Goal: Task Accomplishment & Management: Manage account settings

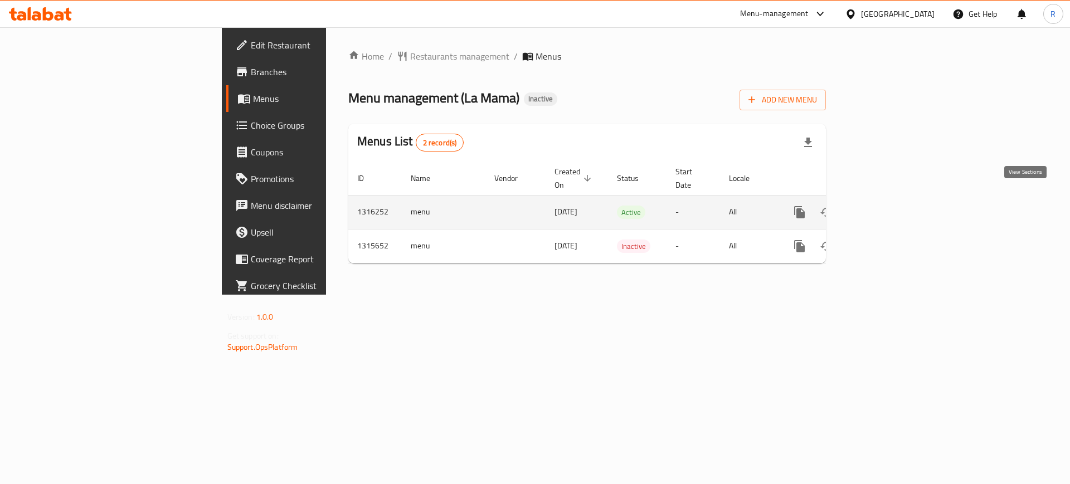
click at [885, 207] on icon "enhanced table" at bounding box center [880, 212] width 10 height 10
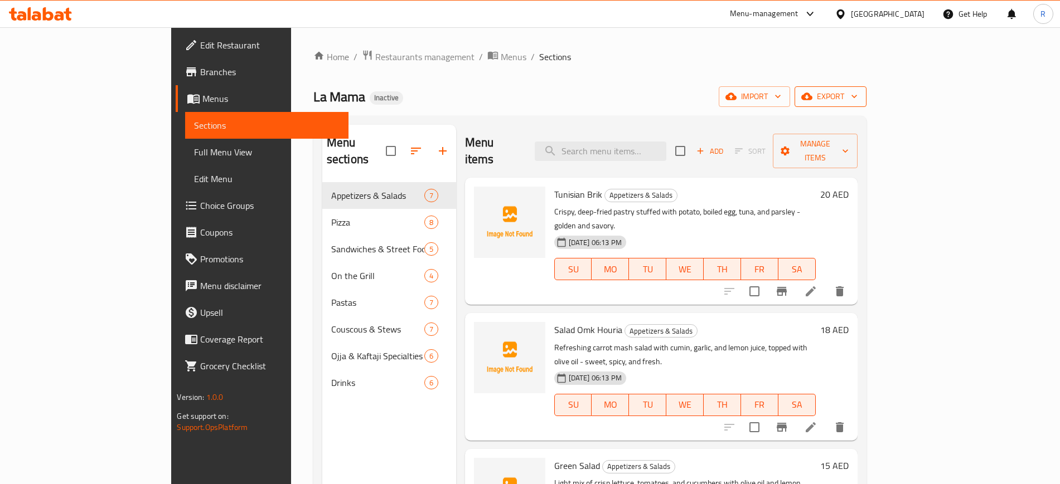
click at [857, 96] on span "export" at bounding box center [830, 97] width 54 height 14
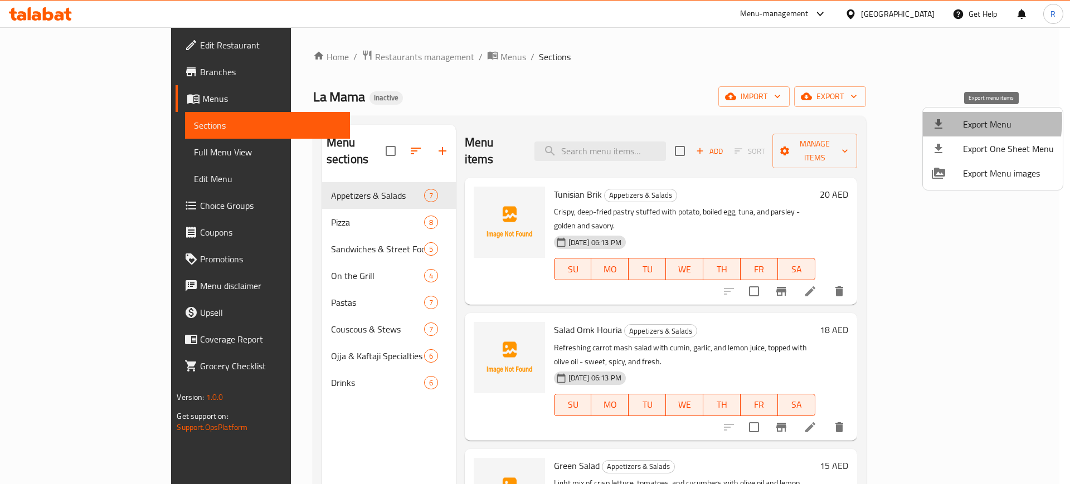
click at [956, 121] on div at bounding box center [947, 124] width 31 height 13
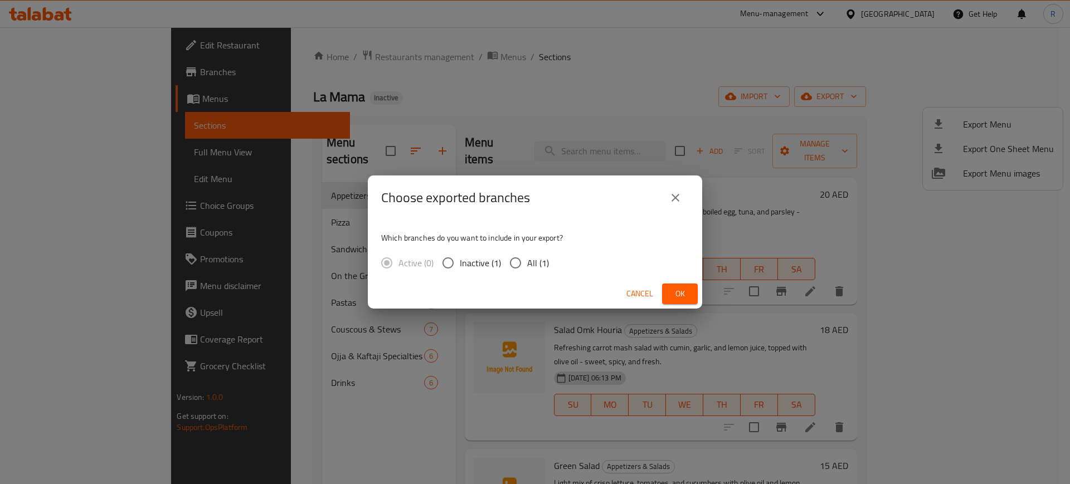
click at [513, 255] on input "All (1)" at bounding box center [515, 262] width 23 height 23
radio input "true"
click at [685, 293] on span "Ok" at bounding box center [680, 294] width 18 height 14
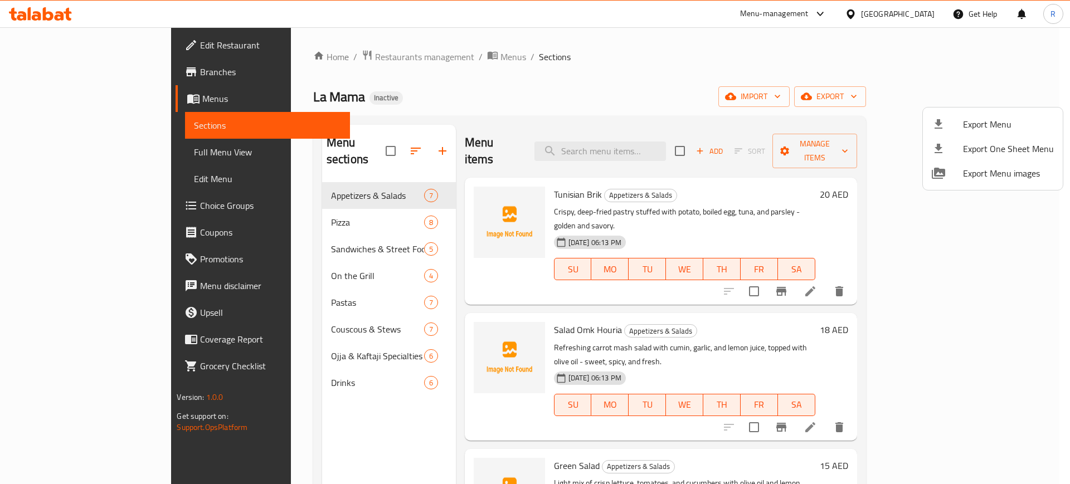
click at [81, 48] on div at bounding box center [535, 242] width 1070 height 484
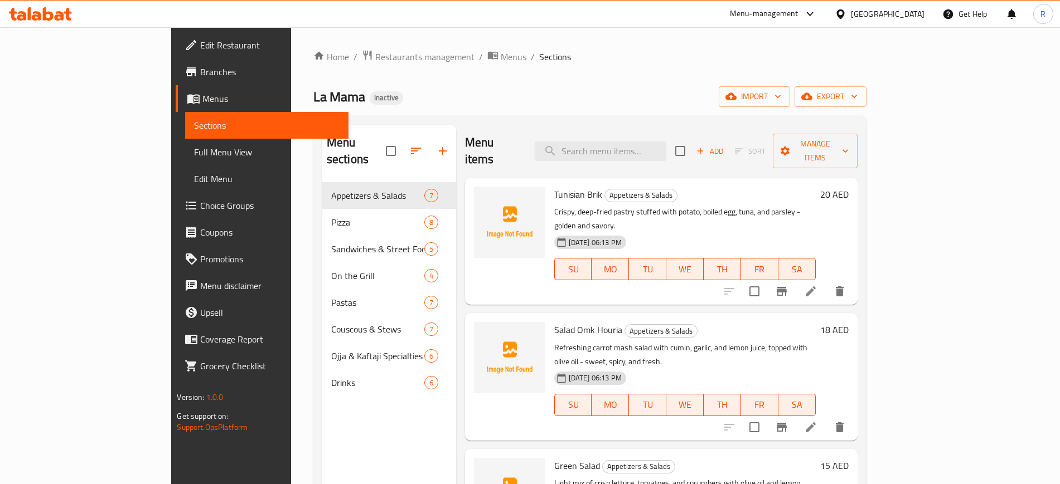
click at [200, 48] on span "Edit Restaurant" at bounding box center [269, 44] width 139 height 13
click at [691, 56] on ol "Home / Restaurants management / Menus / Sections" at bounding box center [589, 57] width 553 height 14
drag, startPoint x: 28, startPoint y: 148, endPoint x: 183, endPoint y: 5, distance: 211.1
click at [194, 148] on span "Full Menu View" at bounding box center [266, 152] width 145 height 13
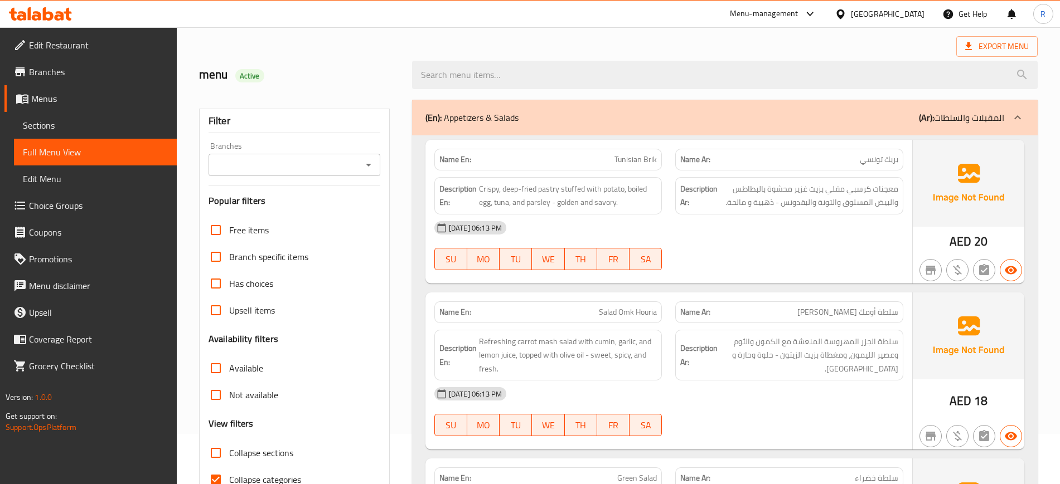
scroll to position [279, 0]
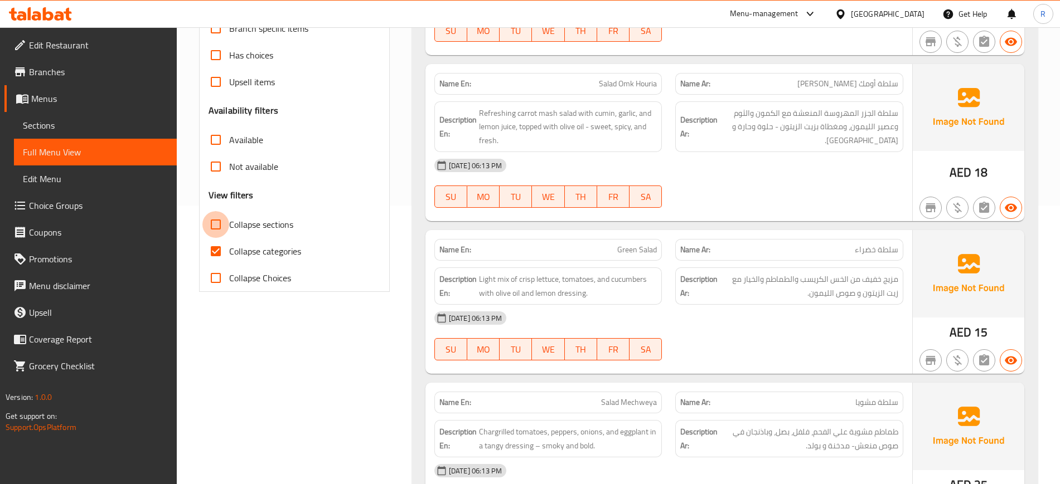
click at [218, 225] on input "Collapse sections" at bounding box center [215, 224] width 27 height 27
checkbox input "true"
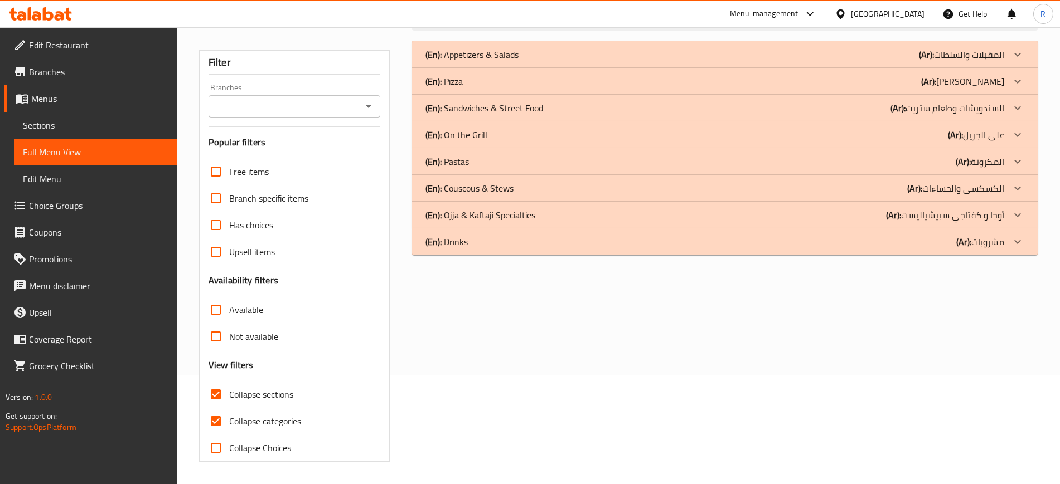
click at [211, 408] on input "Collapse categories" at bounding box center [215, 421] width 27 height 27
checkbox input "false"
click at [215, 395] on input "Collapse sections" at bounding box center [215, 394] width 27 height 27
checkbox input "false"
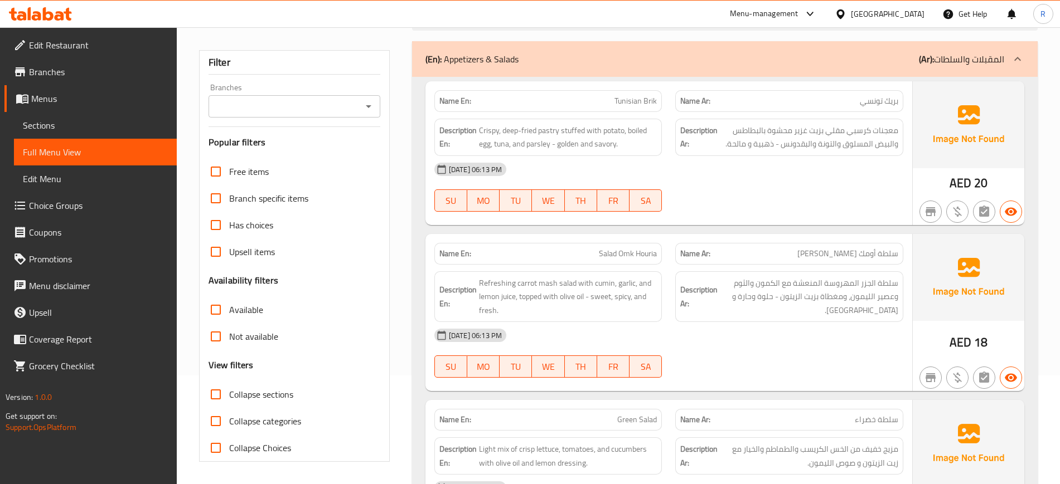
click at [506, 61] on p "(En): Appetizers & Salads" at bounding box center [471, 58] width 93 height 13
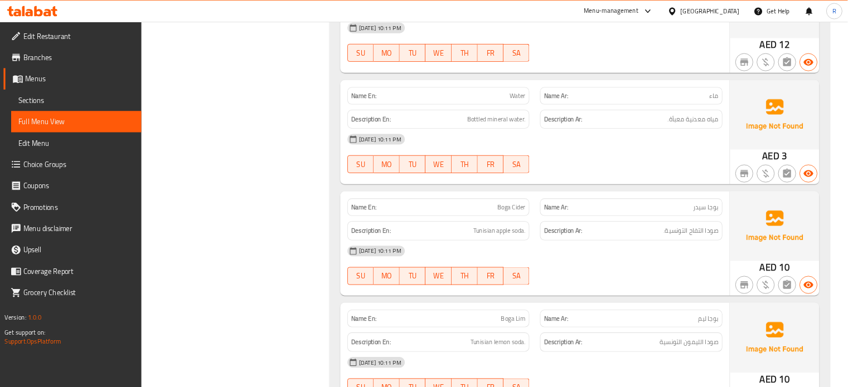
scroll to position [0, 0]
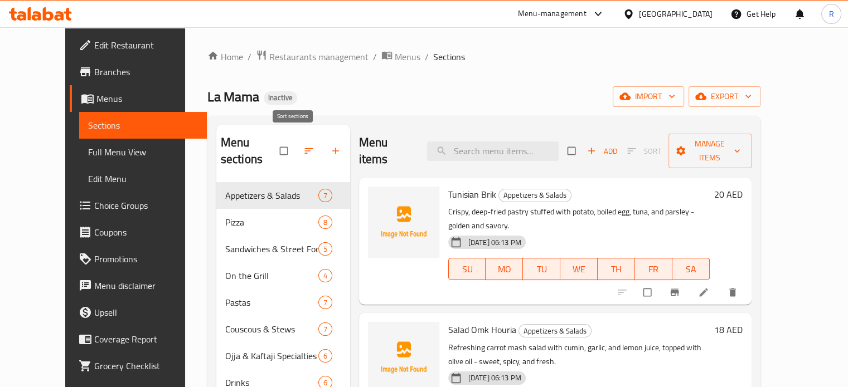
click at [303, 146] on icon "button" at bounding box center [308, 151] width 11 height 11
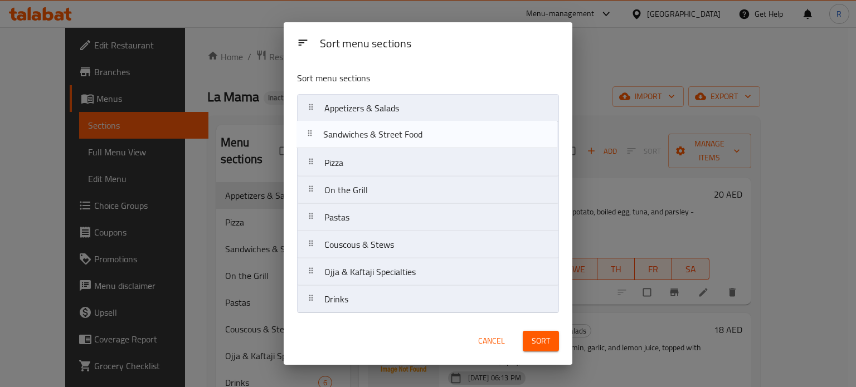
drag, startPoint x: 374, startPoint y: 169, endPoint x: 372, endPoint y: 137, distance: 32.9
click at [372, 137] on nav "Appetizers & Salads Pizza Sandwiches & Street Food On the Grill Pastas Couscous…" at bounding box center [427, 204] width 261 height 220
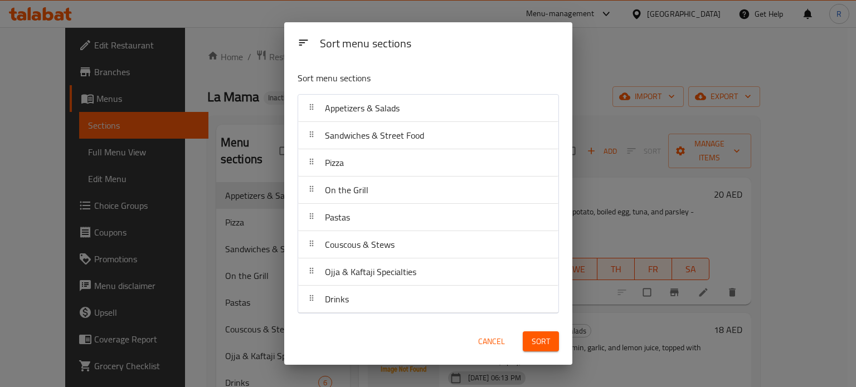
click at [544, 335] on span "Sort" at bounding box center [541, 342] width 18 height 14
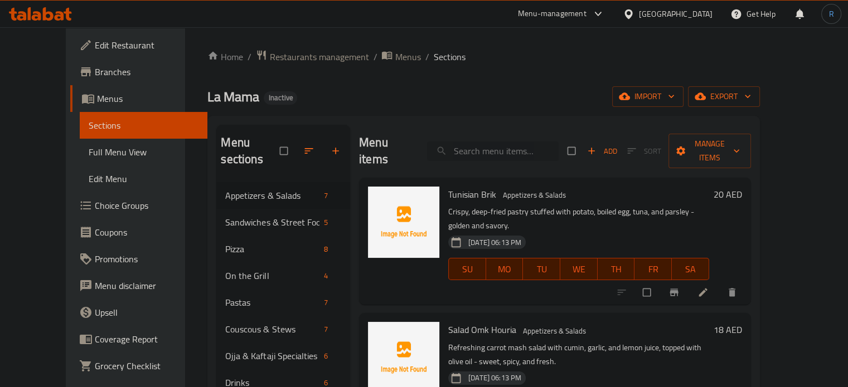
click at [498, 142] on input "search" at bounding box center [493, 152] width 132 height 20
paste input "Kafteji"
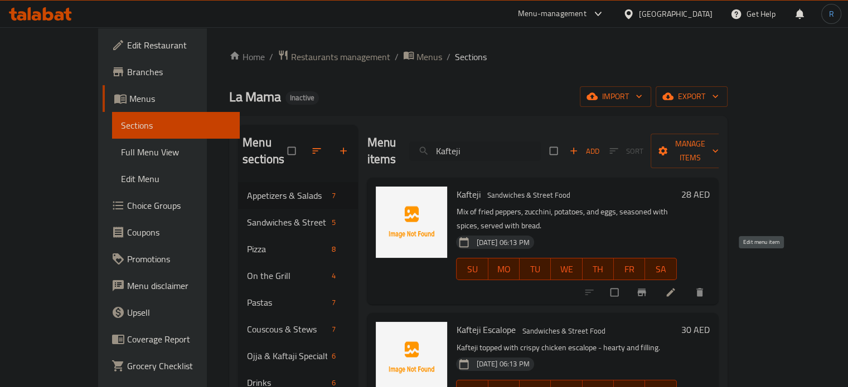
type input "Kafteji"
click at [676, 287] on icon at bounding box center [670, 292] width 11 height 11
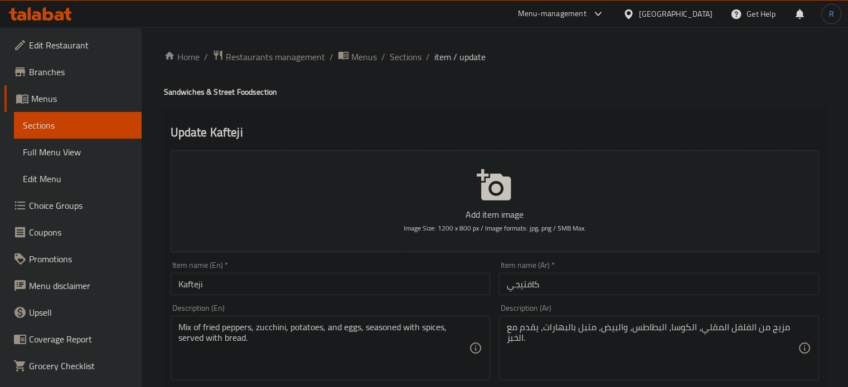
click at [532, 289] on input "كافتيجي" at bounding box center [659, 284] width 320 height 22
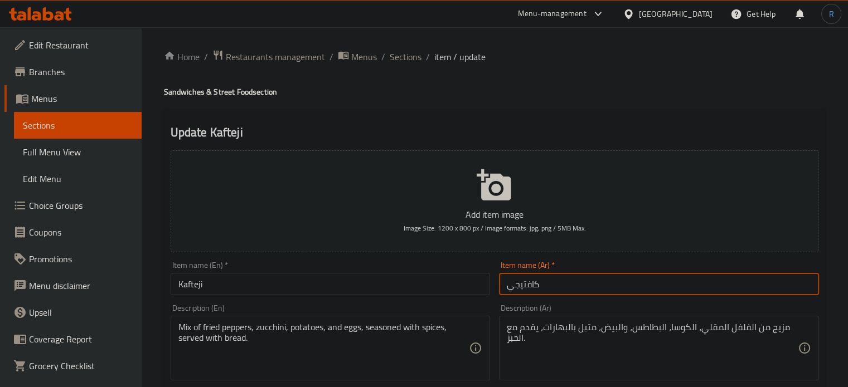
click at [532, 289] on input "كافتيجي" at bounding box center [659, 284] width 320 height 22
paste input "الكفتاجى"
click at [536, 285] on input "الكفتاجى" at bounding box center [659, 284] width 320 height 22
type input "كفتاجى"
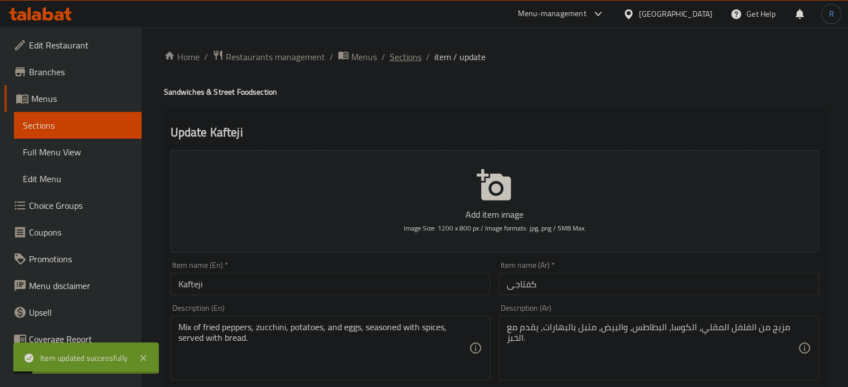
click at [400, 52] on span "Sections" at bounding box center [406, 56] width 32 height 13
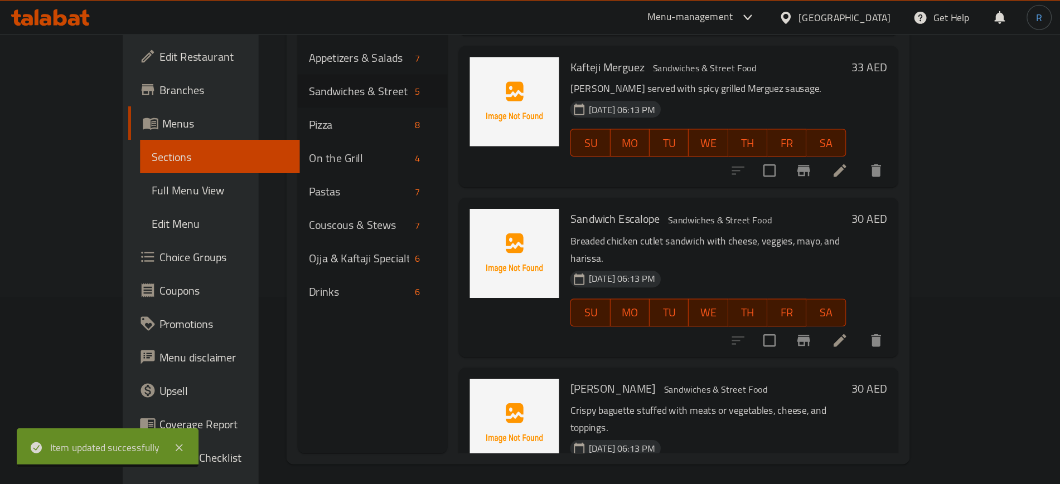
scroll to position [156, 0]
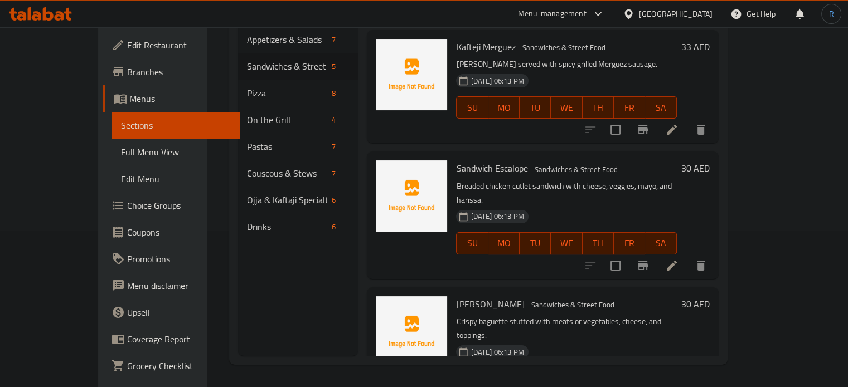
click at [127, 207] on span "Choice Groups" at bounding box center [179, 205] width 104 height 13
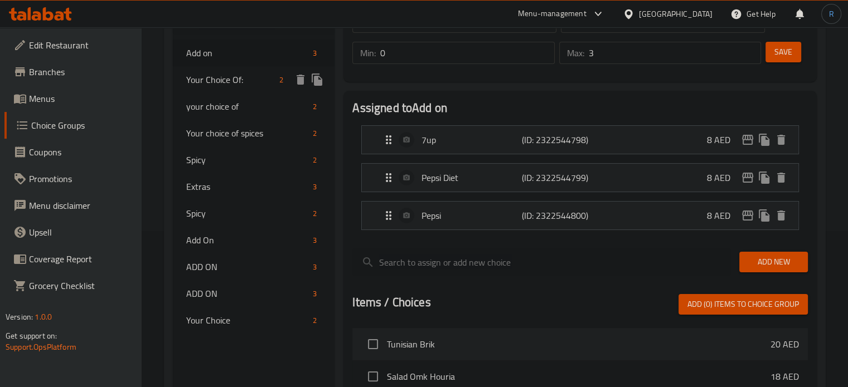
click at [215, 82] on span "Your Choice Of:" at bounding box center [230, 79] width 89 height 13
type input "Your Choice Of:"
type input "إختيارك من:"
type input "1"
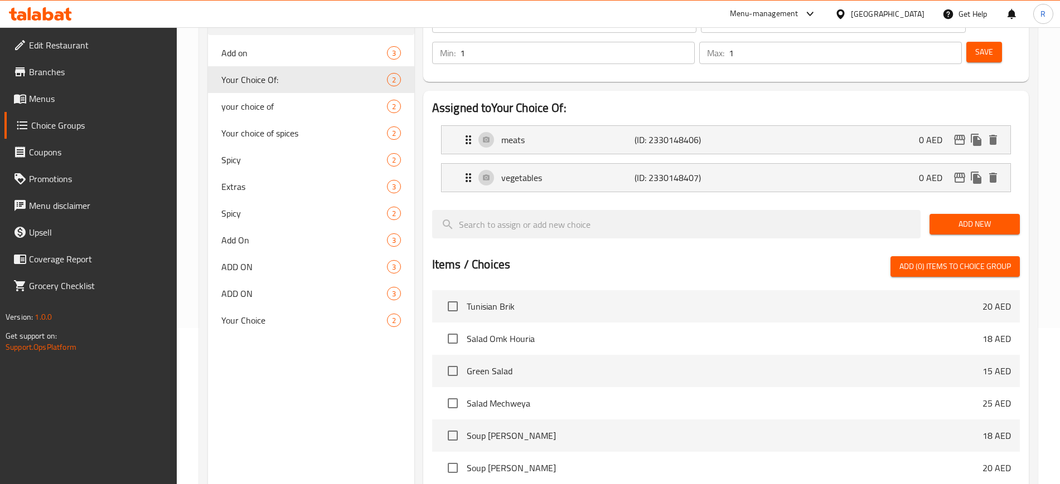
click at [41, 8] on icon at bounding box center [40, 13] width 63 height 13
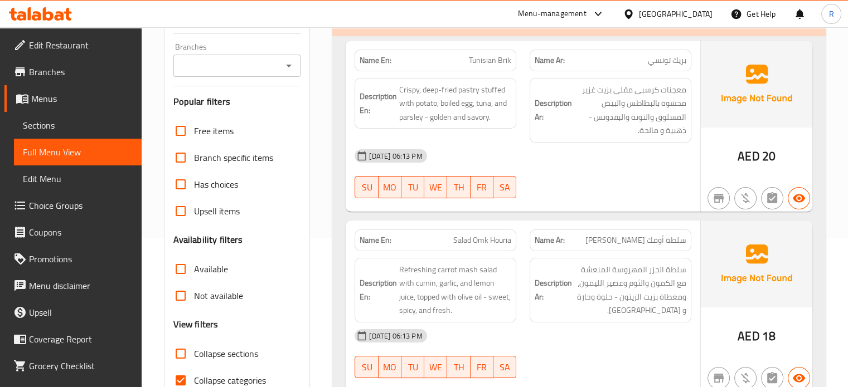
scroll to position [167, 0]
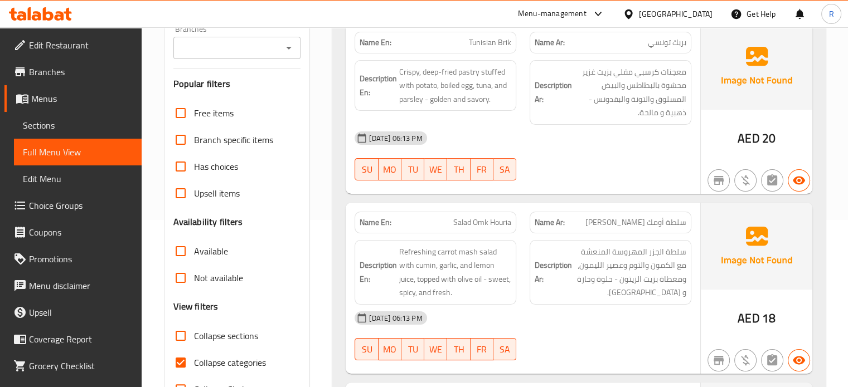
click at [178, 337] on input "Collapse sections" at bounding box center [180, 336] width 27 height 27
checkbox input "true"
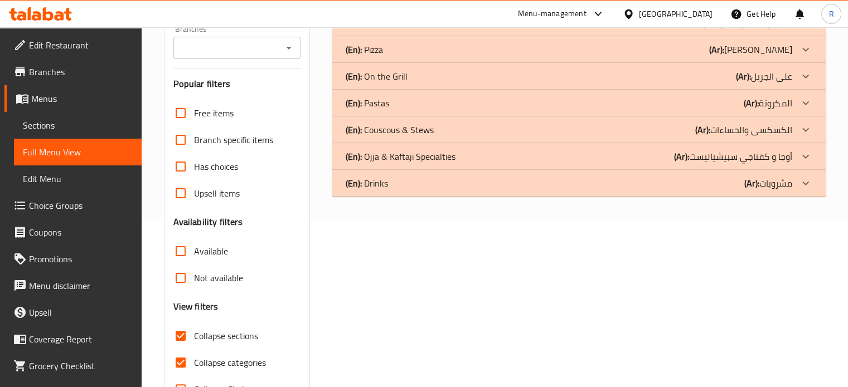
click at [196, 367] on span "Collapse categories" at bounding box center [230, 362] width 72 height 13
click at [194, 367] on input "Collapse categories" at bounding box center [180, 363] width 27 height 27
checkbox input "false"
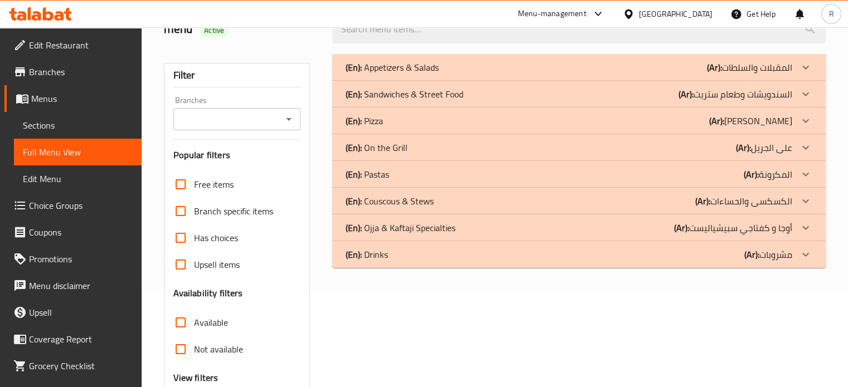
scroll to position [205, 0]
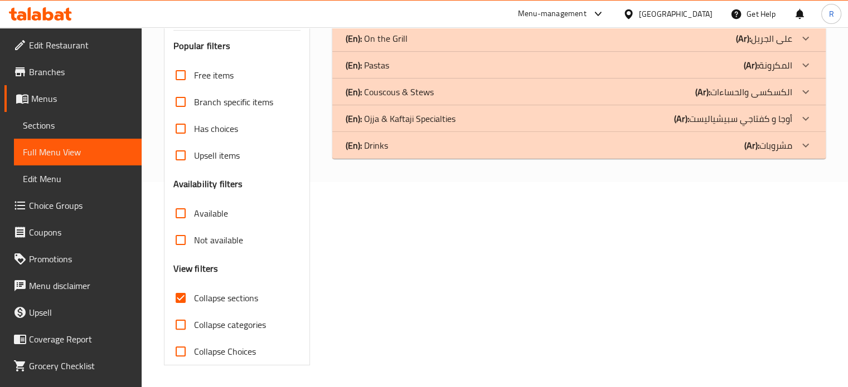
click at [176, 304] on input "Collapse sections" at bounding box center [180, 298] width 27 height 27
checkbox input "false"
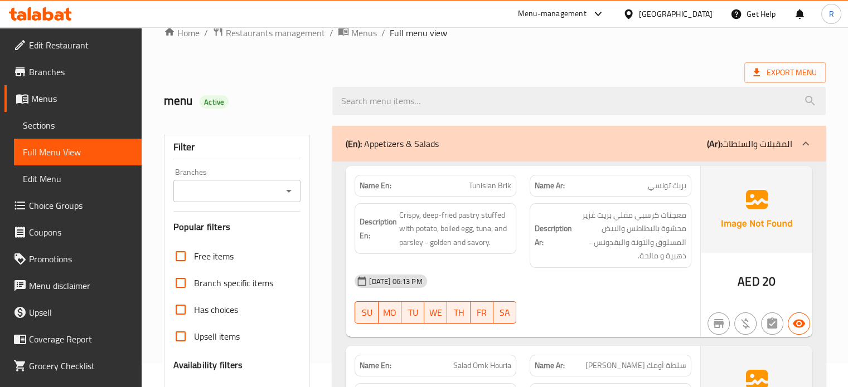
scroll to position [0, 0]
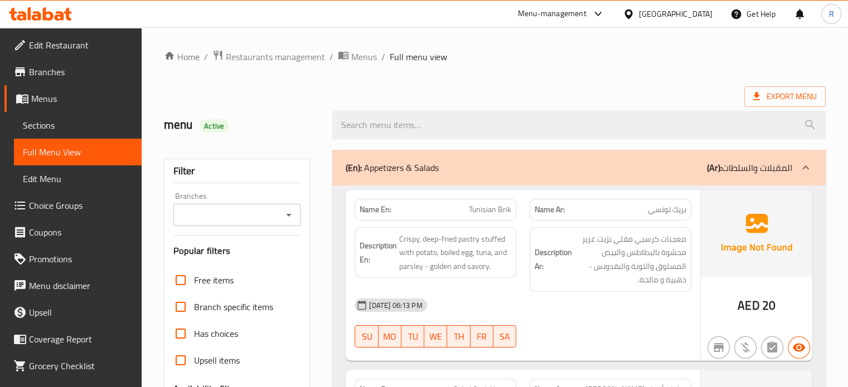
click at [462, 159] on div "(En): Appetizers & Salads (Ar): المقبلات والسلطات" at bounding box center [578, 168] width 493 height 36
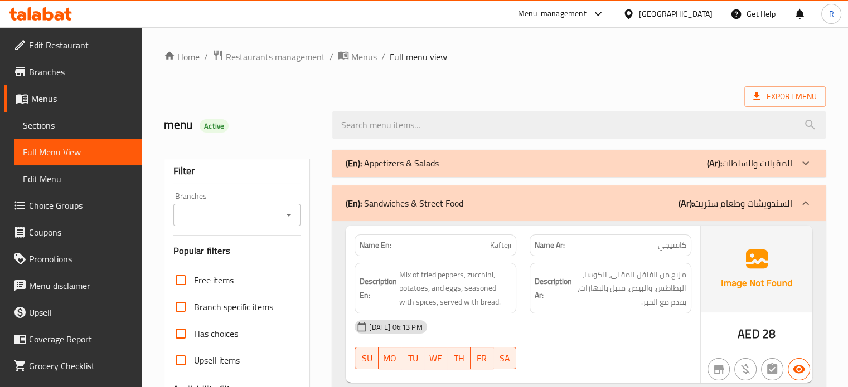
click at [455, 87] on div "Export Menu" at bounding box center [495, 96] width 662 height 21
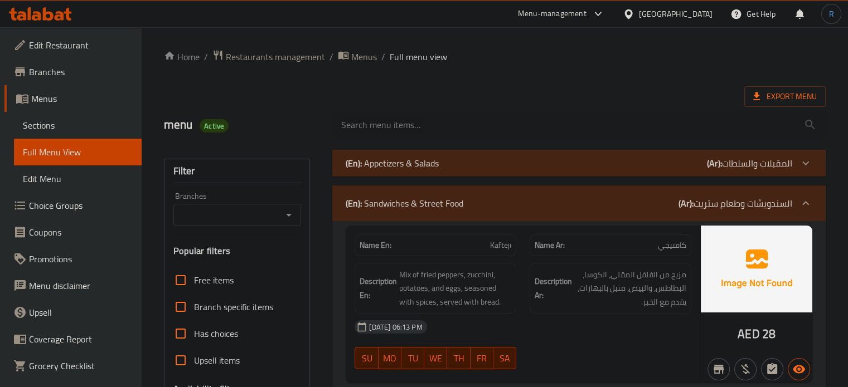
scroll to position [56, 0]
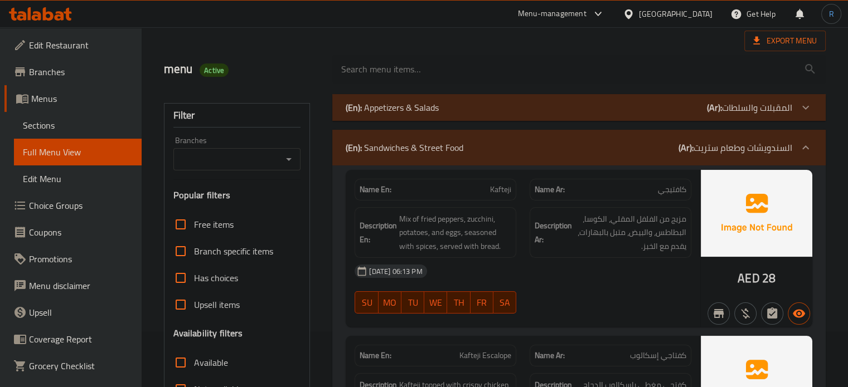
click at [499, 187] on span "Kafteji" at bounding box center [500, 190] width 21 height 12
copy span "Kafteji"
click at [566, 280] on div "07-10-2025 06:13 PM" at bounding box center [523, 271] width 350 height 27
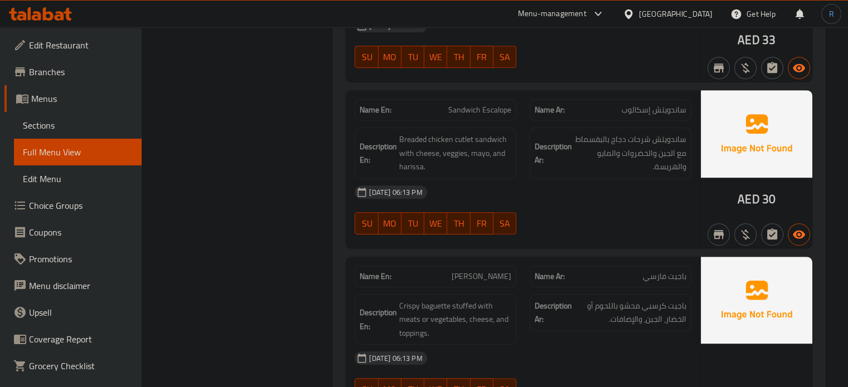
scroll to position [613, 0]
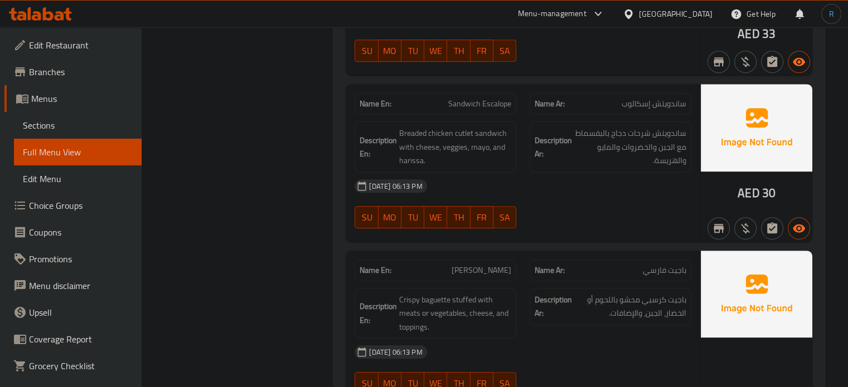
click at [474, 268] on span "Baguette Farcie" at bounding box center [482, 271] width 60 height 12
copy span "Baguette Farcie"
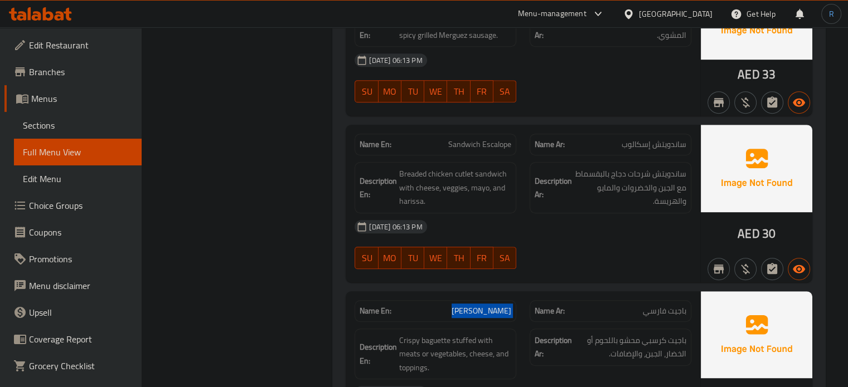
scroll to position [557, 0]
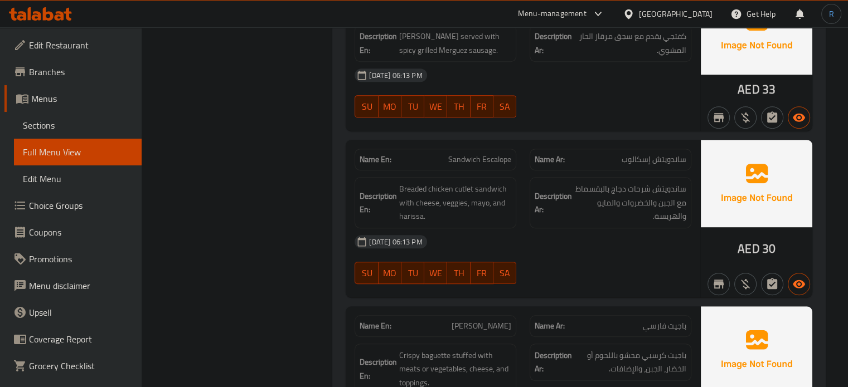
click at [488, 235] on div "07-10-2025 06:13 PM" at bounding box center [523, 242] width 350 height 27
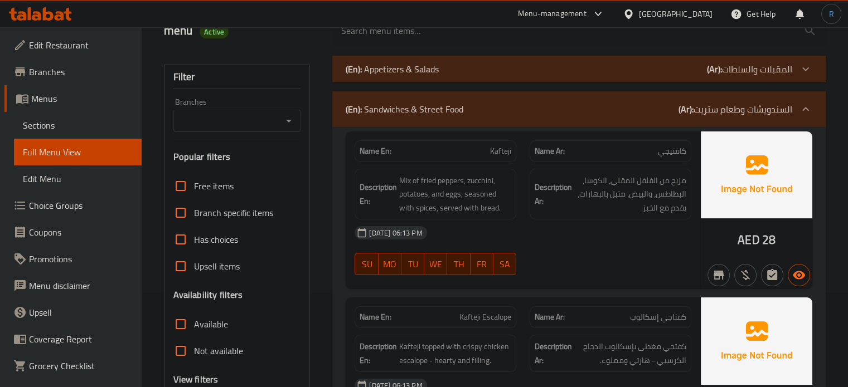
click at [603, 237] on div "07-10-2025 06:13 PM" at bounding box center [523, 233] width 350 height 27
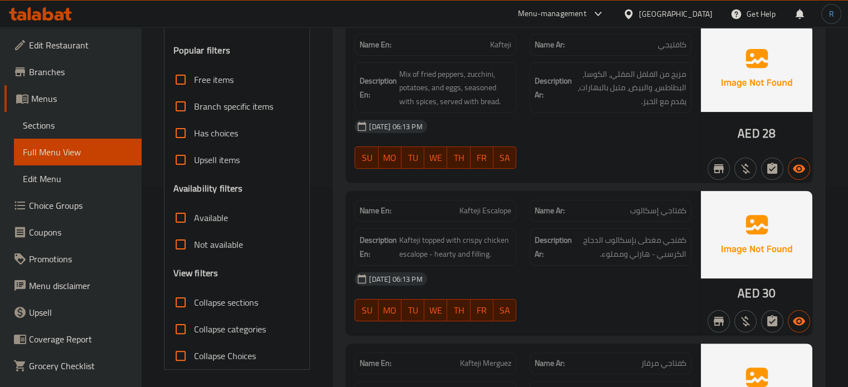
scroll to position [206, 0]
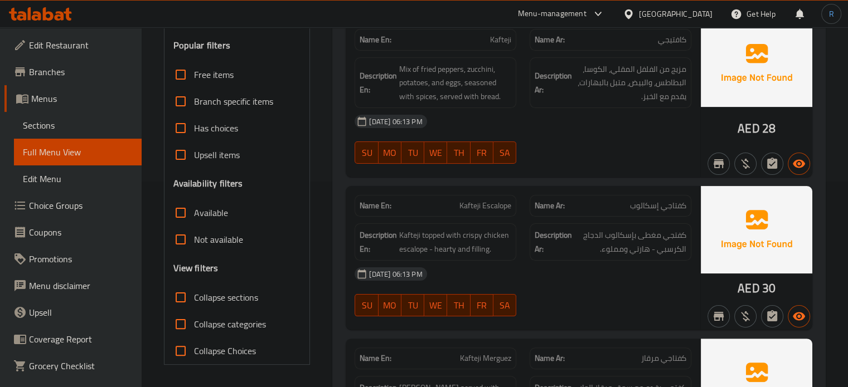
click at [542, 229] on strong "Description Ar:" at bounding box center [553, 242] width 37 height 27
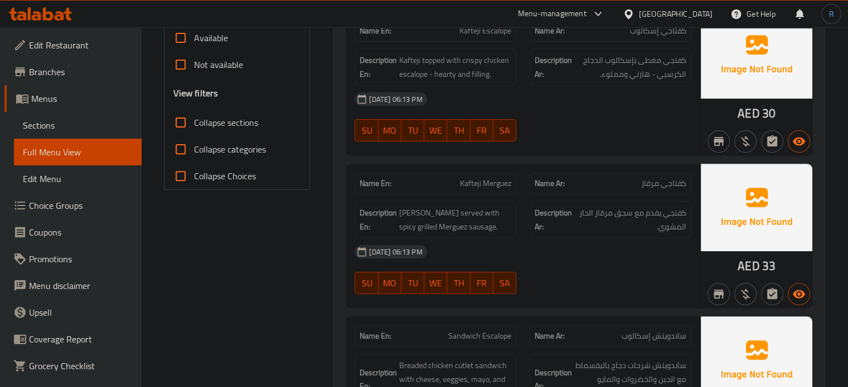
scroll to position [392, 0]
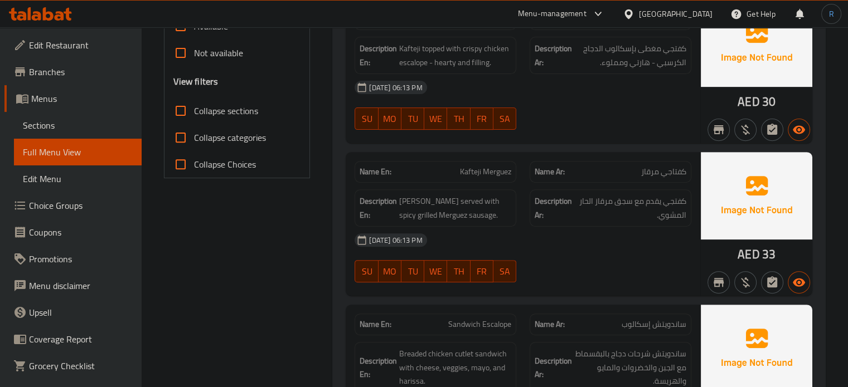
click at [469, 220] on span "[PERSON_NAME] served with spicy grilled Merguez sausage." at bounding box center [455, 208] width 112 height 27
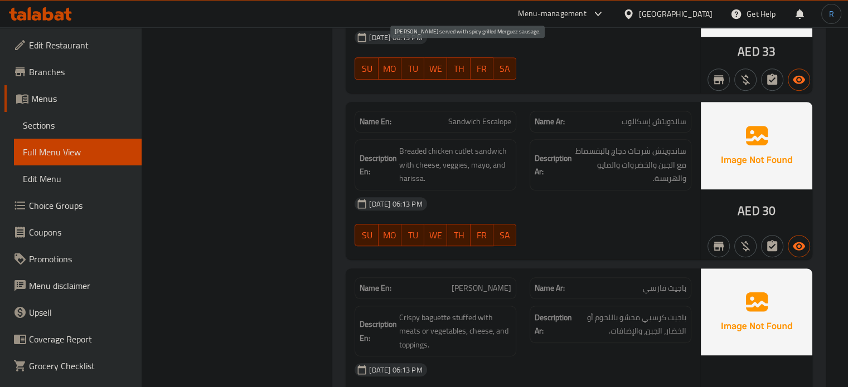
scroll to position [615, 0]
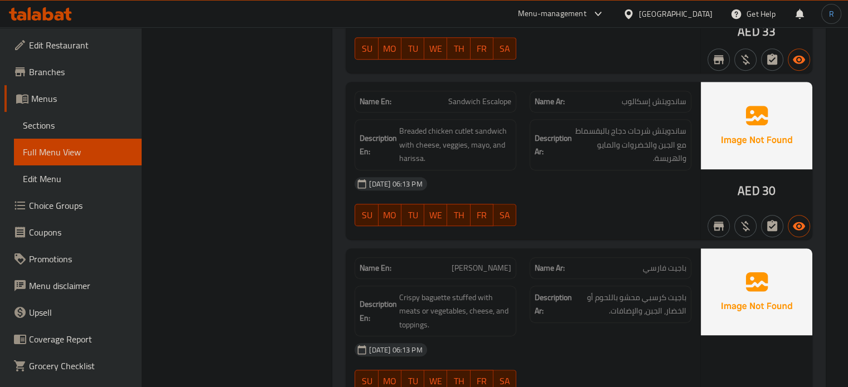
click at [647, 173] on div "[DATE] 06:13 PM" at bounding box center [523, 184] width 350 height 27
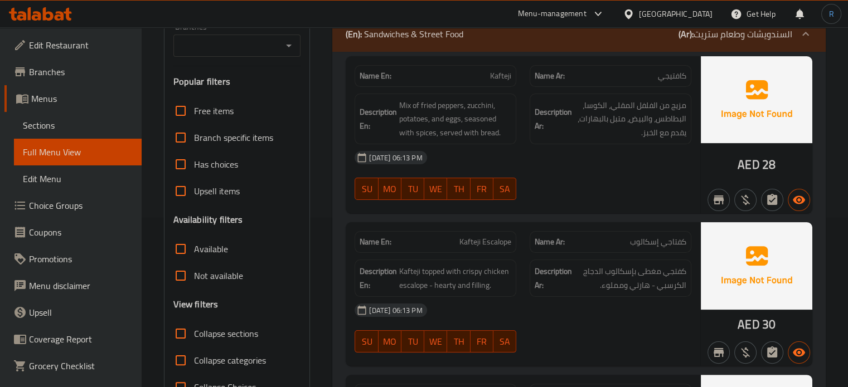
scroll to position [58, 0]
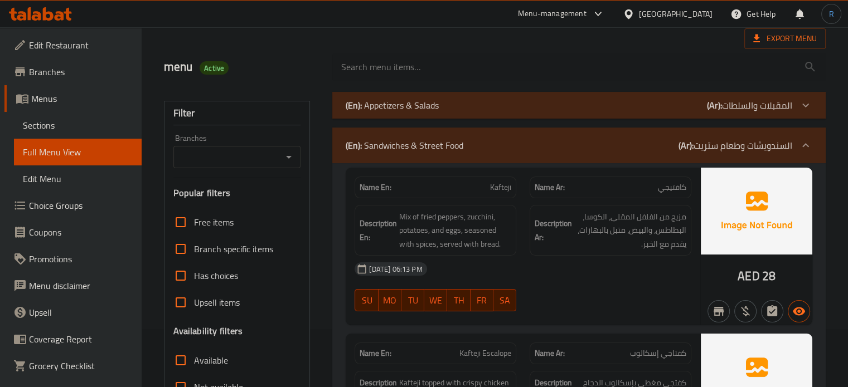
click at [468, 142] on div "(En): Sandwiches & Street Food (Ar): السندويشات وطعام ستريت" at bounding box center [569, 145] width 447 height 13
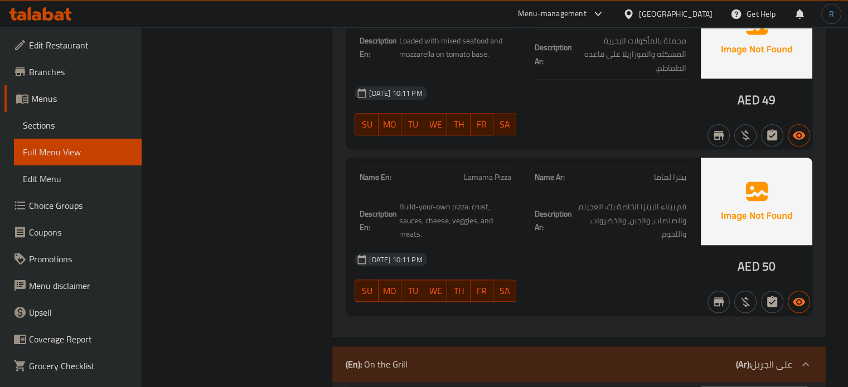
scroll to position [1229, 0]
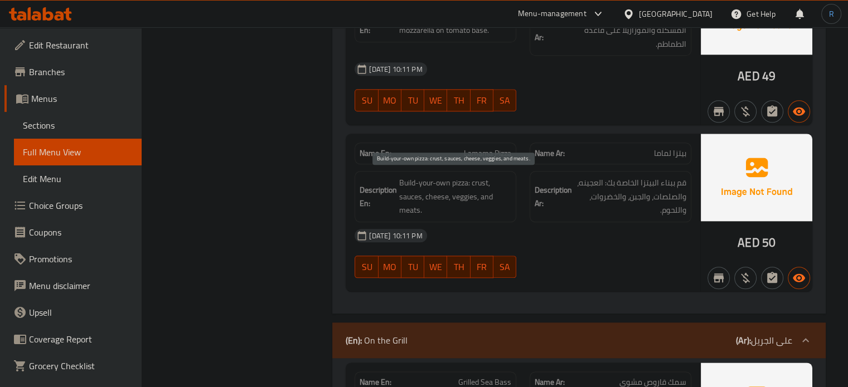
click at [493, 193] on span "Build-your-own pizza: crust, sauces, cheese, veggies, and meats." at bounding box center [455, 196] width 112 height 41
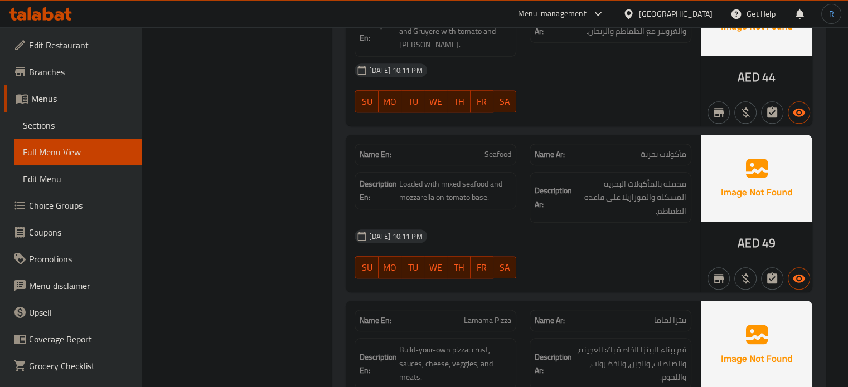
scroll to position [1082, 0]
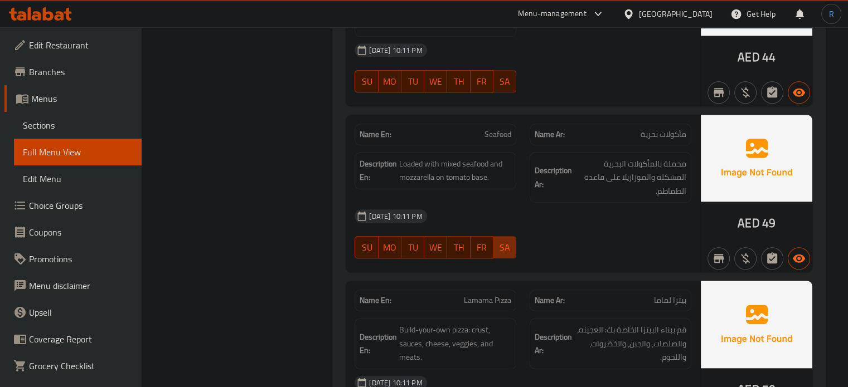
type button "6"
click at [502, 240] on span "SA" at bounding box center [505, 248] width 14 height 16
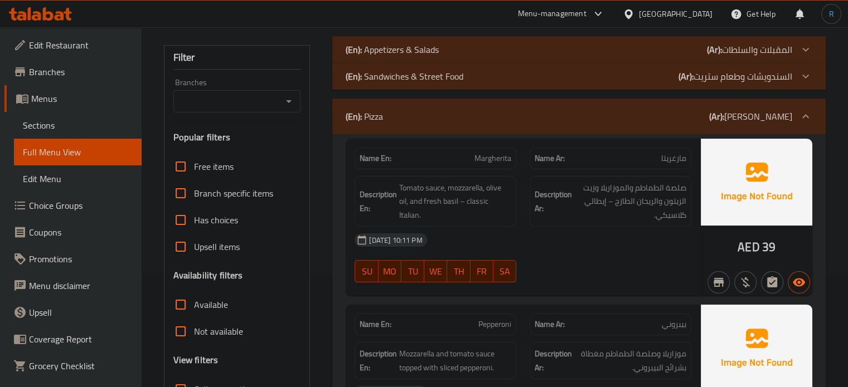
click at [555, 248] on div "[DATE] 10:11 PM" at bounding box center [523, 240] width 350 height 27
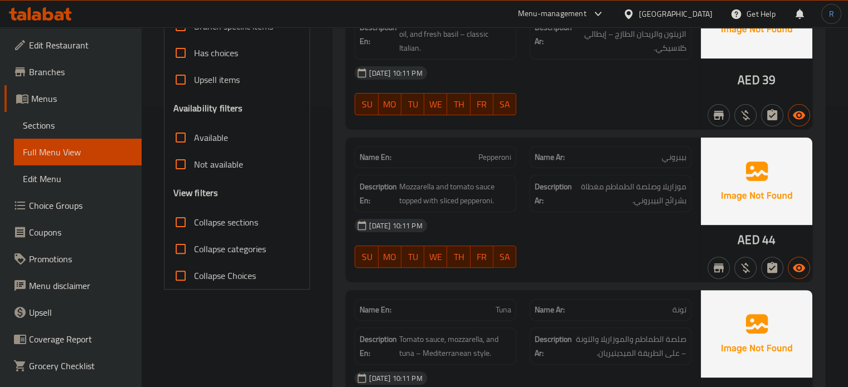
click at [499, 153] on span "Pepperoni" at bounding box center [494, 158] width 33 height 12
copy span "Pepperoni"
click at [576, 230] on div "[DATE] 10:11 PM" at bounding box center [523, 225] width 350 height 27
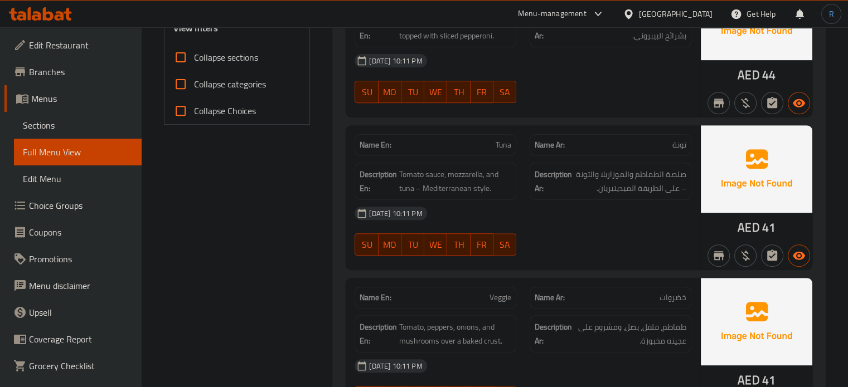
scroll to position [448, 0]
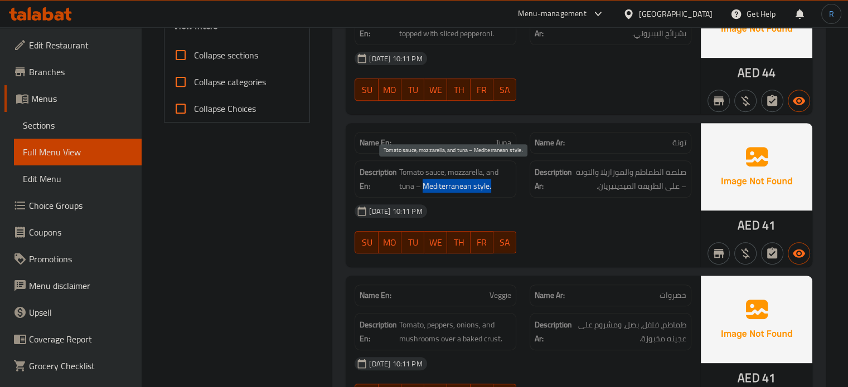
drag, startPoint x: 423, startPoint y: 185, endPoint x: 496, endPoint y: 188, distance: 73.1
click at [496, 188] on span "Tomato sauce, mozzarella, and tuna – Mediterranean style." at bounding box center [455, 179] width 112 height 27
copy span "Mediterranean style."
click at [504, 140] on span "Tuna" at bounding box center [504, 143] width 16 height 12
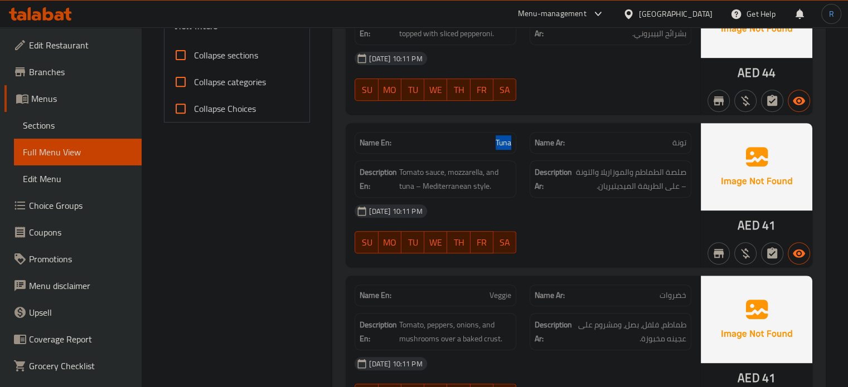
copy span "Tuna"
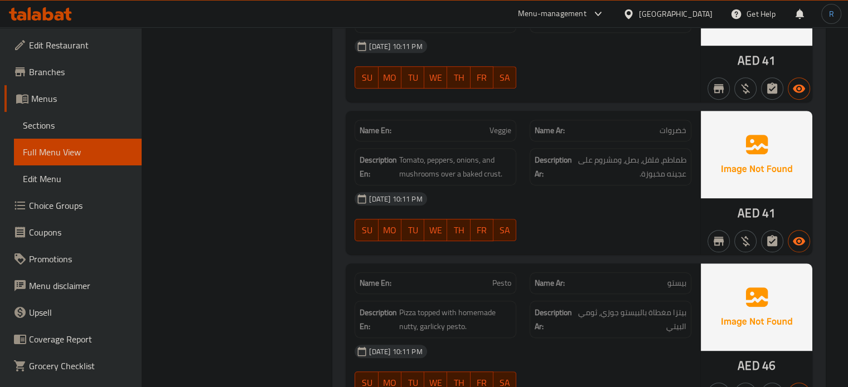
scroll to position [615, 0]
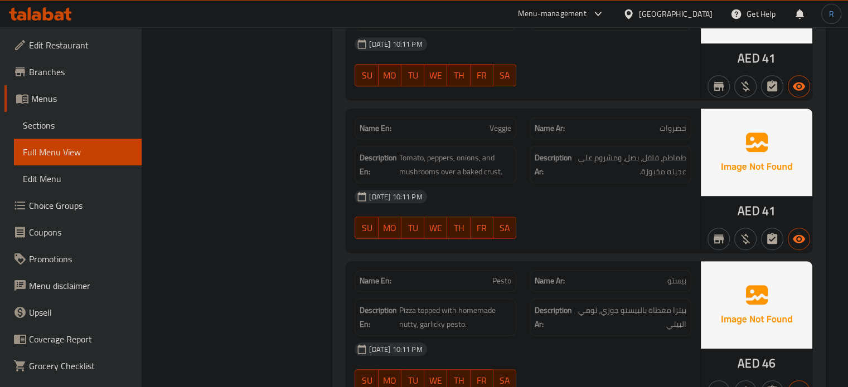
click at [571, 186] on div "[DATE] 10:11 PM" at bounding box center [523, 196] width 350 height 27
click at [594, 195] on div "[DATE] 10:11 PM" at bounding box center [523, 196] width 350 height 27
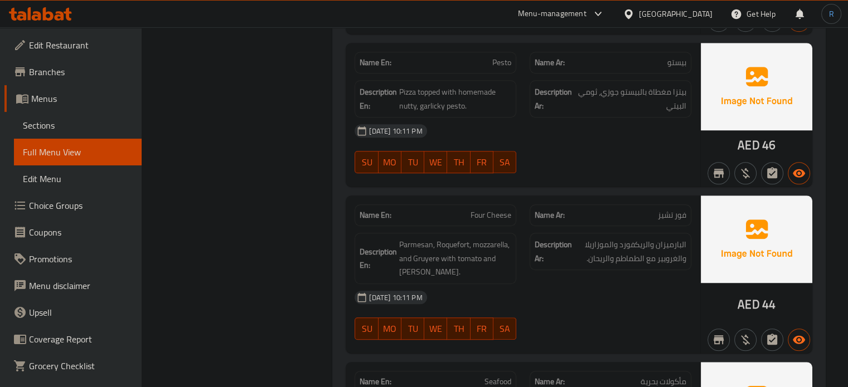
scroll to position [838, 0]
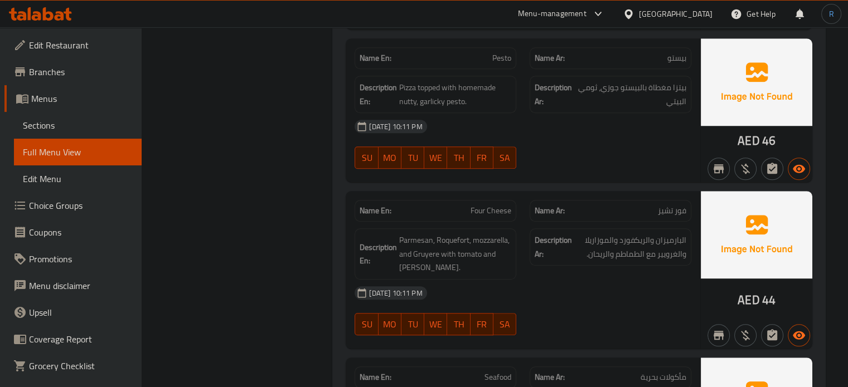
click at [574, 182] on div "Name En: Margherita Name Ar: مارغريتا Description En: Tomato sauce, mozzarella,…" at bounding box center [578, 57] width 493 height 1294
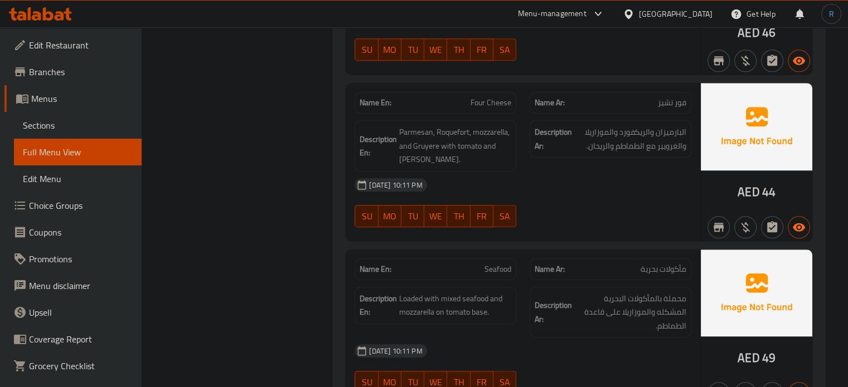
scroll to position [950, 0]
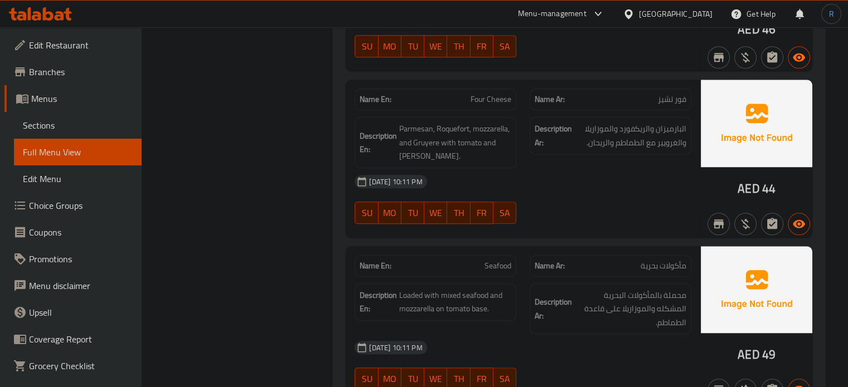
click at [611, 183] on div "[DATE] 10:11 PM" at bounding box center [523, 181] width 350 height 27
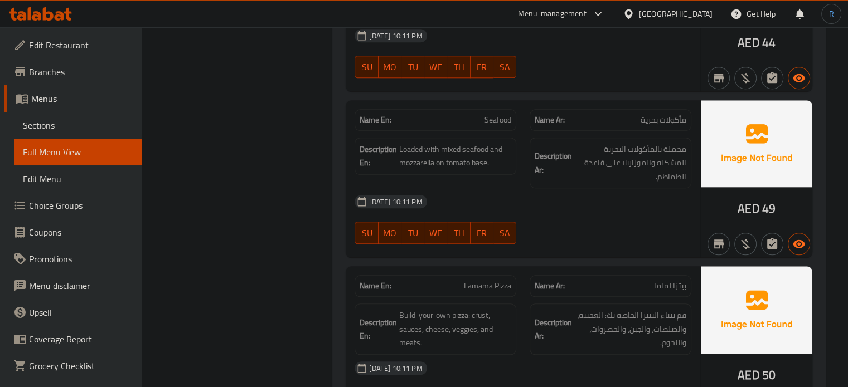
scroll to position [1117, 0]
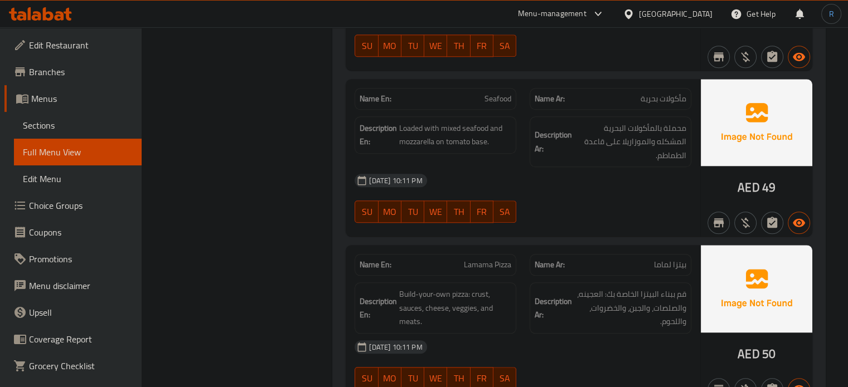
click at [495, 93] on span "Seafood" at bounding box center [497, 99] width 27 height 12
copy span "Seafood"
click at [540, 196] on div "07-10-2025 10:11 PM SU MO TU WE TH FR SA" at bounding box center [523, 198] width 350 height 62
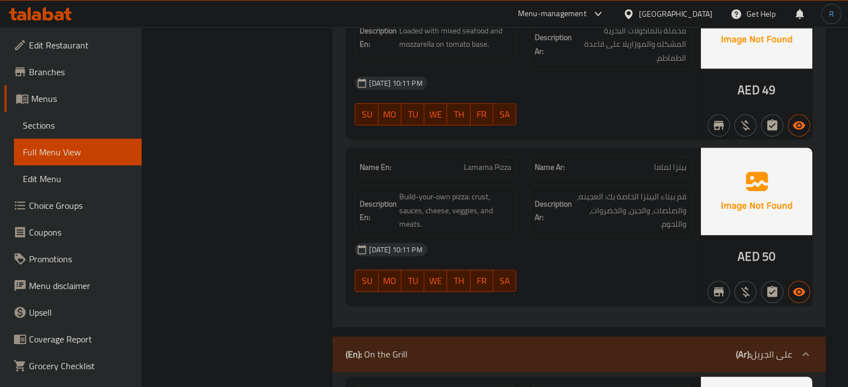
scroll to position [1229, 0]
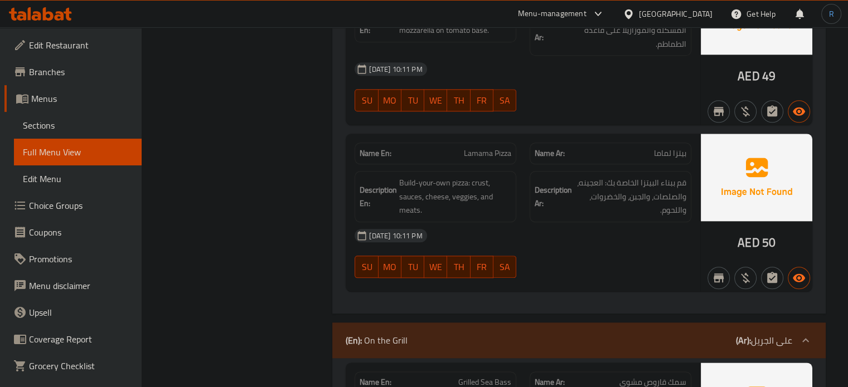
click at [410, 222] on div "[DATE] 10:11 PM" at bounding box center [523, 235] width 350 height 27
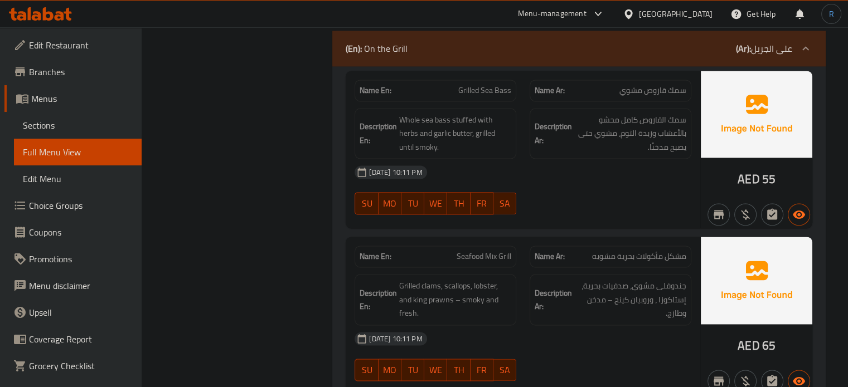
scroll to position [1452, 0]
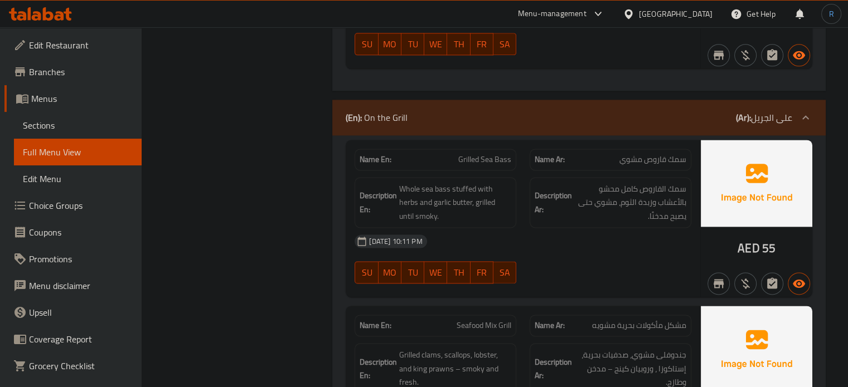
click at [578, 238] on div "[DATE] 10:11 PM" at bounding box center [523, 241] width 350 height 27
drag, startPoint x: 483, startPoint y: 156, endPoint x: 515, endPoint y: 158, distance: 31.8
click at [515, 158] on div "Name En: Grilled Sea Bass" at bounding box center [436, 160] width 162 height 22
copy span "Sea Bass"
click at [473, 154] on span "Grilled Sea Bass" at bounding box center [484, 160] width 53 height 12
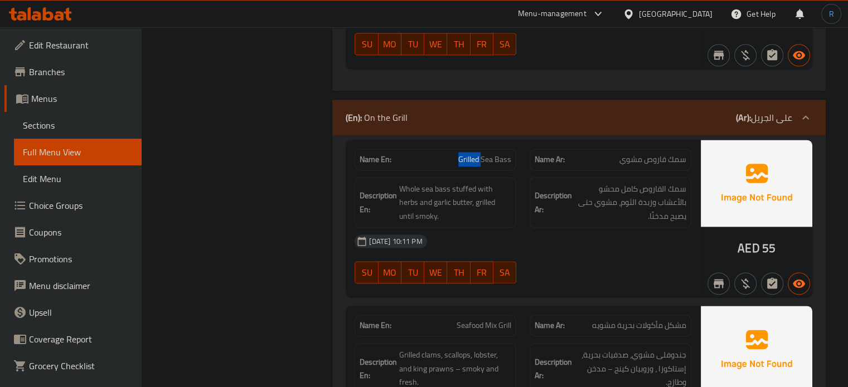
click at [473, 154] on span "Grilled Sea Bass" at bounding box center [484, 160] width 53 height 12
copy span "Grilled Sea Bass"
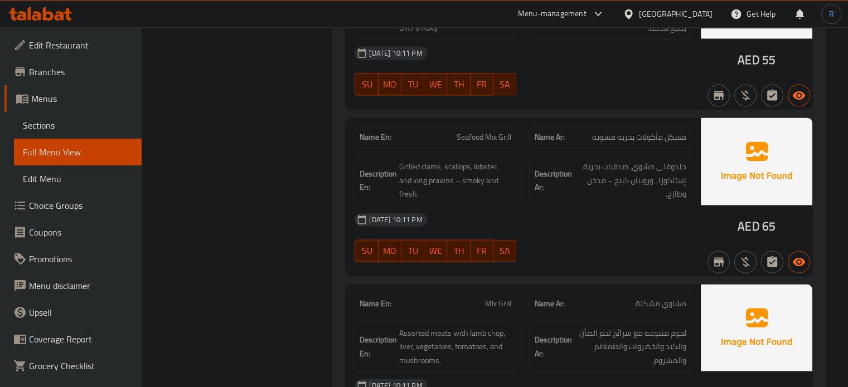
scroll to position [1675, 0]
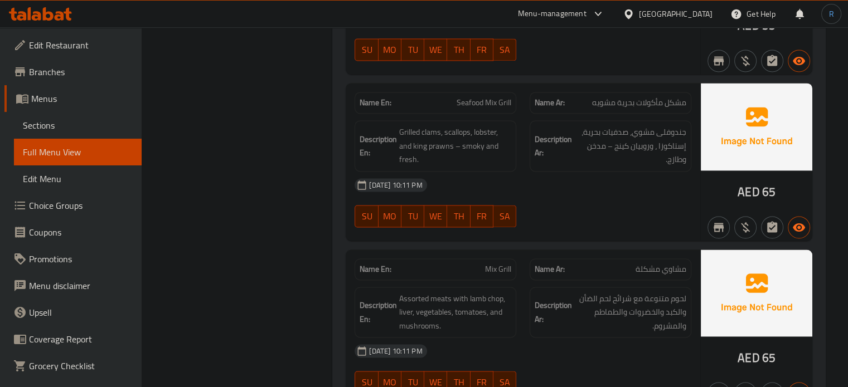
click at [495, 266] on span "Mix Grill" at bounding box center [498, 270] width 26 height 12
copy span "Mix Grill"
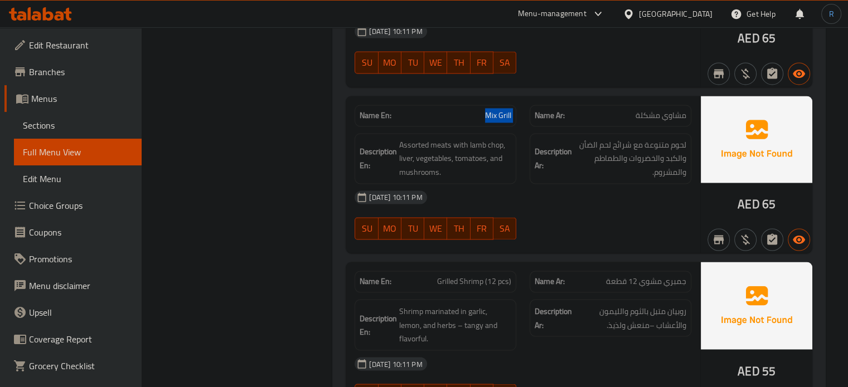
scroll to position [1842, 0]
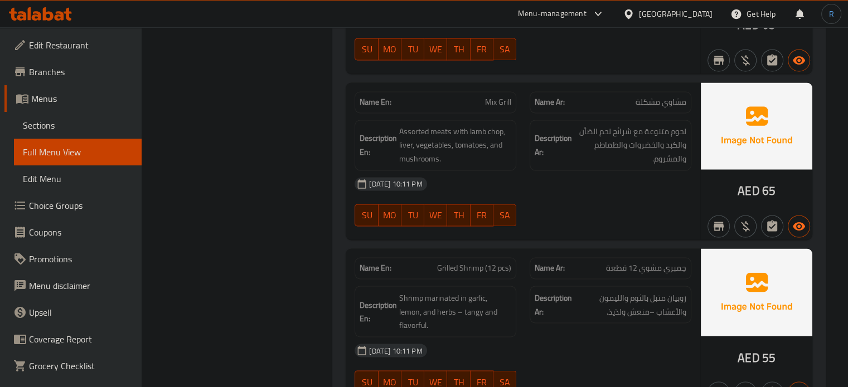
click at [569, 220] on div at bounding box center [610, 226] width 175 height 13
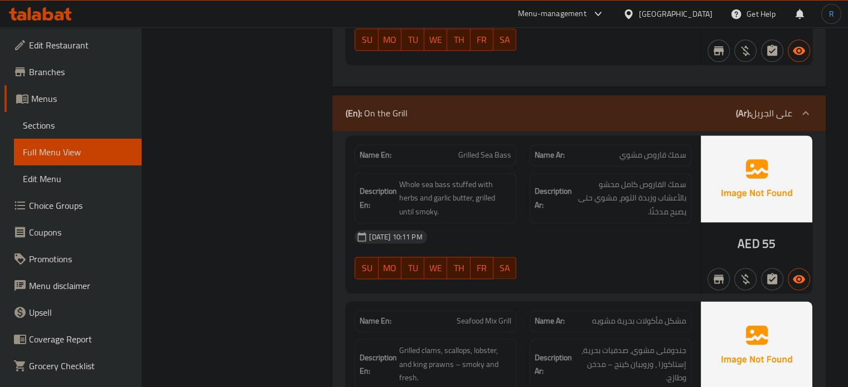
click at [604, 234] on div "[DATE] 10:11 PM" at bounding box center [523, 237] width 350 height 27
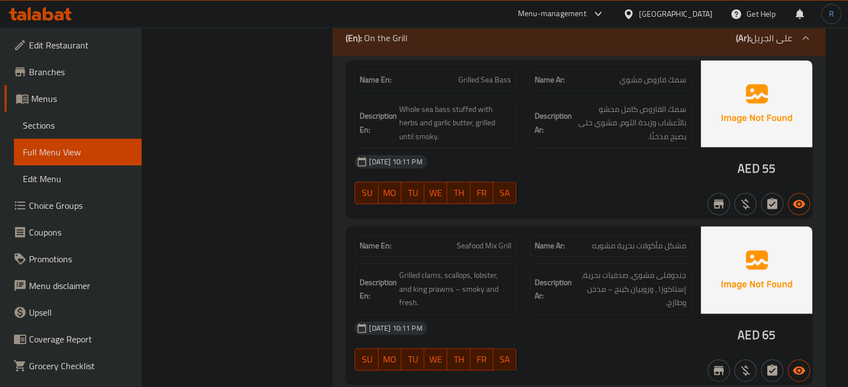
scroll to position [1623, 0]
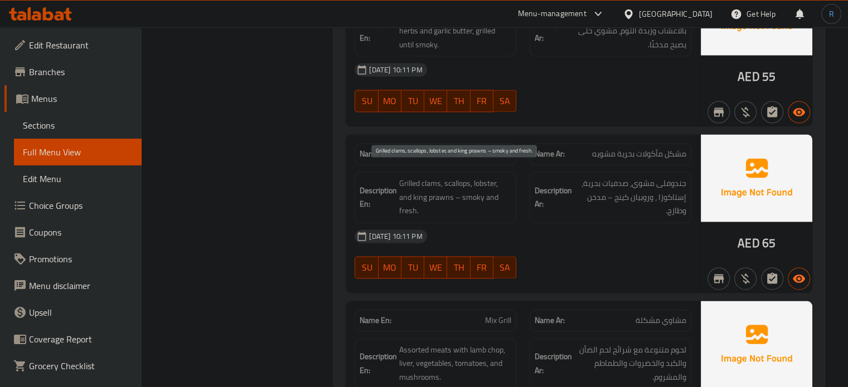
click at [435, 182] on span "Grilled clams, scallops, lobster, and king prawns – smoky and fresh." at bounding box center [455, 197] width 112 height 41
copy span "clams"
click at [459, 180] on span "Grilled clams, scallops, lobster, and king prawns – smoky and fresh." at bounding box center [455, 197] width 112 height 41
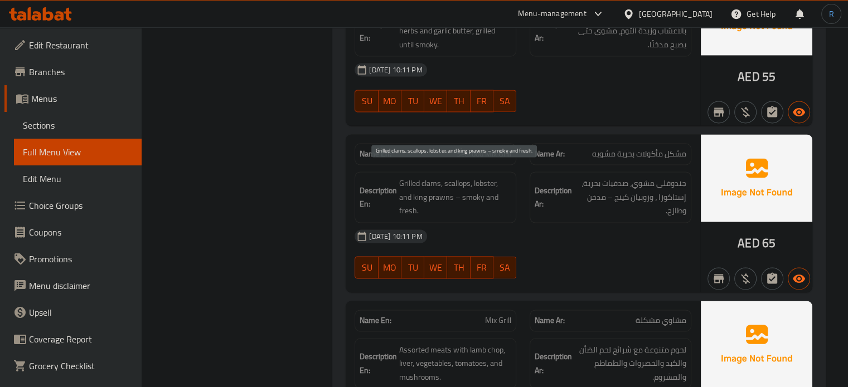
click at [486, 178] on span "Grilled clams, scallops, lobster, and king prawns – smoky and fresh." at bounding box center [455, 197] width 112 height 41
drag, startPoint x: 450, startPoint y: 196, endPoint x: 414, endPoint y: 195, distance: 36.3
click at [414, 195] on span "Grilled clams, scallops, lobster, and king prawns – smoky and fresh." at bounding box center [455, 197] width 112 height 41
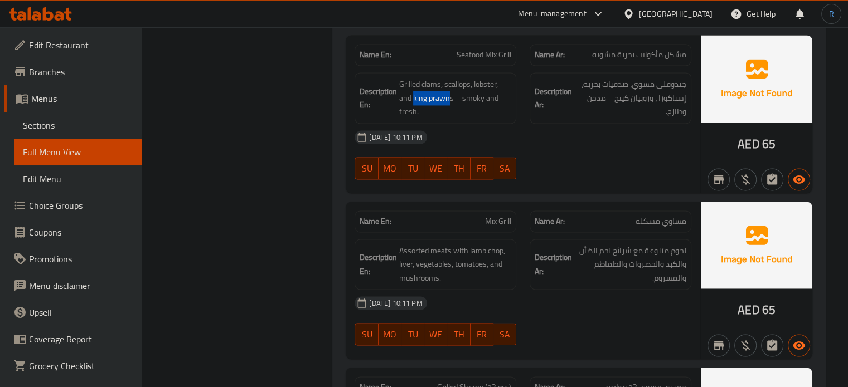
scroll to position [1735, 0]
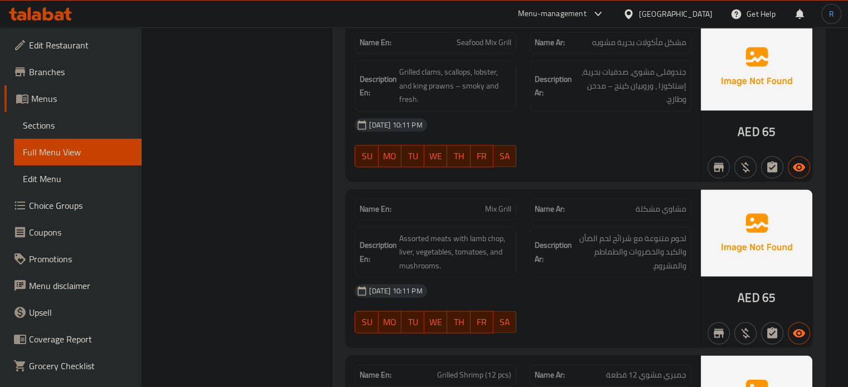
click at [551, 170] on div "Name En: Seafood Mix Grill Name Ar: مشكل مأكولات بحرية مشويه Description En: Gr…" at bounding box center [523, 102] width 355 height 158
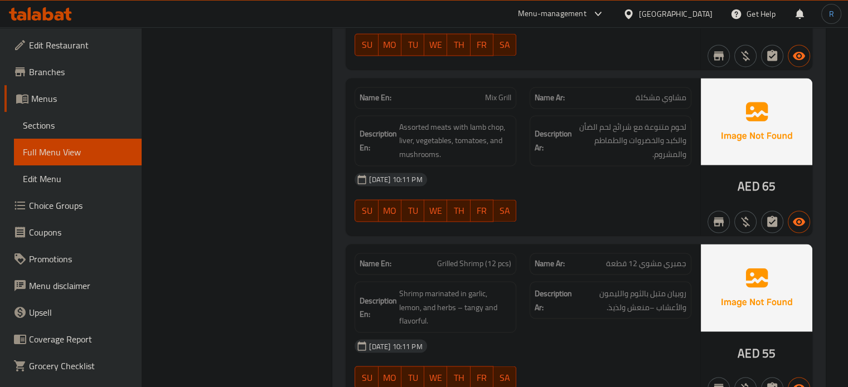
click at [505, 93] on span "Mix Grill" at bounding box center [498, 98] width 26 height 12
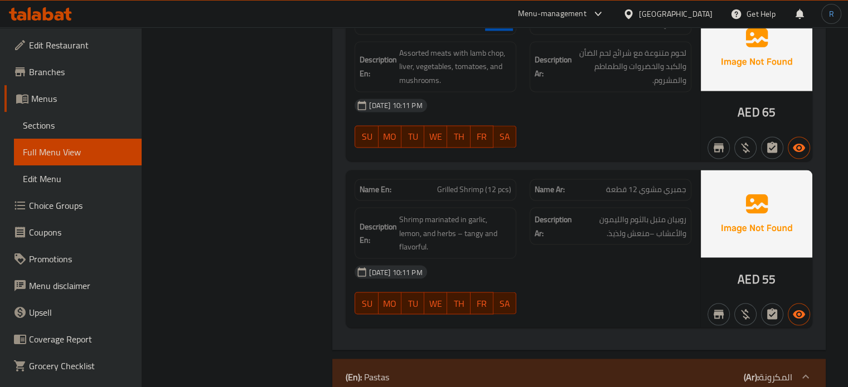
scroll to position [1958, 0]
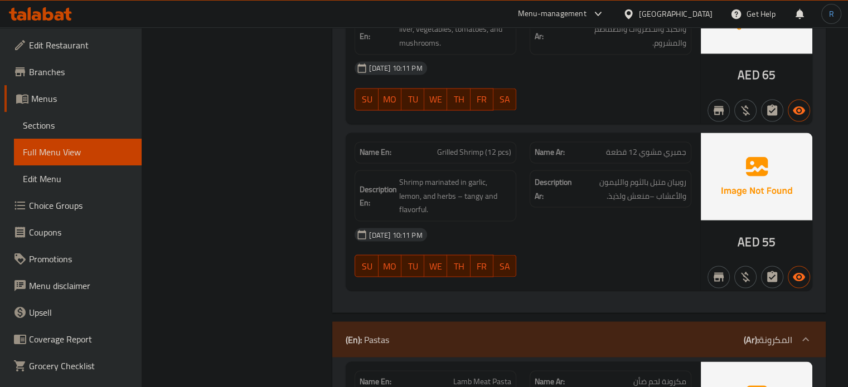
click at [500, 221] on div "[DATE] 10:11 PM" at bounding box center [523, 234] width 350 height 27
click at [484, 149] on span "Grilled Shrimp (12 pcs)" at bounding box center [474, 153] width 74 height 12
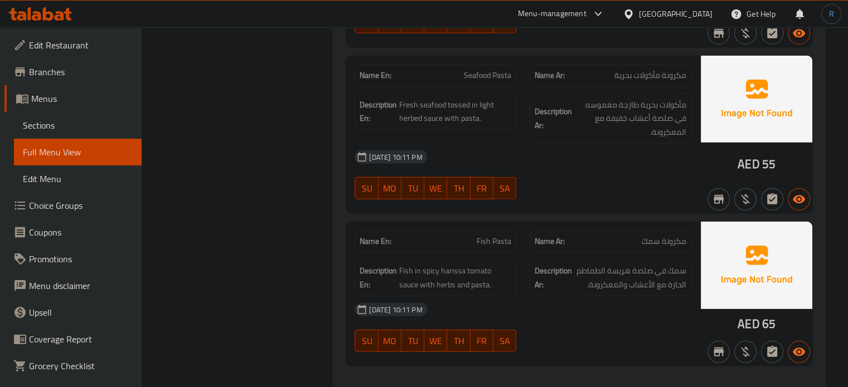
scroll to position [3073, 0]
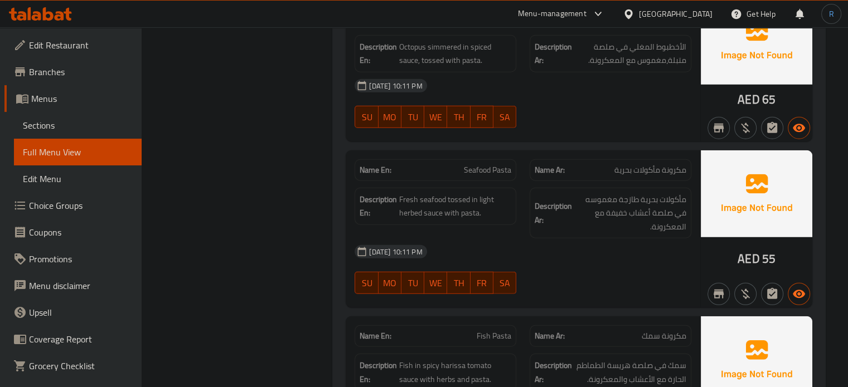
scroll to position [2963, 0]
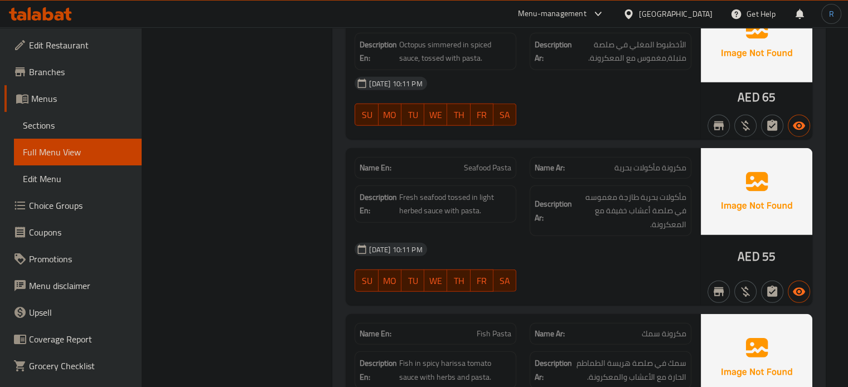
click at [537, 236] on div "[DATE] 10:11 PM" at bounding box center [523, 249] width 350 height 27
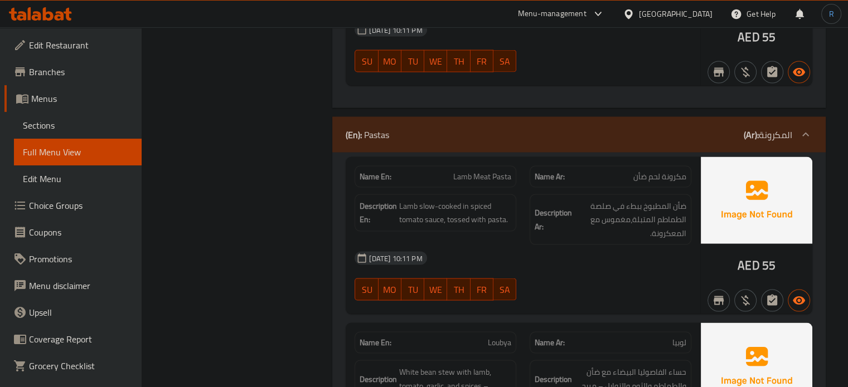
click at [551, 294] on div at bounding box center [610, 300] width 175 height 13
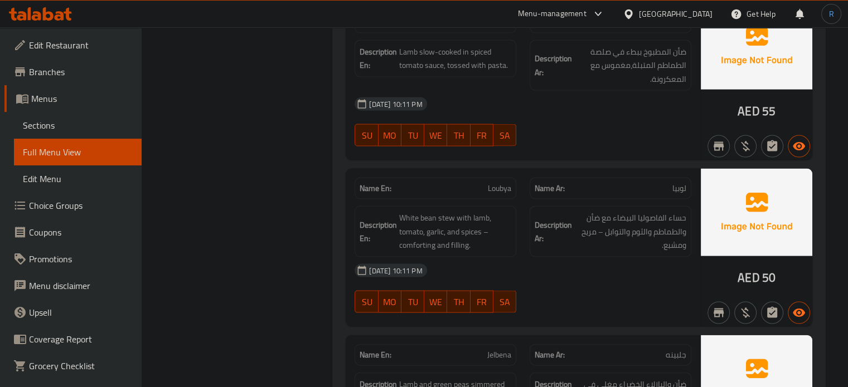
scroll to position [2386, 0]
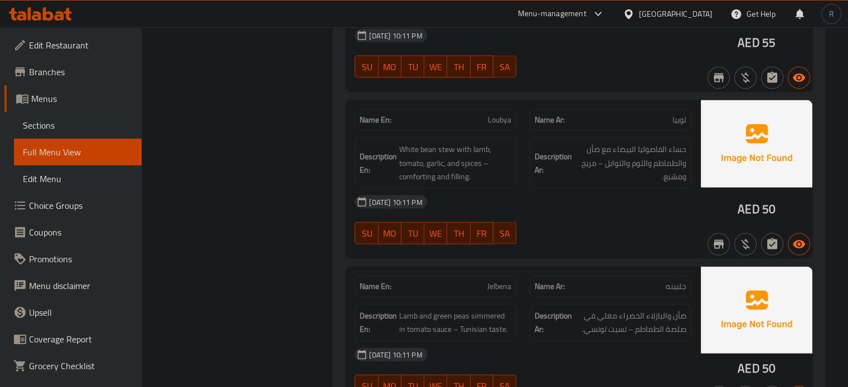
click at [536, 189] on div "[DATE] 10:11 PM" at bounding box center [523, 202] width 350 height 27
click at [497, 114] on span "Loubya" at bounding box center [499, 120] width 23 height 12
click at [505, 114] on span "Loubya" at bounding box center [499, 120] width 23 height 12
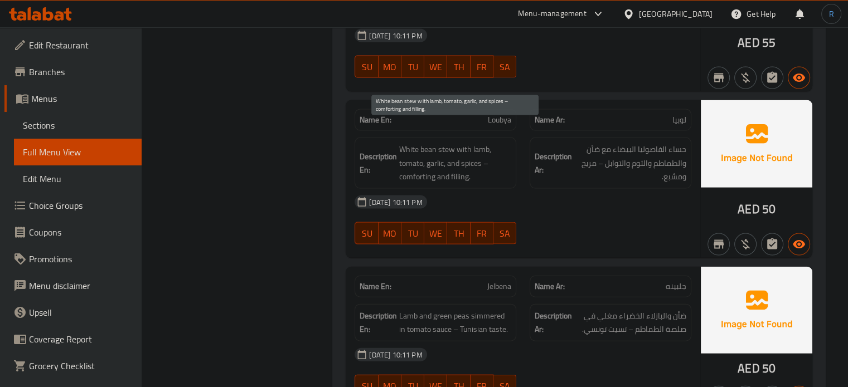
click at [466, 143] on span "White bean stew with lamb, tomato, garlic, and spices – comforting and filling." at bounding box center [455, 163] width 112 height 41
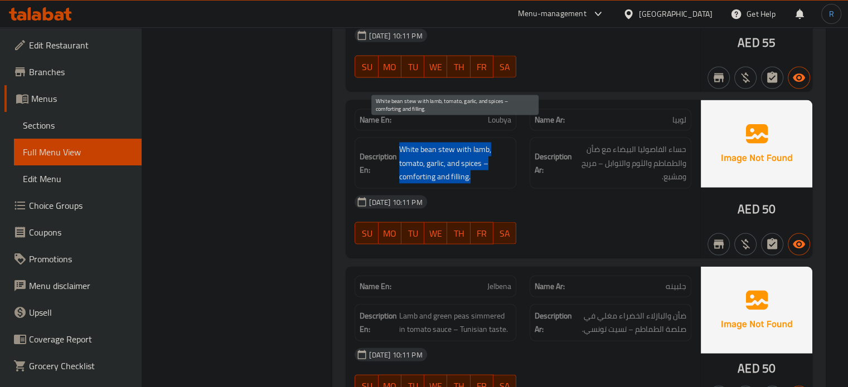
click at [466, 143] on span "White bean stew with lamb, tomato, garlic, and spices – comforting and filling." at bounding box center [455, 163] width 112 height 41
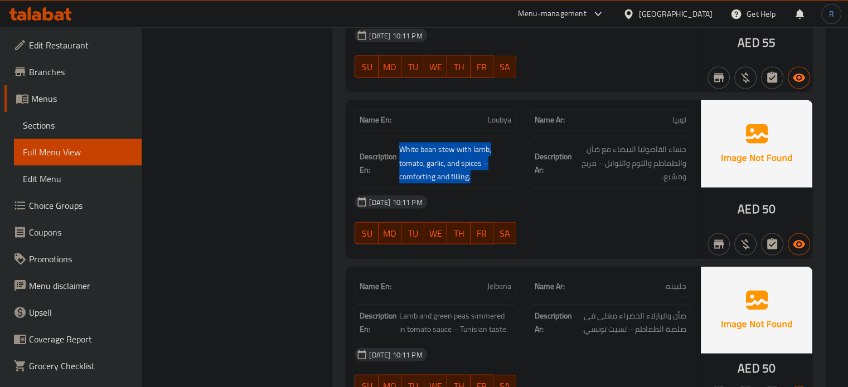
scroll to position [2441, 0]
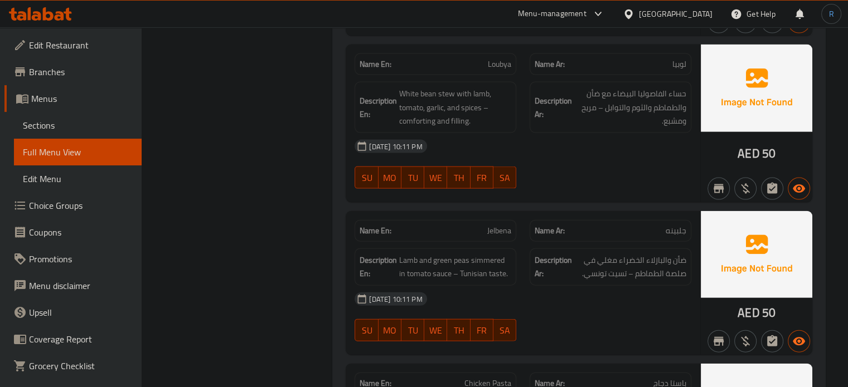
click at [523, 180] on div "Name En: Loubya Name Ar: لوبيا Description En: White bean stew with lamb, tomat…" at bounding box center [523, 124] width 355 height 158
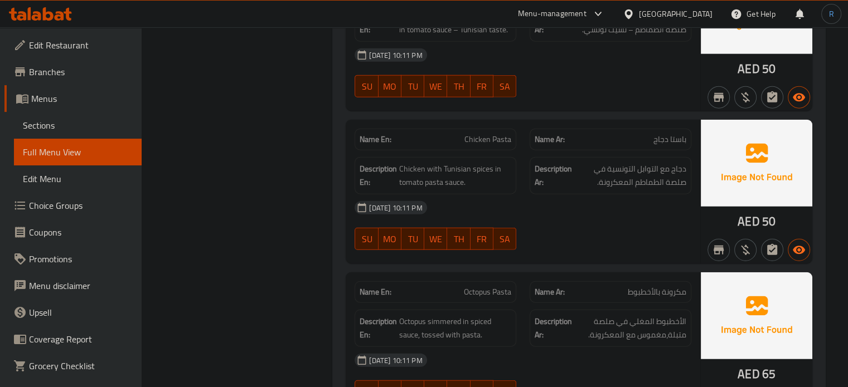
scroll to position [2689, 0]
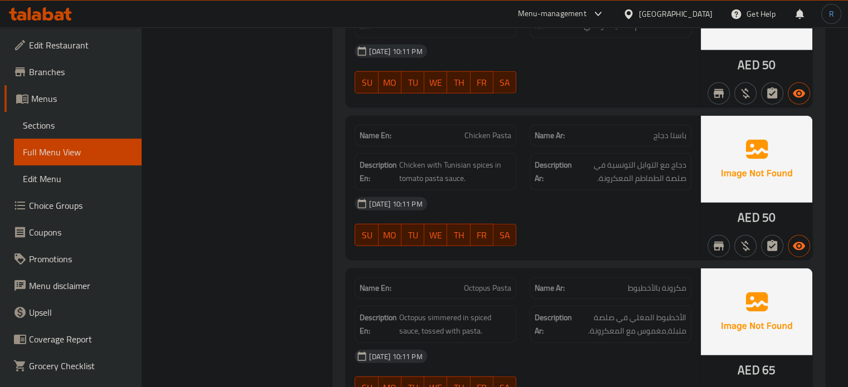
click at [500, 130] on span "Chicken Pasta" at bounding box center [487, 136] width 47 height 12
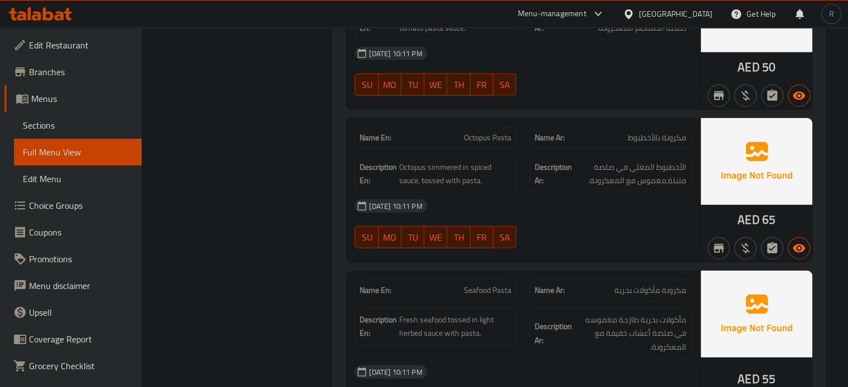
scroll to position [2857, 0]
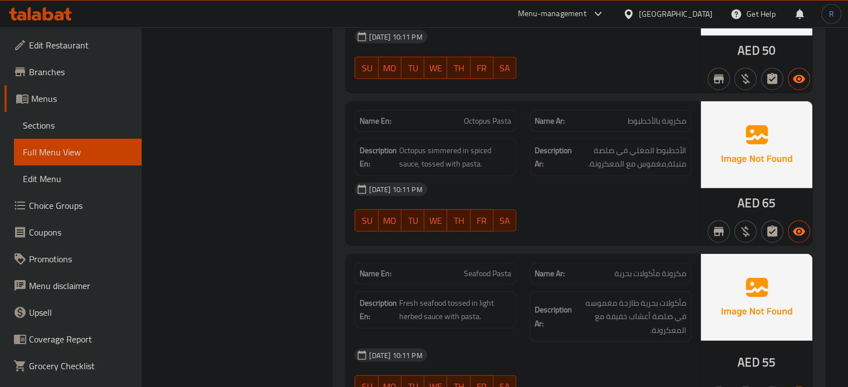
click at [604, 190] on div "07-10-2025 10:11 PM SU MO TU WE TH FR SA" at bounding box center [523, 207] width 350 height 62
click at [472, 110] on div "Name En: Octopus Pasta" at bounding box center [436, 121] width 162 height 22
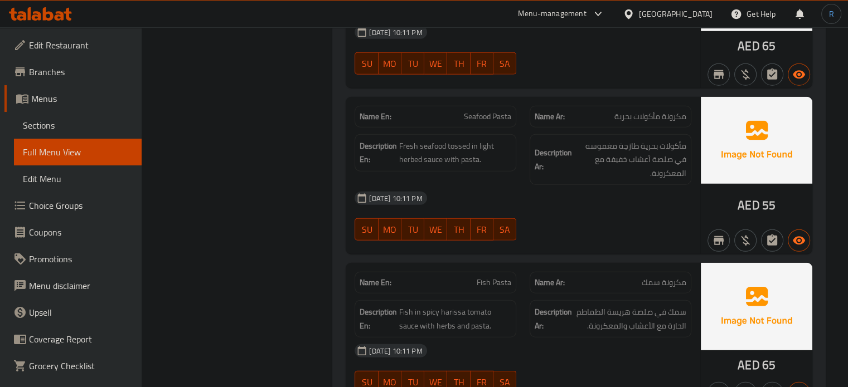
scroll to position [3024, 0]
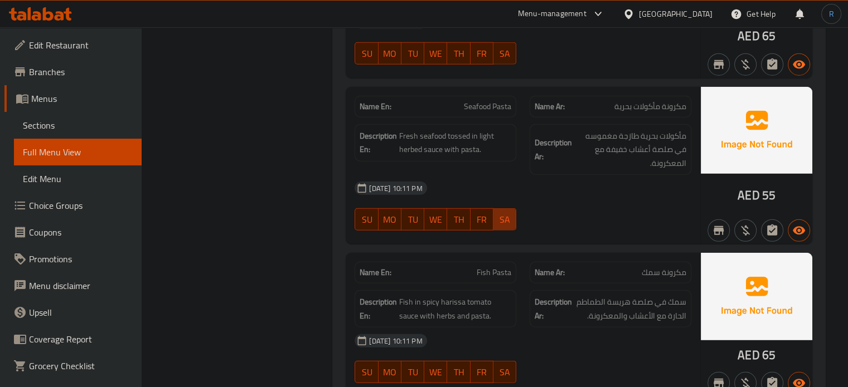
type button "6"
click at [495, 209] on button "SA" at bounding box center [504, 220] width 23 height 22
click at [481, 101] on span "Seafood Pasta" at bounding box center [487, 107] width 47 height 12
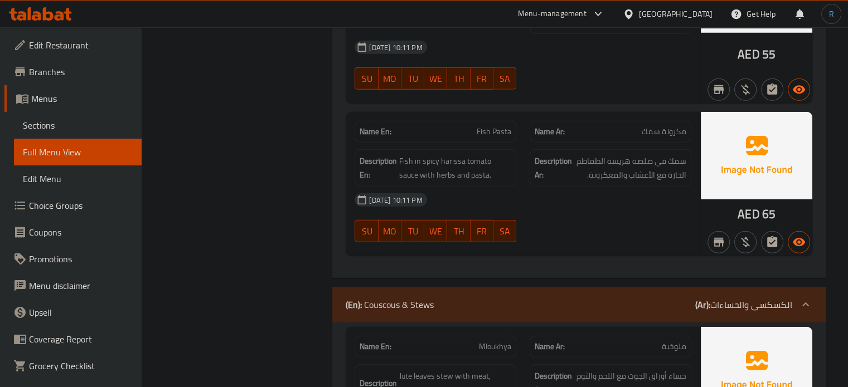
scroll to position [3191, 0]
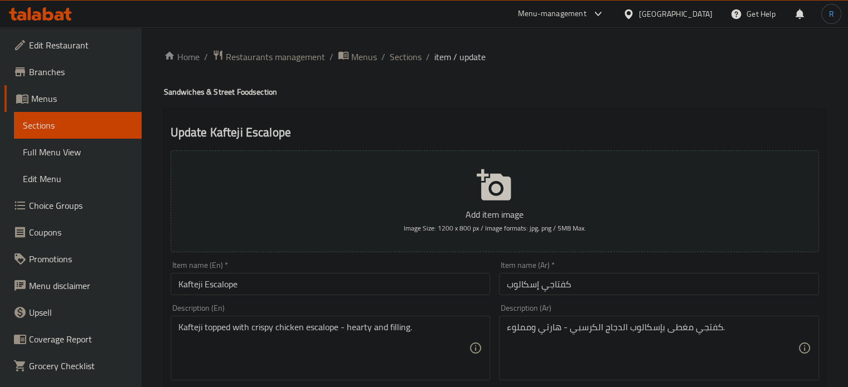
click at [557, 289] on input "كفتاجي إسكالوب" at bounding box center [659, 284] width 320 height 22
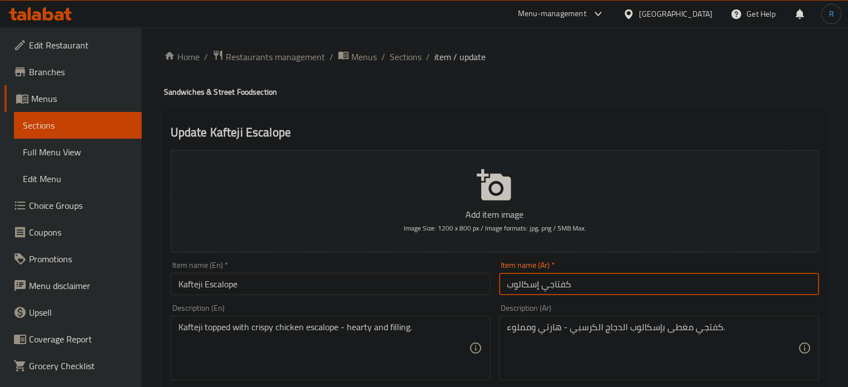
click at [557, 289] on input "كفتاجي إسكالوب" at bounding box center [659, 284] width 320 height 22
paste input "الكفتاجى"
click at [564, 289] on input "الكفتاجى إسكالوب" at bounding box center [659, 284] width 320 height 22
click at [571, 289] on input "الكفتاجى إسكالوب" at bounding box center [659, 284] width 320 height 22
click at [562, 292] on input "كفتاجى إسكالوب" at bounding box center [659, 284] width 320 height 22
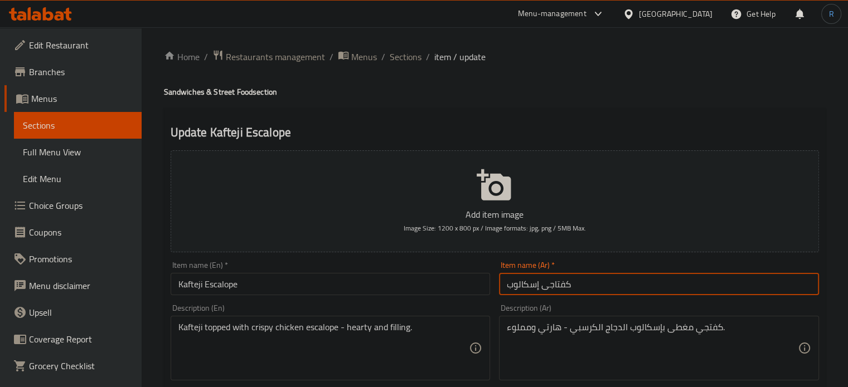
click at [562, 292] on input "كفتاجى إسكالوب" at bounding box center [659, 284] width 320 height 22
type input "كفتاجى إسكالوب"
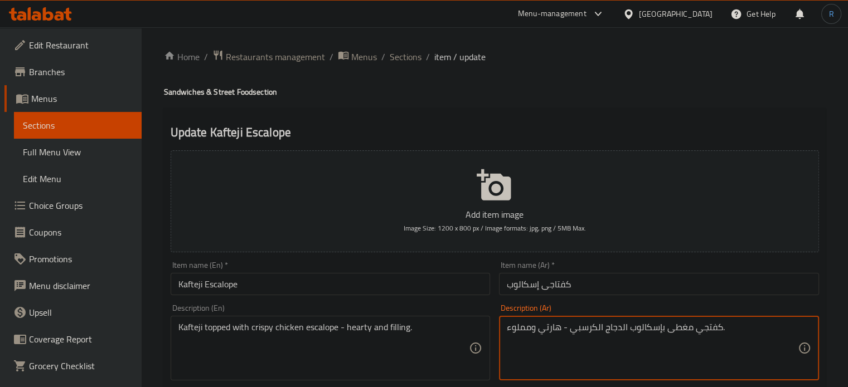
click at [711, 329] on textarea "كفتجي مغطى بإسكالوب الدجاج الكرسبي - هارتي ومملوء." at bounding box center [652, 348] width 291 height 53
paste textarea "جى"
type textarea "كفتاجى مغطى بإسكالوب الدجاج الكرسبي - هارتي ومملوء."
click at [622, 287] on input "كفتاجى إسكالوب" at bounding box center [659, 284] width 320 height 22
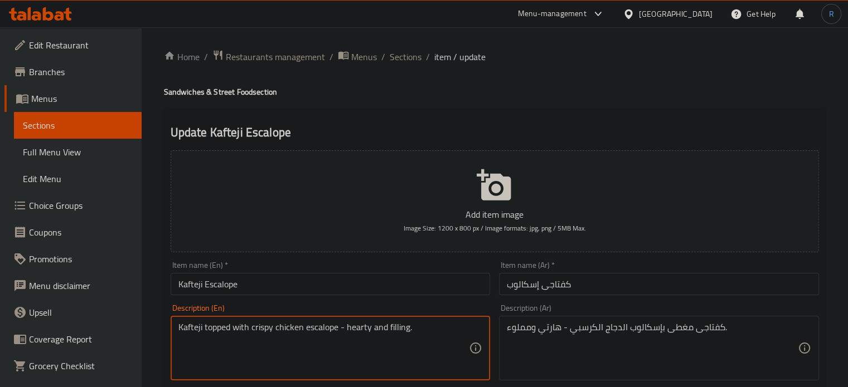
drag, startPoint x: 440, startPoint y: 323, endPoint x: 340, endPoint y: 327, distance: 100.4
type textarea "Kafteji topped with crispy chicken escalope"
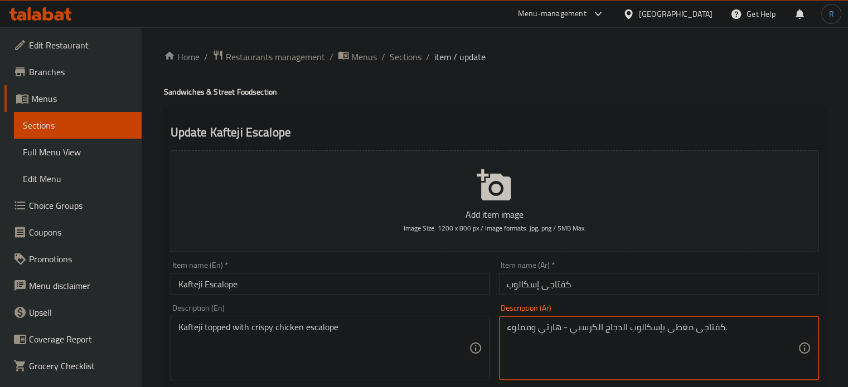
drag, startPoint x: 566, startPoint y: 329, endPoint x: 501, endPoint y: 332, distance: 65.8
type textarea "كفتاجى مغطى بإسكالوب الدجاج الكرسبي ."
click at [432, 290] on input "Kafteji Escalope" at bounding box center [331, 284] width 320 height 22
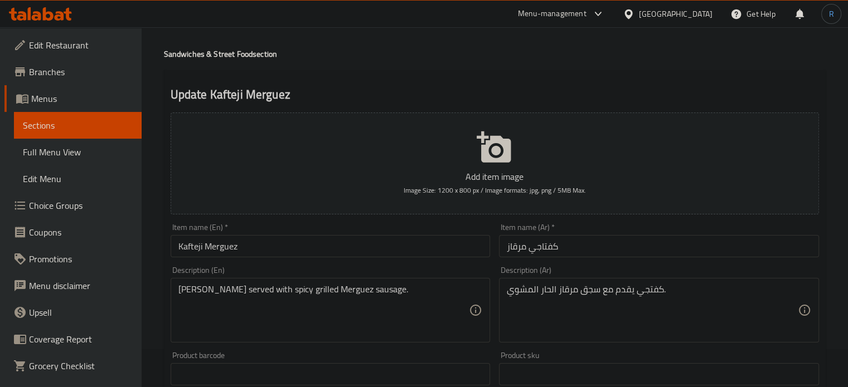
scroll to position [56, 0]
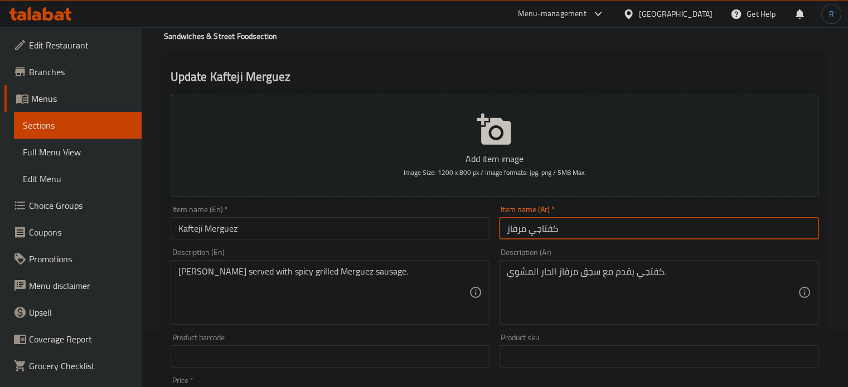
click at [546, 230] on input "كفتاجي مرقاز" at bounding box center [659, 228] width 320 height 22
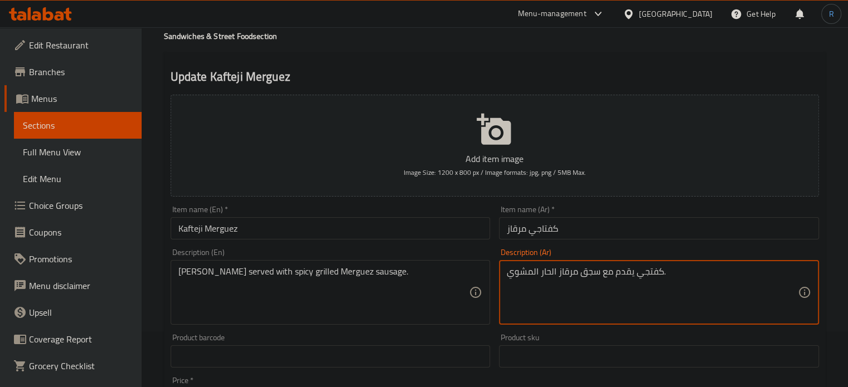
click at [656, 277] on textarea "كفتجي يقدم مع سجق مرقاز الحار المشوي." at bounding box center [652, 292] width 291 height 53
paste textarea
type textarea "كفتاجي يقدم مع سجق مرقاز الحار المشوي."
click at [399, 235] on input "Kafteji Merguez" at bounding box center [331, 228] width 320 height 22
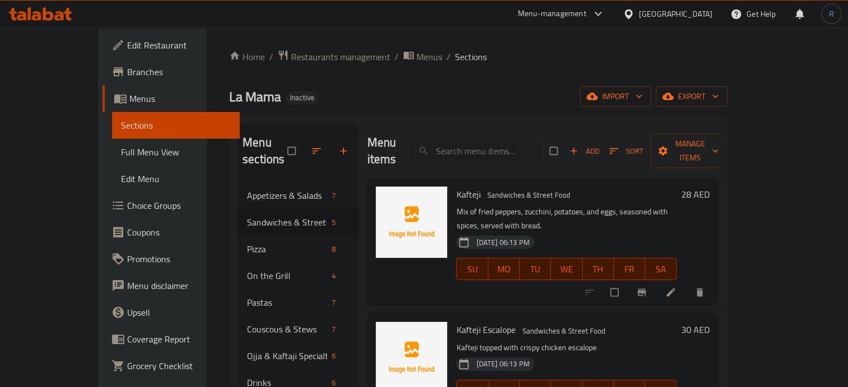
click at [513, 128] on div "Menu items Add Sort Manage items" at bounding box center [542, 151] width 351 height 53
click at [512, 142] on input "search" at bounding box center [475, 152] width 132 height 20
paste input "Pepperoni"
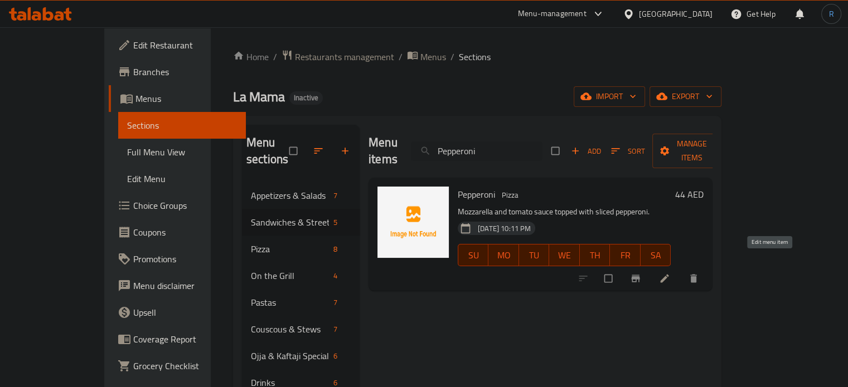
type input "Pepperoni"
click at [670, 273] on icon at bounding box center [664, 278] width 11 height 11
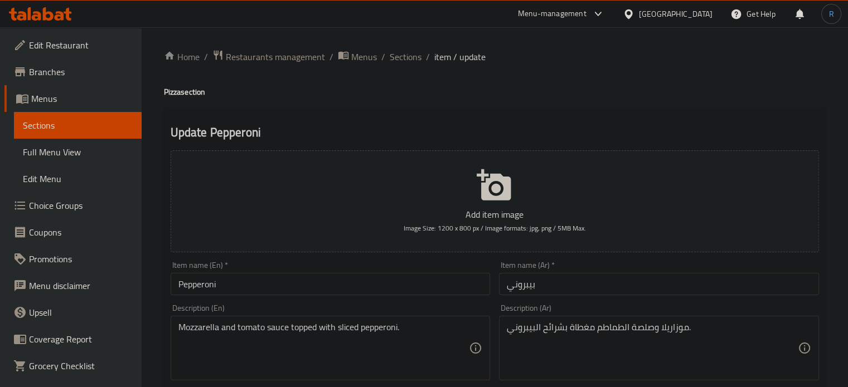
scroll to position [56, 0]
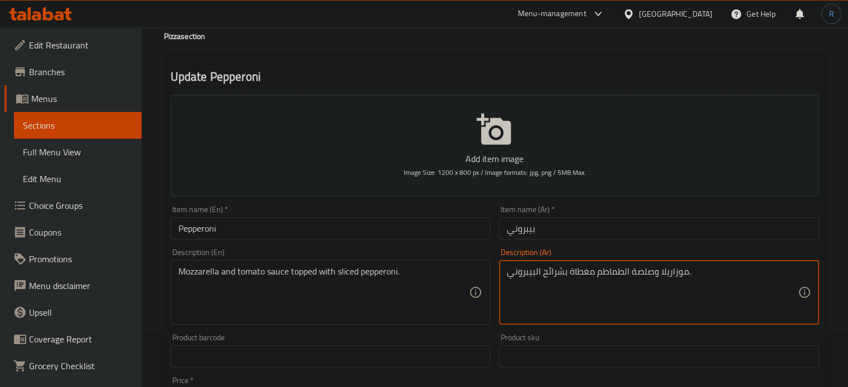
click at [555, 277] on textarea "موزاريلا وصلصة الطماطم مغطاة بشرائح البيبروني." at bounding box center [652, 292] width 291 height 53
click at [699, 227] on input "بيبروني" at bounding box center [659, 228] width 320 height 22
type textarea "موزاريلا وصلصة الطماطم مغطاة ببيبروني مقطع."
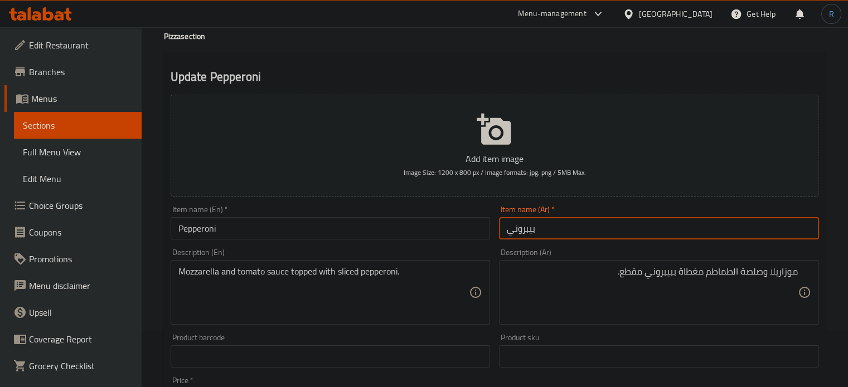
click at [663, 237] on input "بيبروني" at bounding box center [659, 228] width 320 height 22
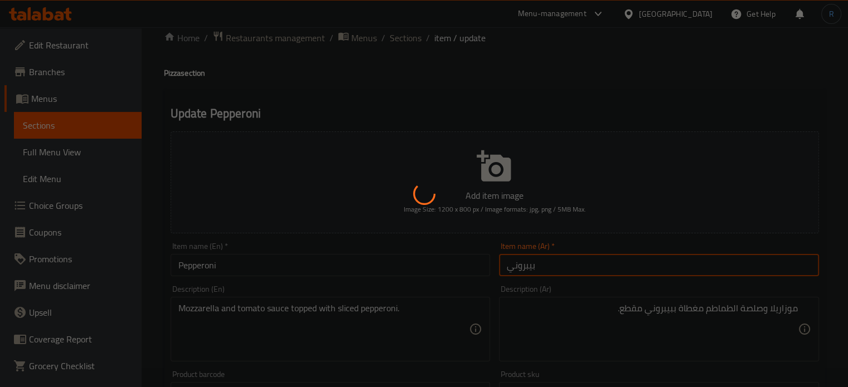
scroll to position [0, 0]
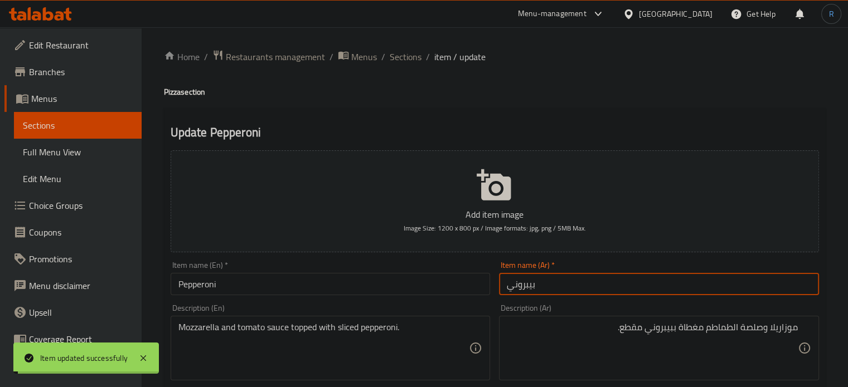
drag, startPoint x: 395, startPoint y: 51, endPoint x: 486, endPoint y: 22, distance: 95.9
click at [395, 51] on span "Sections" at bounding box center [406, 56] width 32 height 13
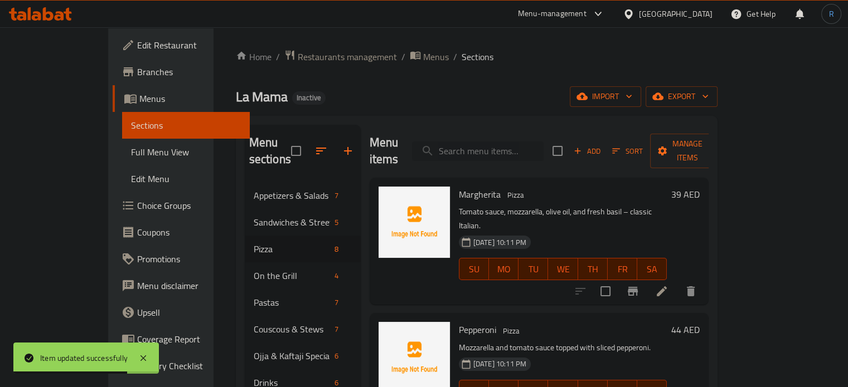
click at [489, 142] on input "search" at bounding box center [478, 152] width 132 height 20
paste input "Tuna"
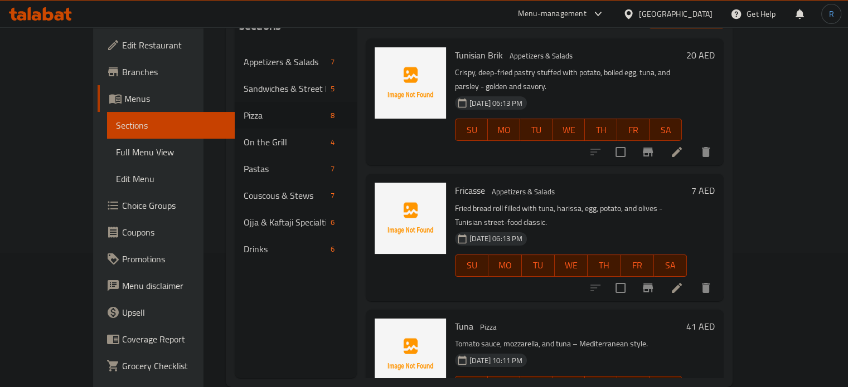
scroll to position [156, 0]
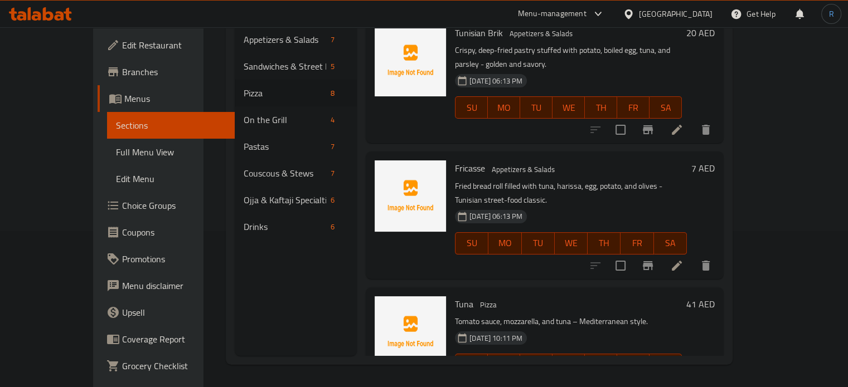
type input "Tuna"
click at [692, 377] on li at bounding box center [676, 387] width 31 height 20
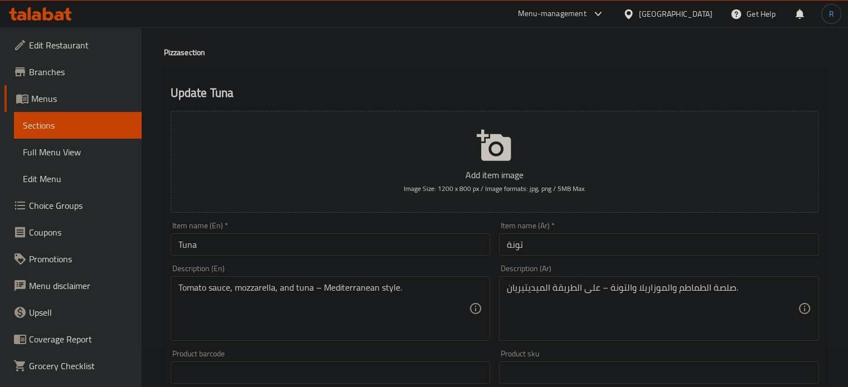
scroll to position [56, 0]
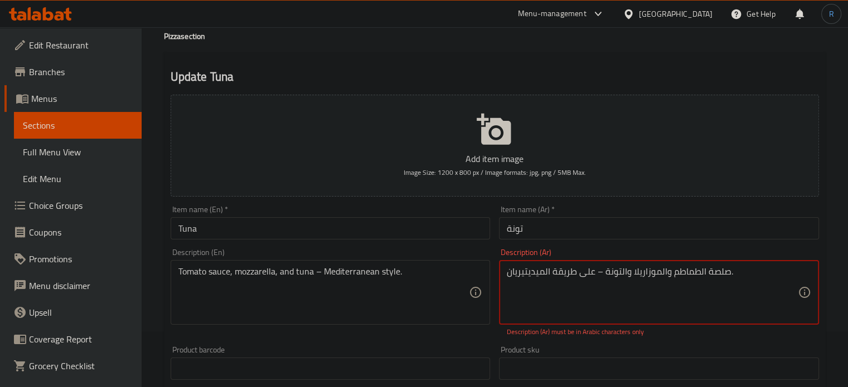
drag, startPoint x: 550, startPoint y: 275, endPoint x: 498, endPoint y: 275, distance: 51.8
paste textarea "بحر الأبيض المتوسط"
click at [629, 275] on textarea "صلصة الطماطم والموزاريلا والتونة – على طريقة البحر الأبيض المتوسط." at bounding box center [652, 292] width 291 height 53
click at [632, 274] on textarea "صلصة الطماطم والموزاريلا والتونة – على طريقة البحر الأبيض المتوسط." at bounding box center [652, 292] width 291 height 53
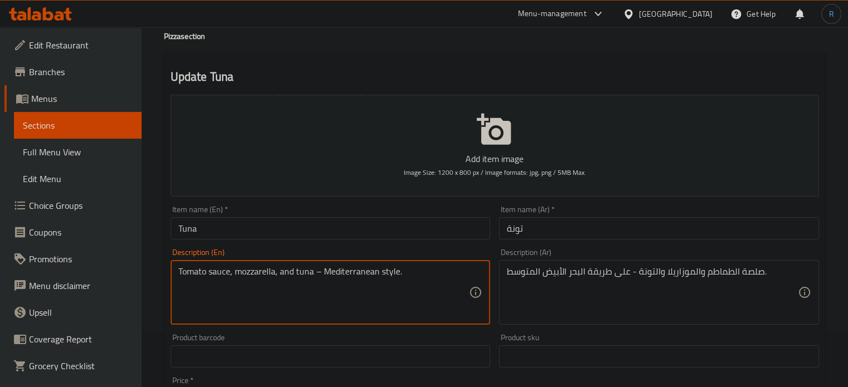
drag, startPoint x: 322, startPoint y: 276, endPoint x: 397, endPoint y: 276, distance: 74.7
click at [397, 276] on textarea "Tomato sauce, mozzarella, and tuna – Mediterranean style." at bounding box center [323, 292] width 291 height 53
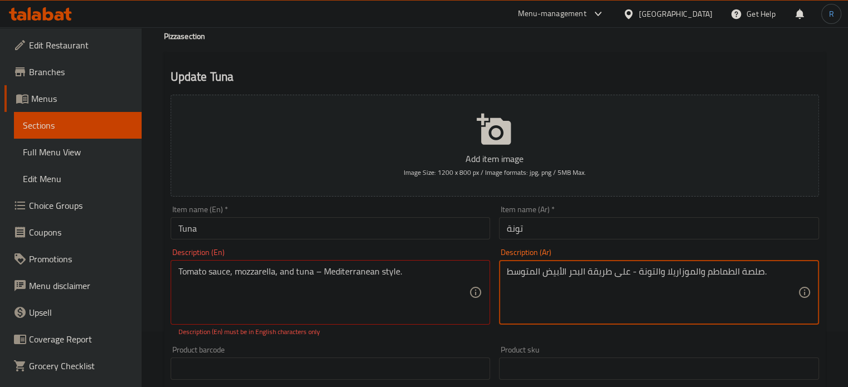
click at [619, 277] on textarea "صلصة الطماطم والموزاريلا والتونة - على طريقة البحر الأبيض المتوسط." at bounding box center [652, 292] width 291 height 53
type textarea "صلصة الطماطم والموزاريلا والتونة - طريقة البحر الأبيض المتوسط."
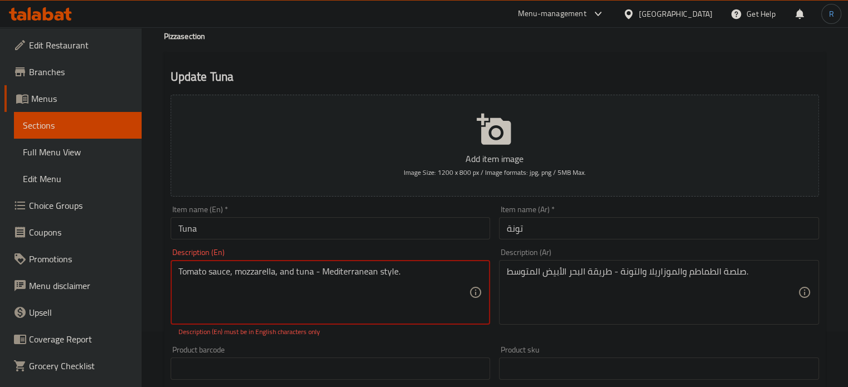
type textarea "Tomato sauce, mozzarella, and tuna - Mediterranean style."
click at [321, 227] on input "Tuna" at bounding box center [331, 228] width 320 height 22
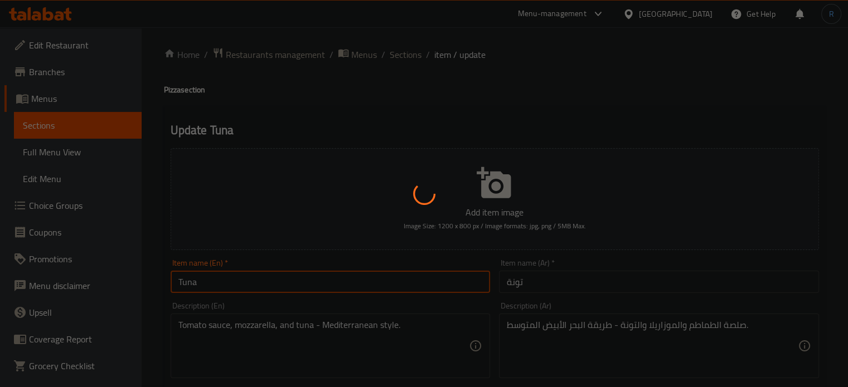
scroll to position [0, 0]
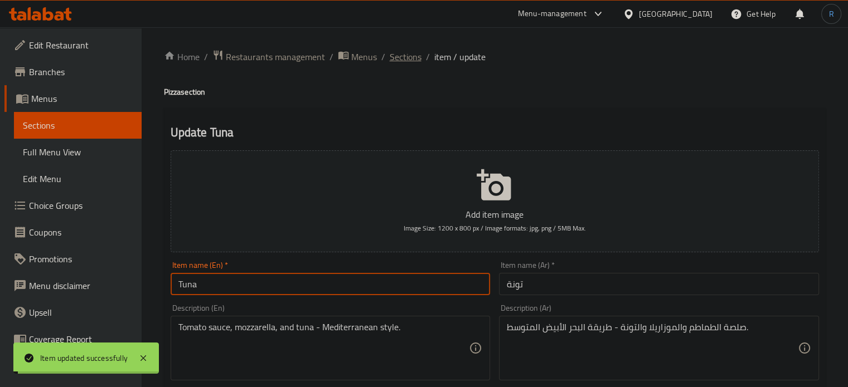
click at [406, 59] on span "Sections" at bounding box center [406, 56] width 32 height 13
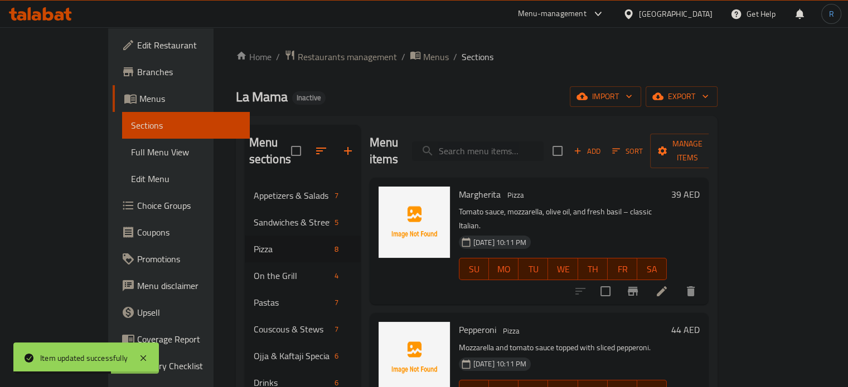
click at [520, 147] on input "search" at bounding box center [478, 152] width 132 height 20
paste input "Seafood"
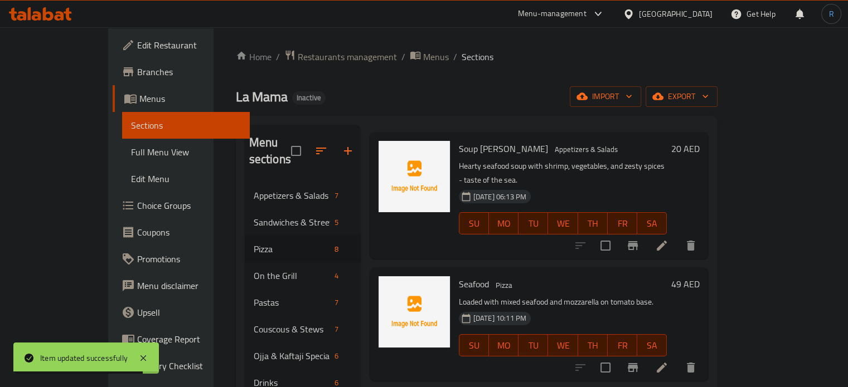
scroll to position [111, 0]
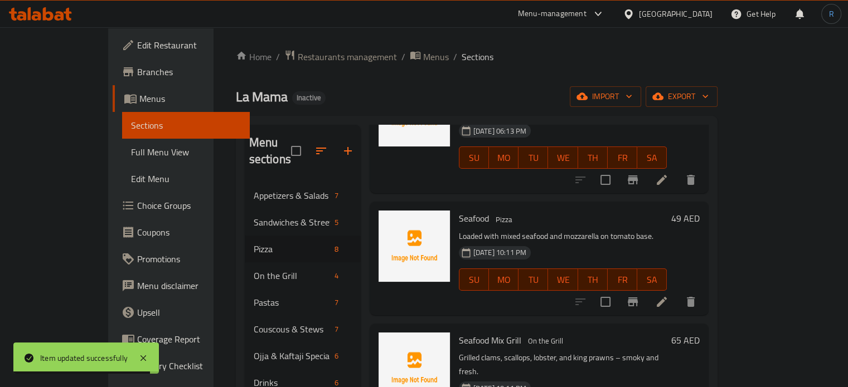
type input "Seafood"
click at [668, 295] on icon at bounding box center [661, 301] width 13 height 13
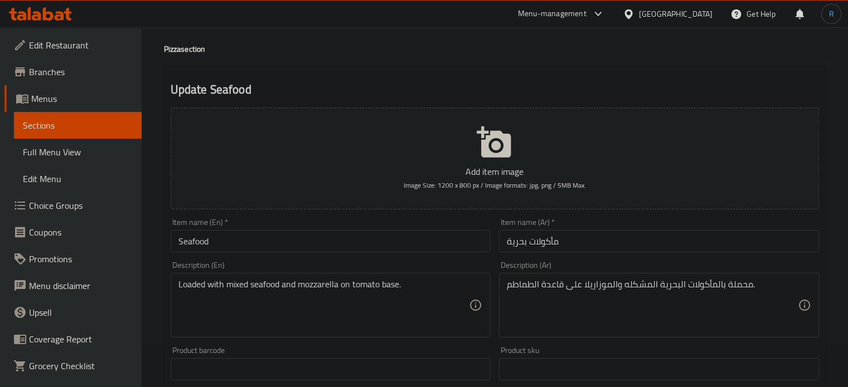
scroll to position [56, 0]
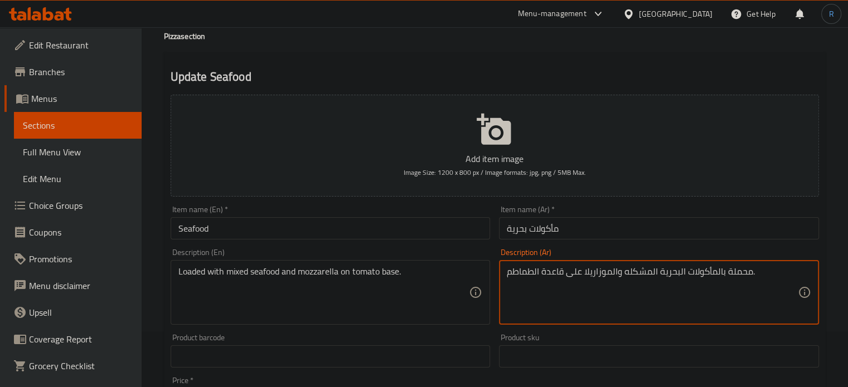
click at [738, 271] on textarea "محملة بالمأكولات البحرية المشكله والموزاريلا على قاعدة الطماطم." at bounding box center [652, 292] width 291 height 53
type textarea "لوديد بالمأكولات البحرية المشكله والموزاريلا على قاعدة الطماطم."
click at [383, 227] on input "Seafood" at bounding box center [331, 228] width 320 height 22
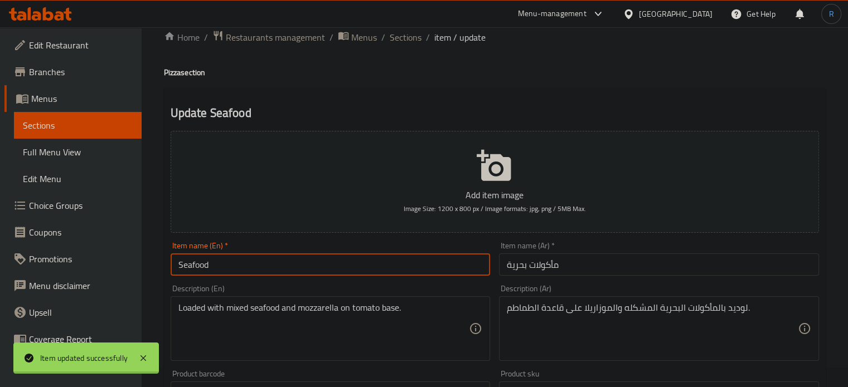
scroll to position [0, 0]
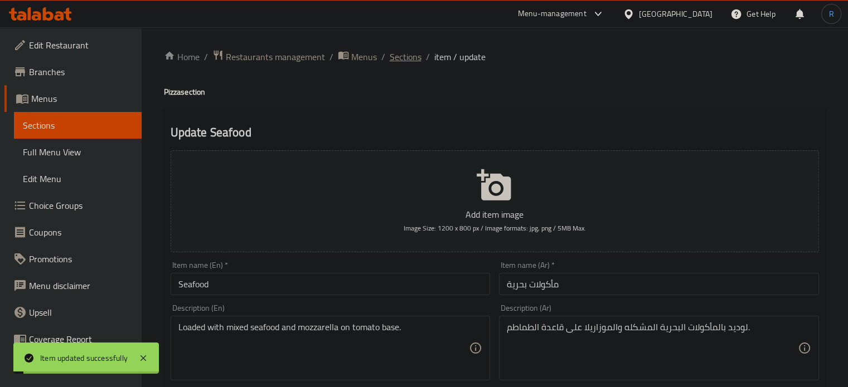
click at [410, 52] on span "Sections" at bounding box center [406, 56] width 32 height 13
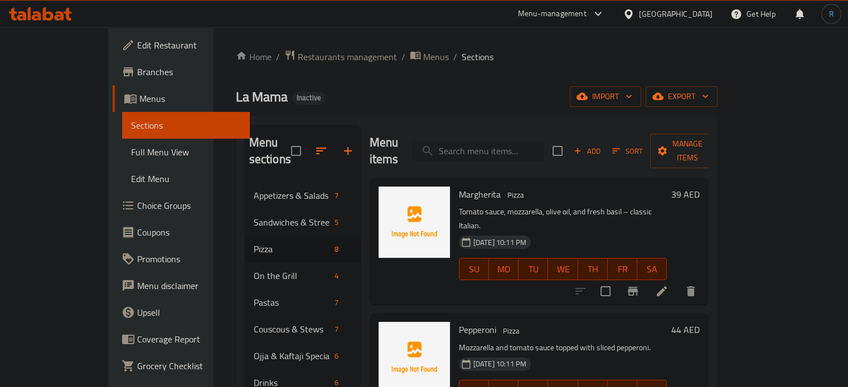
click at [511, 142] on input "search" at bounding box center [478, 152] width 132 height 20
paste input "Grilled Sea Bass"
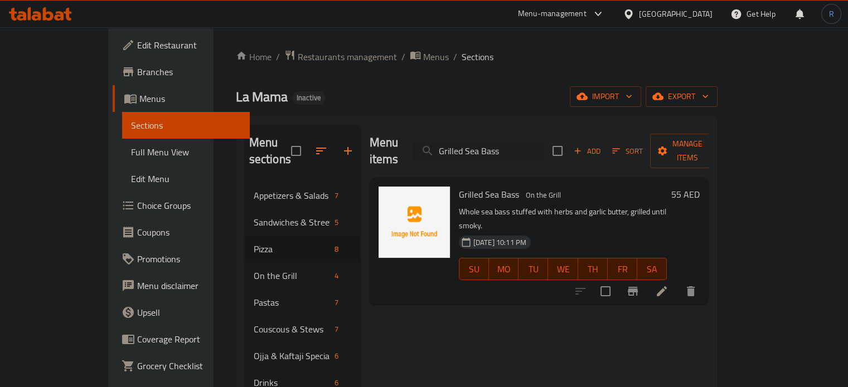
type input "Grilled Sea Bass"
click at [668, 285] on icon at bounding box center [661, 291] width 13 height 13
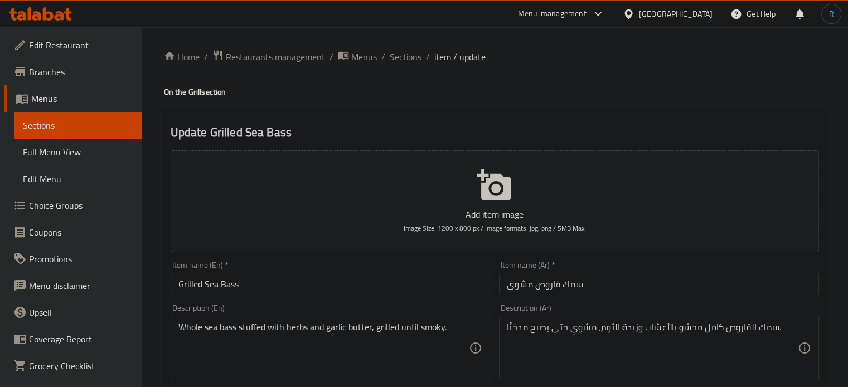
scroll to position [56, 0]
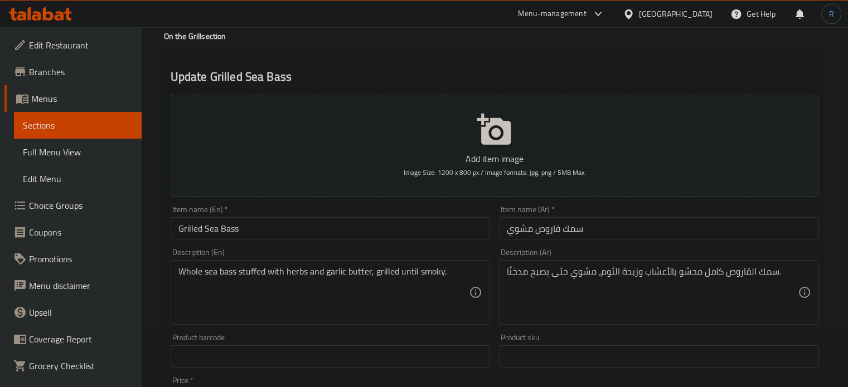
click at [573, 229] on input "سمك قاروص مشوي" at bounding box center [659, 228] width 320 height 22
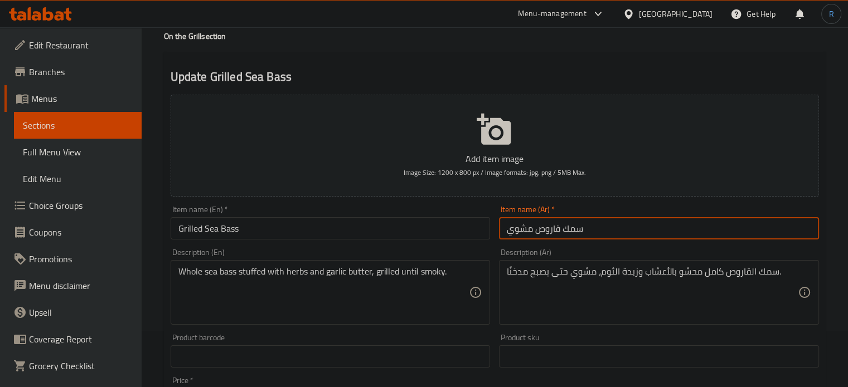
click at [573, 229] on input "سمك قاروص مشوي" at bounding box center [659, 228] width 320 height 22
type input "قاروص مشوي"
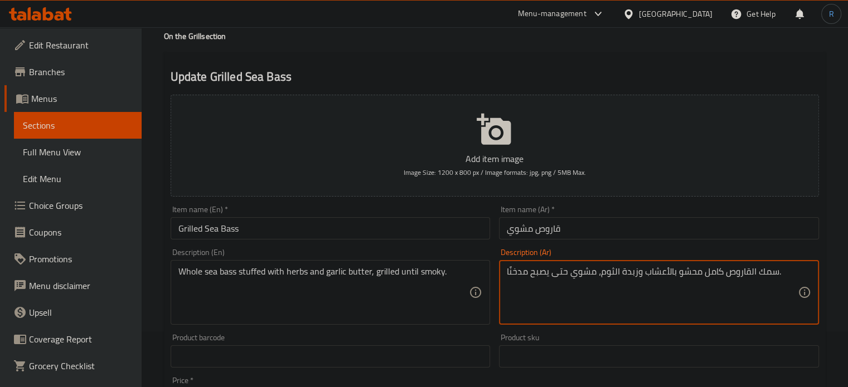
click at [761, 272] on textarea "سمك القاروص كامل محشو بالأعشاب وزبدة الثوم، مشوي حتى يصبح مدخنًا." at bounding box center [652, 292] width 291 height 53
click at [746, 274] on textarea "القاروص كامل محشو بالأعشاب وزبدة الثوم، مشوي حتى يصبح مدخنًا." at bounding box center [652, 292] width 291 height 53
type textarea "قاروص كامل محشو بالأعشاب وزبدة الثوم، مشوي حتى يصبح مدخنًا."
click at [667, 230] on input "قاروص مشوي" at bounding box center [659, 228] width 320 height 22
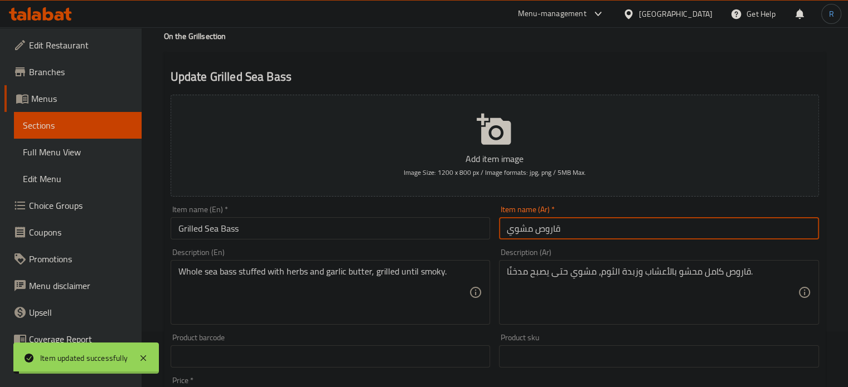
scroll to position [0, 0]
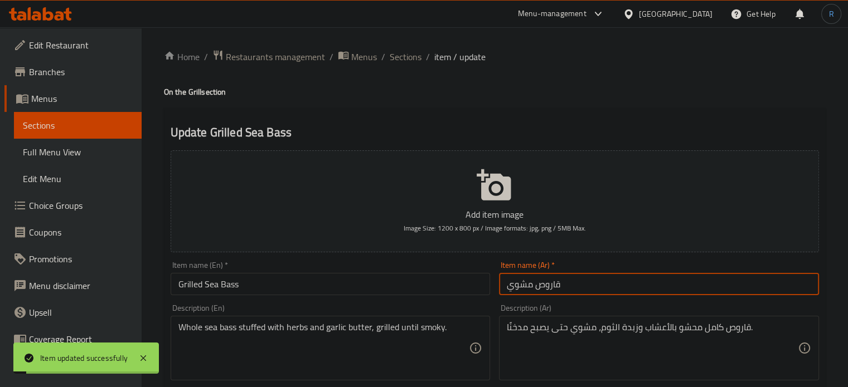
click at [405, 61] on span "Sections" at bounding box center [406, 56] width 32 height 13
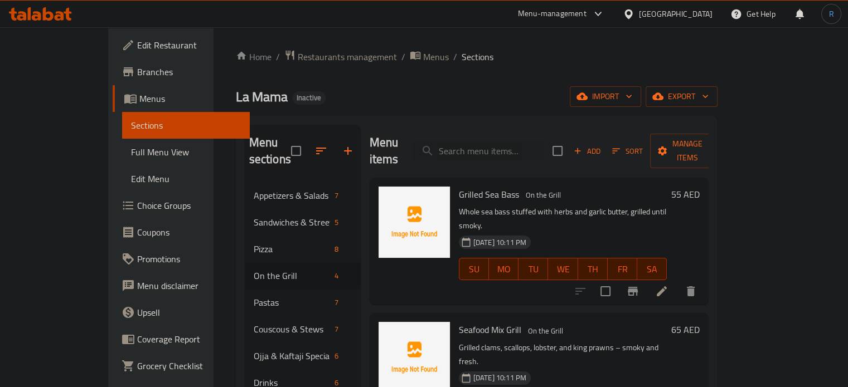
click at [530, 158] on div "Menu items Add Sort Manage items" at bounding box center [540, 151] width 340 height 53
click at [530, 145] on input "search" at bounding box center [478, 152] width 132 height 20
paste input "Mix Grill"
type input "Mix Grill"
click at [668, 285] on icon at bounding box center [661, 291] width 13 height 13
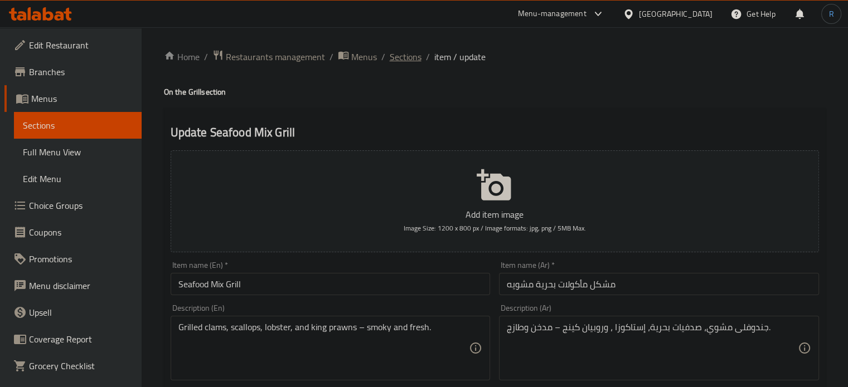
click at [398, 64] on span "Sections" at bounding box center [406, 56] width 32 height 13
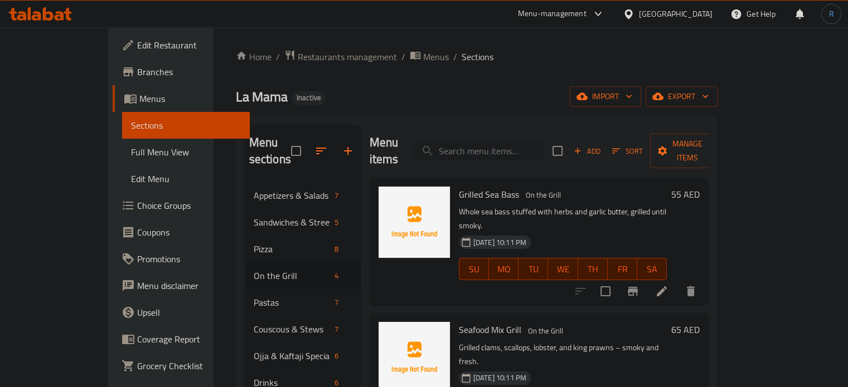
click at [488, 142] on input "search" at bounding box center [478, 152] width 132 height 20
paste input "Mix Grill"
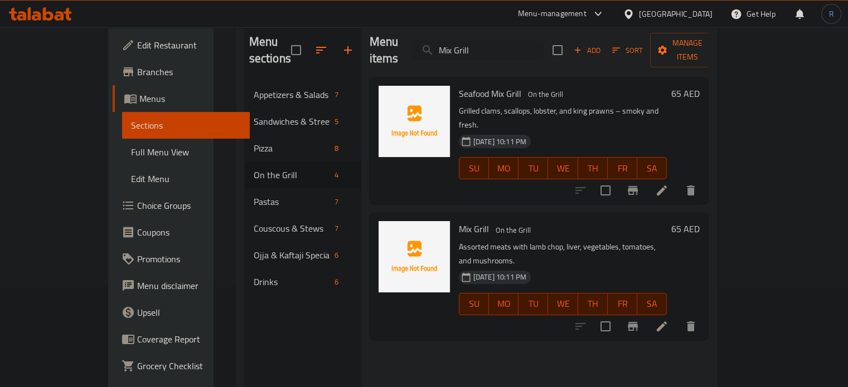
scroll to position [111, 0]
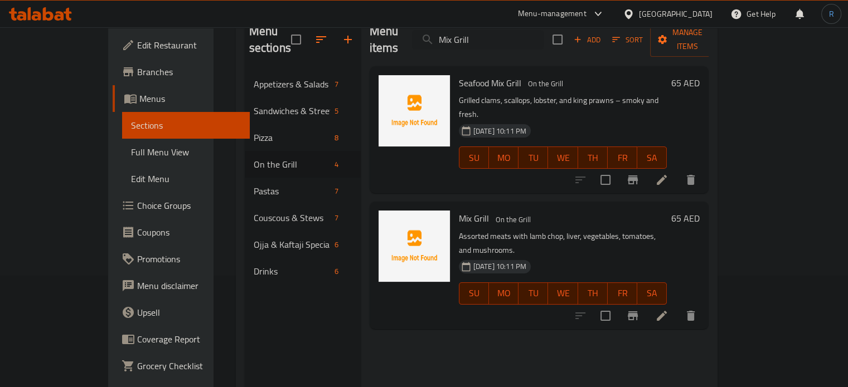
type input "Mix Grill"
click at [704, 303] on div at bounding box center [635, 316] width 137 height 27
click at [667, 311] on icon at bounding box center [662, 316] width 10 height 10
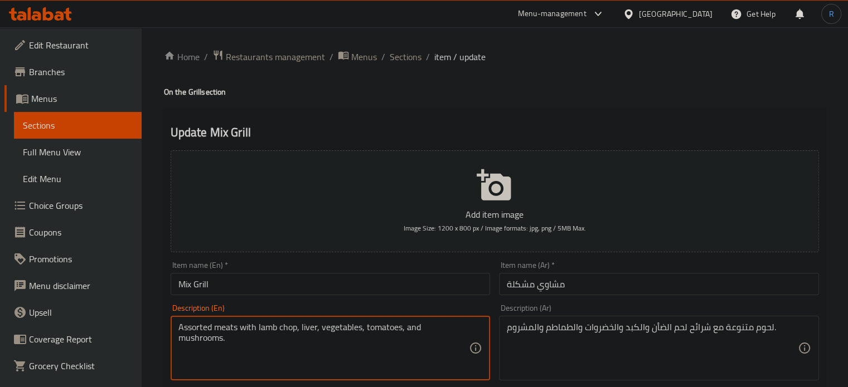
drag, startPoint x: 295, startPoint y: 333, endPoint x: 257, endPoint y: 333, distance: 37.9
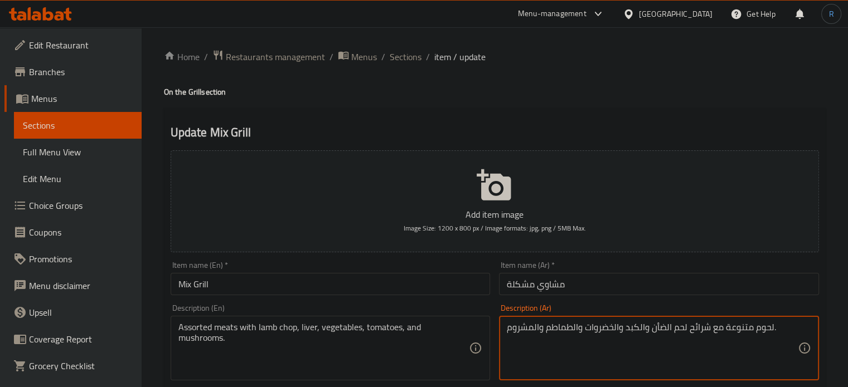
drag, startPoint x: 709, startPoint y: 329, endPoint x: 653, endPoint y: 335, distance: 56.0
paste textarea "يش لحم ضأن"
type textarea "لحوم متنوعة مع ريش لحم ضأن والكبد والخضروات والطماطم والمشروم."
click at [647, 291] on input "مشاوي مشكلة" at bounding box center [659, 284] width 320 height 22
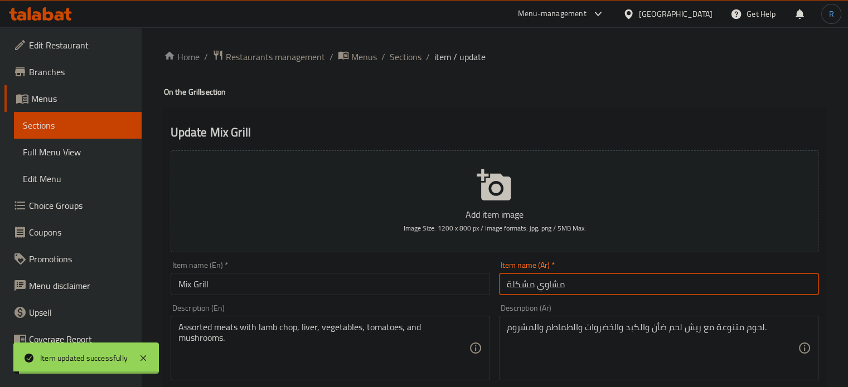
drag, startPoint x: 398, startPoint y: 60, endPoint x: 430, endPoint y: 38, distance: 38.7
click at [398, 60] on span "Sections" at bounding box center [406, 56] width 32 height 13
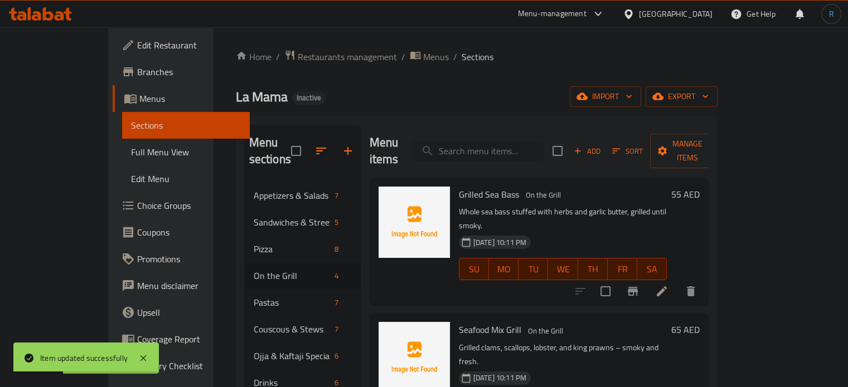
click at [508, 143] on input "search" at bounding box center [478, 152] width 132 height 20
paste input "Grilled Shrimp (12 pcs)"
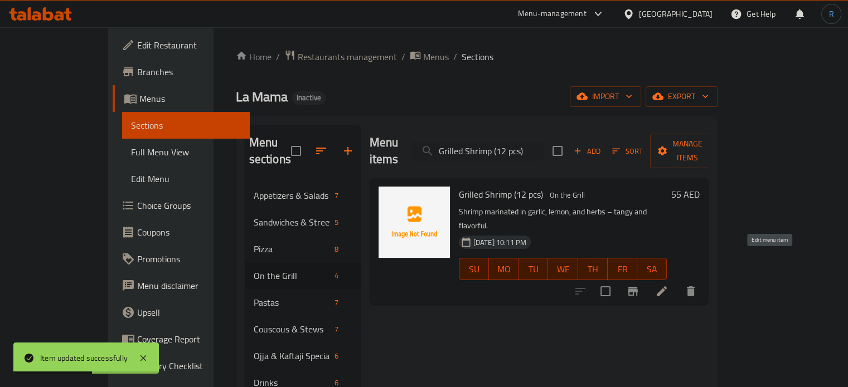
type input "Grilled Shrimp (12 pcs)"
click at [667, 287] on icon at bounding box center [662, 292] width 10 height 10
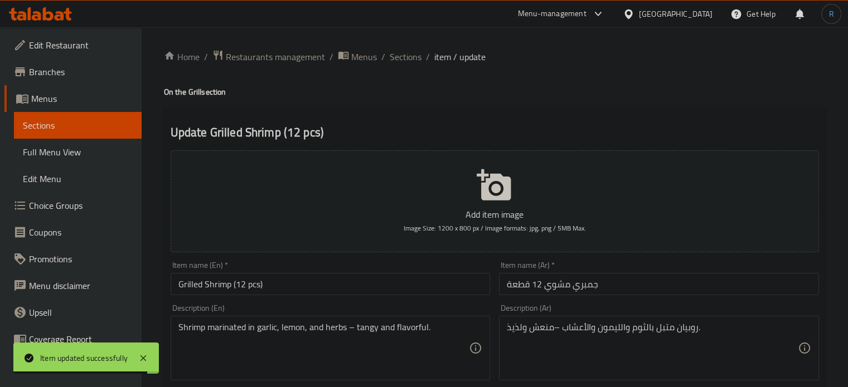
click at [324, 282] on input "Grilled Shrimp (12 pcs)" at bounding box center [331, 284] width 320 height 22
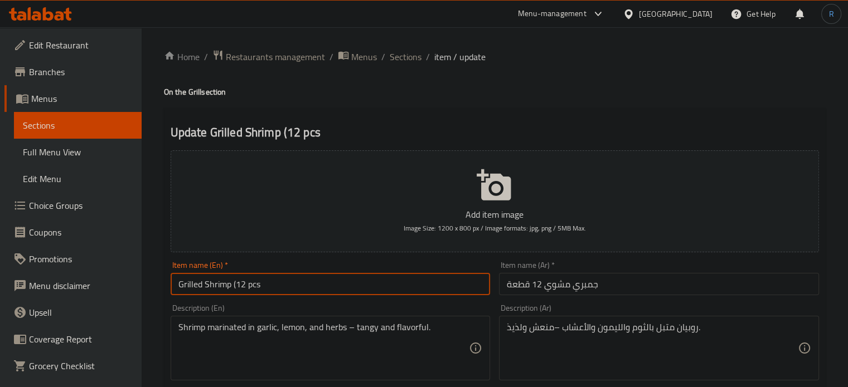
click at [235, 286] on input "Grilled Shrimp (12 pcs" at bounding box center [331, 284] width 320 height 22
type input "Grilled Shrimp 12 pcs"
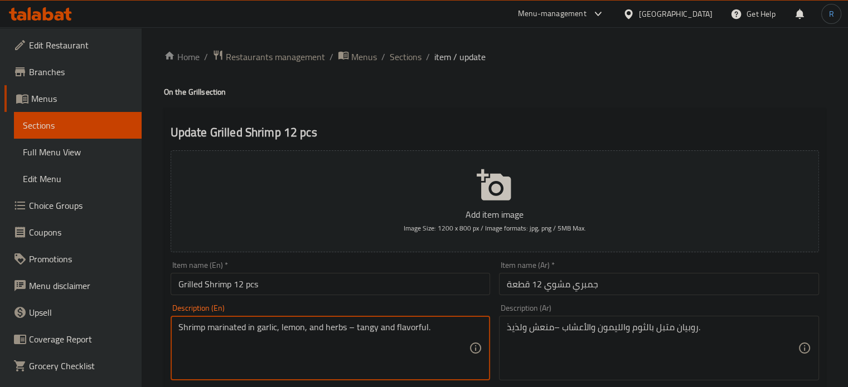
click at [413, 329] on textarea "Shrimp marinated in garlic, lemon, and herbs – tangy and flavorful." at bounding box center [323, 348] width 291 height 53
type textarea "Shrimp marinated in garlic, lemon, and herbs – tangy ."
click at [517, 331] on textarea "روبيان متبل بالثوم والليمون والأعشاب –منعش ولذيذ." at bounding box center [652, 348] width 291 height 53
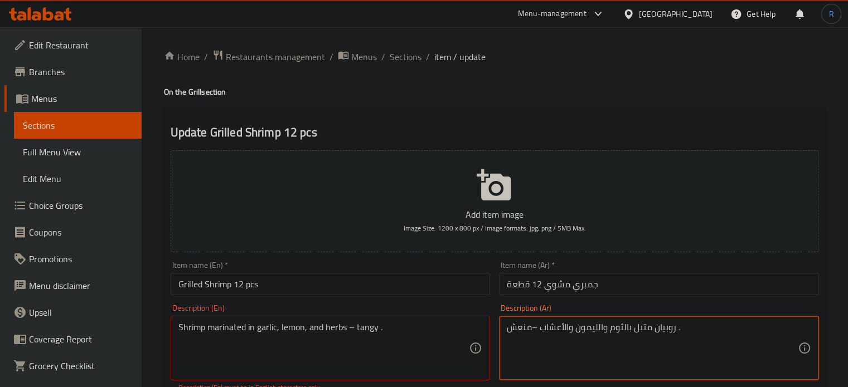
click at [533, 332] on textarea "روبيان متبل بالثوم والليمون والأعشاب –منعش ." at bounding box center [652, 348] width 291 height 53
type textarea "روبيان متبل بالثوم والليمون والأعشاب - منعش ."
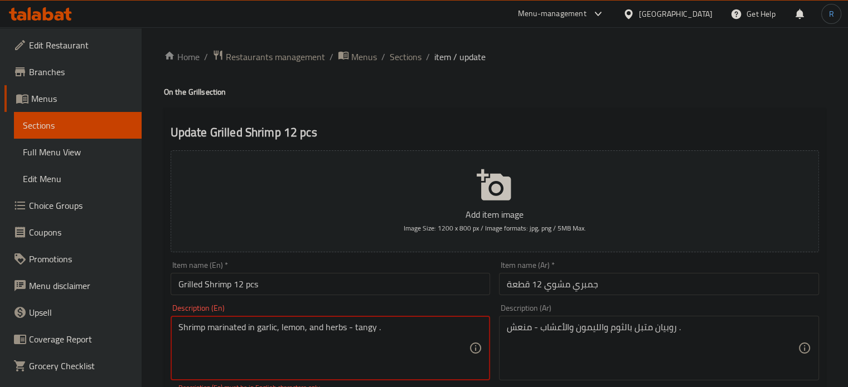
type textarea "Shrimp marinated in garlic, lemon, and herbs - tangy ."
click at [366, 292] on input "Grilled Shrimp 12 pcs" at bounding box center [331, 284] width 320 height 22
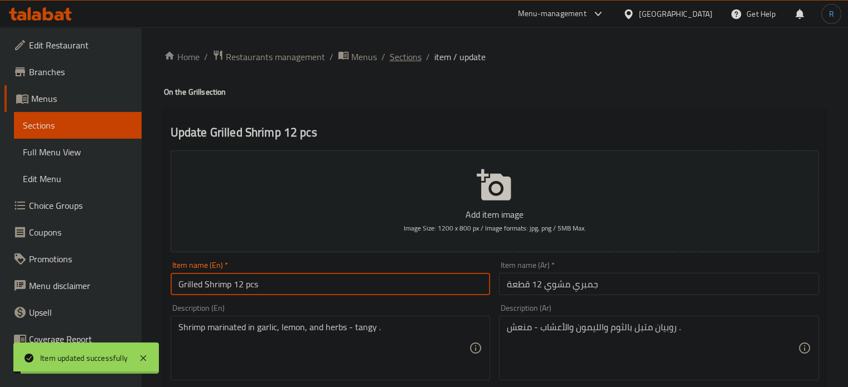
click at [401, 57] on span "Sections" at bounding box center [406, 56] width 32 height 13
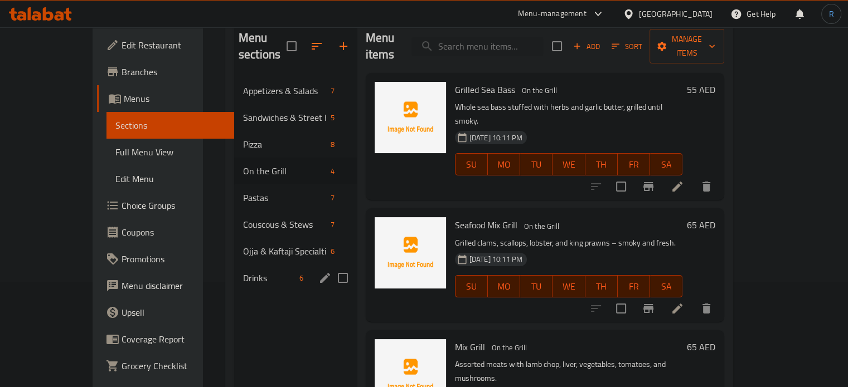
scroll to position [111, 0]
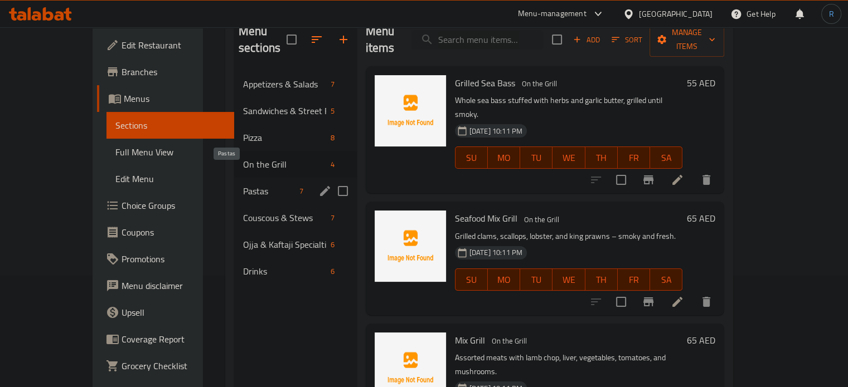
click at [243, 185] on span "Pastas" at bounding box center [269, 191] width 52 height 13
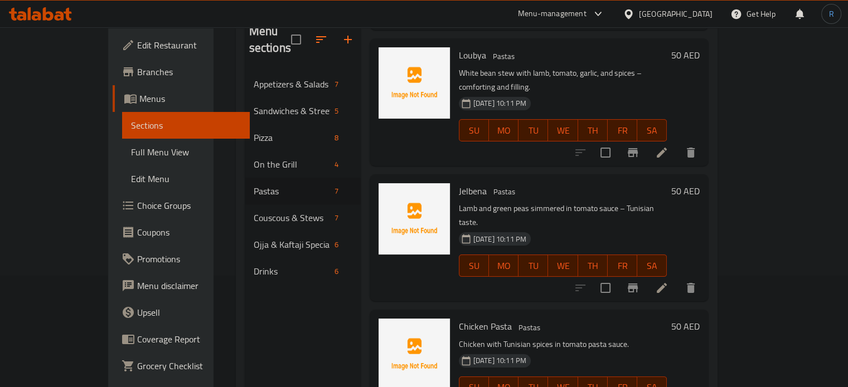
scroll to position [167, 0]
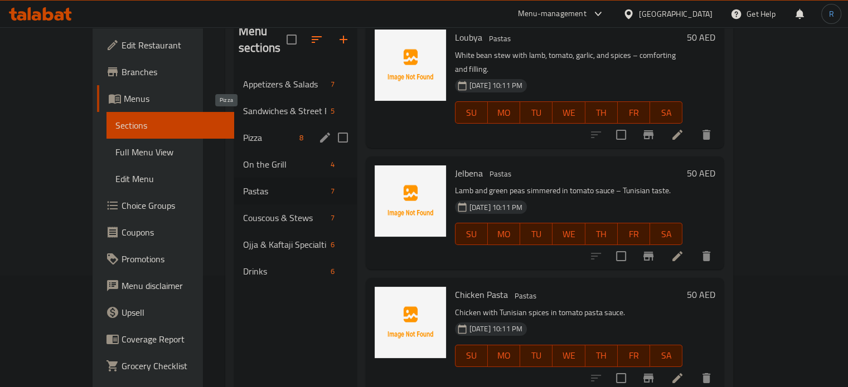
click at [243, 131] on span "Pizza" at bounding box center [269, 137] width 52 height 13
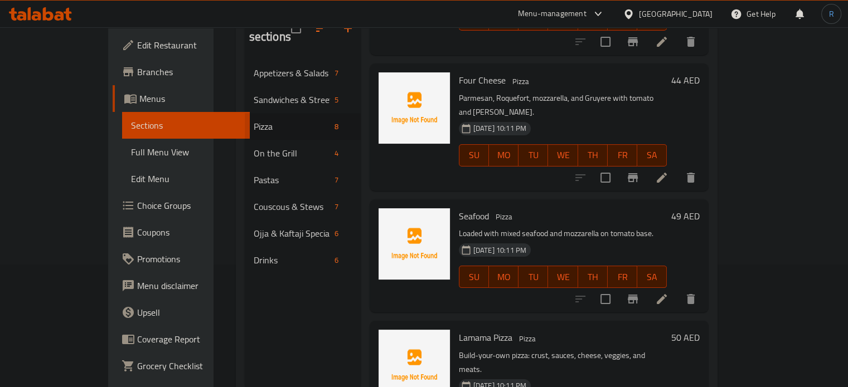
scroll to position [156, 0]
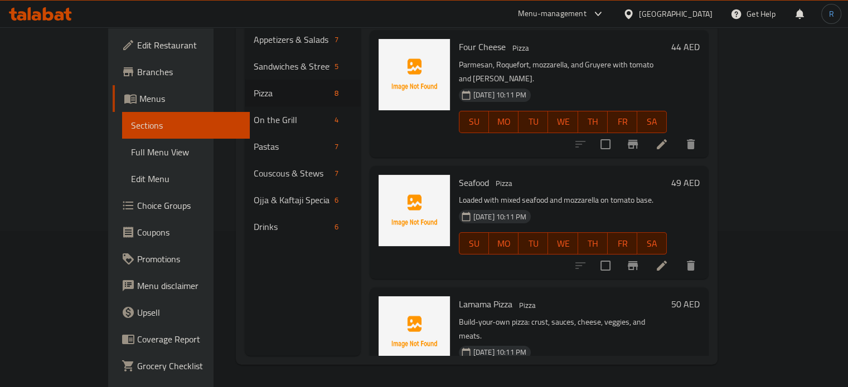
click at [469, 296] on span "Lamama Pizza" at bounding box center [486, 304] width 54 height 17
copy h6 "Lamama Pizza"
click at [498, 237] on div "Menu items Add Sort Manage items Margherita Pizza Tomato sauce, mozzarella, oli…" at bounding box center [535, 162] width 348 height 387
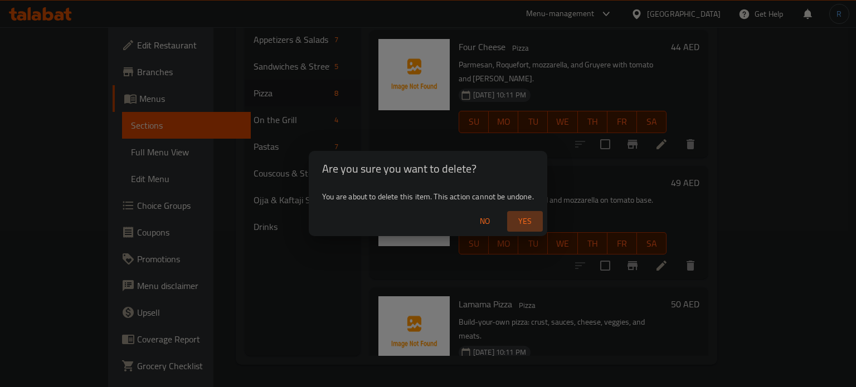
click at [534, 222] on span "Yes" at bounding box center [525, 222] width 27 height 14
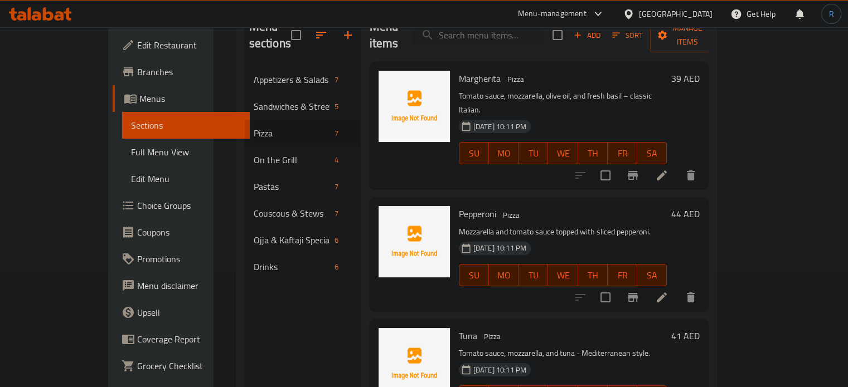
scroll to position [0, 0]
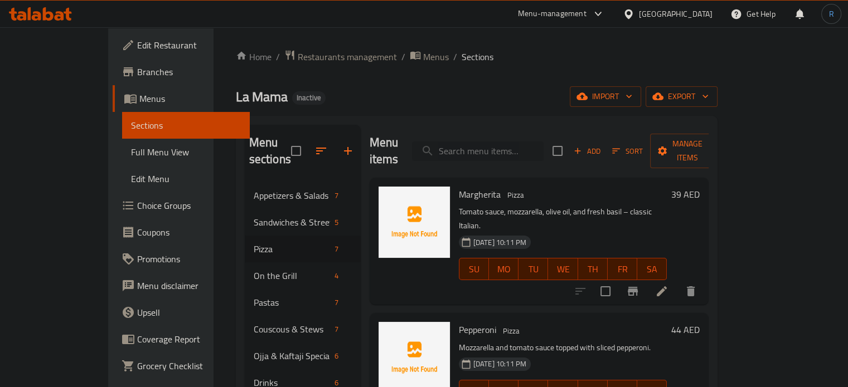
click at [505, 142] on input "search" at bounding box center [478, 152] width 132 height 20
paste input "Chicken Pasta"
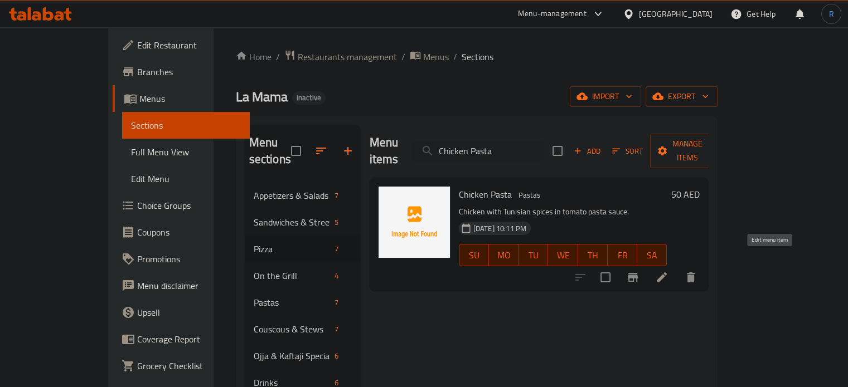
type input "Chicken Pasta"
click at [668, 271] on icon at bounding box center [661, 277] width 13 height 13
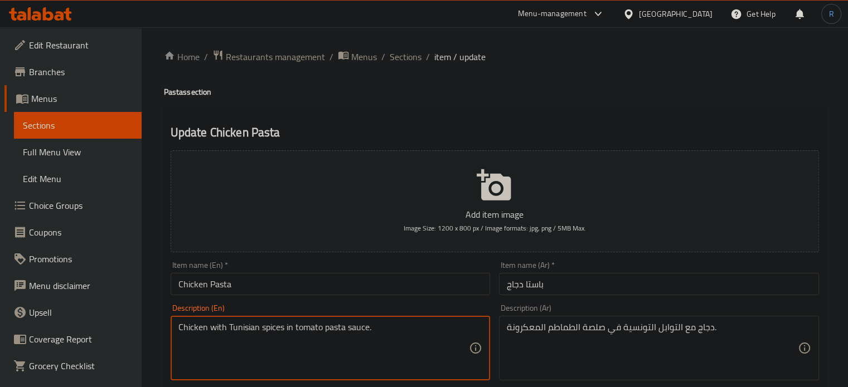
drag, startPoint x: 295, startPoint y: 330, endPoint x: 372, endPoint y: 331, distance: 76.9
click at [327, 360] on textarea "Chicken with Tunisian spices in tomato pasta sauce." at bounding box center [323, 348] width 291 height 53
drag, startPoint x: 292, startPoint y: 331, endPoint x: 401, endPoint y: 331, distance: 109.3
click at [401, 331] on textarea "Chicken with Tunisian spices in tomato pasta sauce." at bounding box center [323, 348] width 291 height 53
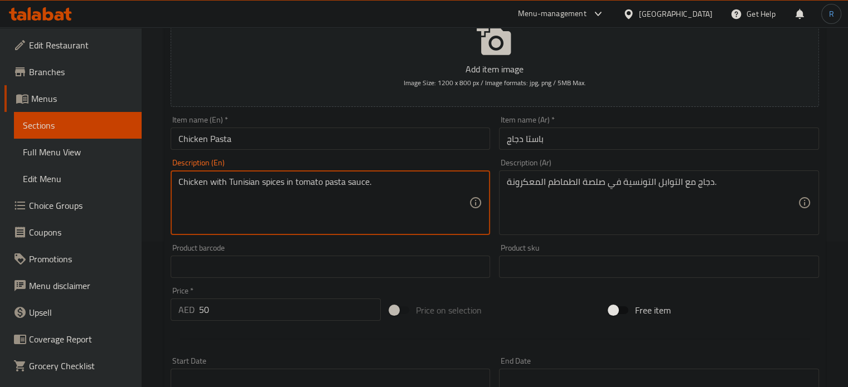
scroll to position [167, 0]
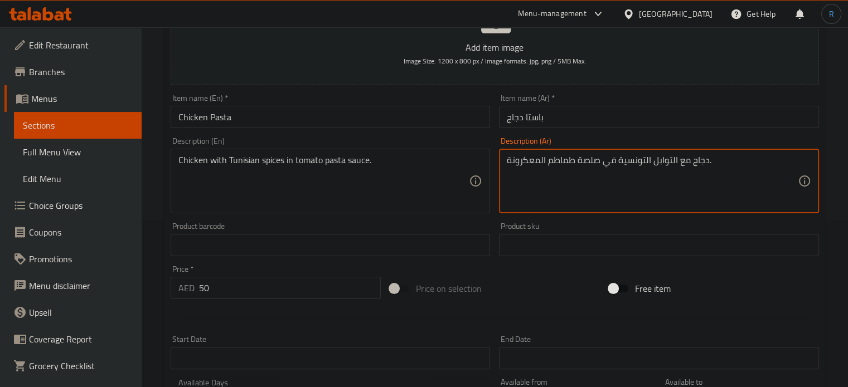
click at [539, 163] on textarea "دجاج مع التوابل التونسية في صلصة طماطم المعكرونة." at bounding box center [652, 181] width 291 height 53
click at [529, 164] on textarea "دجاج مع التوابل التونسية في صلصة طماطم المعكرونة." at bounding box center [652, 181] width 291 height 53
type textarea "دجاج مع التوابل التونسية في صلصة طماطم المكرونة."
click at [426, 127] on input "Chicken Pasta" at bounding box center [331, 117] width 320 height 22
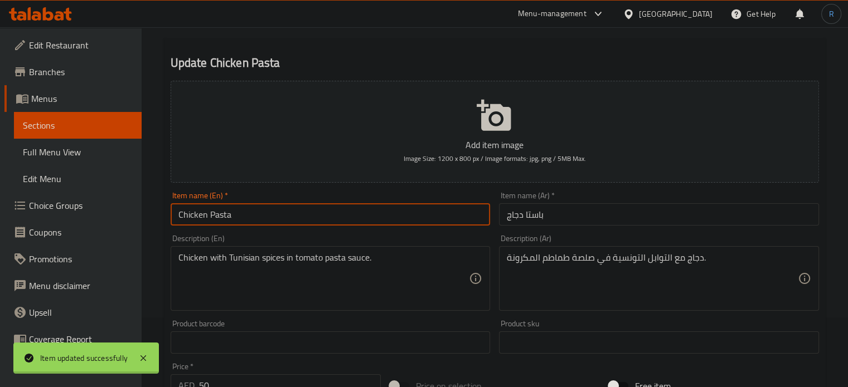
scroll to position [0, 0]
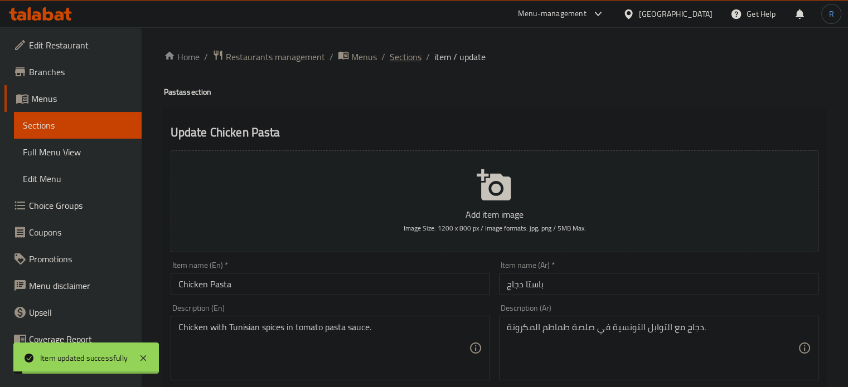
click at [404, 60] on span "Sections" at bounding box center [406, 56] width 32 height 13
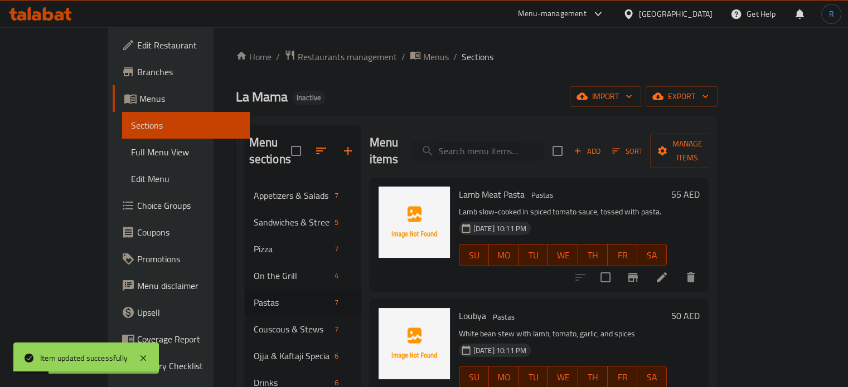
click at [495, 142] on input "search" at bounding box center [478, 152] width 132 height 20
paste input "Octopus Pasta"
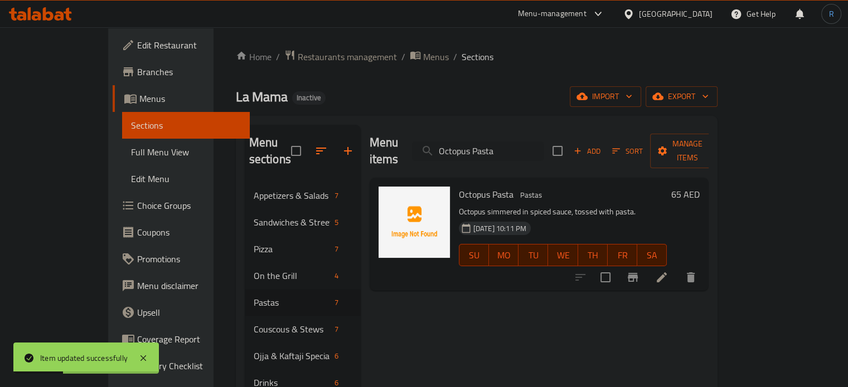
type input "Octopus Pasta"
click at [668, 271] on icon at bounding box center [661, 277] width 13 height 13
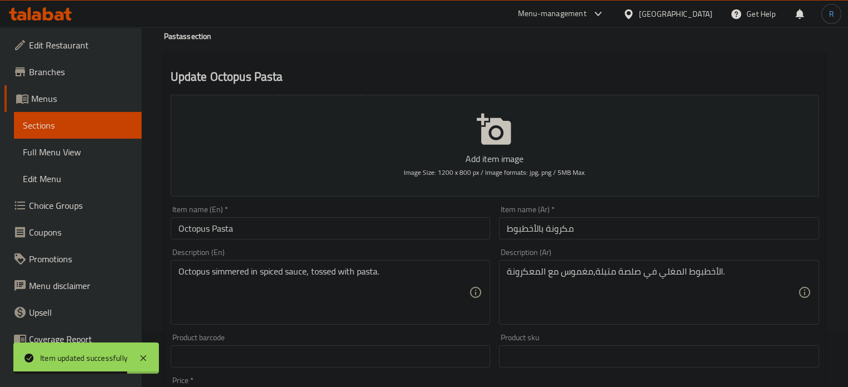
scroll to position [111, 0]
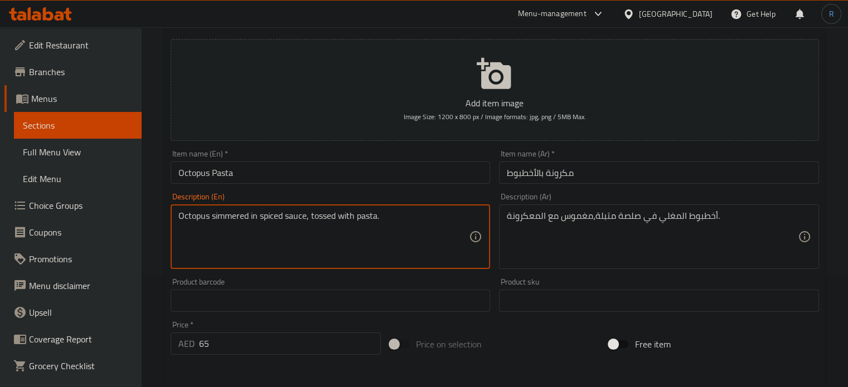
click at [234, 220] on textarea "Octopus simmered in spiced sauce, tossed with pasta." at bounding box center [323, 237] width 291 height 53
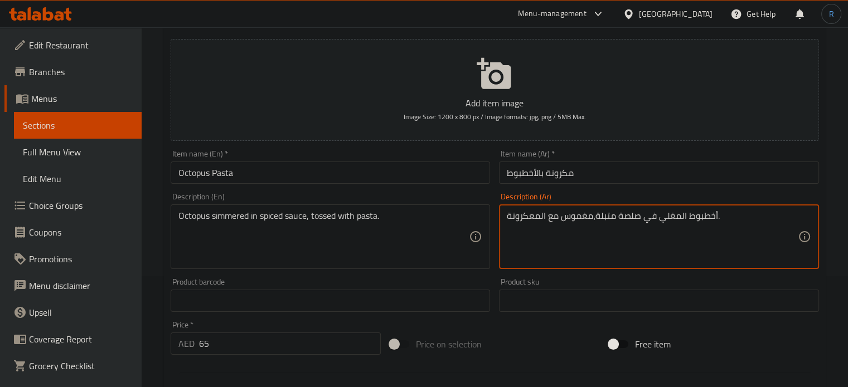
click at [668, 217] on textarea "أخطبوط المغلي في صلصة متبلة،مغموس مع المعكرونة." at bounding box center [652, 237] width 291 height 53
paste textarea "مطهو ببطء"
click at [597, 218] on textarea "أخطبوط مطهو ببطء في صلصة متبلة،مغموس مع المعكرونة." at bounding box center [652, 237] width 291 height 53
click at [527, 217] on textarea "أخطبوط مطهو ببطء في صلصة متبلة ،مغموس مع المعكرونة." at bounding box center [652, 237] width 291 height 53
type textarea "أخطبوط مطهو ببطء في صلصة متبلة ،مغموس مع المكرونة."
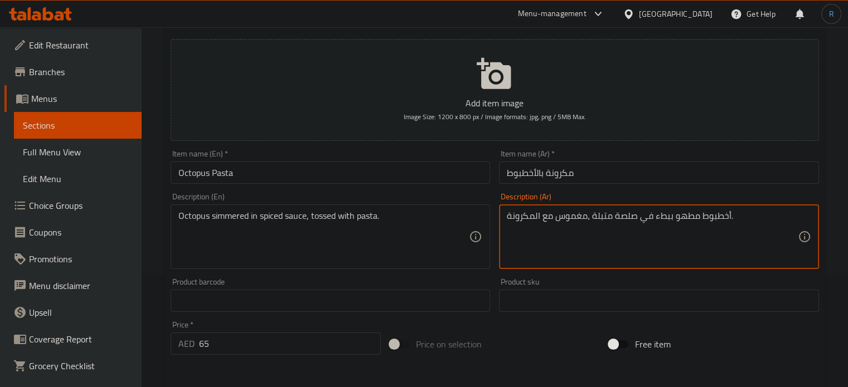
click at [444, 172] on input "Octopus Pasta" at bounding box center [331, 173] width 320 height 22
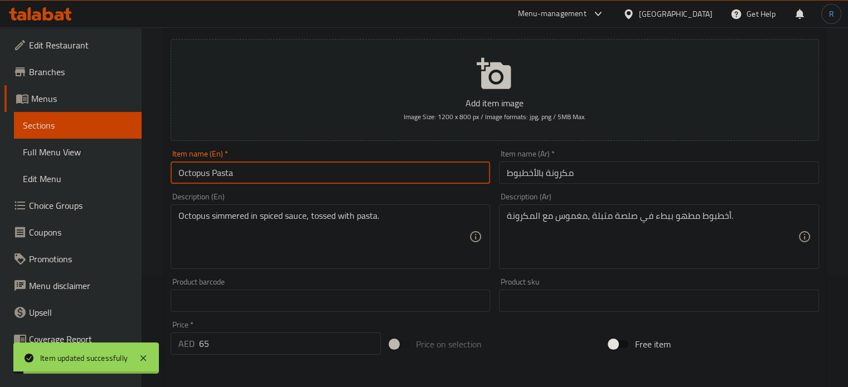
scroll to position [0, 0]
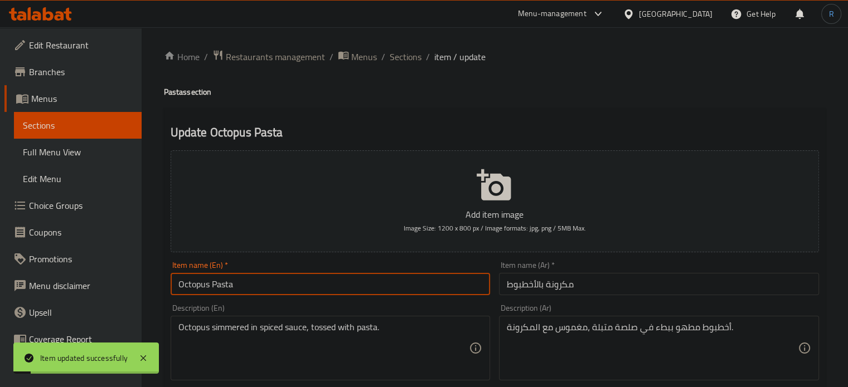
drag, startPoint x: 408, startPoint y: 59, endPoint x: 423, endPoint y: 31, distance: 31.9
click at [408, 59] on span "Sections" at bounding box center [406, 56] width 32 height 13
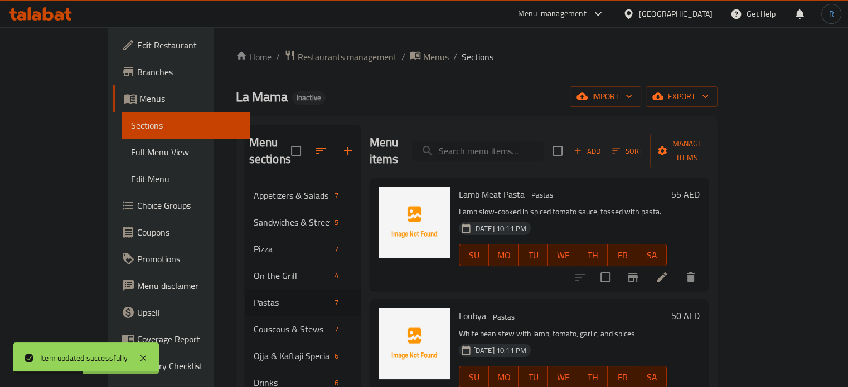
click at [525, 147] on input "search" at bounding box center [478, 152] width 132 height 20
paste input "Seafood Pasta"
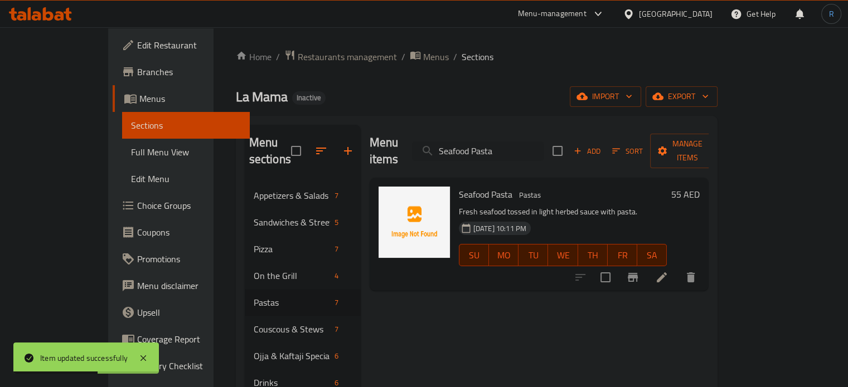
type input "Seafood Pasta"
click at [677, 268] on li at bounding box center [661, 278] width 31 height 20
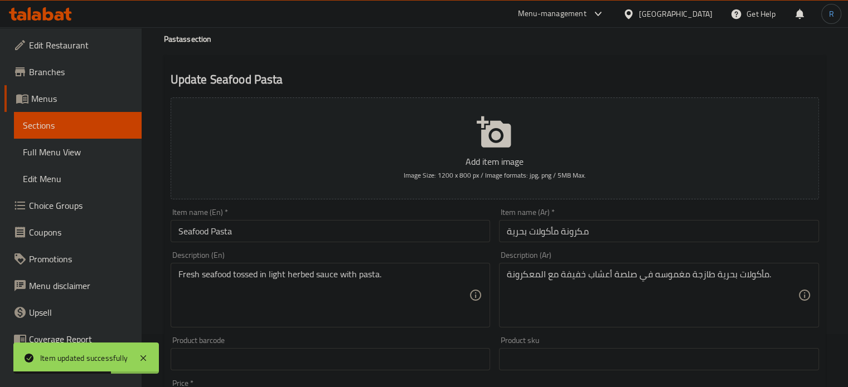
scroll to position [56, 0]
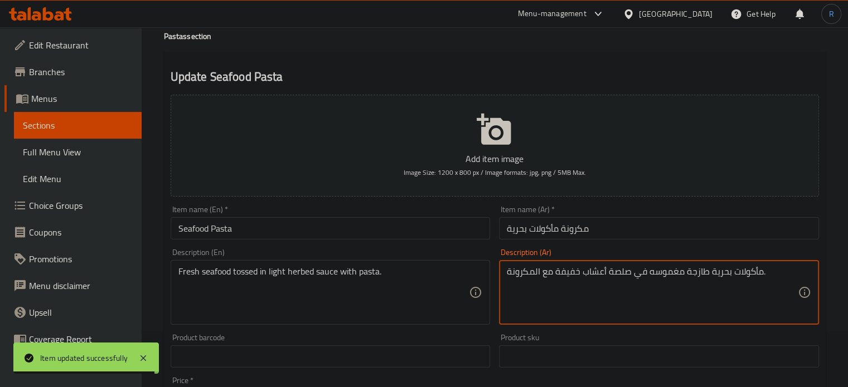
type textarea "مأكولات بحرية طازجة مغموسه في صلصة أعشاب خفيفة مع المكرونة."
click at [471, 232] on input "Seafood Pasta" at bounding box center [331, 228] width 320 height 22
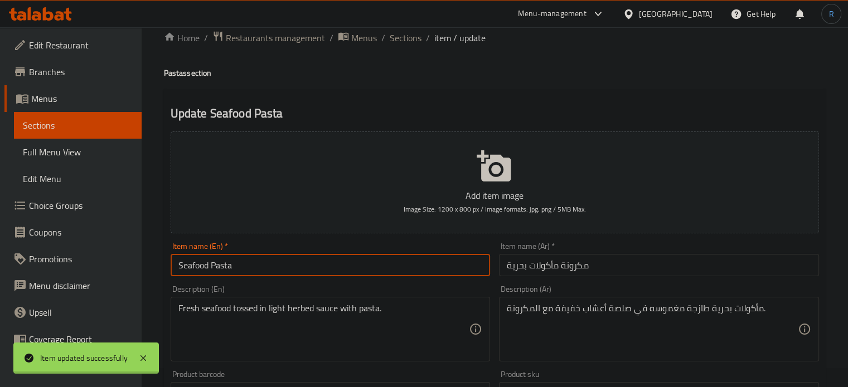
scroll to position [0, 0]
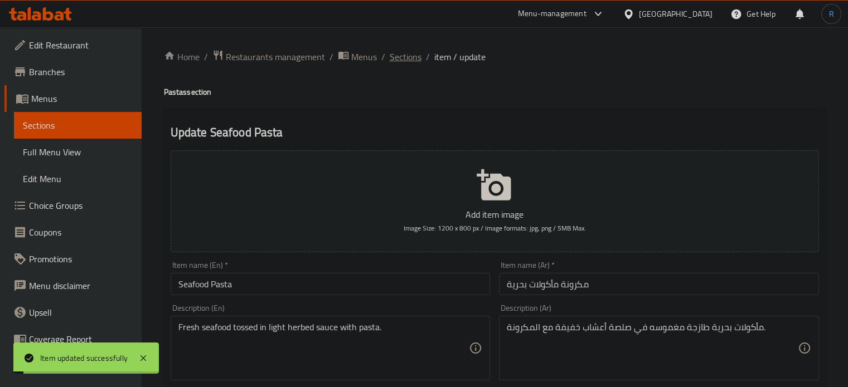
click at [414, 53] on span "Sections" at bounding box center [406, 56] width 32 height 13
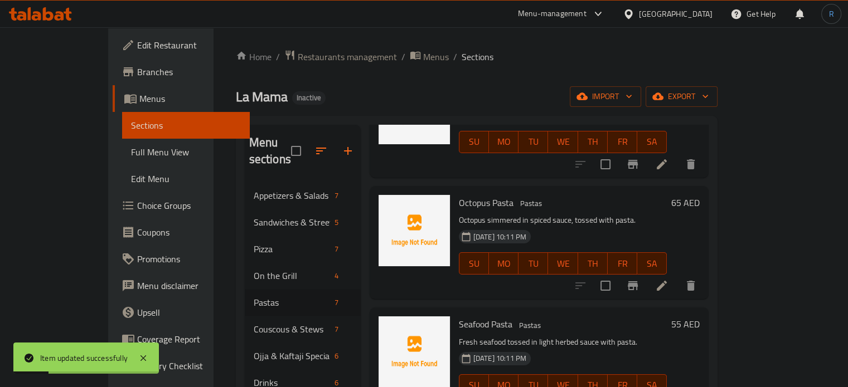
scroll to position [156, 0]
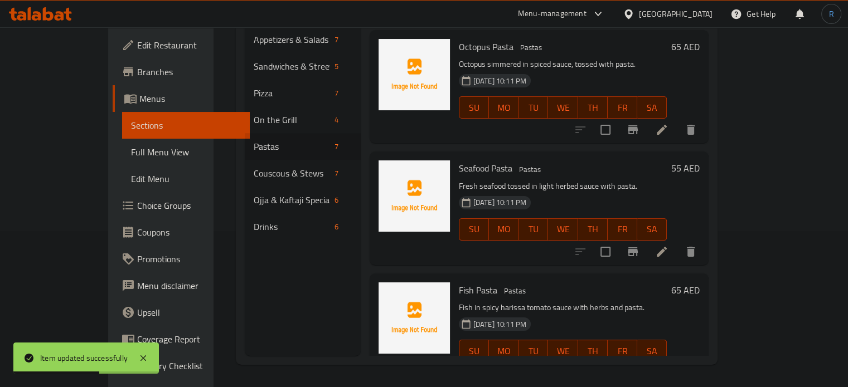
click at [667, 369] on icon at bounding box center [662, 374] width 10 height 10
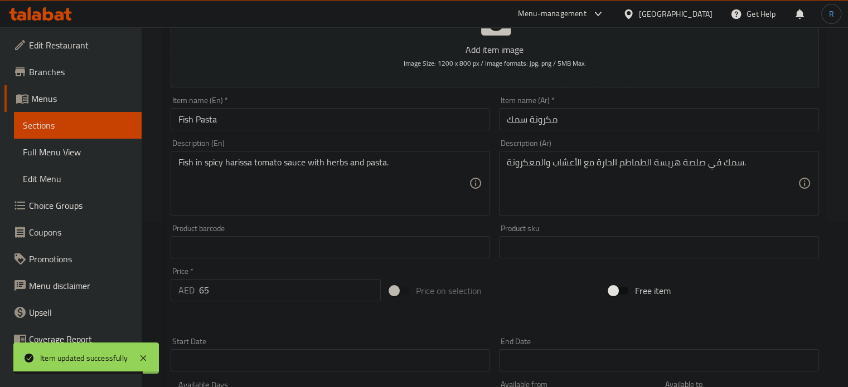
scroll to position [167, 0]
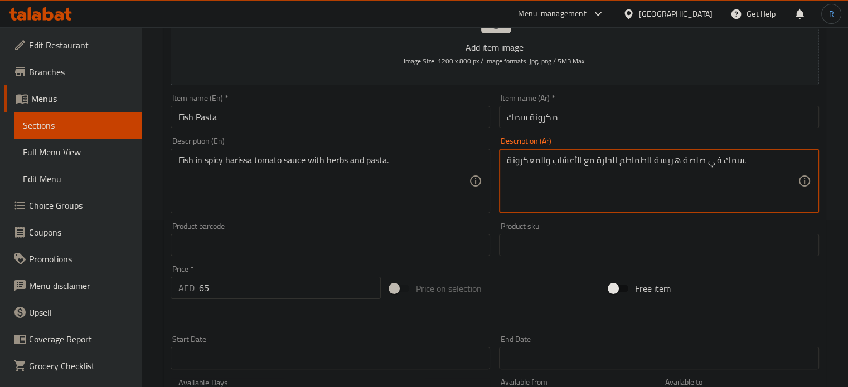
click at [644, 162] on textarea "سمك في صلصة هريسة الطماطم الحارة مع الأعشاب والمعكرونة." at bounding box center [652, 181] width 291 height 53
click at [632, 161] on textarea "سمك في صلصة هريسة طماطم الحارة مع الأعشاب والمعكرونة." at bounding box center [652, 181] width 291 height 53
click at [643, 161] on textarea "سمك في صلصة هريسة الحارة مع الأعشاب والمعكرونة." at bounding box center [652, 181] width 291 height 53
paste textarea "طماطم"
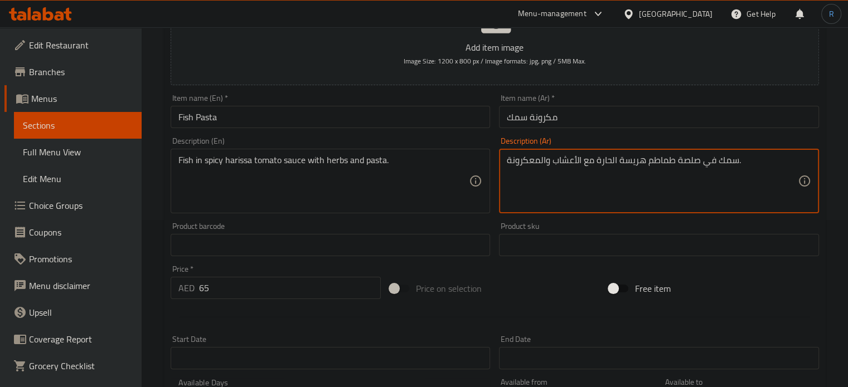
click at [610, 158] on textarea "سمك في صلصة طماطم هريسة الحارة مع الأعشاب والمعكرونة." at bounding box center [652, 181] width 291 height 53
click at [530, 163] on textarea "سمك في صلصة طماطم هريسة حارة مع الأعشاب والمعكرونة." at bounding box center [652, 181] width 291 height 53
type textarea "سمك في صلصة طماطم هريسة حارة مع الأعشاب والمكرونة."
click at [421, 117] on input "Fish Pasta" at bounding box center [331, 117] width 320 height 22
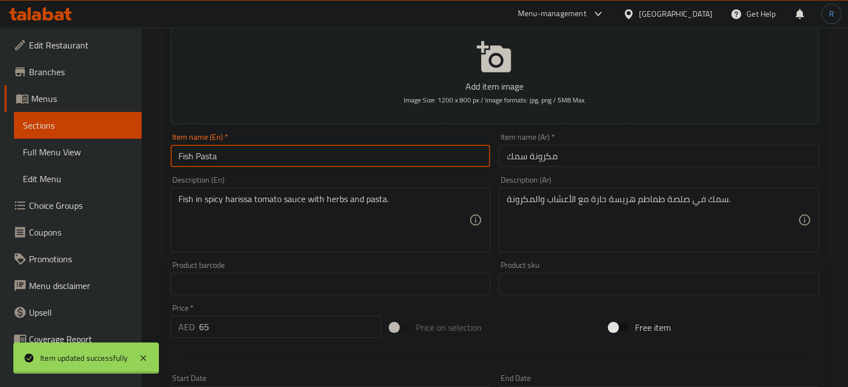
scroll to position [0, 0]
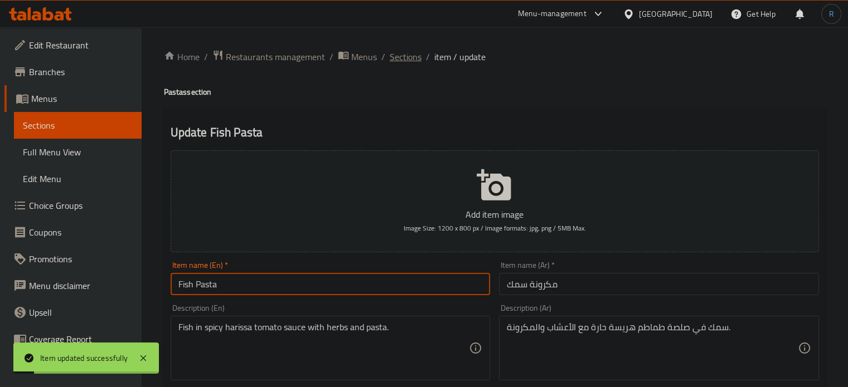
click at [404, 59] on span "Sections" at bounding box center [406, 56] width 32 height 13
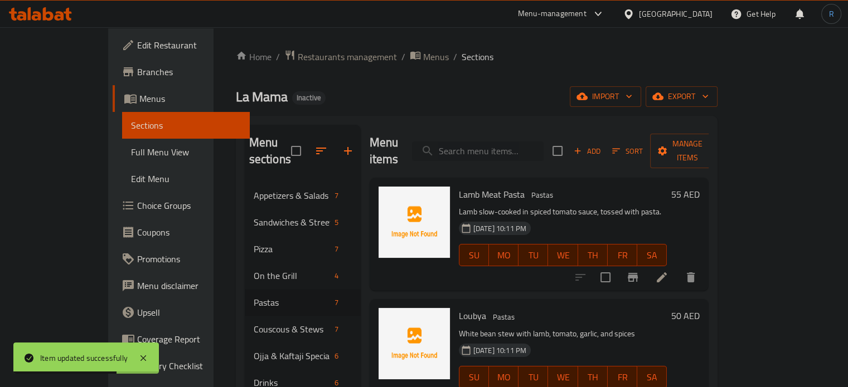
click at [508, 142] on input "search" at bounding box center [478, 152] width 132 height 20
paste input "Lamb Couscous"
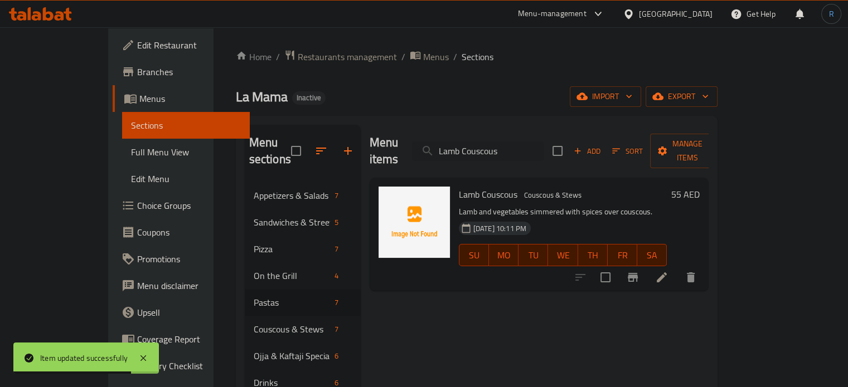
type input "Lamb Couscous"
click at [668, 271] on icon at bounding box center [661, 277] width 13 height 13
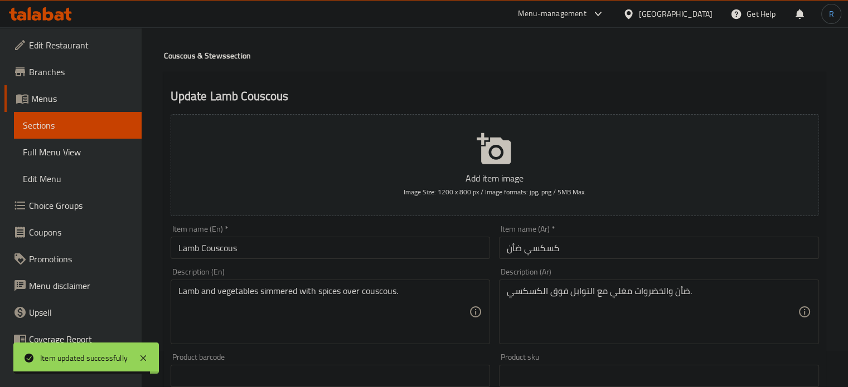
scroll to position [56, 0]
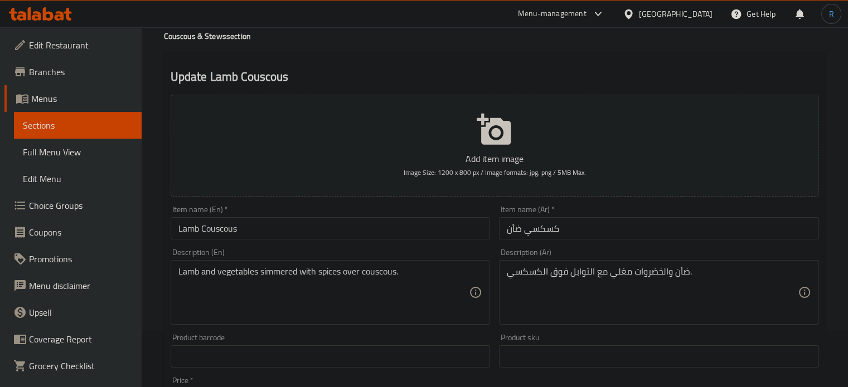
click at [522, 230] on input "كسكسي ضأن" at bounding box center [659, 228] width 320 height 22
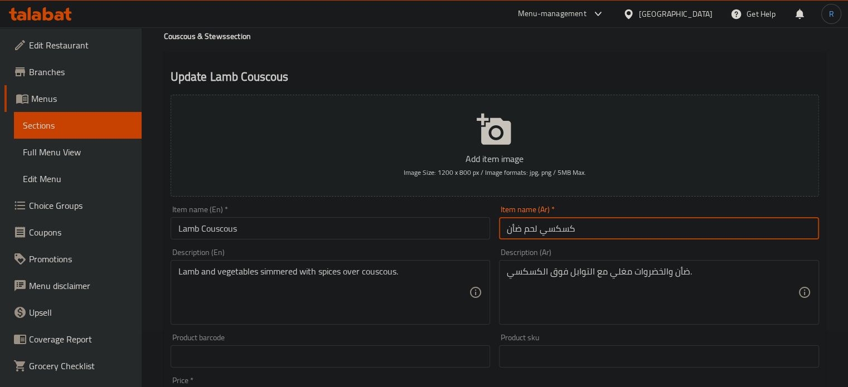
click at [533, 228] on input "كسكسي لحم ضأن" at bounding box center [659, 228] width 320 height 22
type input "كسكسي لحم ضأن"
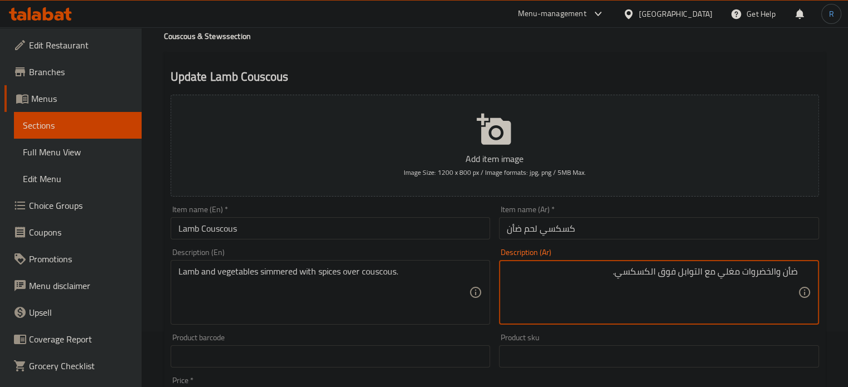
click at [796, 274] on textarea "ضأن والخضروات مغلي مع التوابل فوق الكسكسي." at bounding box center [652, 292] width 291 height 53
paste textarea "لحم"
type textarea "لحم ضأن والخضروات مغلي مع التوابل فوق الكسكسي."
click at [658, 227] on input "كسكسي لحم ضأن" at bounding box center [659, 228] width 320 height 22
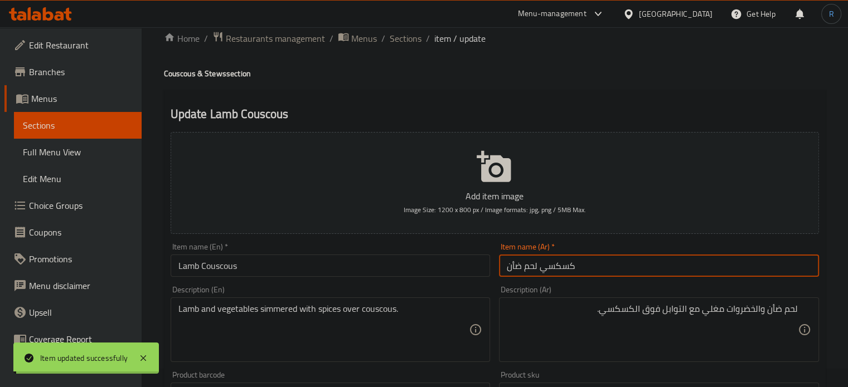
scroll to position [0, 0]
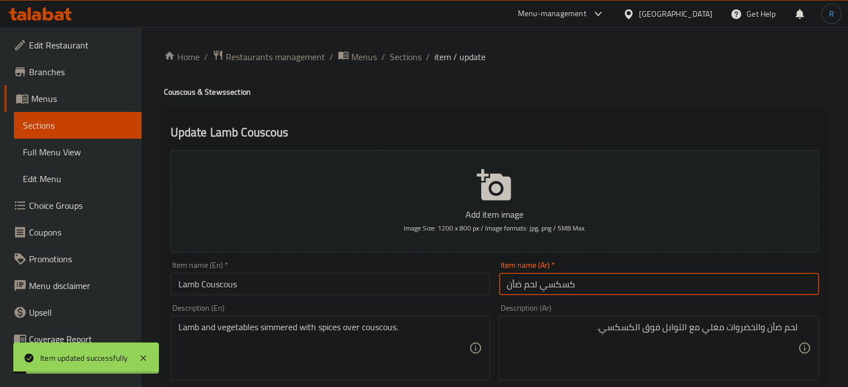
drag, startPoint x: 398, startPoint y: 57, endPoint x: 439, endPoint y: 1, distance: 69.4
click at [398, 57] on span "Sections" at bounding box center [406, 56] width 32 height 13
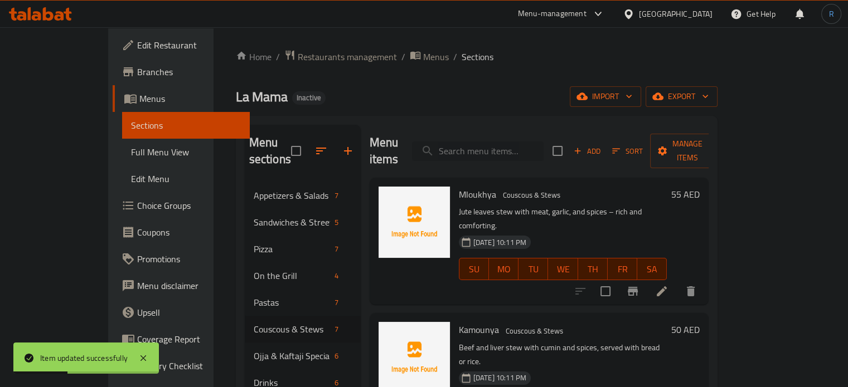
click at [502, 142] on input "search" at bounding box center [478, 152] width 132 height 20
paste input "Chicken Couscous"
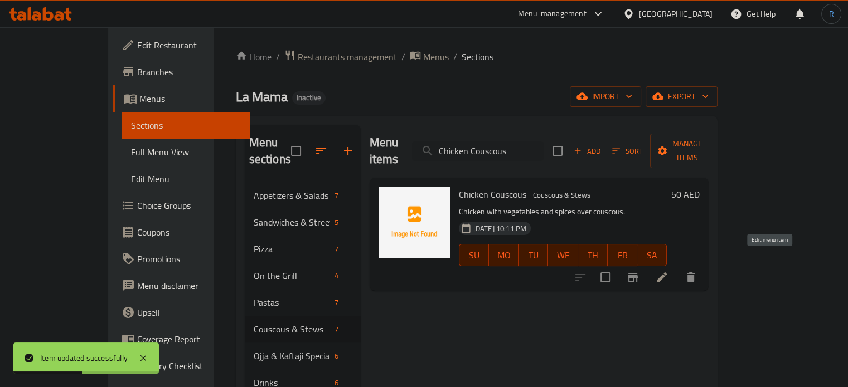
type input "Chicken Couscous"
click at [668, 271] on icon at bounding box center [661, 277] width 13 height 13
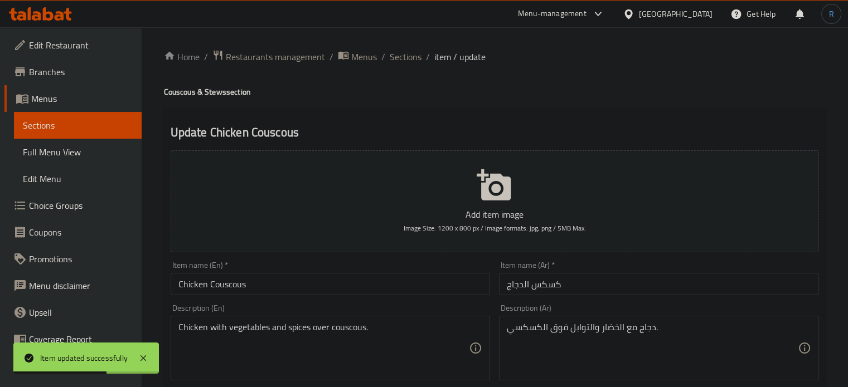
click at [531, 289] on input "كسكس الدجاج" at bounding box center [659, 284] width 320 height 22
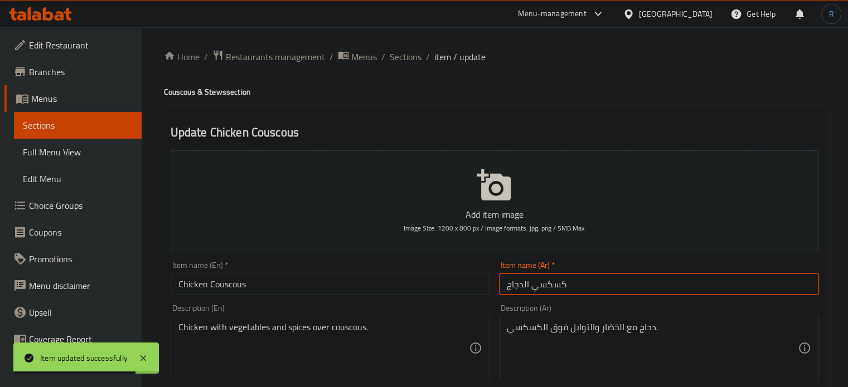
type input "كسكسي الدجاج"
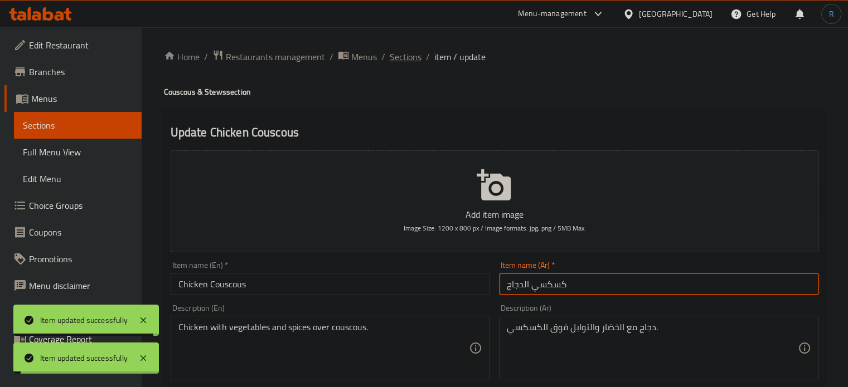
click at [399, 63] on span "Sections" at bounding box center [406, 56] width 32 height 13
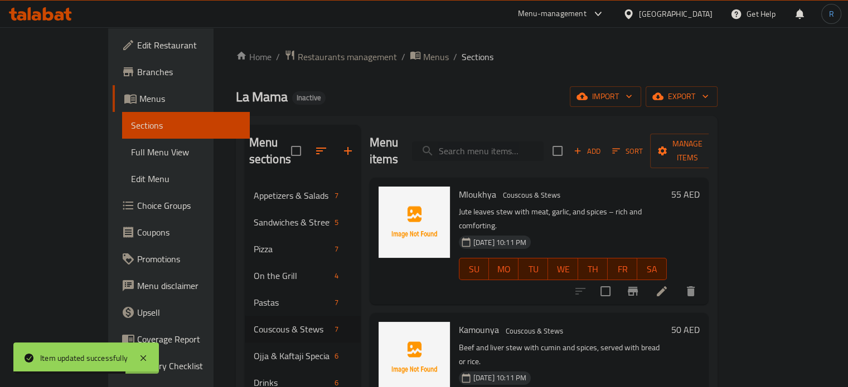
click at [506, 143] on input "search" at bounding box center [478, 152] width 132 height 20
paste input "Lamb Couscous"
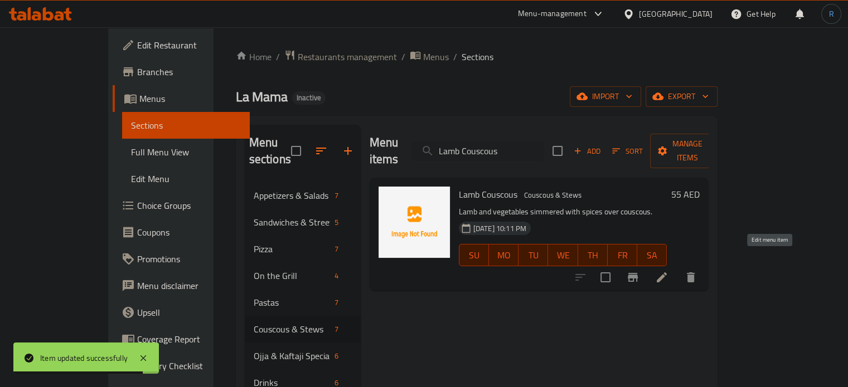
type input "Lamb Couscous"
click at [668, 271] on icon at bounding box center [661, 277] width 13 height 13
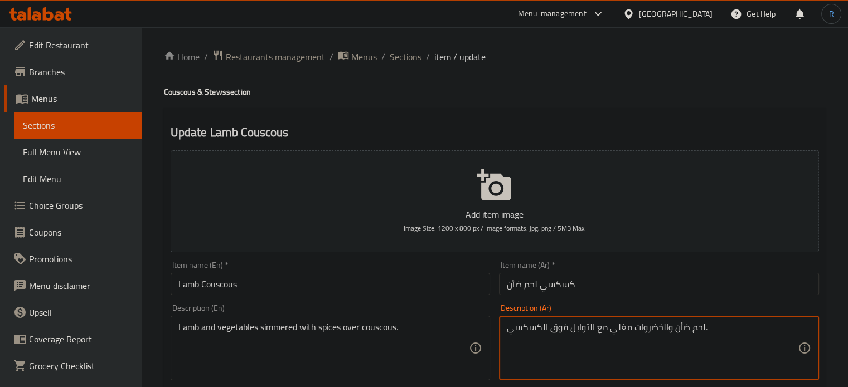
click at [622, 332] on textarea "لحم ضأن والخضروات مغلي مع التوابل فوق الكسكسي." at bounding box center [652, 348] width 291 height 53
paste textarea "هو ببطء"
type textarea "لحم ضأن والخضروات مطهو ببطء مع التوابل فوق الكسكسي."
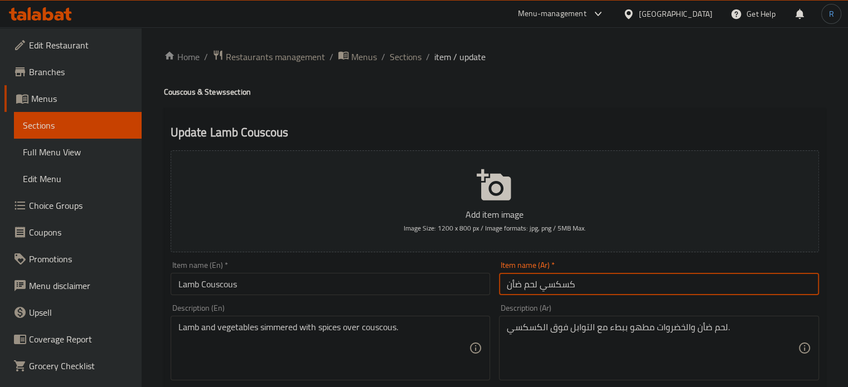
click at [620, 274] on input "كسكسي لحم ضأن" at bounding box center [659, 284] width 320 height 22
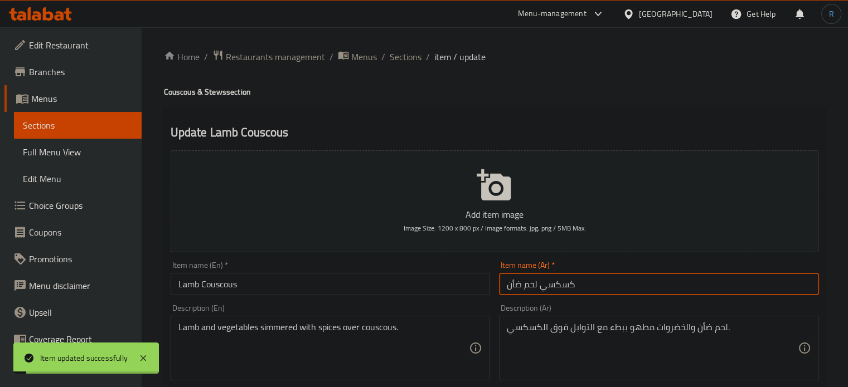
drag, startPoint x: 401, startPoint y: 55, endPoint x: 445, endPoint y: 12, distance: 61.9
click at [401, 55] on span "Sections" at bounding box center [406, 56] width 32 height 13
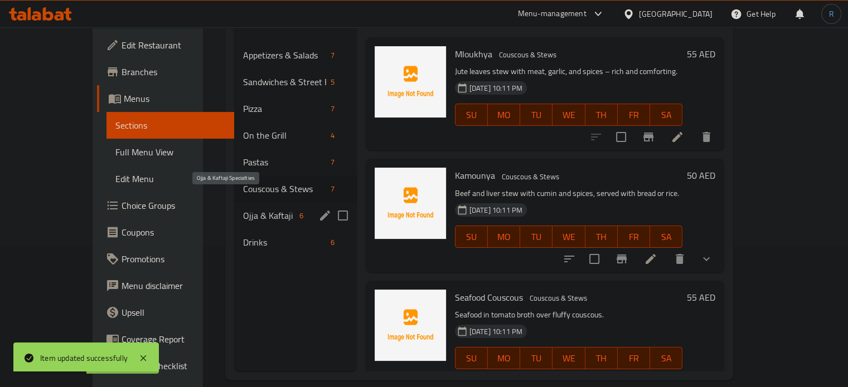
scroll to position [156, 0]
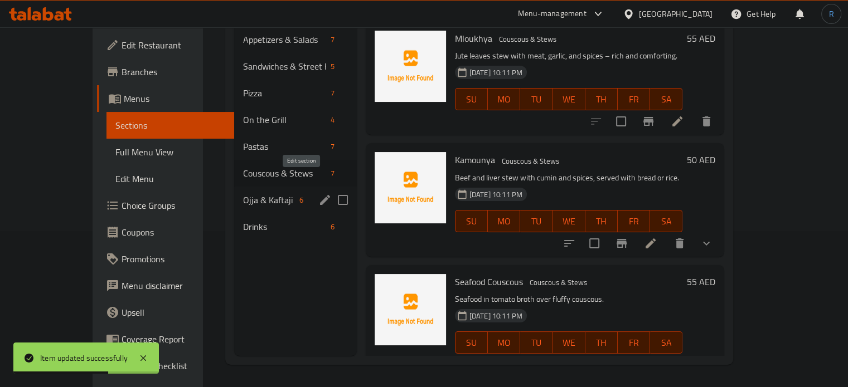
click at [318, 193] on icon "edit" at bounding box center [324, 199] width 13 height 13
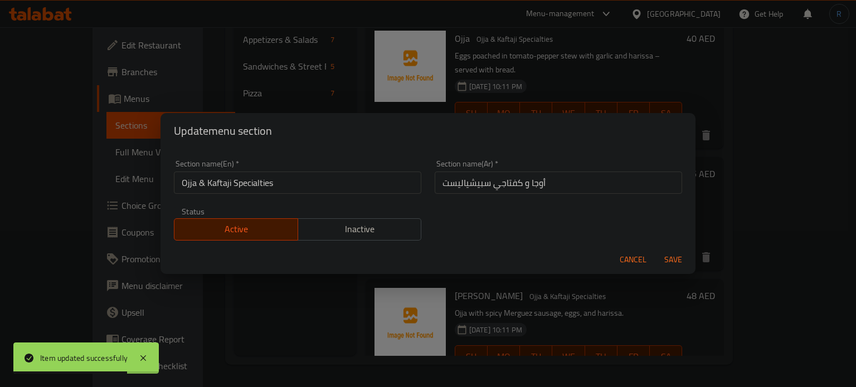
click at [559, 185] on input "أوجا و كفتاجي سبيشياليست" at bounding box center [559, 183] width 248 height 22
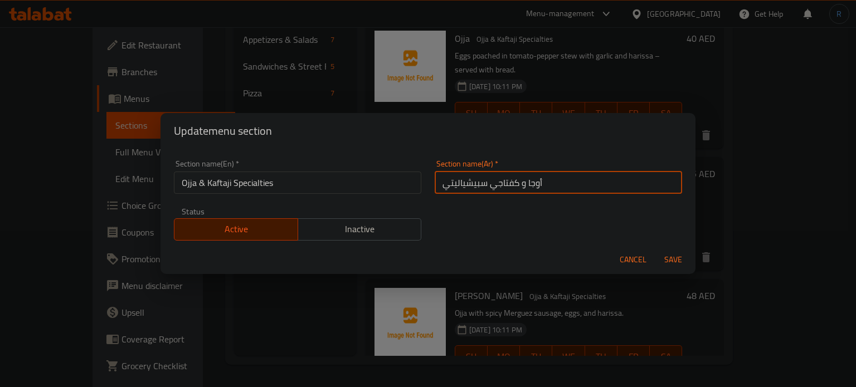
type input "أوجا و كفتاجي سبيشياليتي"
click at [656, 250] on button "Save" at bounding box center [674, 260] width 36 height 21
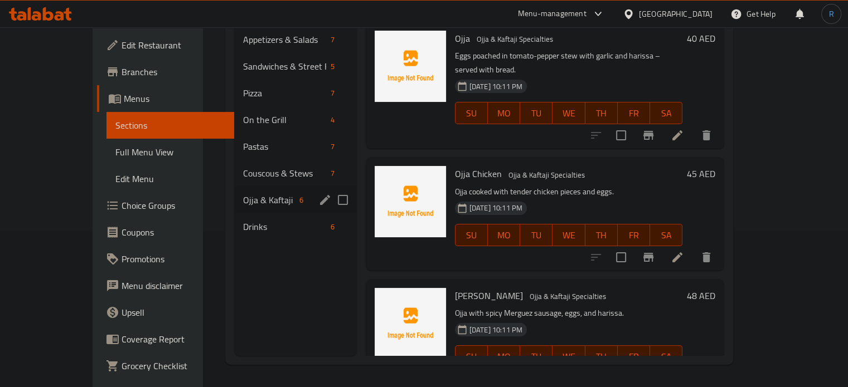
click at [598, 288] on h6 "Ojja Merguez Ojja & Kaftaji Specialties" at bounding box center [569, 296] width 228 height 16
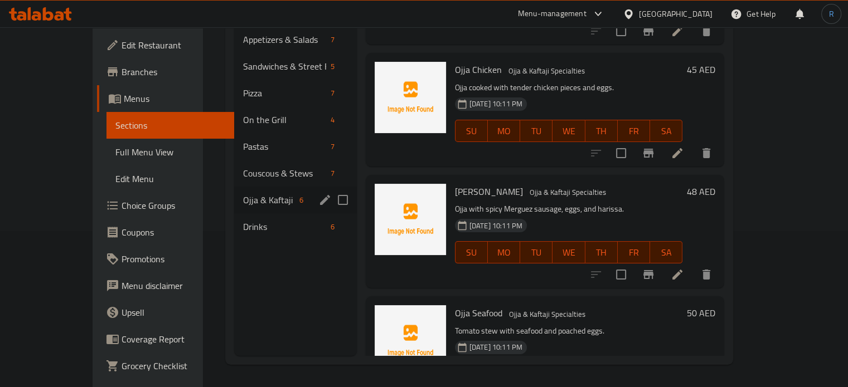
scroll to position [111, 0]
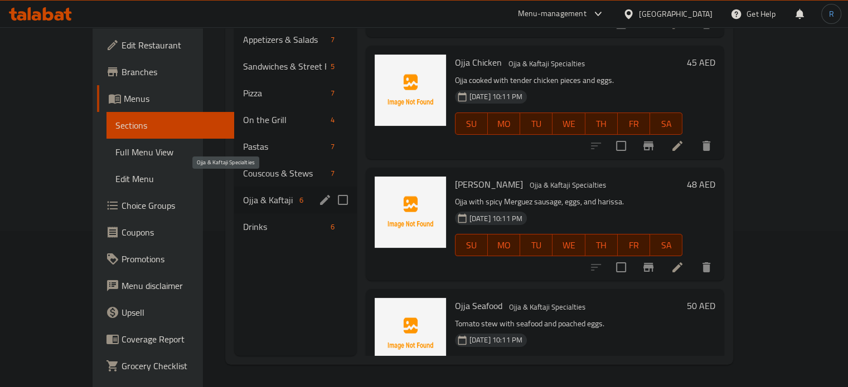
click at [243, 193] on span "Ojja & Kaftaji Specialties" at bounding box center [269, 199] width 52 height 13
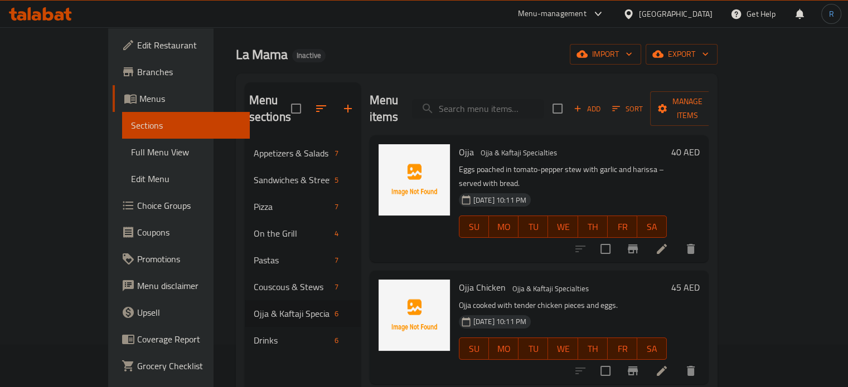
scroll to position [0, 0]
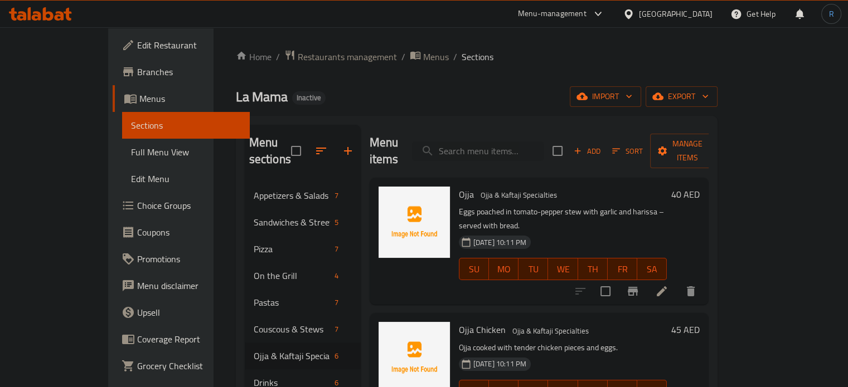
click at [602, 148] on span "Add" at bounding box center [587, 151] width 30 height 13
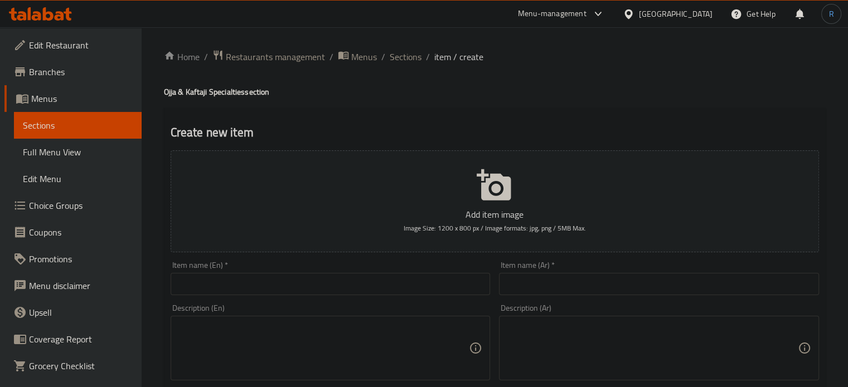
drag, startPoint x: 531, startPoint y: 285, endPoint x: 498, endPoint y: 287, distance: 32.9
click at [531, 285] on input "text" at bounding box center [659, 284] width 320 height 22
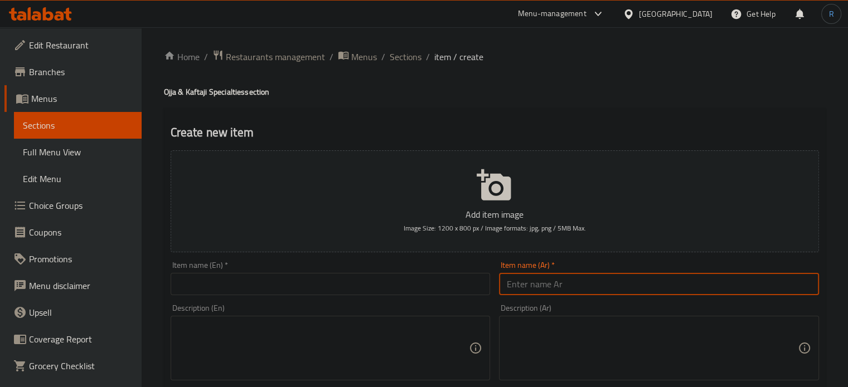
click at [434, 287] on input "text" at bounding box center [331, 284] width 320 height 22
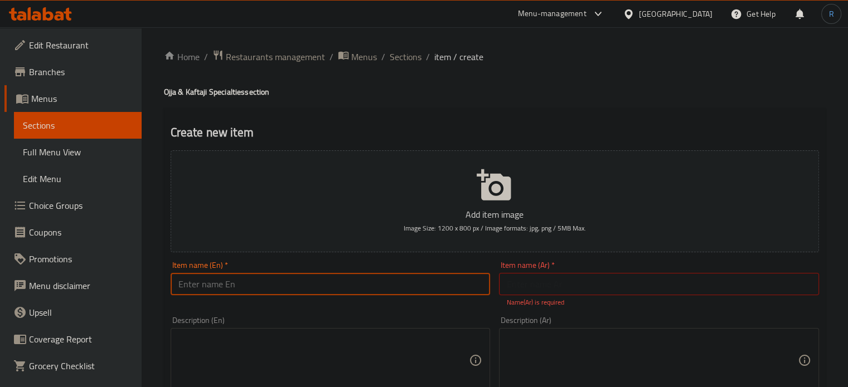
paste input "[PERSON_NAME]"
type input "[PERSON_NAME]"
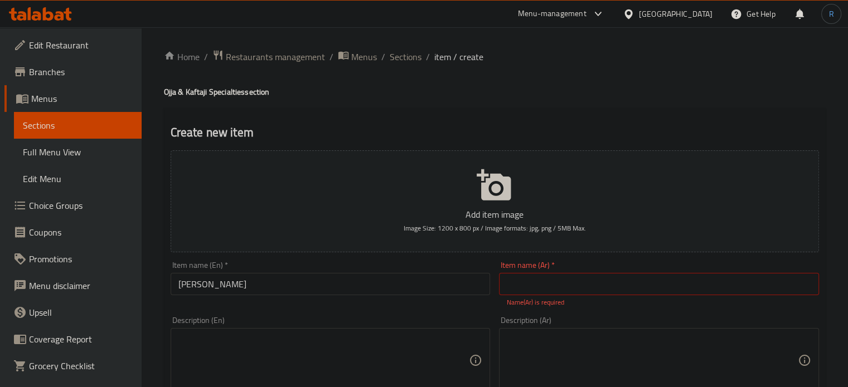
click at [395, 347] on textarea at bounding box center [323, 360] width 291 height 53
paste textarea "Vegetables and eggs paired with spicy Merguez sausage."
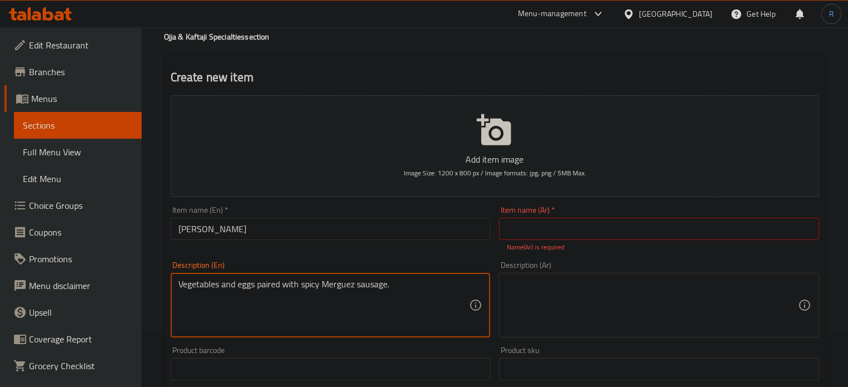
scroll to position [56, 0]
type textarea "Vegetables and eggs paired with spicy Merguez sausage."
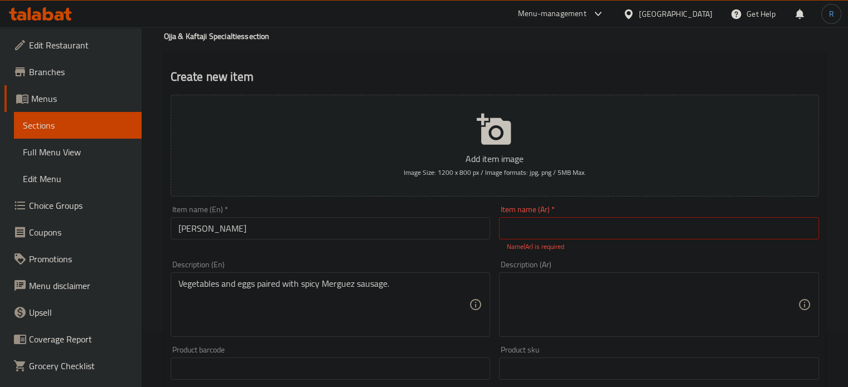
click at [393, 296] on textarea "Vegetables and eggs paired with spicy Merguez sausage." at bounding box center [323, 305] width 291 height 53
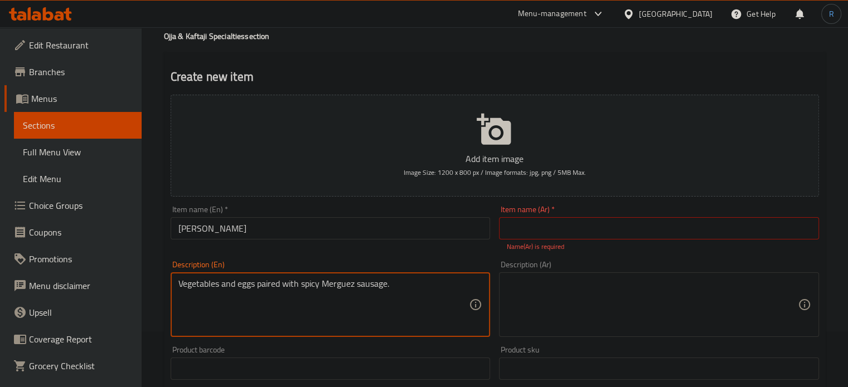
scroll to position [334, 0]
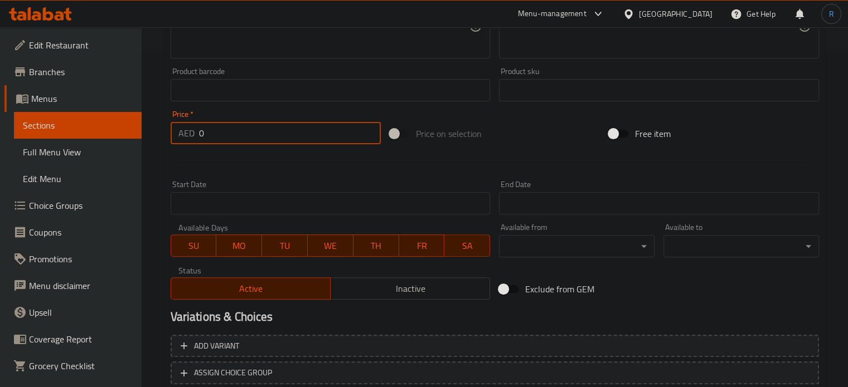
click at [243, 130] on input "0" at bounding box center [290, 133] width 182 height 22
paste input "4"
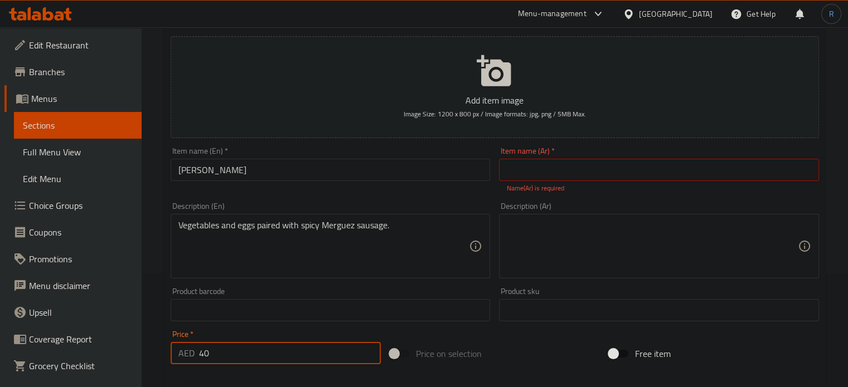
scroll to position [111, 0]
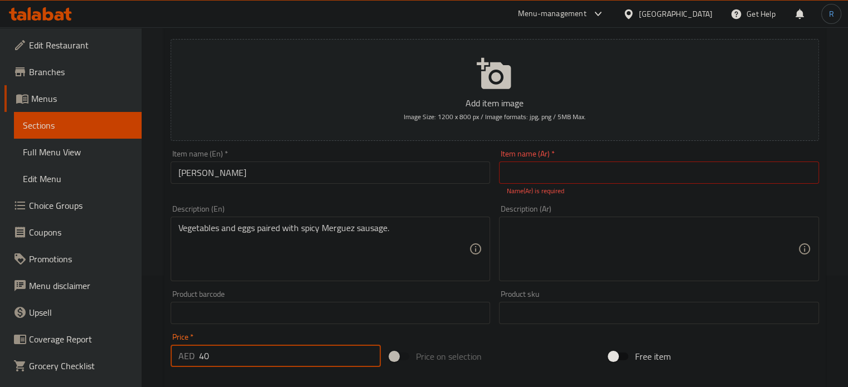
type input "40"
click at [534, 180] on input "text" at bounding box center [659, 173] width 320 height 22
paste input "كفتاجي مرقاز"
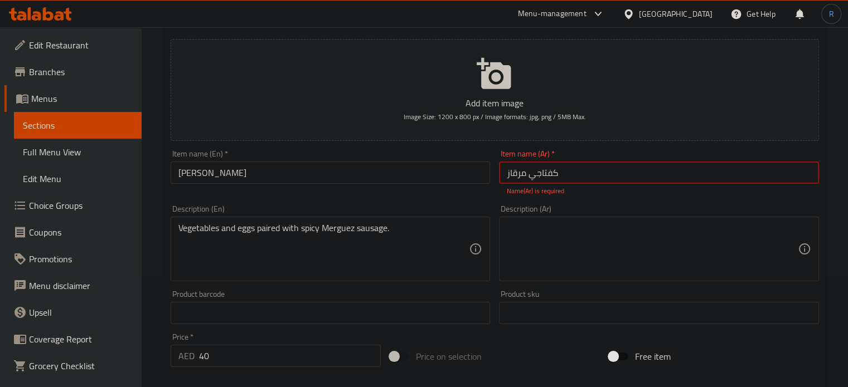
type input "كفتاجي مرقاز"
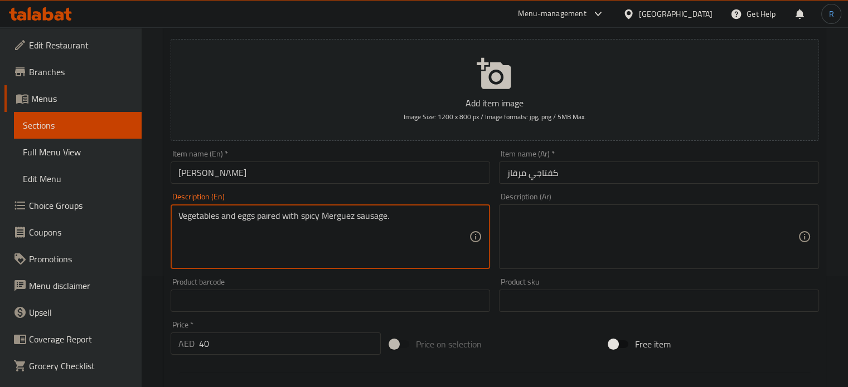
click at [409, 236] on textarea "Vegetables and eggs paired with spicy Merguez sausage." at bounding box center [323, 237] width 291 height 53
click at [594, 220] on textarea at bounding box center [652, 237] width 291 height 53
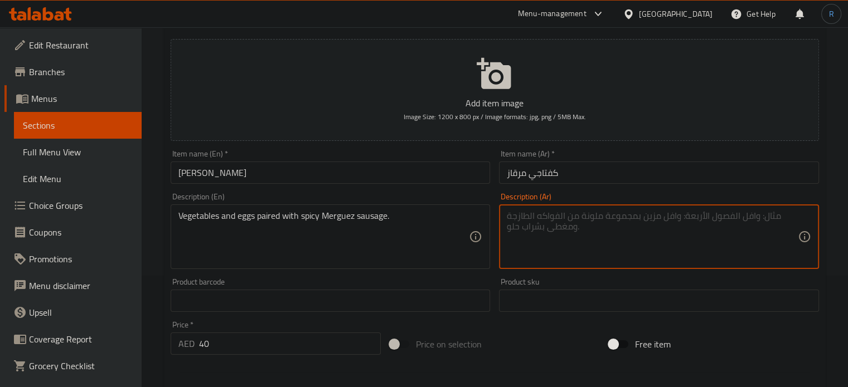
paste textarea "خضراوات وبيض مع سجق ميرغيز الحار."
click at [582, 218] on textarea "خضراوات وبيض مع سجق ميرغيز الحار." at bounding box center [652, 237] width 291 height 53
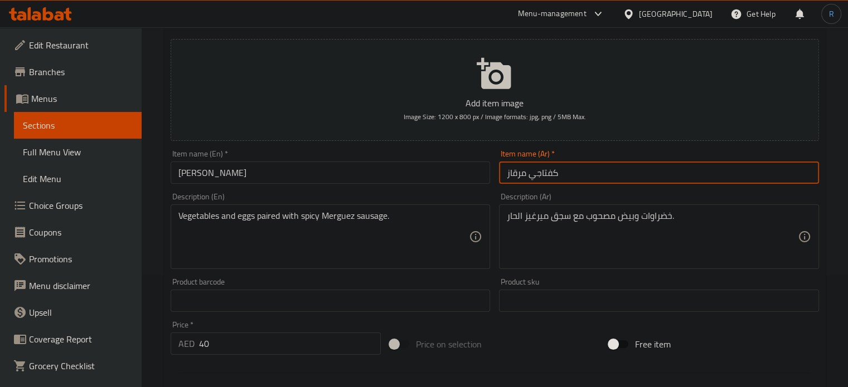
click at [512, 177] on input "كفتاجي مرقاز" at bounding box center [659, 173] width 320 height 22
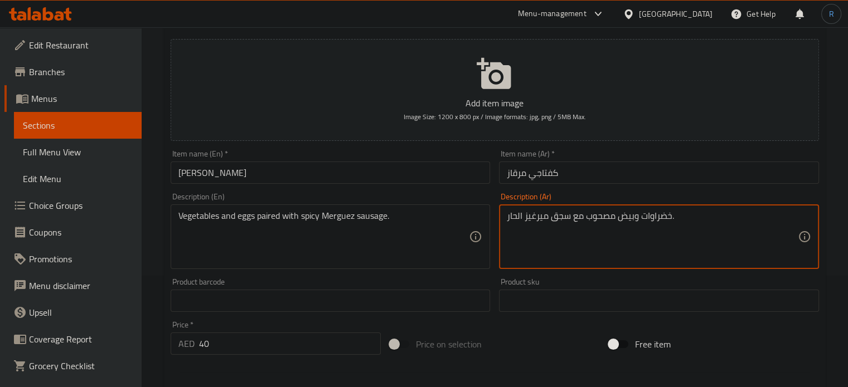
click at [535, 216] on textarea "خضراوات وبيض مصحوب مع سجق ميرغيز الحار." at bounding box center [652, 237] width 291 height 53
paste textarea "رقاز"
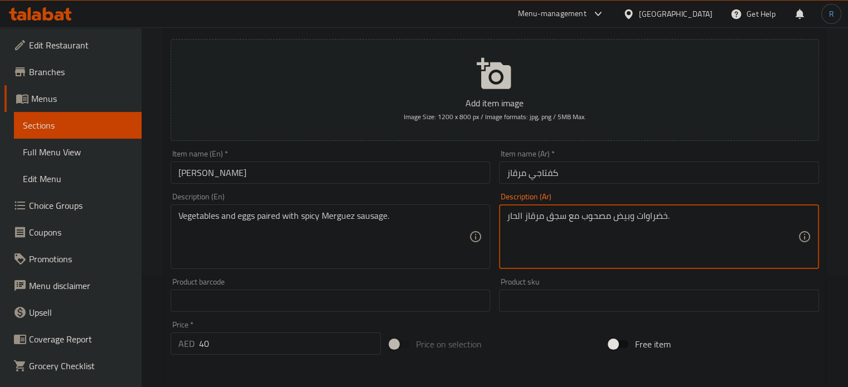
click at [518, 220] on textarea "خضراوات وبيض مصحوب مع سجق مرقاز الحار." at bounding box center [652, 237] width 291 height 53
type textarea "خضراوات وبيض مصحوب مع سجق مرقاز الحار."
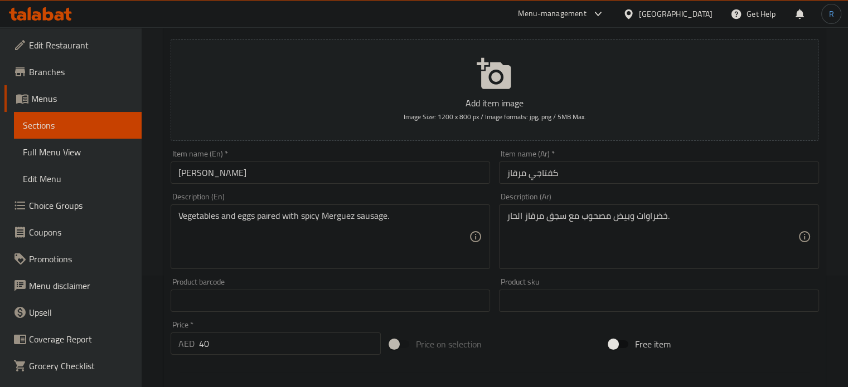
click at [417, 162] on div "Item name (En)   * Kaftaji Merguez Item name (En) *" at bounding box center [331, 167] width 320 height 34
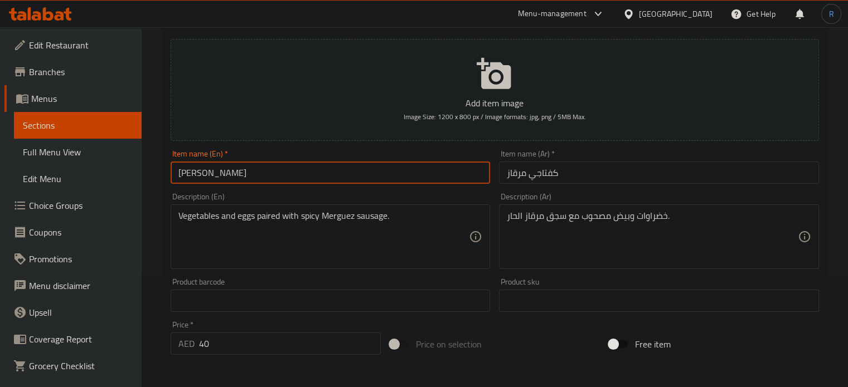
click at [434, 180] on input "[PERSON_NAME]" at bounding box center [331, 173] width 320 height 22
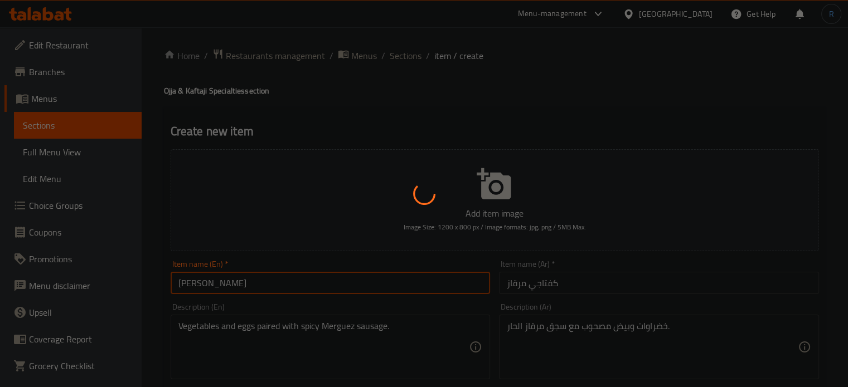
scroll to position [0, 0]
type input "0"
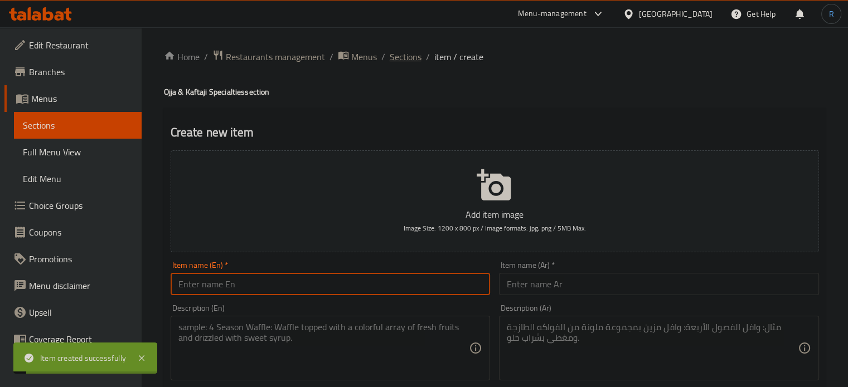
click at [410, 56] on span "Sections" at bounding box center [406, 56] width 32 height 13
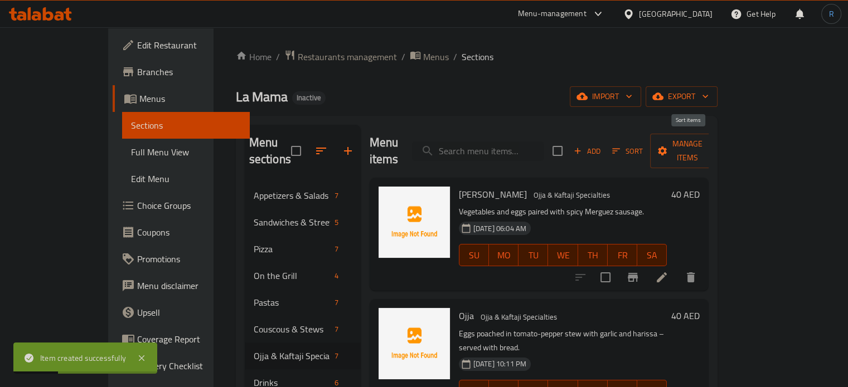
click at [621, 146] on icon "button" at bounding box center [616, 151] width 10 height 10
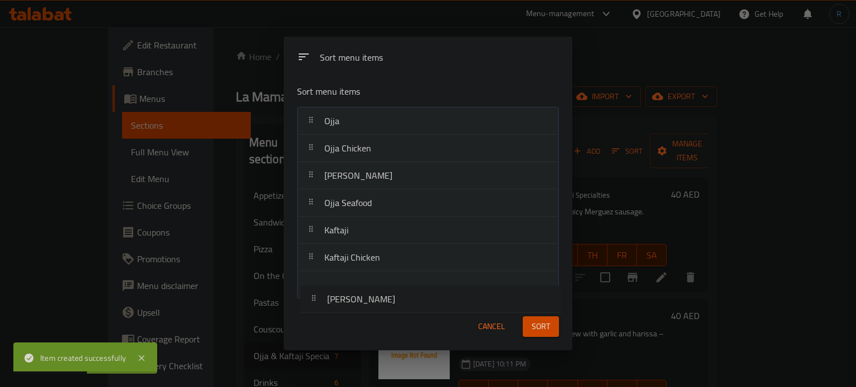
drag, startPoint x: 392, startPoint y: 119, endPoint x: 395, endPoint y: 297, distance: 178.4
click at [395, 297] on nav "Kaftaji Merguez Ojja Ojja Chicken Ojja Merguez Ojja Seafood Kaftaji Kaftaji Chi…" at bounding box center [427, 203] width 261 height 192
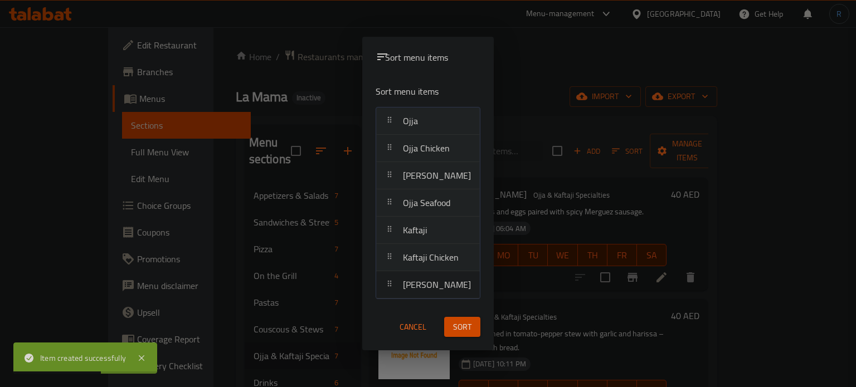
click at [472, 324] on span "Sort" at bounding box center [462, 328] width 18 height 14
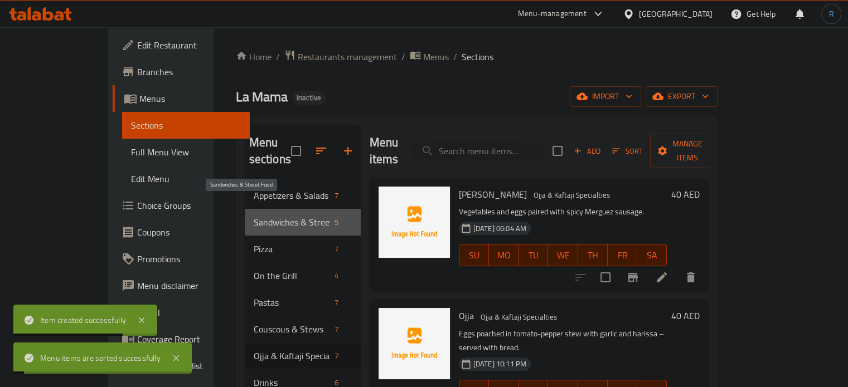
click at [254, 216] on span "Sandwiches & Street Food" at bounding box center [292, 222] width 76 height 13
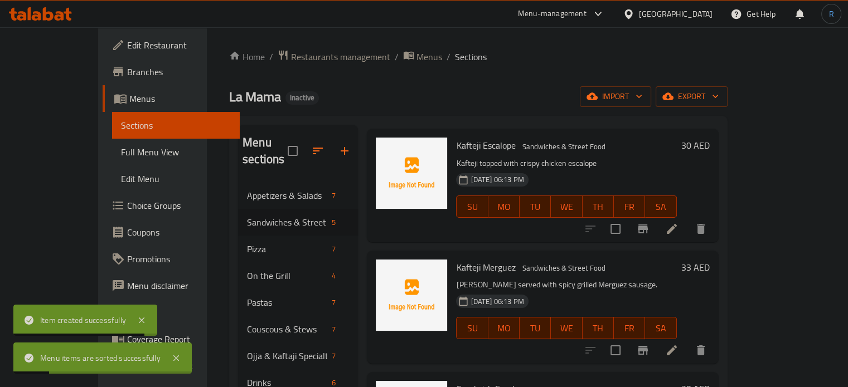
scroll to position [223, 0]
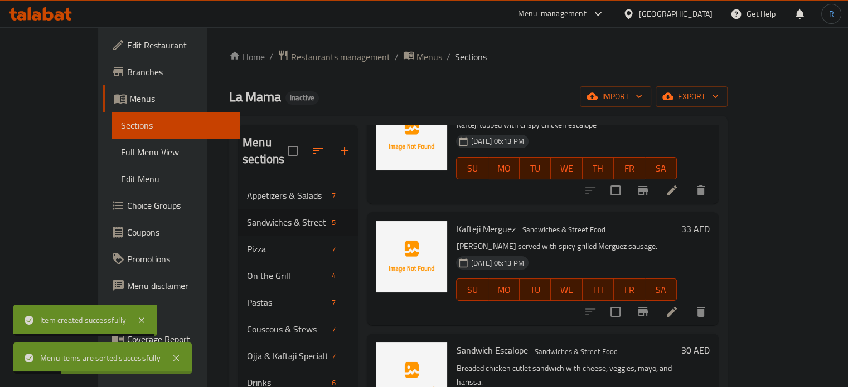
click at [678, 306] on icon at bounding box center [671, 312] width 13 height 13
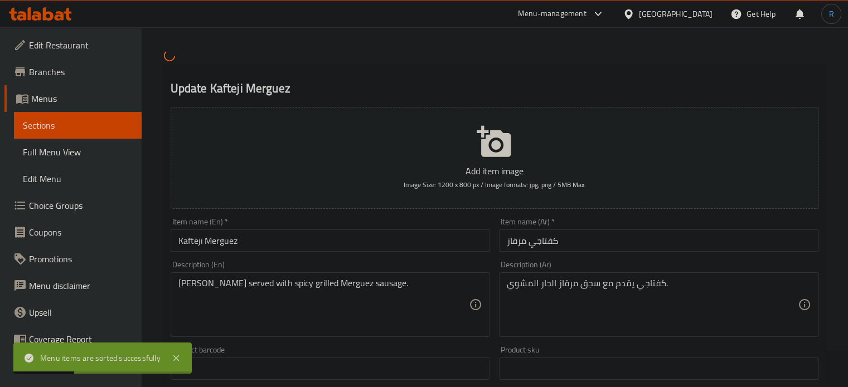
scroll to position [56, 0]
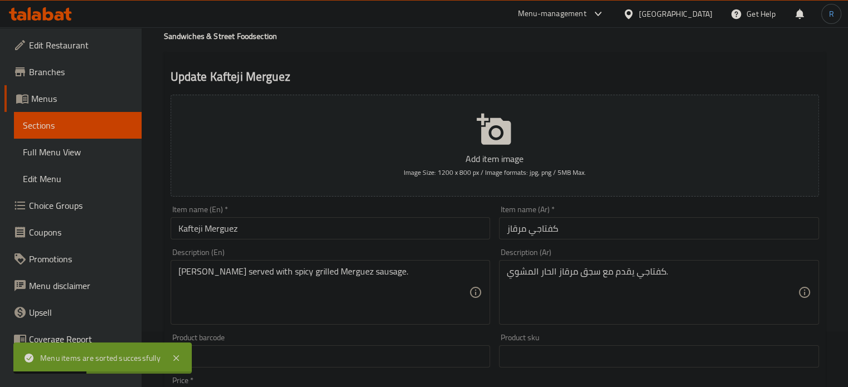
click at [315, 234] on input "Kafteji Merguez" at bounding box center [331, 228] width 320 height 22
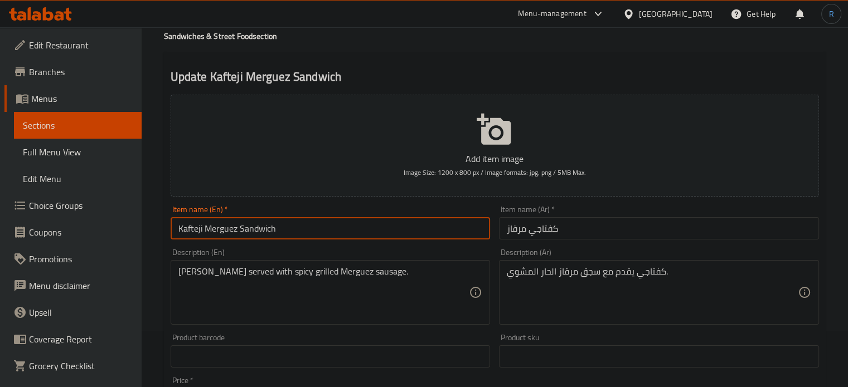
type input "Kafteji Merguez Sandwich"
click at [503, 227] on input "كفتاجي مرقاز" at bounding box center [659, 228] width 320 height 22
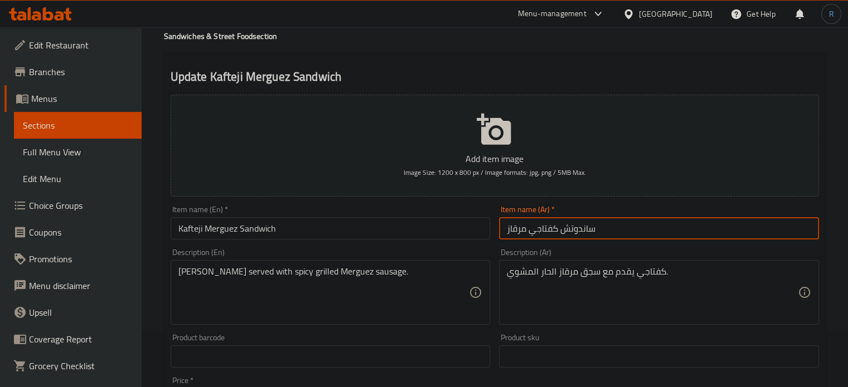
type input "ساندوتش كفتاجي مرقاز"
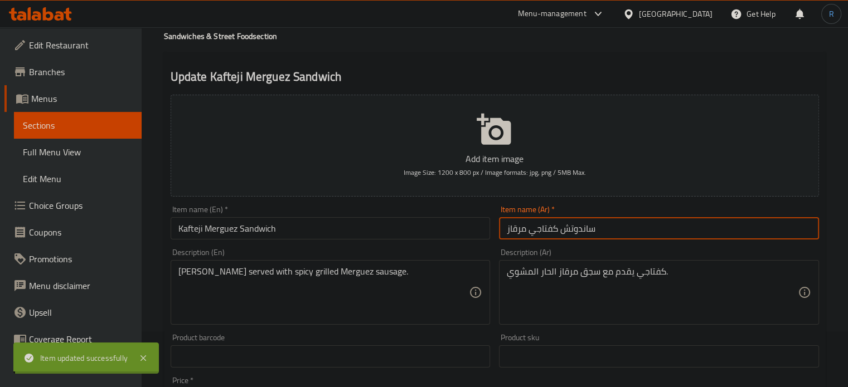
scroll to position [0, 0]
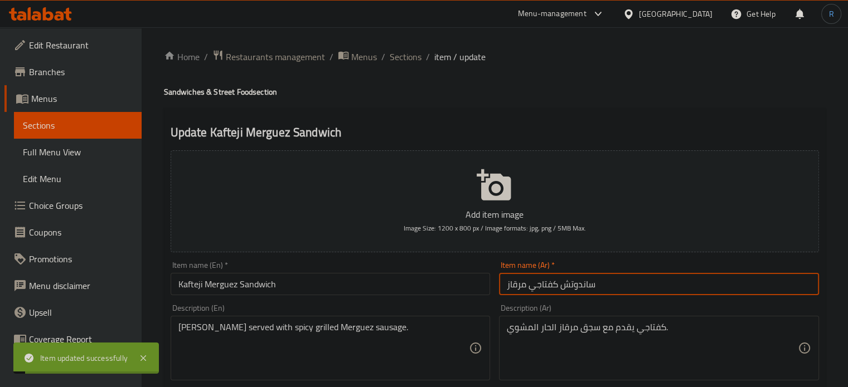
drag, startPoint x: 413, startPoint y: 60, endPoint x: 421, endPoint y: 36, distance: 25.4
click at [413, 60] on span "Sections" at bounding box center [406, 56] width 32 height 13
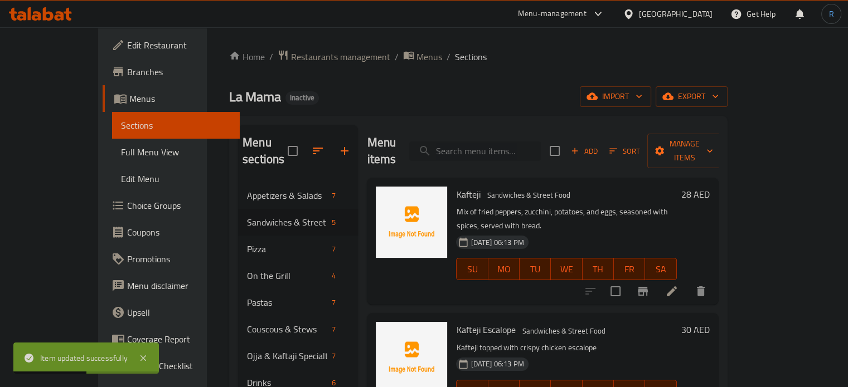
click at [515, 142] on input "search" at bounding box center [475, 152] width 132 height 20
paste input "[PERSON_NAME]"
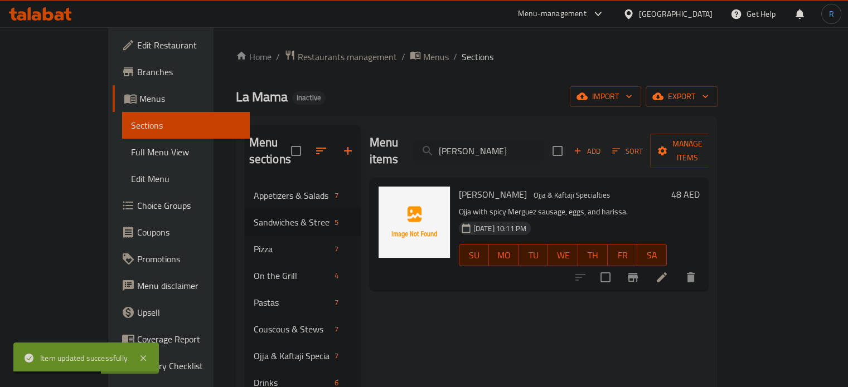
type input "[PERSON_NAME]"
click at [668, 271] on icon at bounding box center [661, 277] width 13 height 13
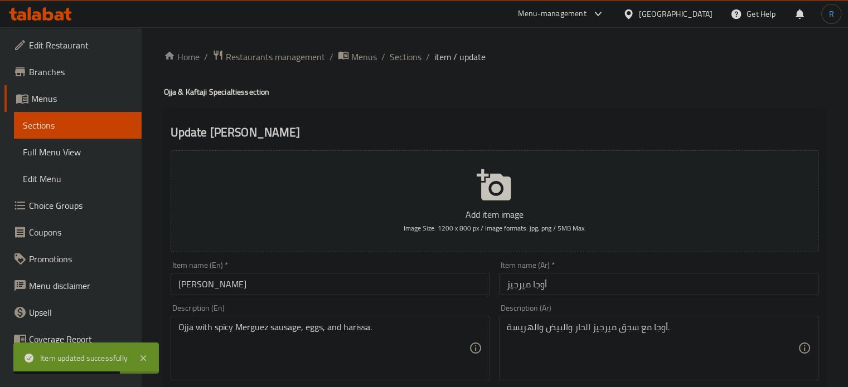
click at [214, 289] on input "[PERSON_NAME]" at bounding box center [331, 284] width 320 height 22
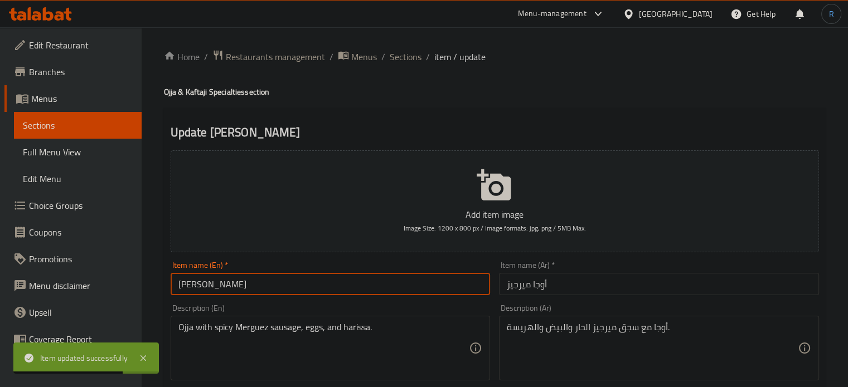
click at [214, 289] on input "[PERSON_NAME]" at bounding box center [331, 284] width 320 height 22
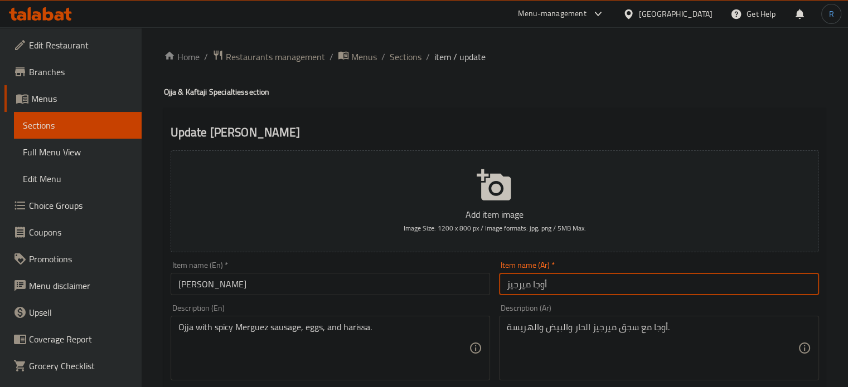
click at [517, 281] on input "أوجا ميرجيز" at bounding box center [659, 284] width 320 height 22
paste input "مرق"
click at [522, 285] on input "أوجا لمرقز" at bounding box center [659, 284] width 320 height 22
click at [515, 285] on input "أوجا مرقز" at bounding box center [659, 284] width 320 height 22
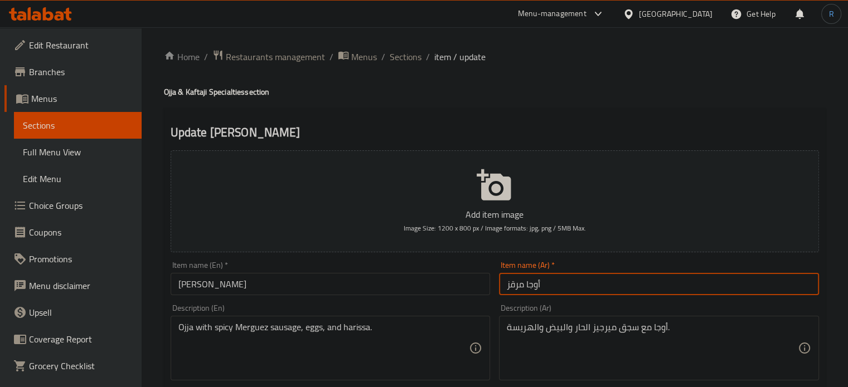
click at [515, 285] on input "أوجا مرقز" at bounding box center [659, 284] width 320 height 22
type input "أوجا مرقز"
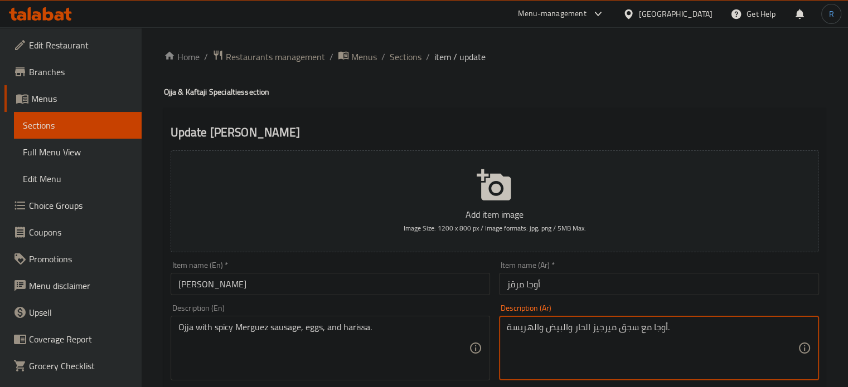
click at [602, 331] on textarea "أوجا مع سجق ميرجيز الحار والبيض والهريسة." at bounding box center [652, 348] width 291 height 53
paste textarea "رقز"
type textarea "أوجا مع سجق مرقز الحار والبيض والهريسة."
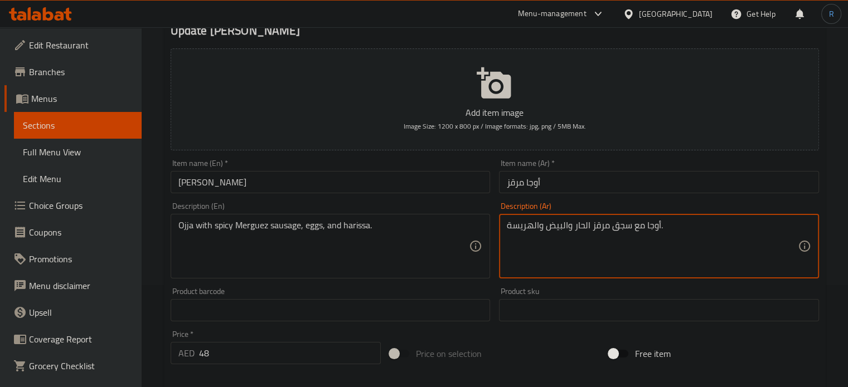
scroll to position [111, 0]
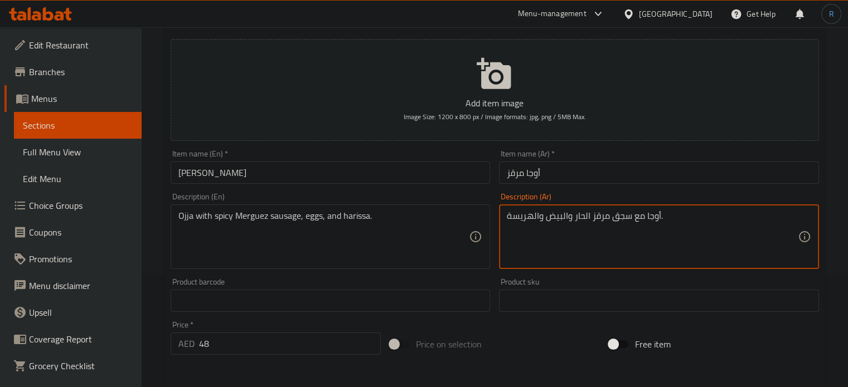
click at [416, 176] on input "[PERSON_NAME]" at bounding box center [331, 173] width 320 height 22
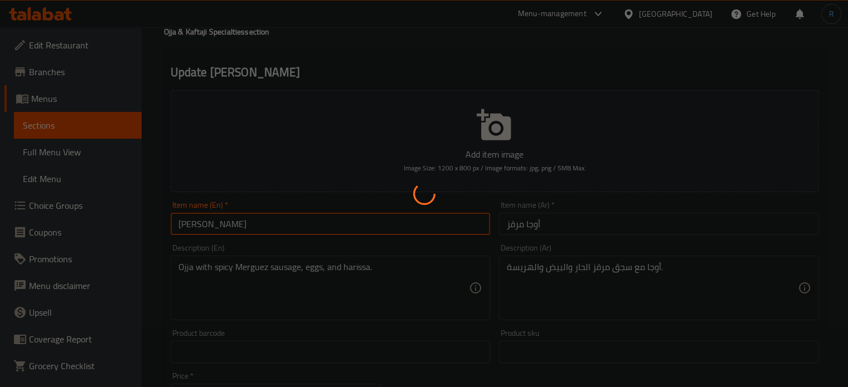
scroll to position [0, 0]
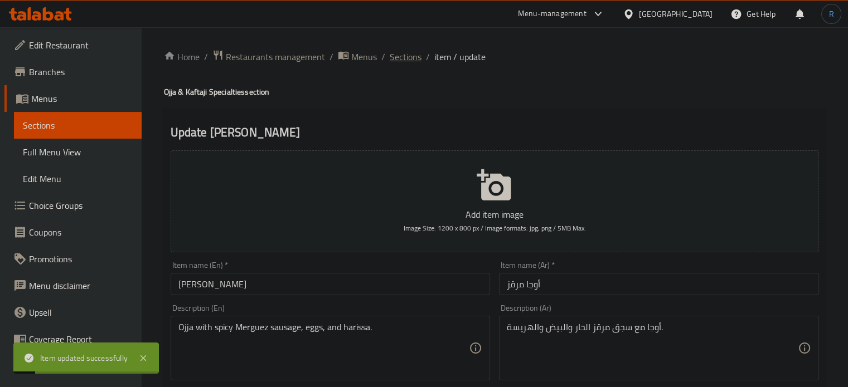
click at [397, 53] on span "Sections" at bounding box center [406, 56] width 32 height 13
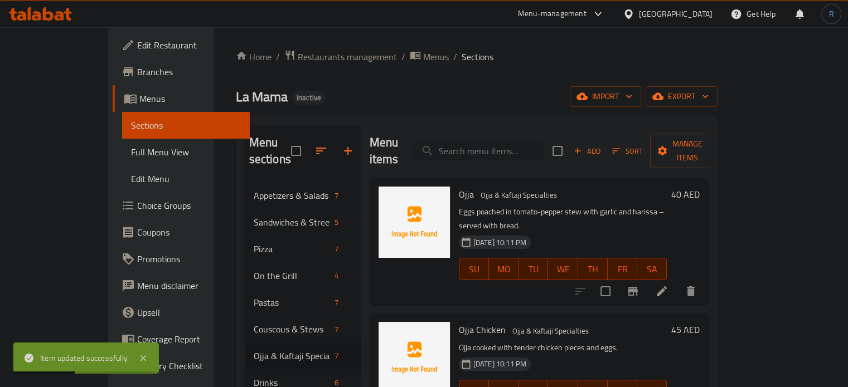
click at [497, 142] on input "search" at bounding box center [478, 152] width 132 height 20
paste input "[PERSON_NAME]"
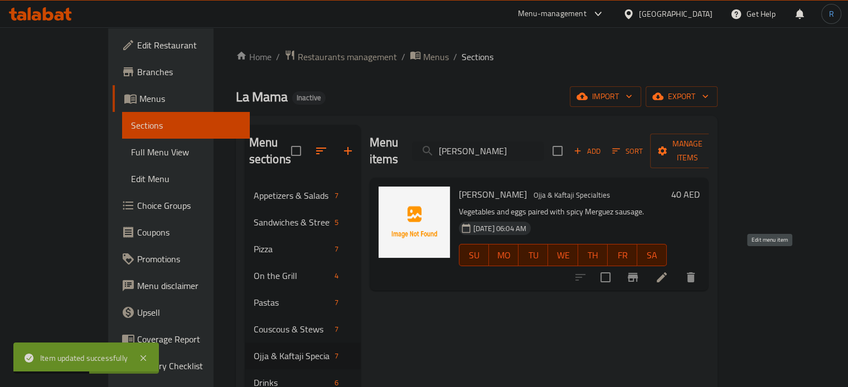
type input "[PERSON_NAME]"
click at [667, 273] on icon at bounding box center [662, 278] width 10 height 10
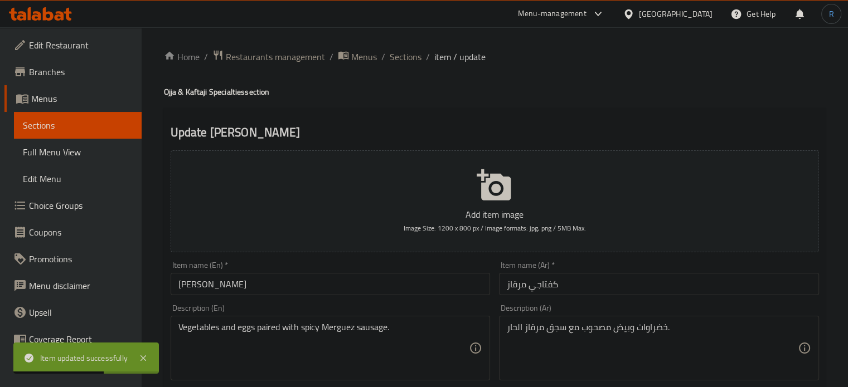
scroll to position [56, 0]
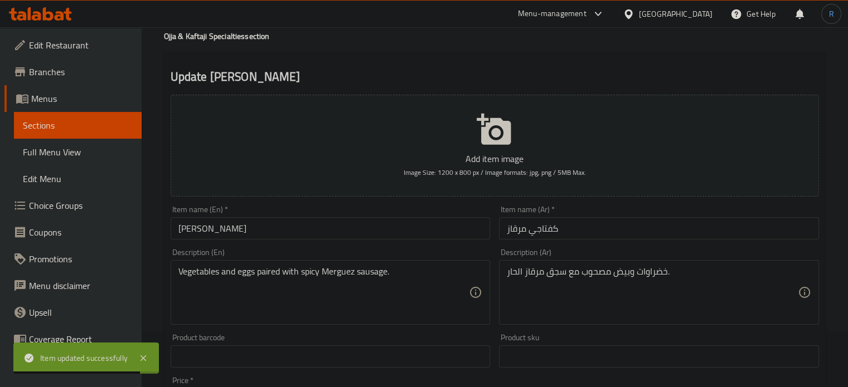
click at [514, 236] on input "كفتاجي مرقاز" at bounding box center [659, 228] width 320 height 22
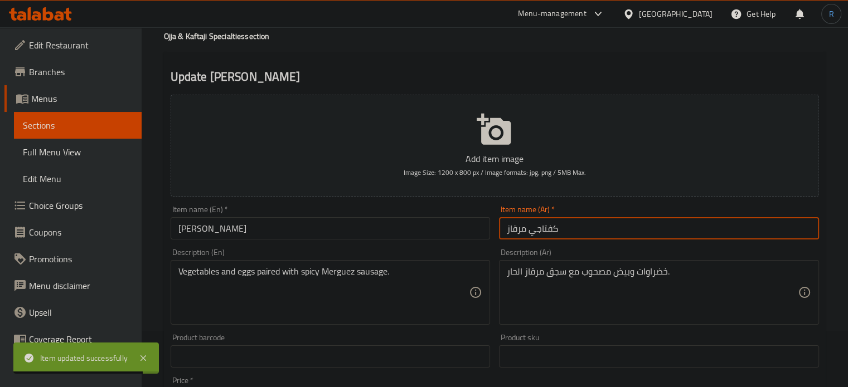
click at [514, 236] on input "كفتاجي مرقاز" at bounding box center [659, 228] width 320 height 22
paste input "text"
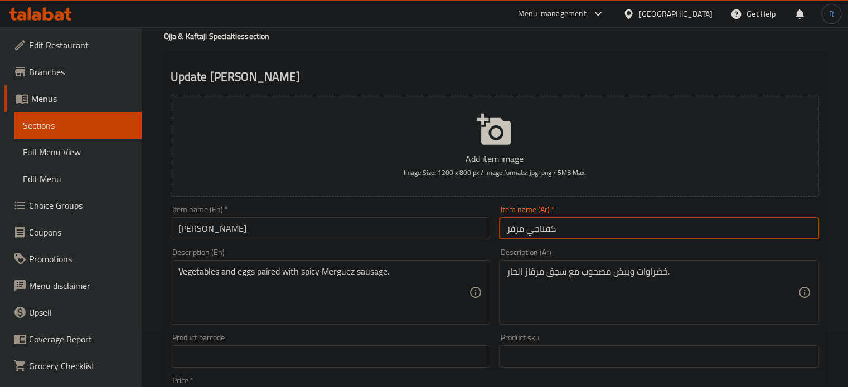
type input "كفتاجي مرقز"
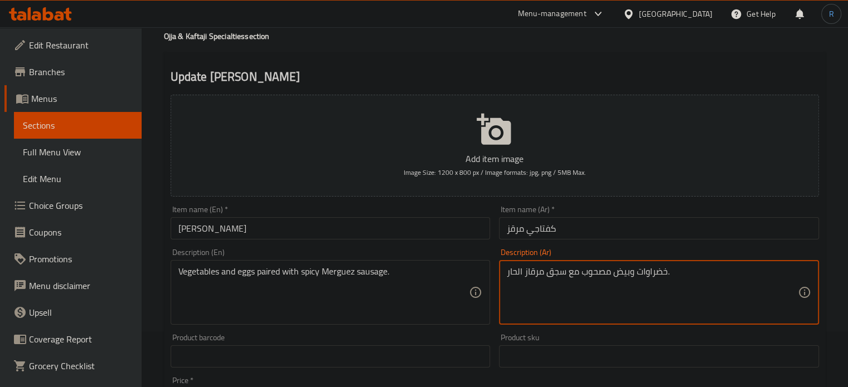
click at [534, 276] on textarea "خضراوات وبيض مصحوب مع سجق مرقاز الحار." at bounding box center [652, 292] width 291 height 53
paste textarea
type textarea "خضراوات وبيض مصحوب مع سجق مرقز الحار."
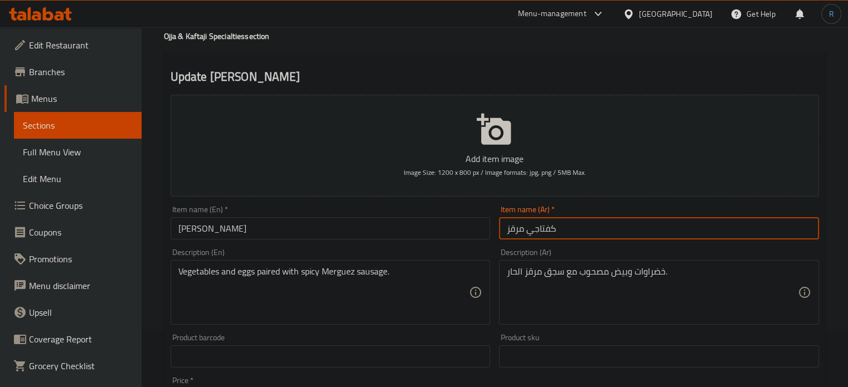
click at [582, 234] on input "كفتاجي مرقز" at bounding box center [659, 228] width 320 height 22
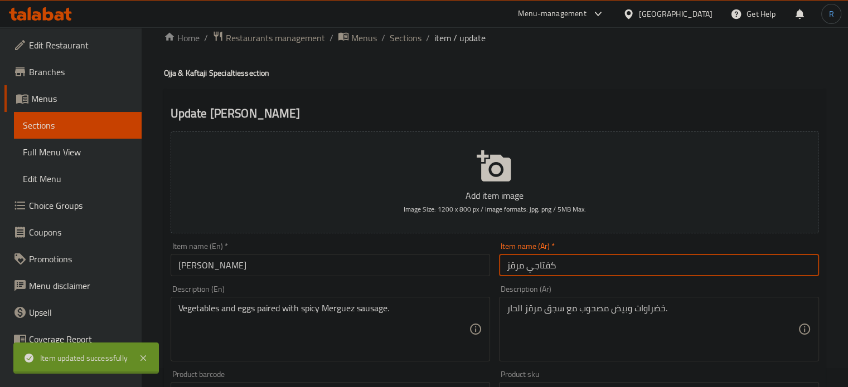
scroll to position [0, 0]
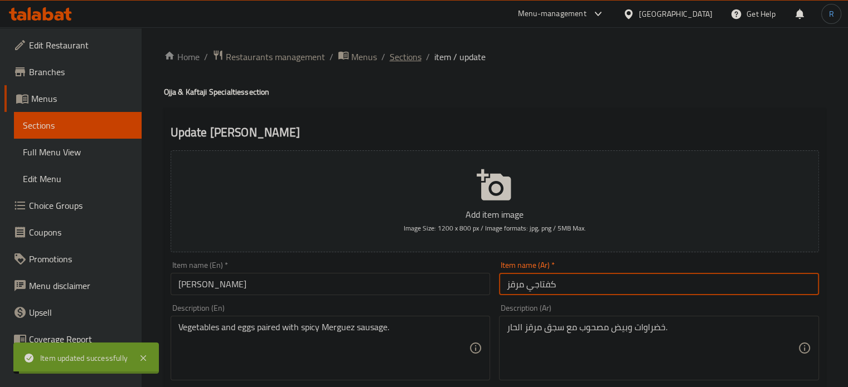
click at [400, 57] on span "Sections" at bounding box center [406, 56] width 32 height 13
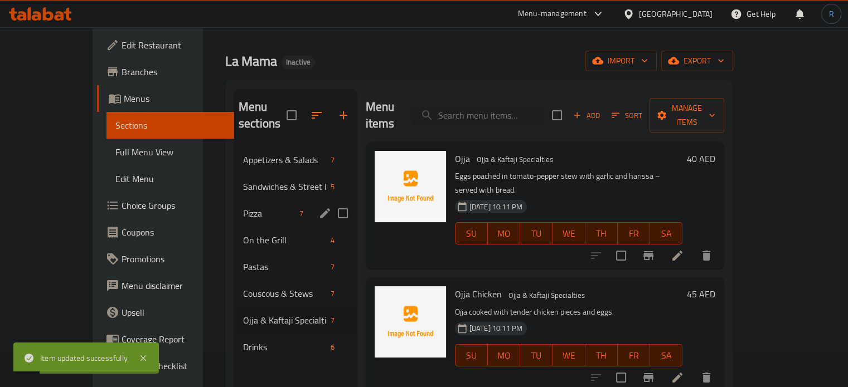
scroll to position [56, 0]
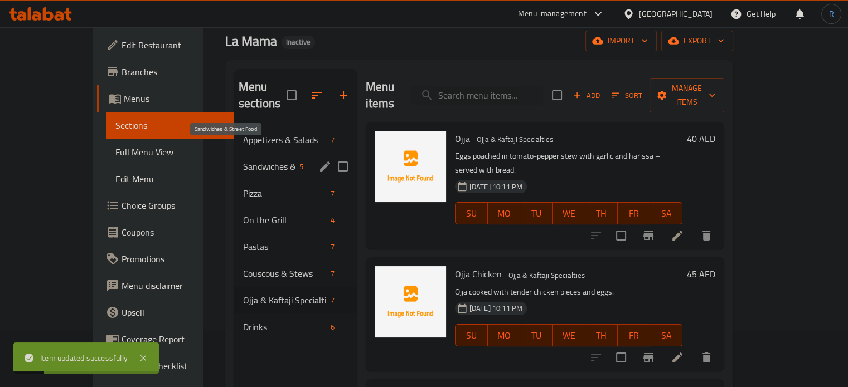
click at [253, 160] on span "Sandwiches & Street Food" at bounding box center [269, 166] width 52 height 13
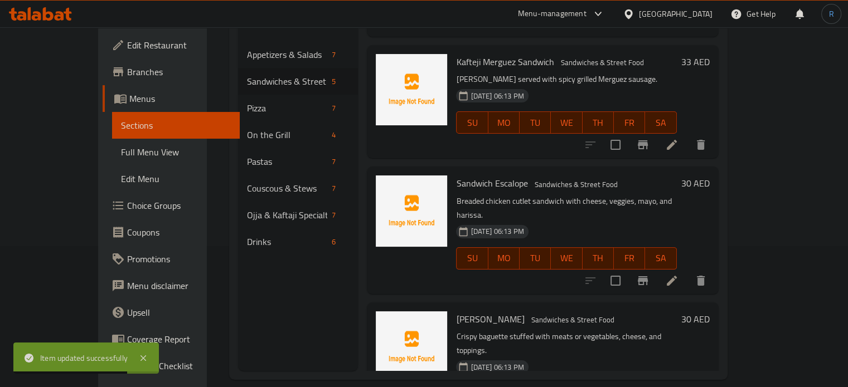
scroll to position [156, 0]
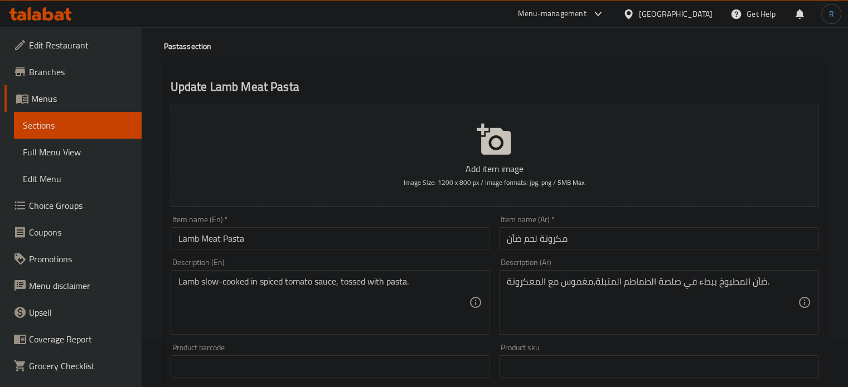
scroll to position [167, 0]
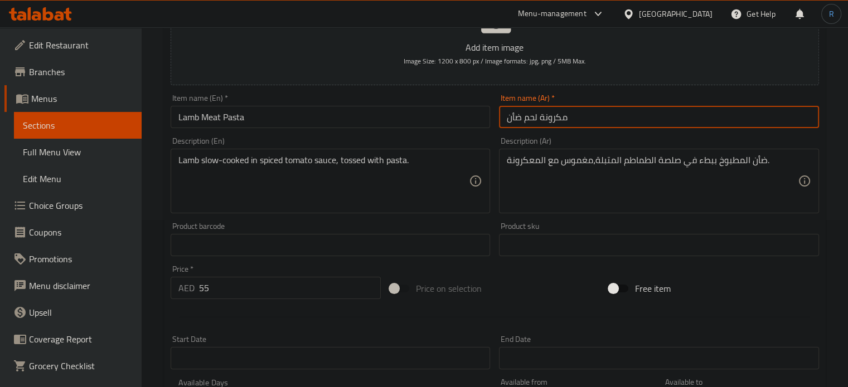
click at [527, 122] on input "مكرونة لحم ضأن" at bounding box center [659, 117] width 320 height 22
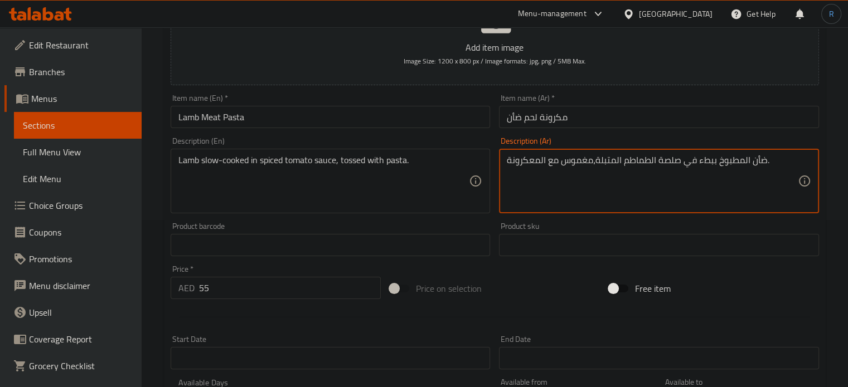
paste textarea "لحم"
click at [796, 162] on textarea "ضأن المطبوخ ببطء في صلصة الطماطم المتبلة،مغموس مع المعكرونة." at bounding box center [652, 181] width 291 height 53
paste textarea "لحم"
click at [653, 115] on input "مكرونة لحم ضأن" at bounding box center [659, 117] width 320 height 22
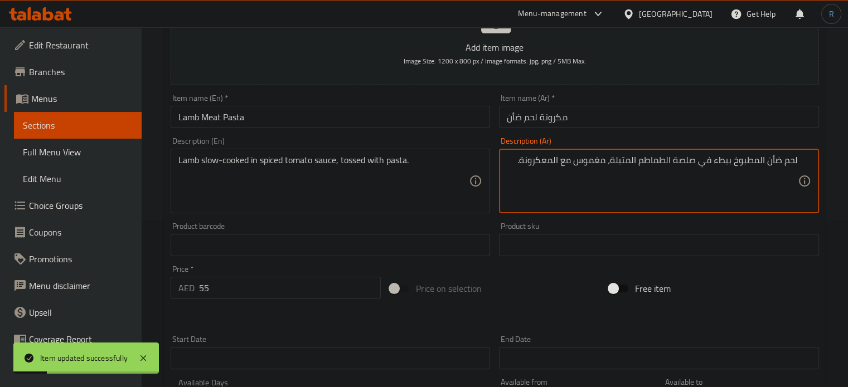
type textarea "لحم ضأن المطبوخ ببطء في صلصة الطماطم المتبلة، مغموس مع المعكرونة."
click at [597, 120] on input "مكرونة لحم ضأن" at bounding box center [659, 117] width 320 height 22
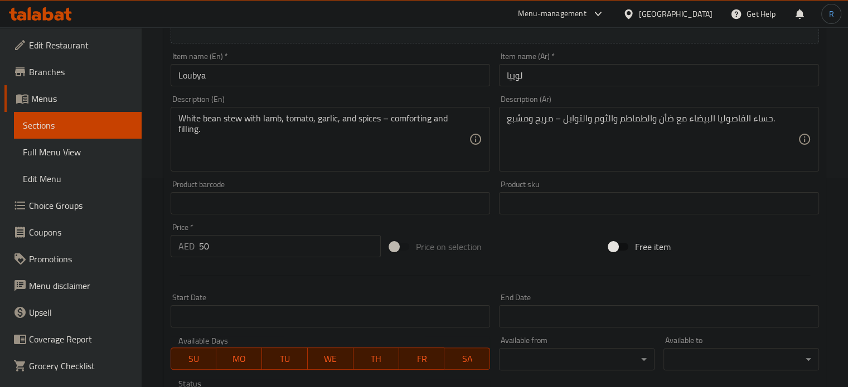
scroll to position [223, 0]
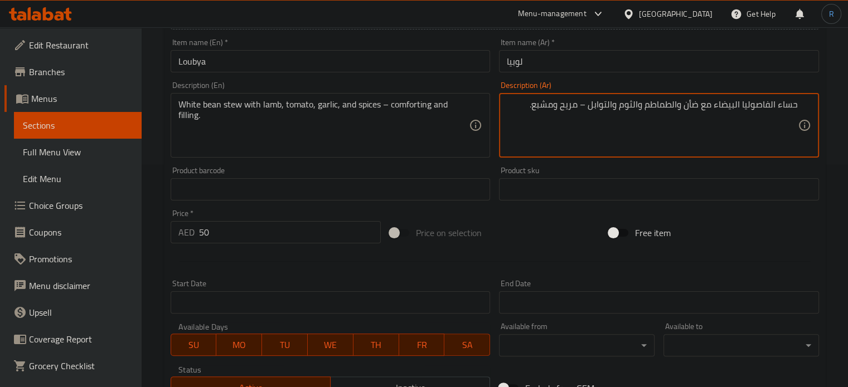
click at [700, 106] on textarea "حساء الفاصوليا البيضاء مع ضأن والطماطم والثوم والتوابل – مريح ومشبع." at bounding box center [652, 125] width 291 height 53
paste textarea "لحم"
type textarea "حساء الفاصوليا البيضاء مع لحم ضأن والطماطم والثوم والتوابل – مريح ومشبع."
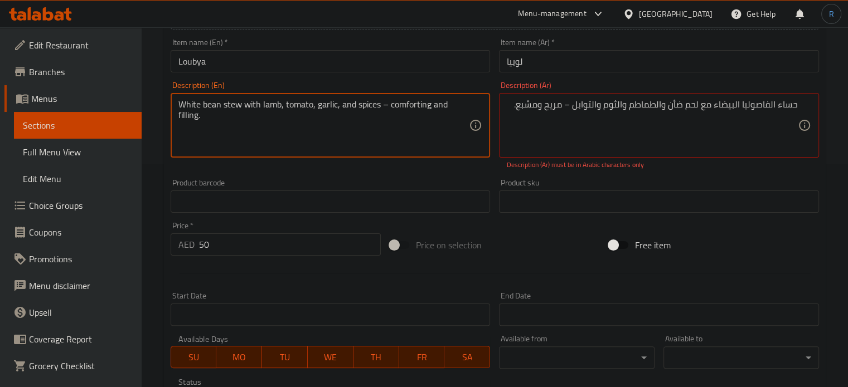
drag, startPoint x: 380, startPoint y: 106, endPoint x: 403, endPoint y: 131, distance: 33.5
type textarea "White bean stew with lamb, tomato, garlic, and spices"
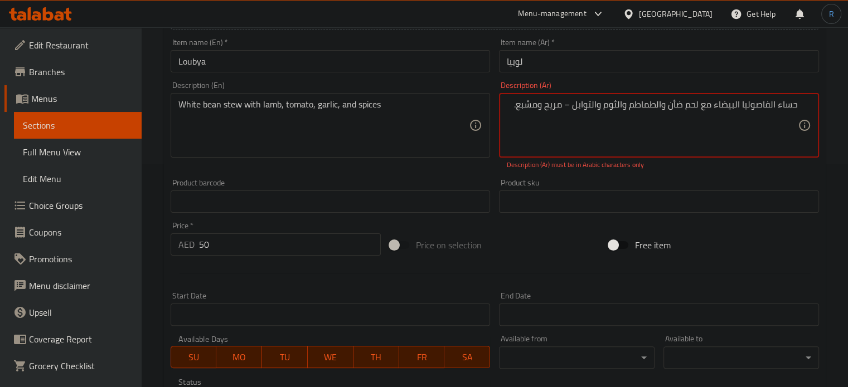
drag, startPoint x: 574, startPoint y: 104, endPoint x: 513, endPoint y: 108, distance: 60.9
type textarea "حساء الفاصوليا البيضاء مع لحم ضأن والطماطم والثوم والتوابل"
click at [415, 62] on input "Loubya" at bounding box center [331, 61] width 320 height 22
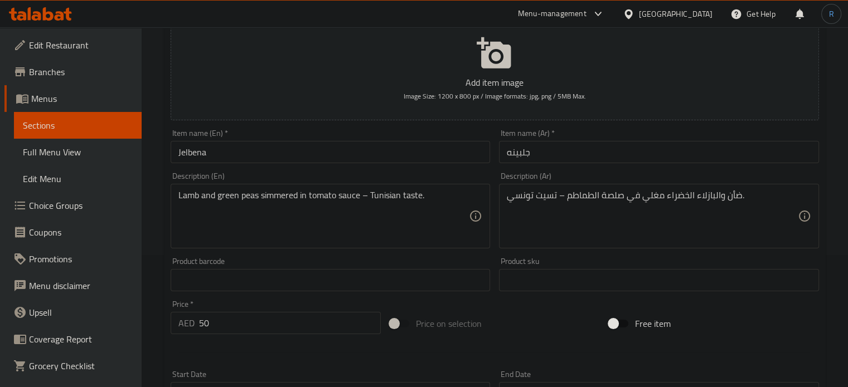
scroll to position [167, 0]
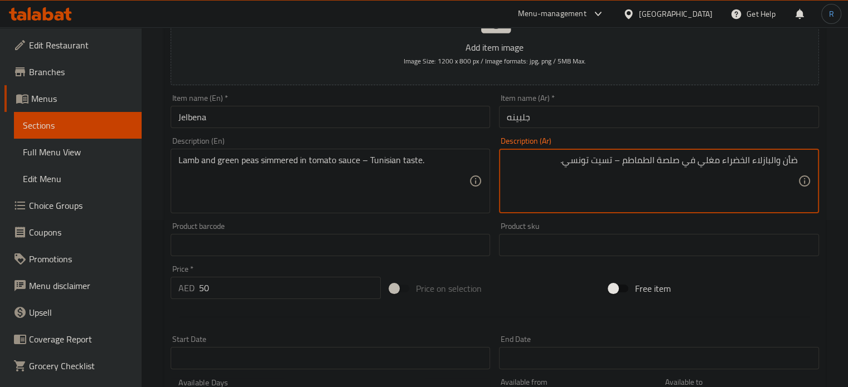
click at [797, 161] on textarea "ضأن والبازلاء الخضراء مغلي في صلصة الطماطم – تسيت تونسي." at bounding box center [652, 181] width 291 height 53
paste textarea "لحم"
type textarea "لحم ضأن والبازلاء الخضراء مغلي في صلصة الطماطم – تسيت تونسي."
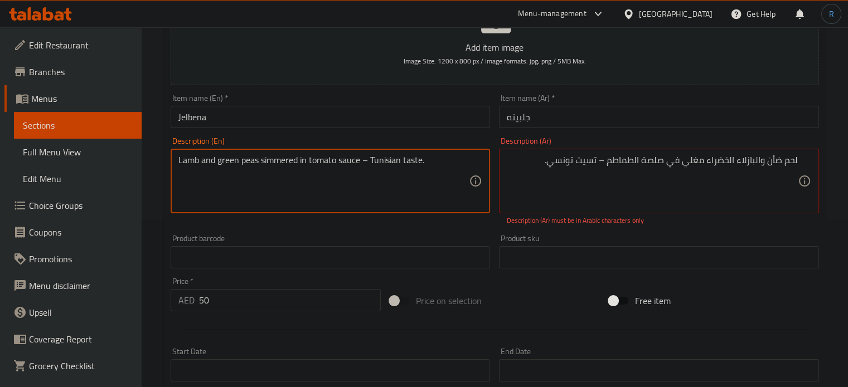
click at [279, 160] on textarea "Lamb and green peas simmered in tomato sauce – Tunisian taste." at bounding box center [323, 181] width 291 height 53
type textarea "Lamb and green peas simmered in tomato sauce - Tunisian taste."
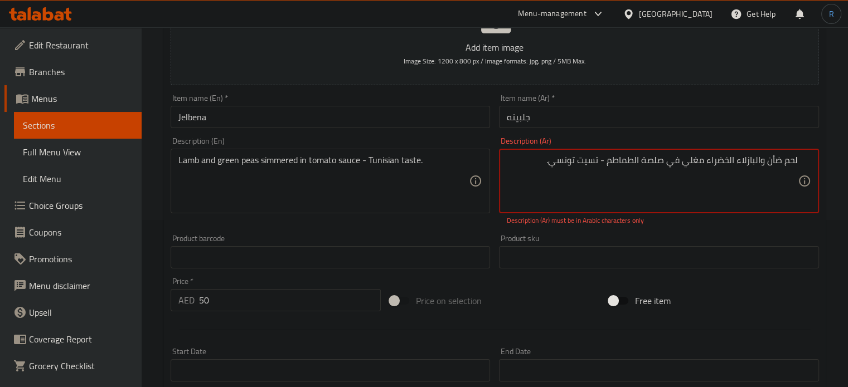
click at [608, 183] on textarea "لحم ضأن والبازلاء الخضراء مغلي في صلصة الطماطم - تسيت تونسي." at bounding box center [652, 181] width 291 height 53
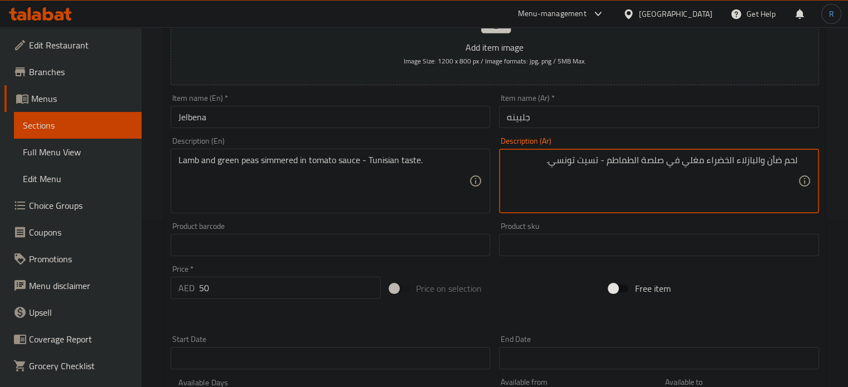
click at [589, 162] on textarea "لحم ضأن والبازلاء الخضراء مغلي في صلصة الطماطم - تسيت تونسي." at bounding box center [652, 181] width 291 height 53
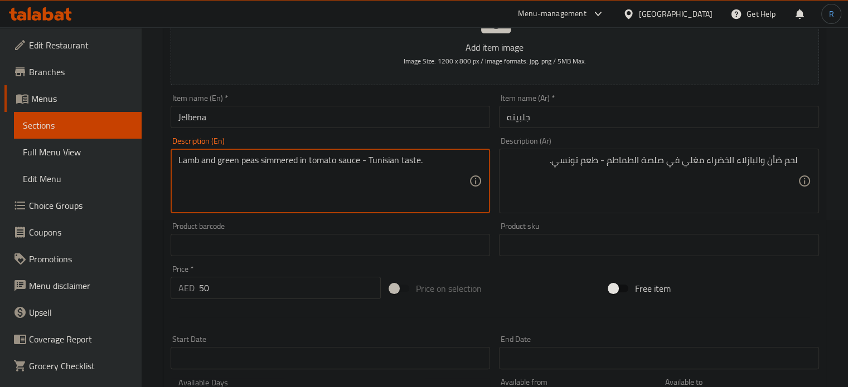
click at [285, 158] on textarea "Lamb and green peas simmered in tomato sauce - Tunisian taste." at bounding box center [323, 181] width 291 height 53
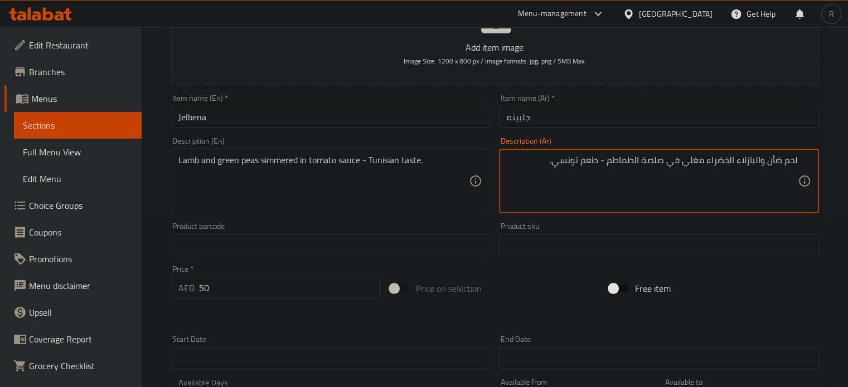
click at [692, 164] on textarea "لحم ضأن والبازلاء الخضراء مغلي في صلصة الطماطم - طعم تونسي." at bounding box center [652, 181] width 291 height 53
paste textarea "هو ببطء"
type textarea "لحم ضأن والبازلاء الخضراء مطهو ببطء في صلصة الطماطم - طعم تونسي."
click at [590, 128] on input "جلبينه" at bounding box center [659, 117] width 320 height 22
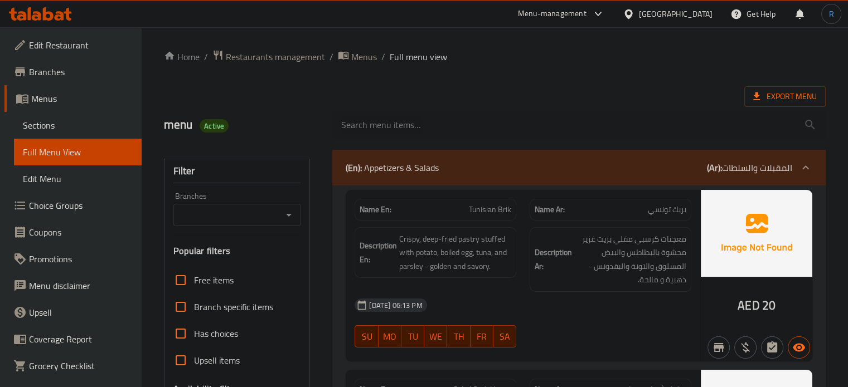
click at [468, 99] on div "Export Menu" at bounding box center [495, 96] width 662 height 21
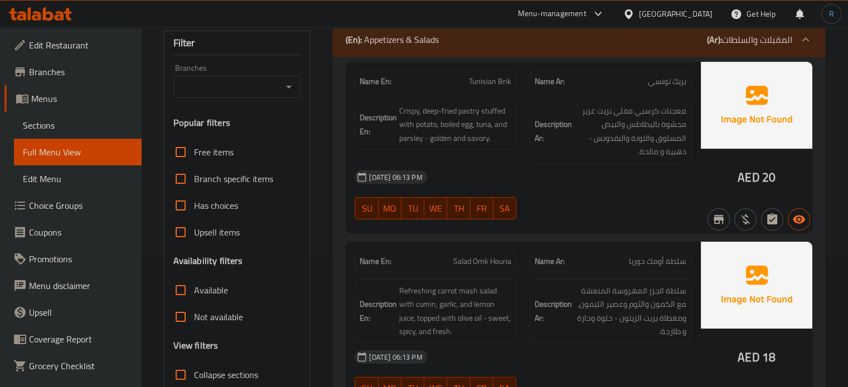
scroll to position [223, 0]
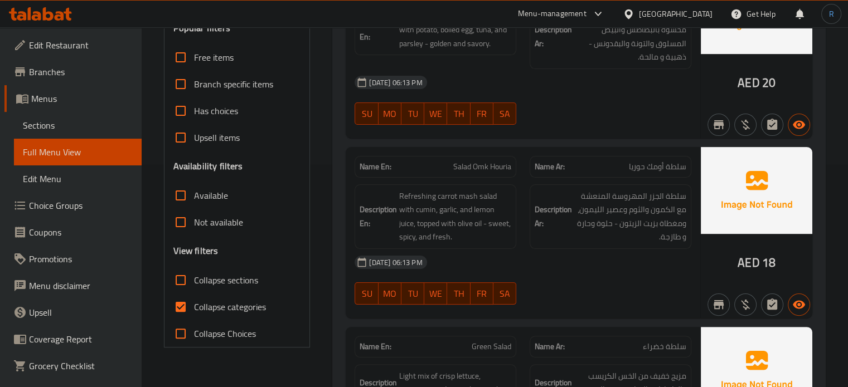
click at [178, 280] on input "Collapse sections" at bounding box center [180, 280] width 27 height 27
checkbox input "true"
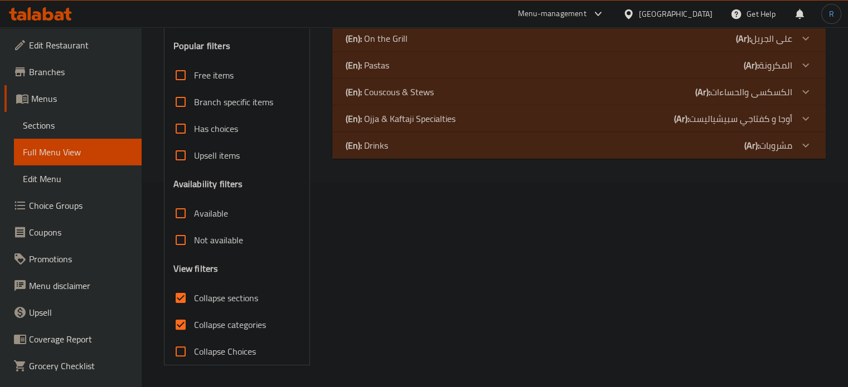
scroll to position [94, 0]
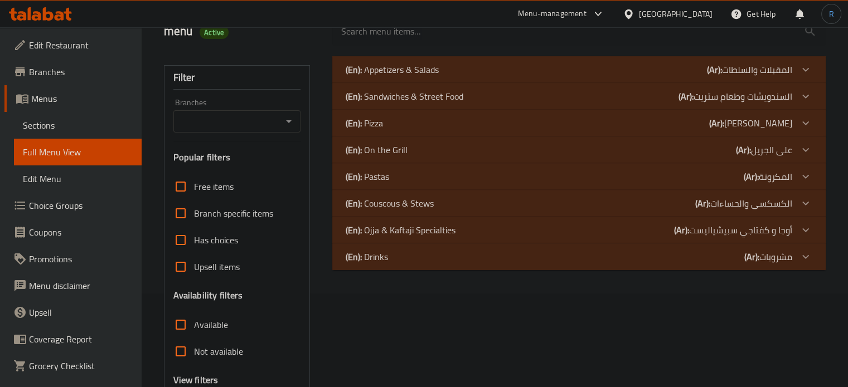
click at [407, 197] on p "(En): Couscous & Stews" at bounding box center [390, 203] width 88 height 13
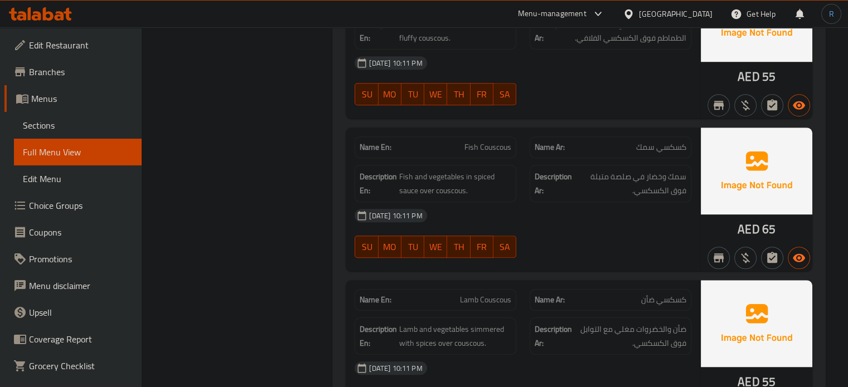
scroll to position [763, 0]
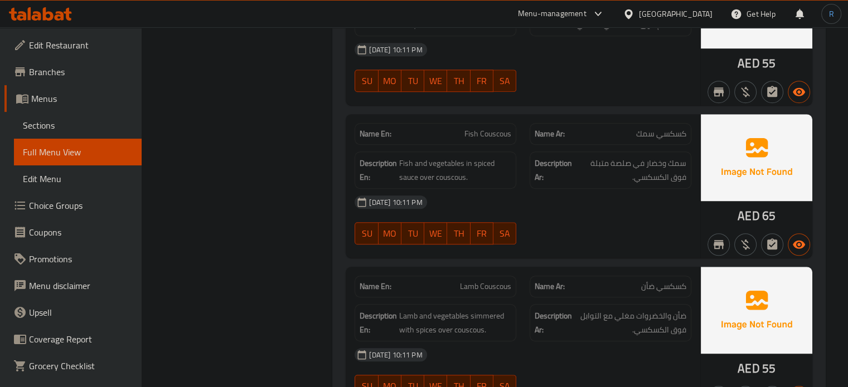
click at [483, 281] on span "Lamb Couscous" at bounding box center [485, 287] width 51 height 12
copy span "Lamb Couscous"
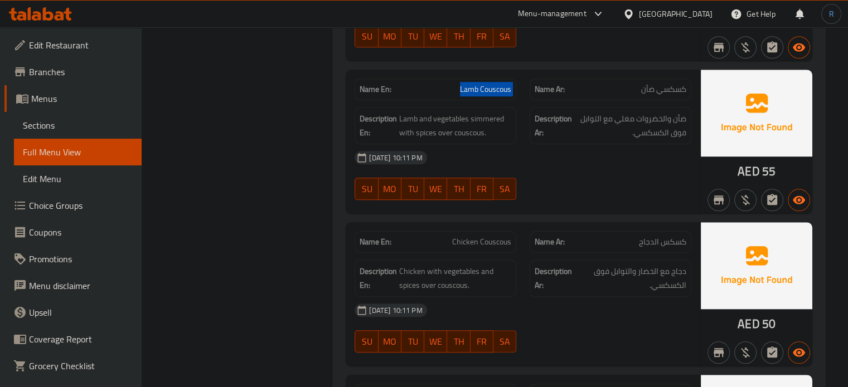
scroll to position [986, 0]
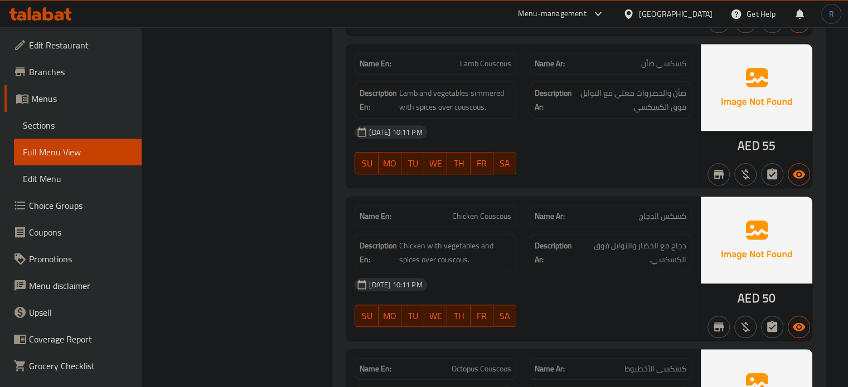
click at [501, 211] on span "Chicken Couscous" at bounding box center [481, 217] width 59 height 12
copy span "Chicken Couscous"
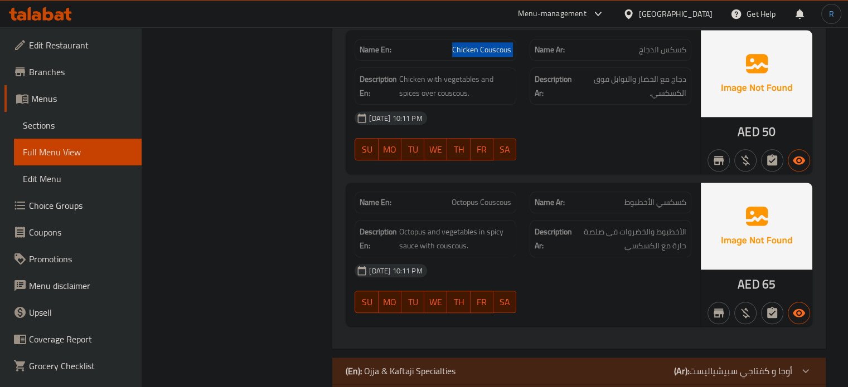
scroll to position [1153, 0]
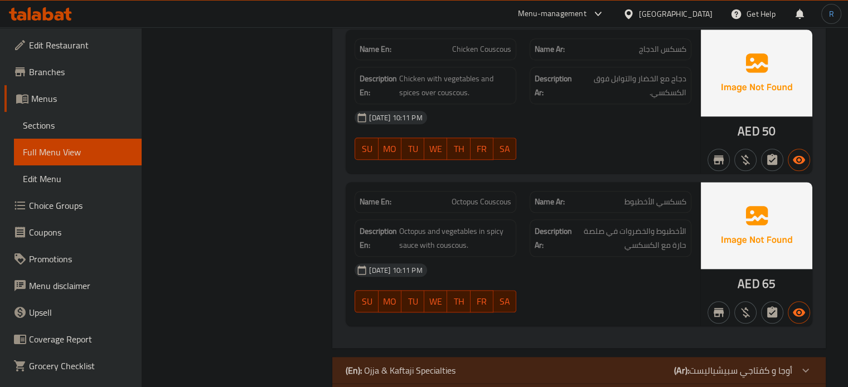
click at [568, 120] on div "07-10-2025 10:11 PM SU MO TU WE TH FR SA" at bounding box center [523, 135] width 350 height 62
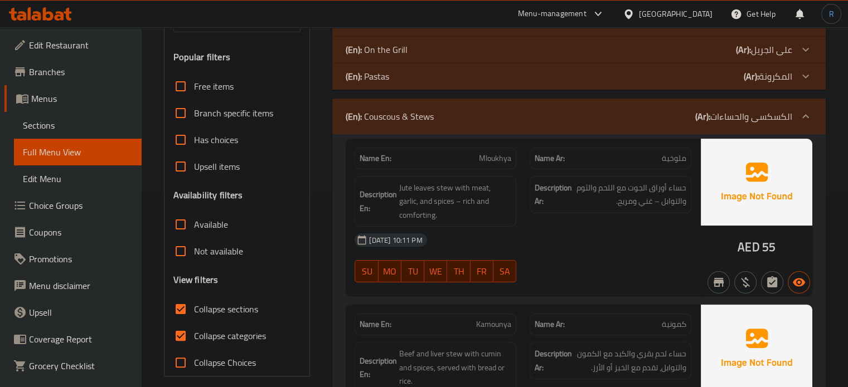
click at [563, 196] on strong "Description Ar:" at bounding box center [553, 194] width 37 height 27
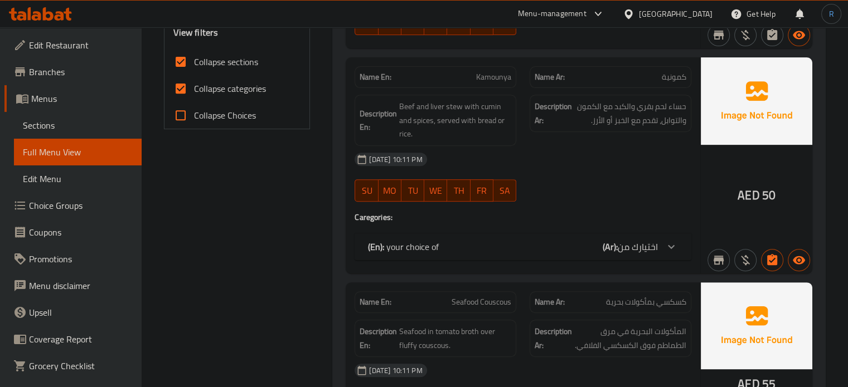
scroll to position [473, 0]
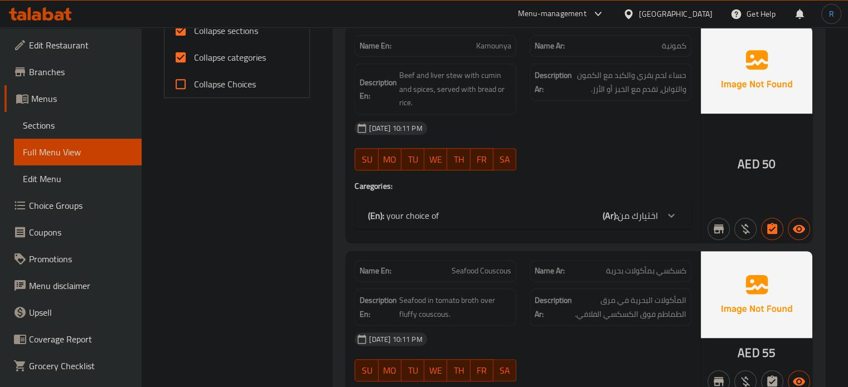
click at [495, 209] on div "(En): your choice of (Ar): اختيارك من" at bounding box center [523, 215] width 337 height 27
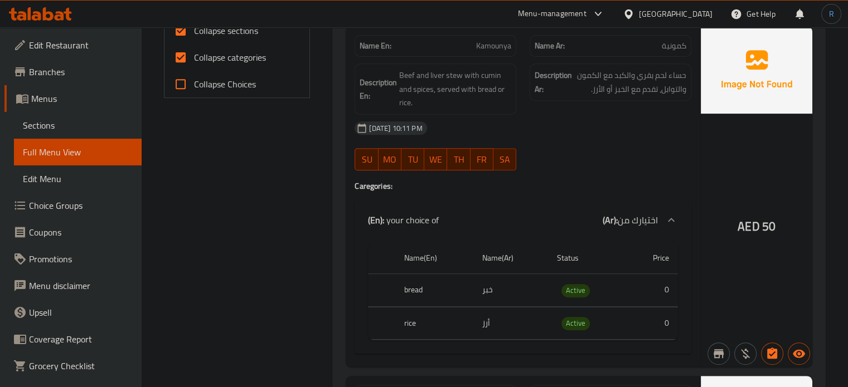
click at [550, 140] on div "07-10-2025 10:11 PM SU MO TU WE TH FR SA" at bounding box center [523, 146] width 350 height 62
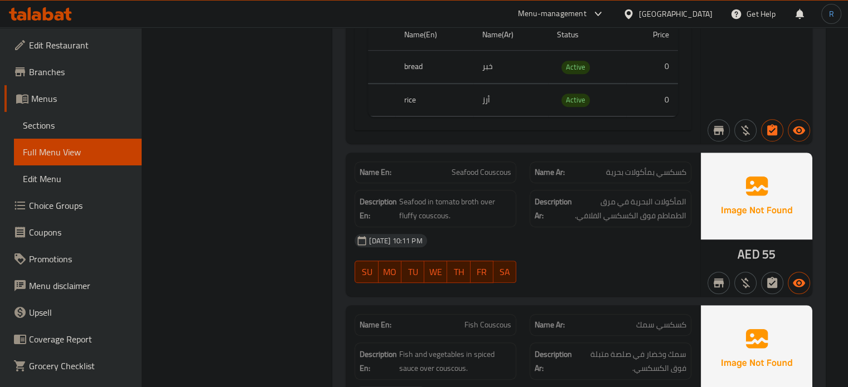
click at [667, 228] on div "[DATE] 10:11 PM" at bounding box center [523, 240] width 350 height 27
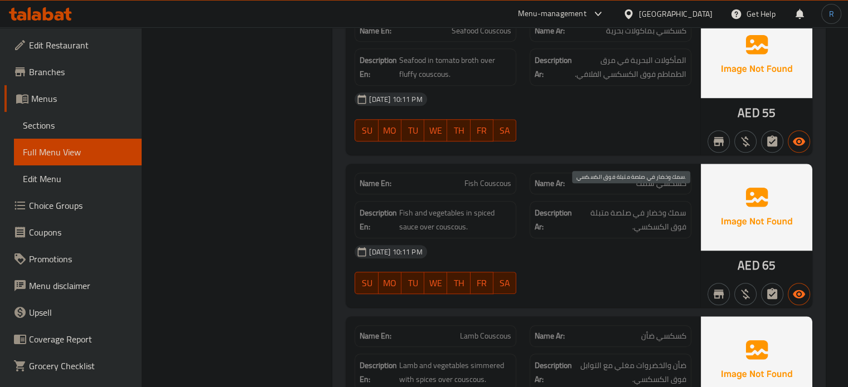
scroll to position [864, 0]
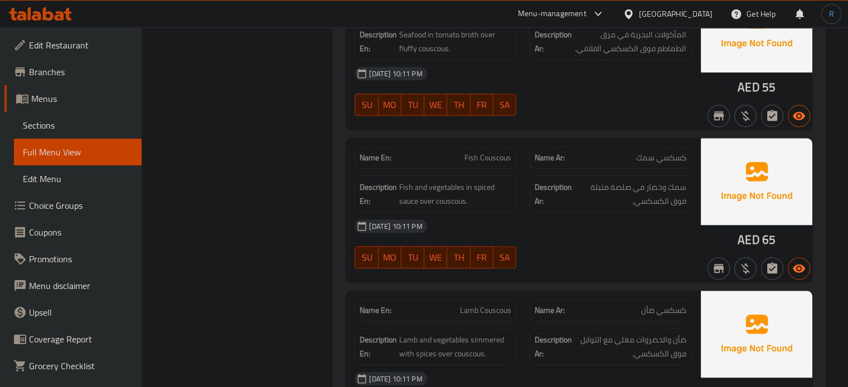
click at [612, 223] on div "[DATE] 10:11 PM" at bounding box center [523, 226] width 350 height 27
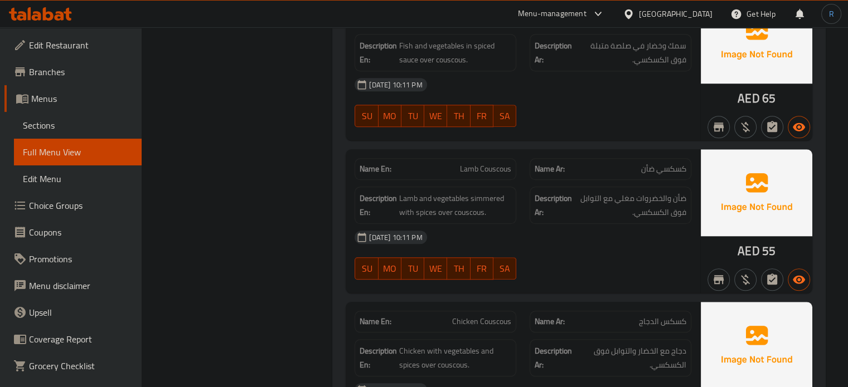
scroll to position [1031, 0]
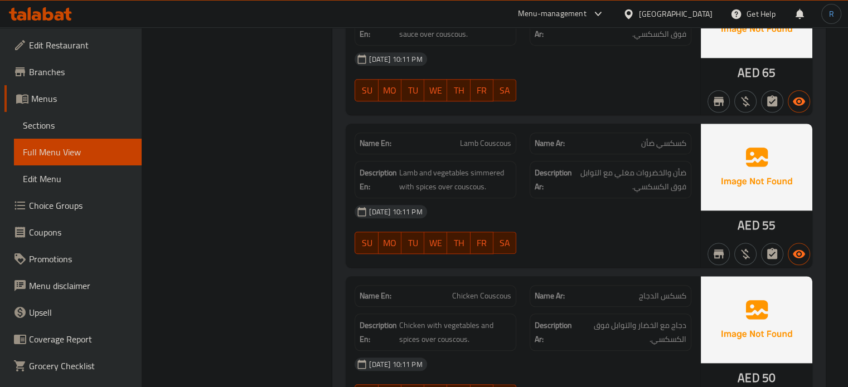
click at [498, 138] on span "Lamb Couscous" at bounding box center [485, 144] width 51 height 12
copy span "Lamb Couscous"
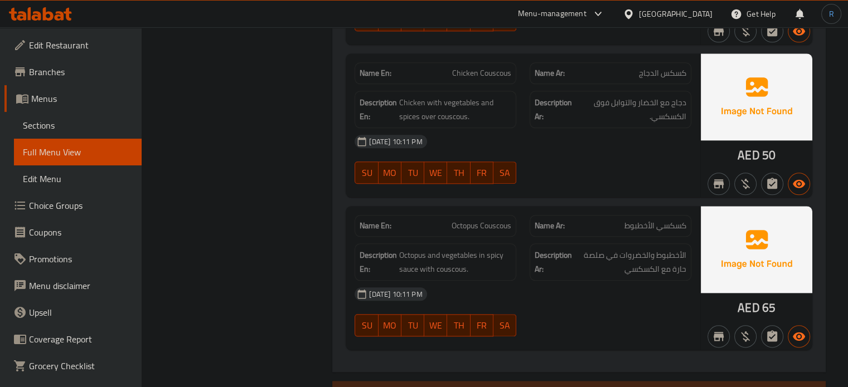
scroll to position [1140, 0]
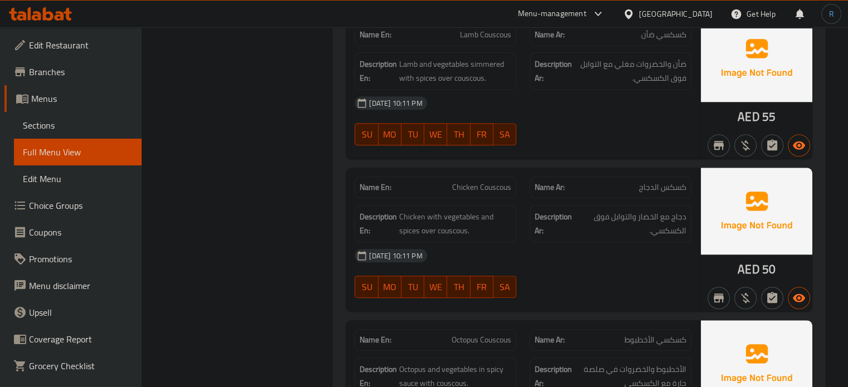
click at [555, 251] on div "[DATE] 10:11 PM" at bounding box center [523, 256] width 350 height 27
click at [605, 329] on div "Name Ar: كسكسي الأخطبوط" at bounding box center [611, 340] width 162 height 22
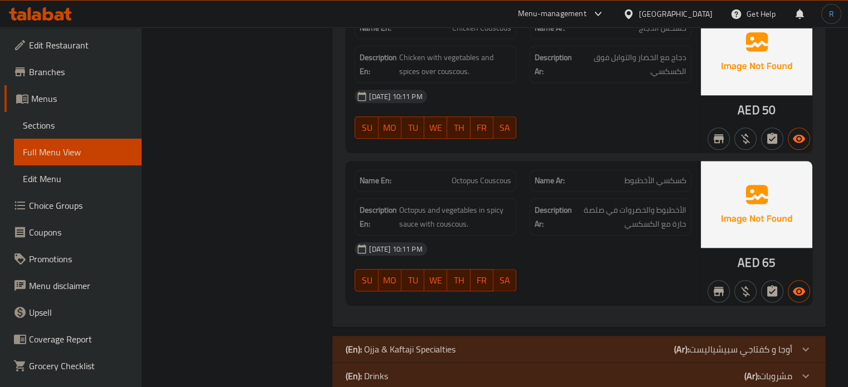
scroll to position [1307, 0]
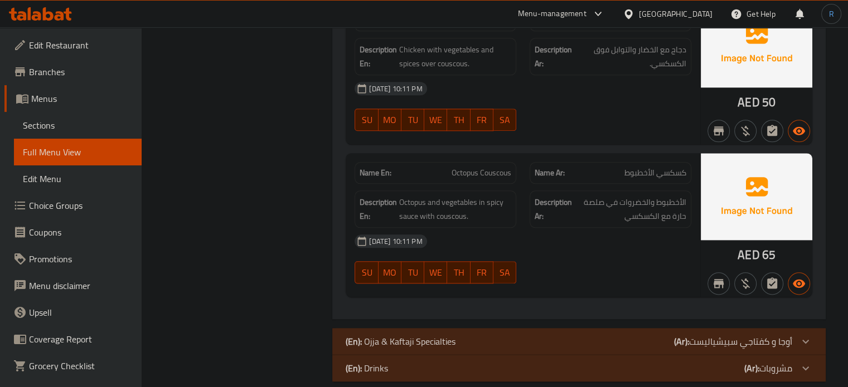
click at [389, 335] on p "(En): Ojja & Kaftaji Specialties" at bounding box center [401, 341] width 110 height 13
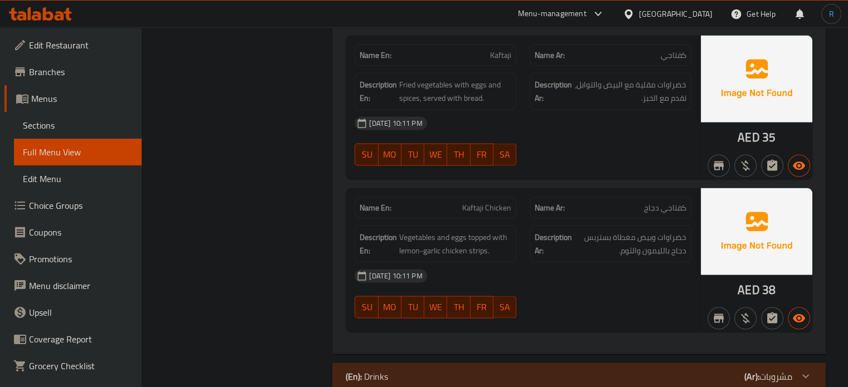
scroll to position [2270, 0]
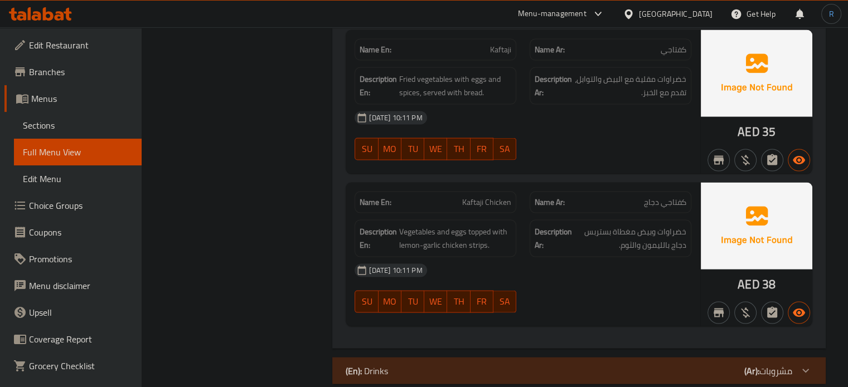
drag, startPoint x: 598, startPoint y: 269, endPoint x: 522, endPoint y: 202, distance: 101.1
click at [598, 269] on div "07-10-2025 10:11 PM SU MO TU WE TH FR SA" at bounding box center [523, 289] width 350 height 62
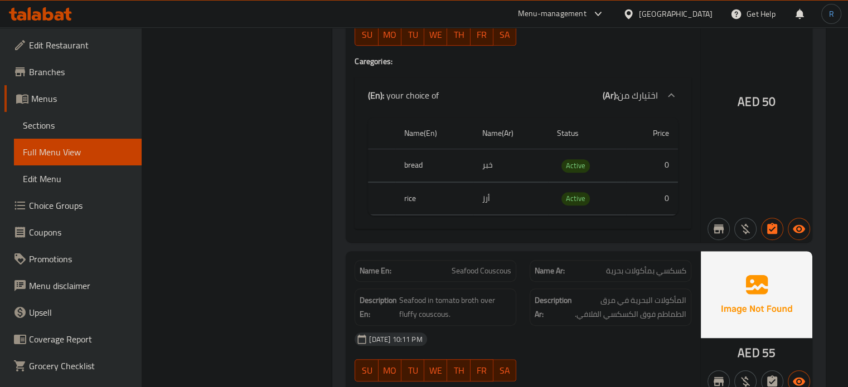
scroll to position [0, 0]
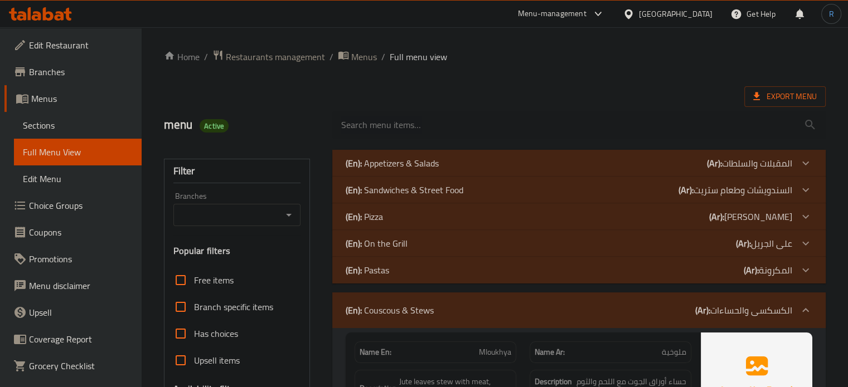
click at [401, 192] on p "(En): Sandwiches & Street Food" at bounding box center [405, 189] width 118 height 13
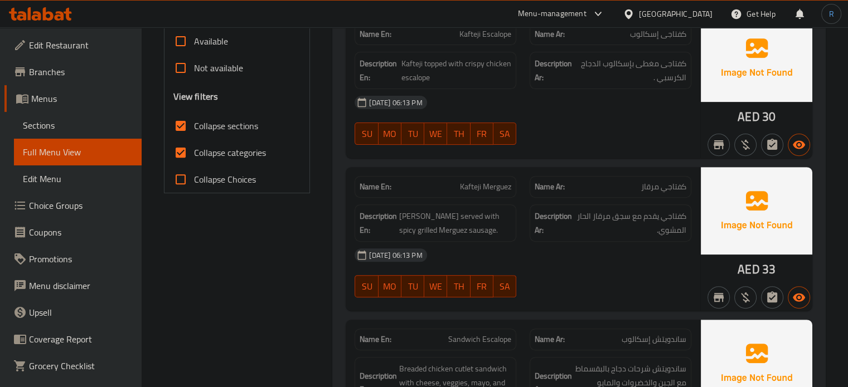
scroll to position [390, 0]
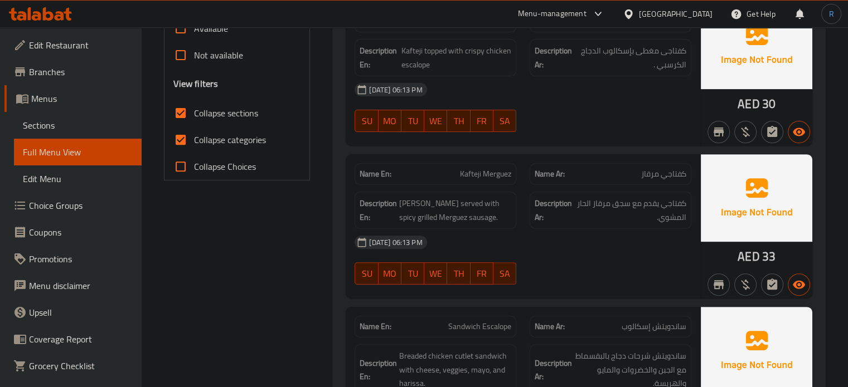
click at [647, 171] on span "كفتاجي مرقاز" at bounding box center [663, 174] width 45 height 12
copy span "كفتاجي مرقاز"
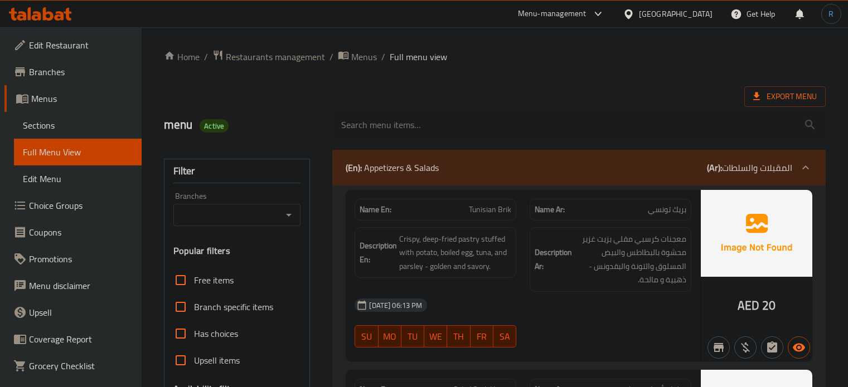
scroll to position [223, 0]
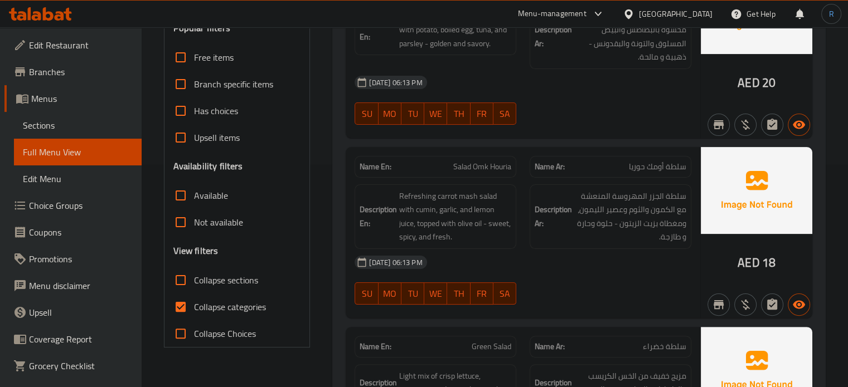
click at [196, 284] on span "Collapse sections" at bounding box center [226, 280] width 64 height 13
click at [194, 284] on input "Collapse sections" at bounding box center [180, 280] width 27 height 27
checkbox input "true"
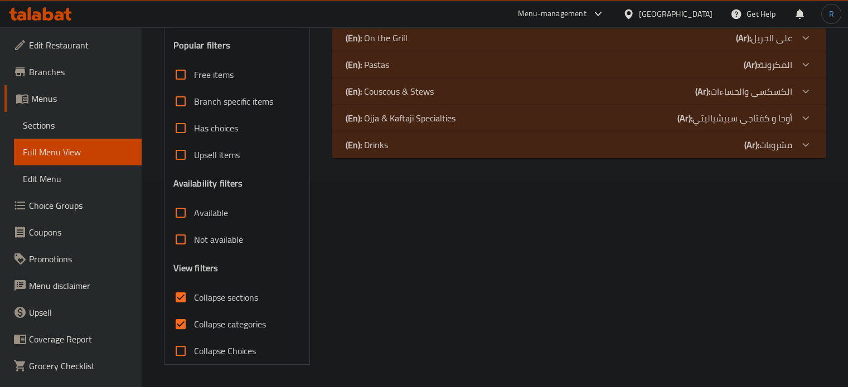
scroll to position [205, 0]
click at [443, 112] on p "(En): Ojja & Kaftaji Specialties" at bounding box center [401, 118] width 110 height 13
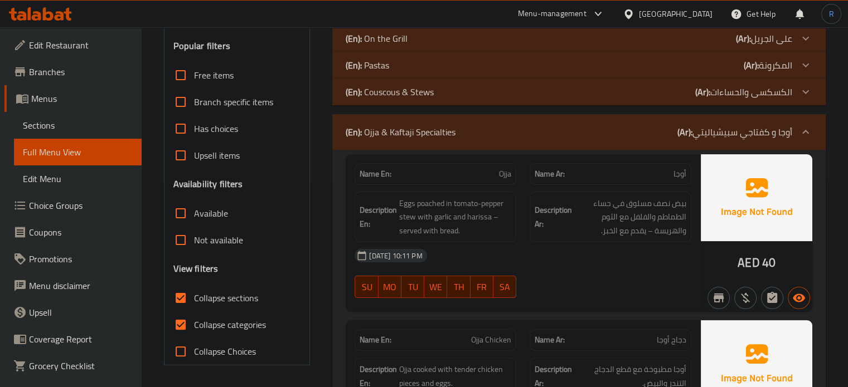
click at [220, 323] on span "Collapse categories" at bounding box center [230, 324] width 72 height 13
click at [194, 323] on input "Collapse categories" at bounding box center [180, 325] width 27 height 27
checkbox input "false"
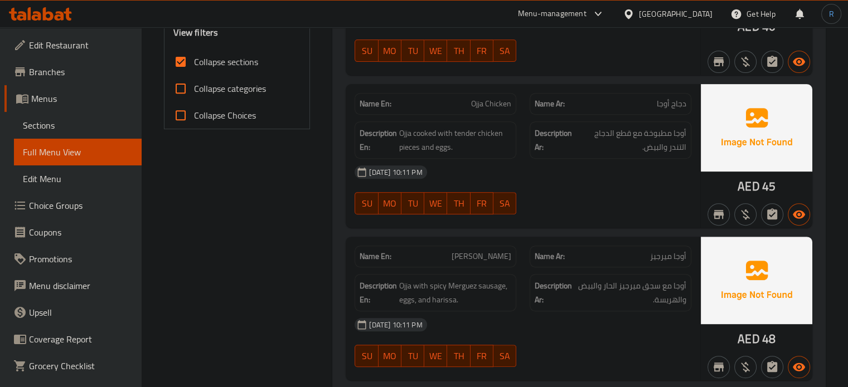
scroll to position [446, 0]
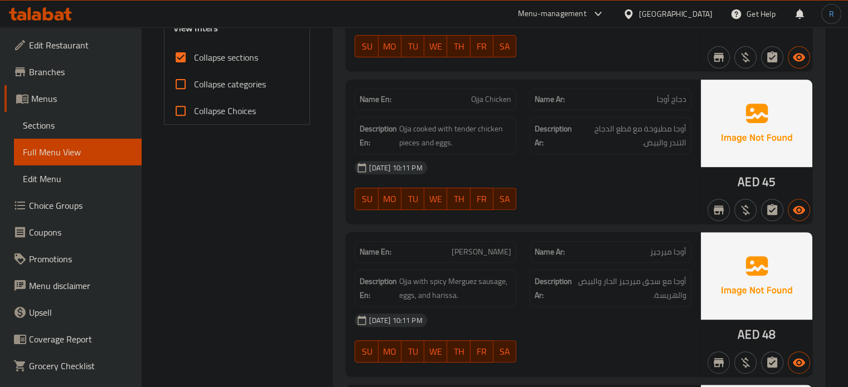
click at [479, 249] on span "[PERSON_NAME]" at bounding box center [482, 252] width 60 height 12
copy span "[PERSON_NAME]"
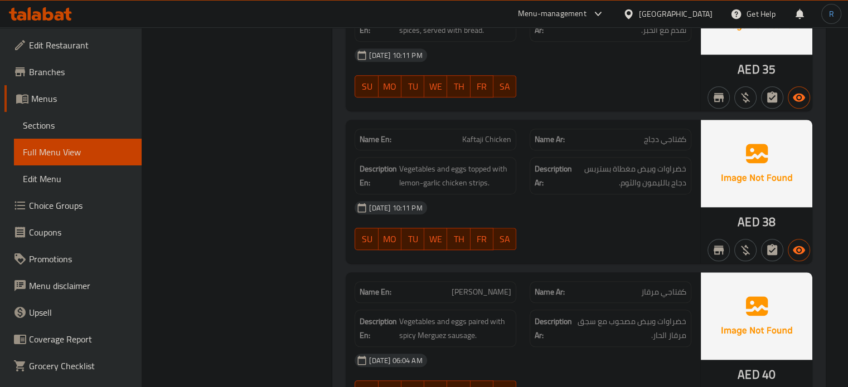
scroll to position [1011, 0]
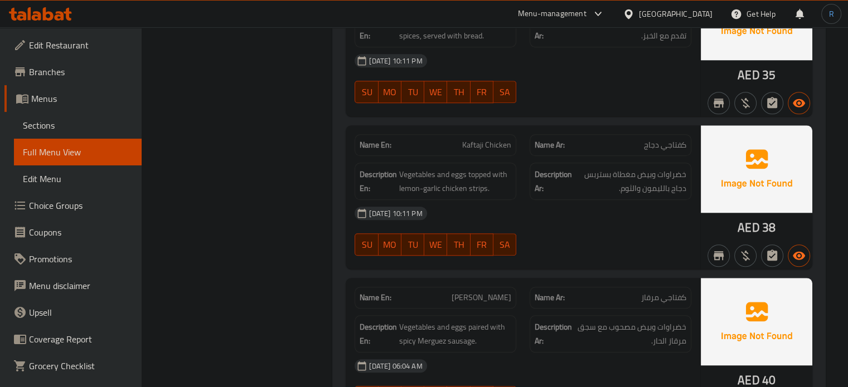
click at [493, 294] on span "[PERSON_NAME]" at bounding box center [482, 298] width 60 height 12
copy span "[PERSON_NAME]"
click at [481, 216] on div "[DATE] 10:11 PM" at bounding box center [523, 213] width 350 height 27
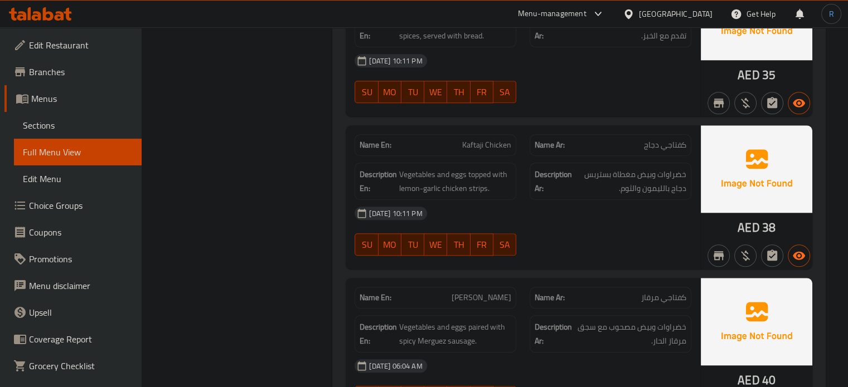
scroll to position [228, 0]
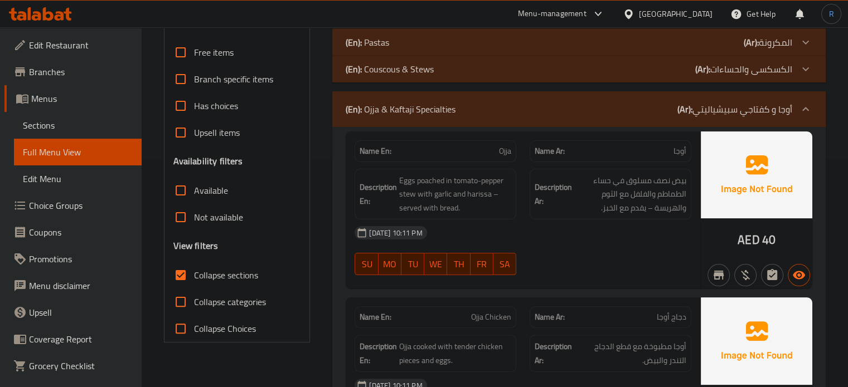
click at [490, 229] on div "[DATE] 10:11 PM" at bounding box center [523, 233] width 350 height 27
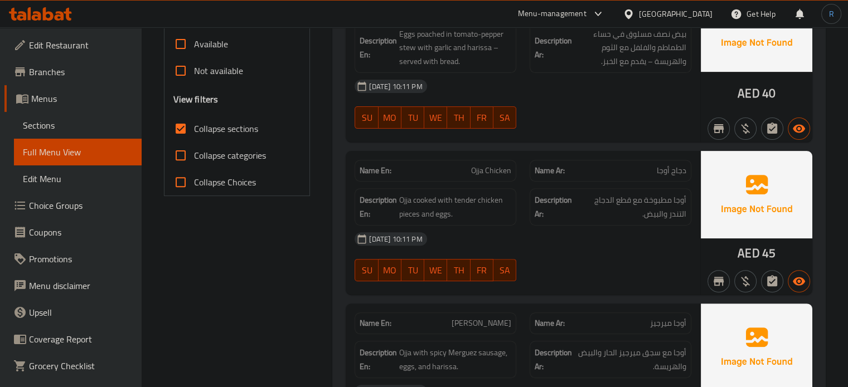
scroll to position [395, 0]
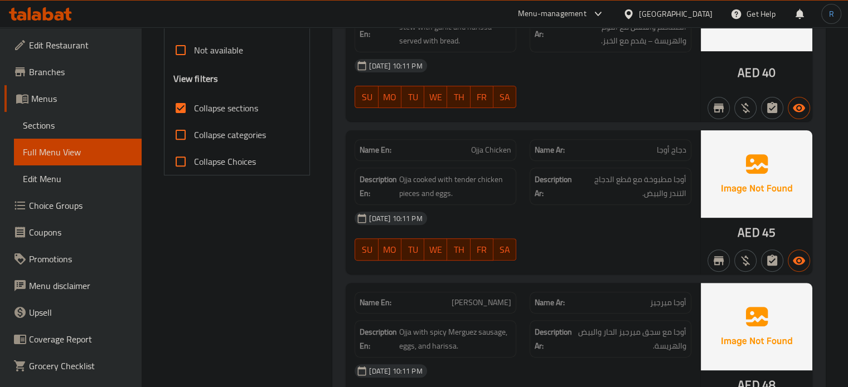
click at [601, 205] on div "[DATE] 10:11 PM" at bounding box center [523, 218] width 350 height 27
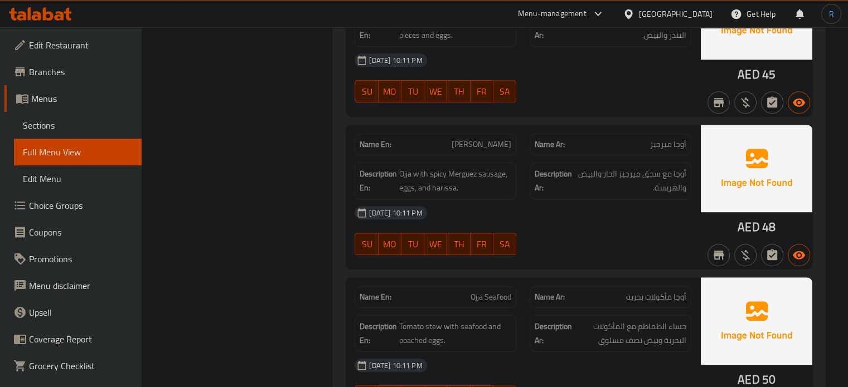
scroll to position [563, 0]
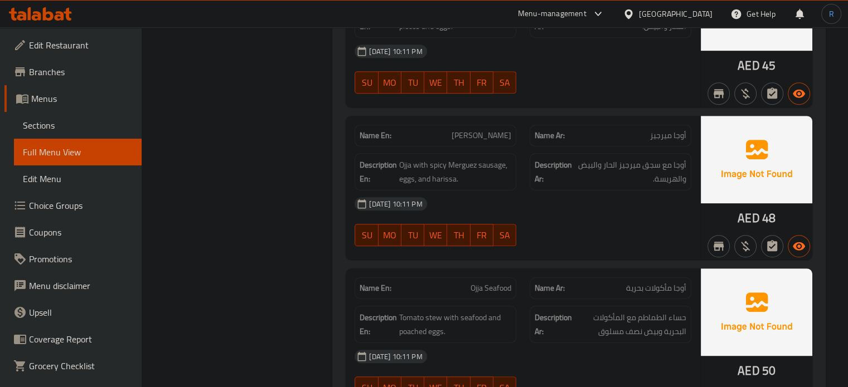
click at [579, 202] on div "[DATE] 10:11 PM" at bounding box center [523, 204] width 350 height 27
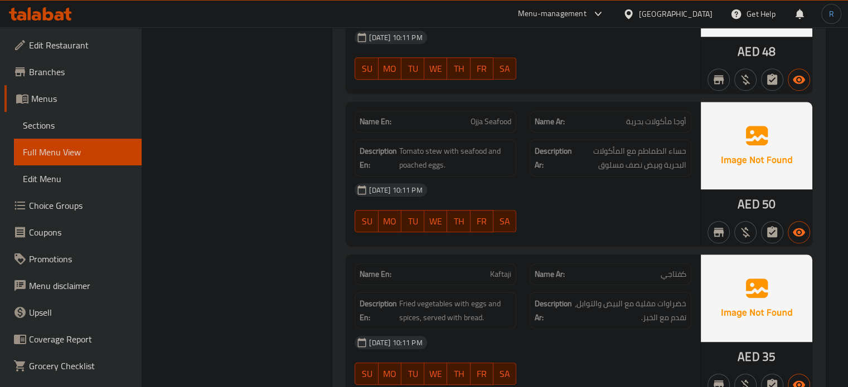
scroll to position [786, 0]
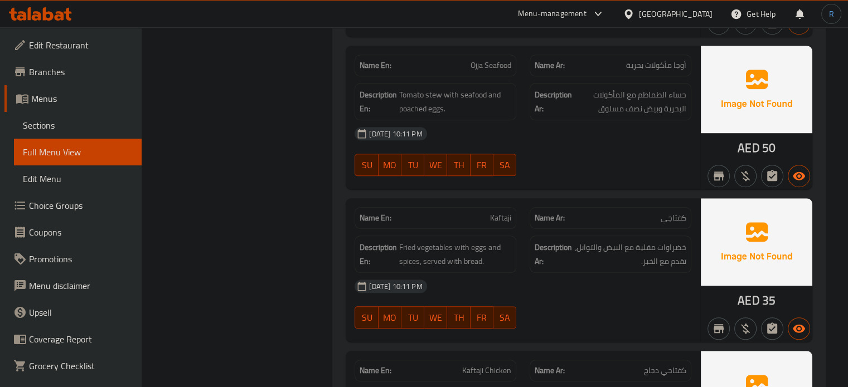
click at [502, 173] on button "SA" at bounding box center [504, 165] width 23 height 22
type button "6"
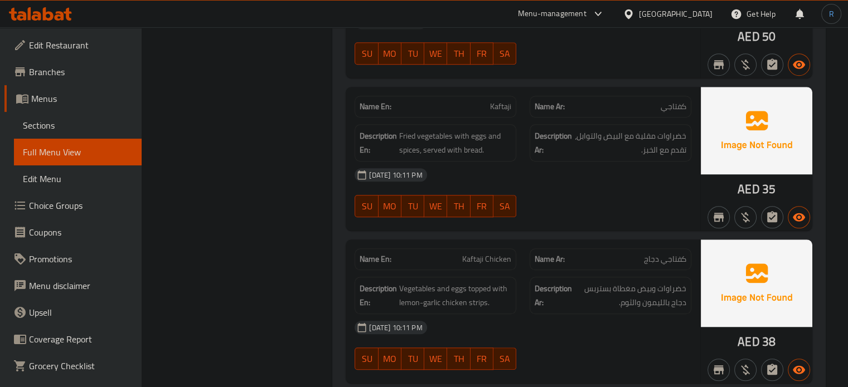
click at [504, 206] on span "SA" at bounding box center [505, 206] width 14 height 16
type button "6"
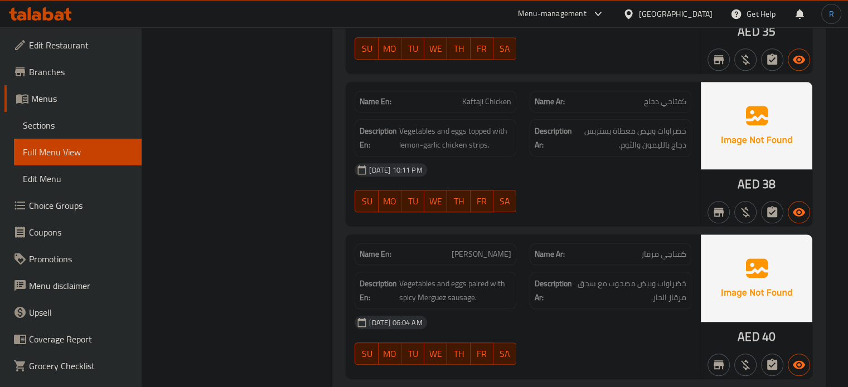
scroll to position [1064, 0]
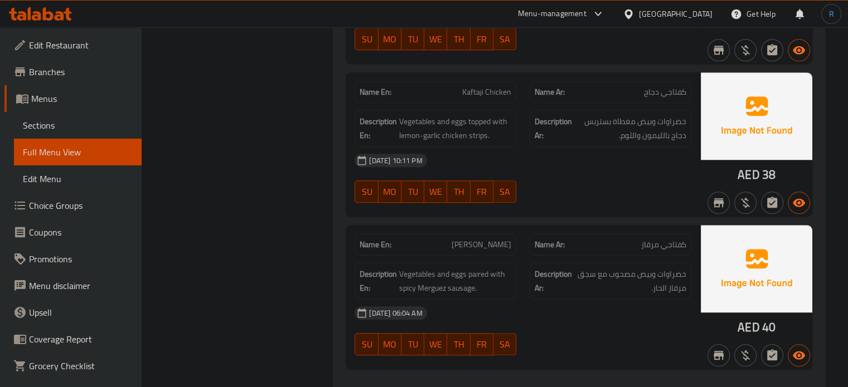
click at [478, 94] on span "Kaftaji Chicken" at bounding box center [486, 92] width 49 height 12
copy span "Kaftaji Chicken"
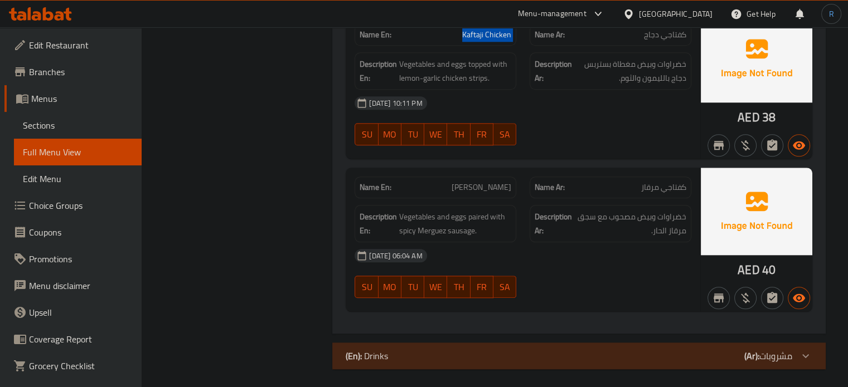
scroll to position [1123, 0]
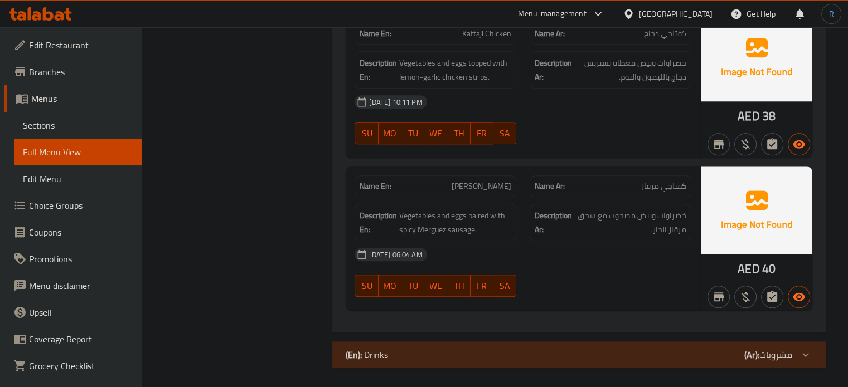
click at [462, 250] on div "08-10-2025 06:04 AM" at bounding box center [523, 254] width 350 height 27
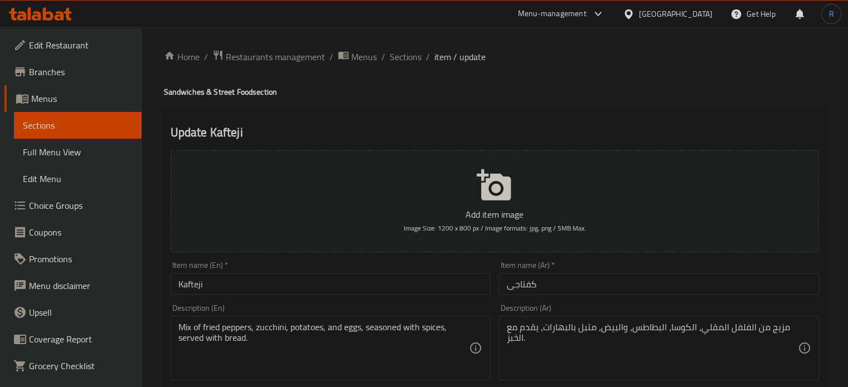
click at [229, 288] on input "Kafteji" at bounding box center [331, 284] width 320 height 22
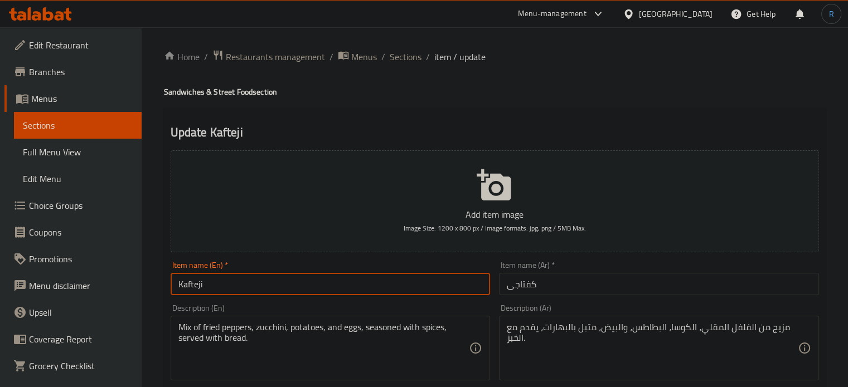
click at [507, 287] on input "كفتاجى" at bounding box center [659, 284] width 320 height 22
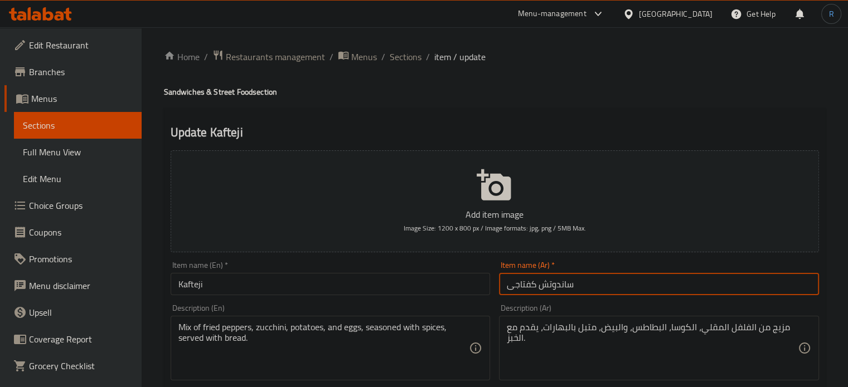
type input "ساندوتش كفتاجى"
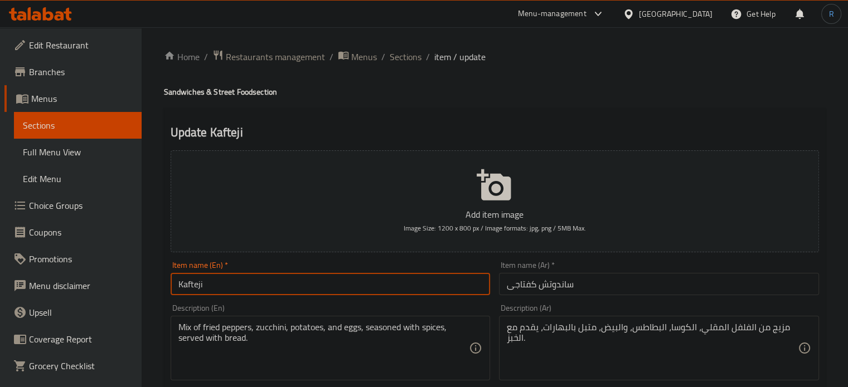
click at [334, 280] on input "Kafteji" at bounding box center [331, 284] width 320 height 22
type input "Kafteji Sandwich"
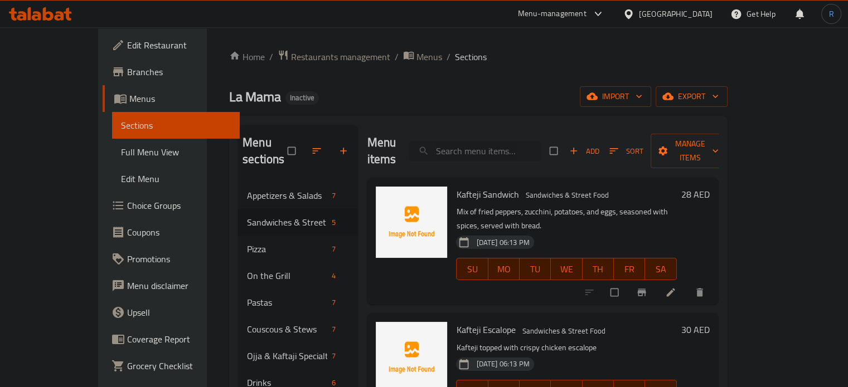
click at [526, 142] on input "search" at bounding box center [475, 152] width 132 height 20
paste input "Kaftaji Chicken"
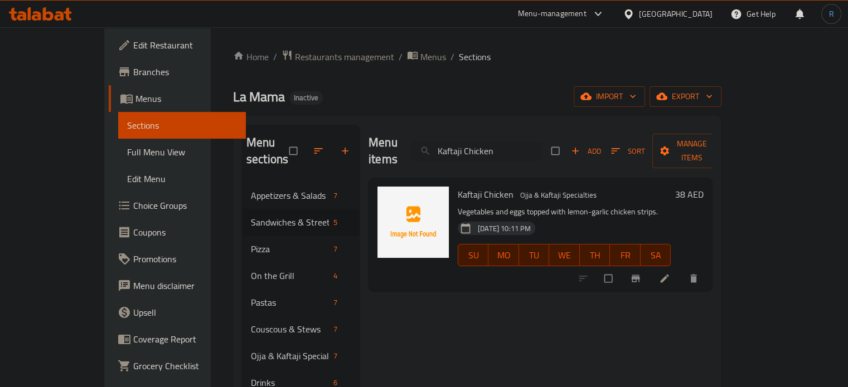
type input "Kaftaji Chicken"
click at [681, 270] on li at bounding box center [665, 279] width 31 height 18
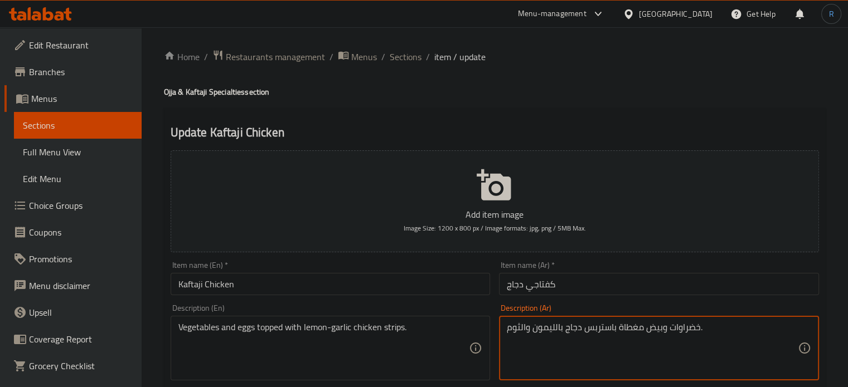
type textarea "خضراوات وبيض مغطاة باستربس دجاج بالليمون والثوم."
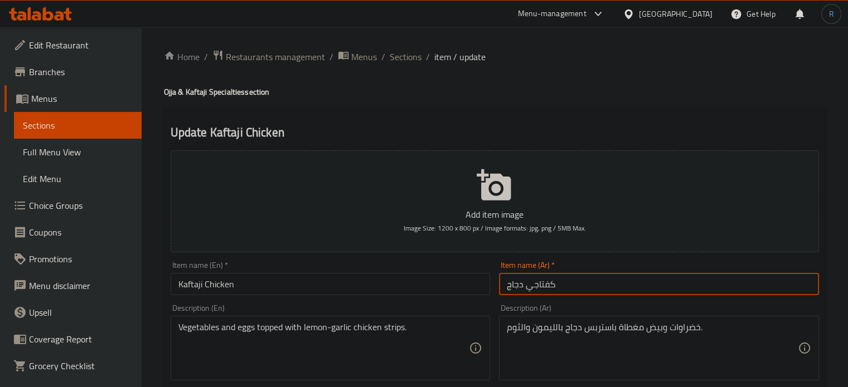
click at [616, 292] on input "كفتاجي دجاج" at bounding box center [659, 284] width 320 height 22
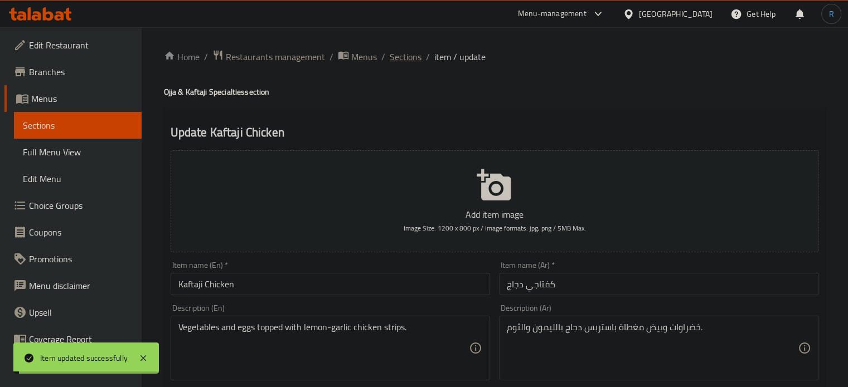
click at [404, 56] on span "Sections" at bounding box center [406, 56] width 32 height 13
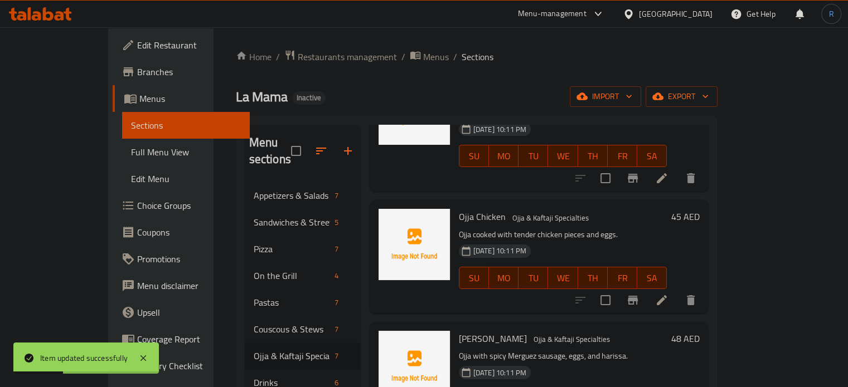
scroll to position [167, 0]
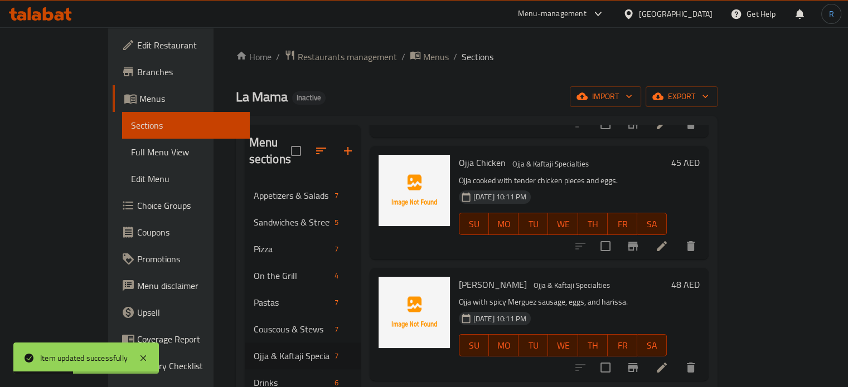
click at [464, 277] on span "[PERSON_NAME]" at bounding box center [493, 285] width 68 height 17
copy h6 "Merguez"
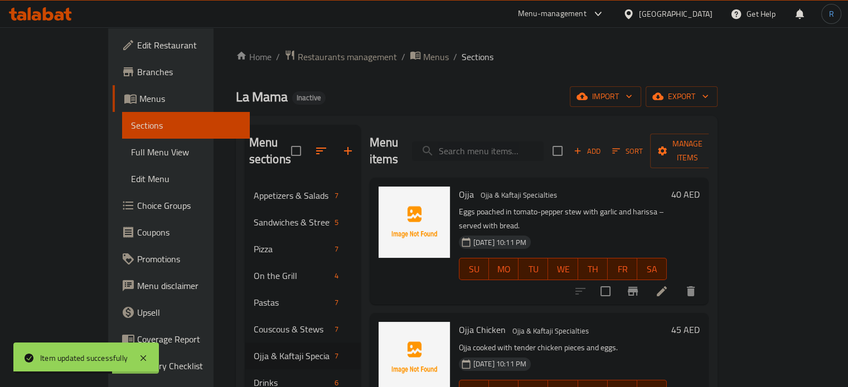
click at [487, 150] on input "search" at bounding box center [478, 152] width 132 height 20
click at [487, 142] on input "search" at bounding box center [478, 152] width 132 height 20
paste input "Kafteji Merguez Sandwich"
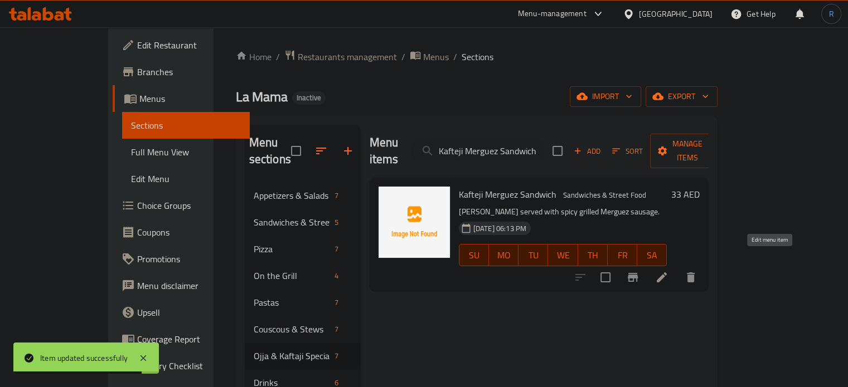
type input "Kafteji Merguez Sandwich"
click at [668, 271] on icon at bounding box center [661, 277] width 13 height 13
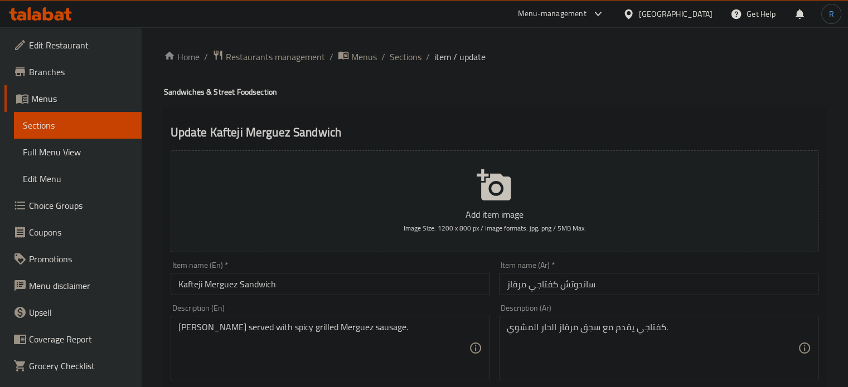
click at [569, 328] on textarea "كفتاجي يقدم مع سجق مرقاز الحار المشوي." at bounding box center [652, 348] width 291 height 53
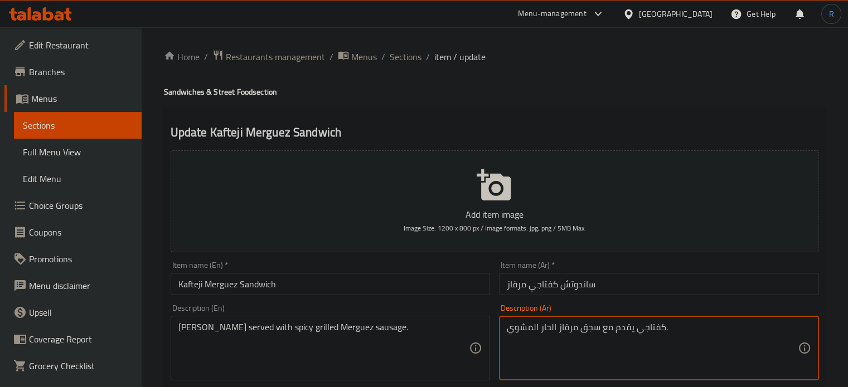
paste textarea
type textarea "كفتاجي يقدم مع سجق مرقز الحار المشوي."
click at [524, 289] on input "ساندوتش كفتاجي مرقاز" at bounding box center [659, 284] width 320 height 22
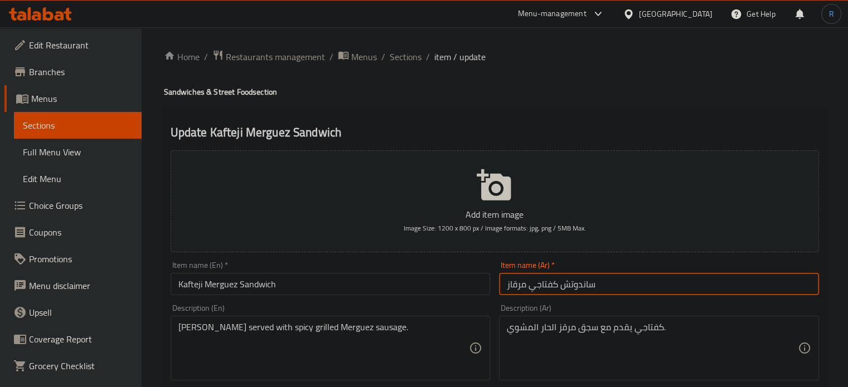
click at [524, 289] on input "ساندوتش كفتاجي مرقاز" at bounding box center [659, 284] width 320 height 22
paste input "text"
type input "ساندوتش كفتاجي مرقز"
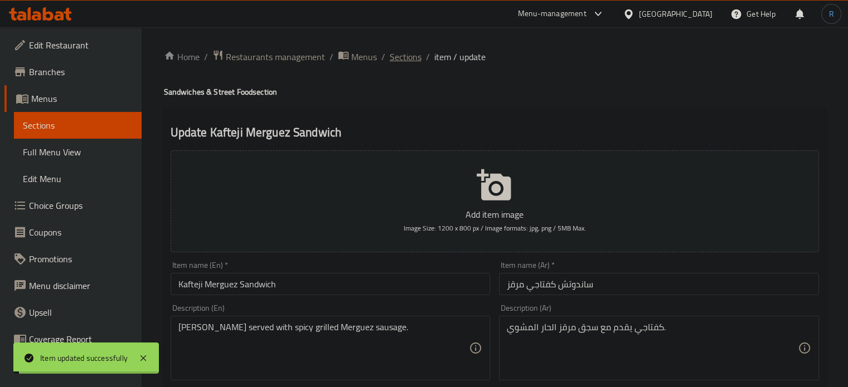
click at [403, 54] on span "Sections" at bounding box center [406, 56] width 32 height 13
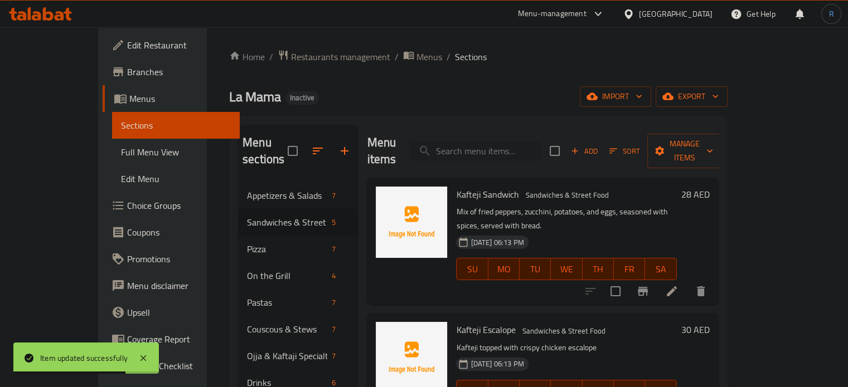
click at [479, 142] on input "search" at bounding box center [475, 152] width 132 height 20
paste input "Boga Lim"
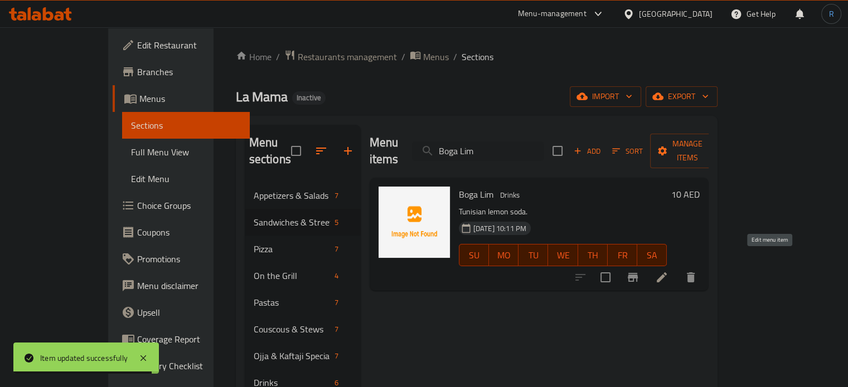
type input "Boga Lim"
click at [667, 273] on icon at bounding box center [662, 278] width 10 height 10
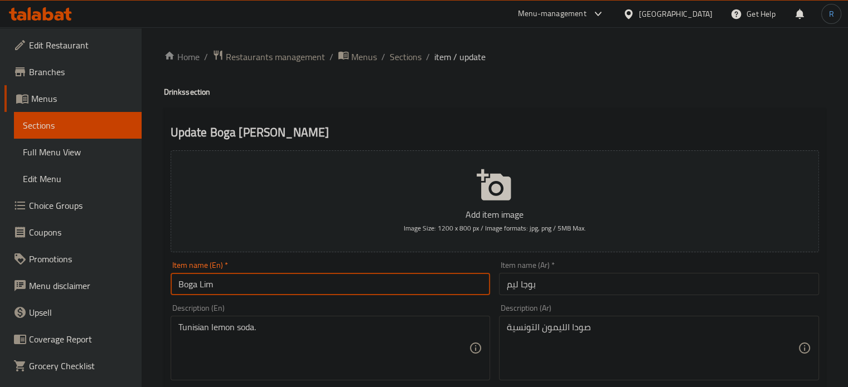
click at [262, 293] on input "Boga Lim" at bounding box center [331, 284] width 320 height 22
type input "Boga Lime"
click at [549, 288] on input "بوجا ليم" at bounding box center [659, 284] width 320 height 22
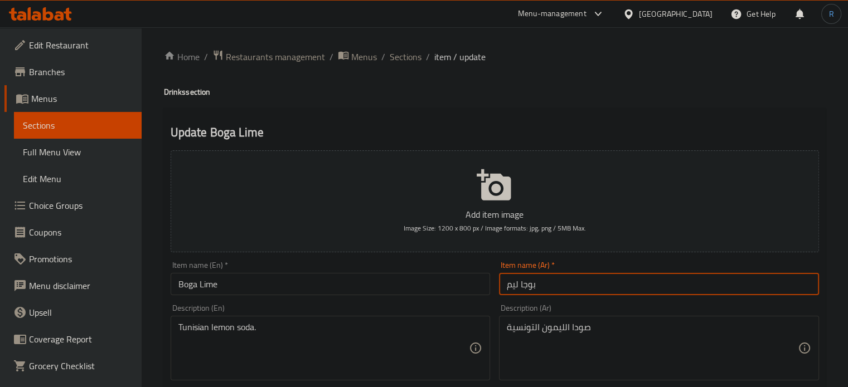
click at [514, 289] on input "بوجا ليم" at bounding box center [659, 284] width 320 height 22
type input "بوجا حامض"
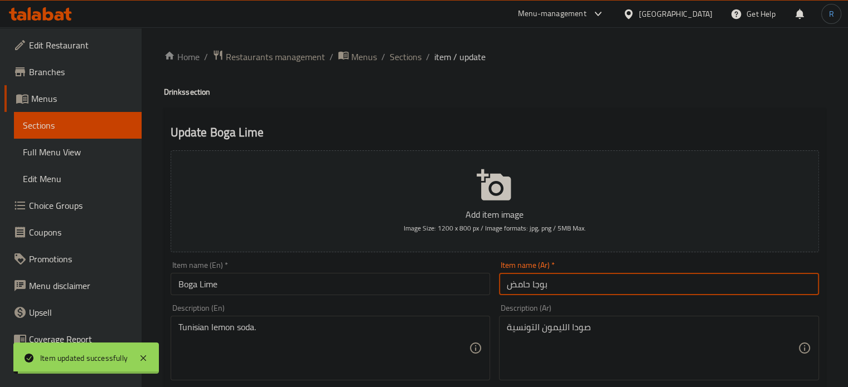
drag, startPoint x: 415, startPoint y: 60, endPoint x: 380, endPoint y: 44, distance: 38.4
click at [415, 60] on span "Sections" at bounding box center [406, 56] width 32 height 13
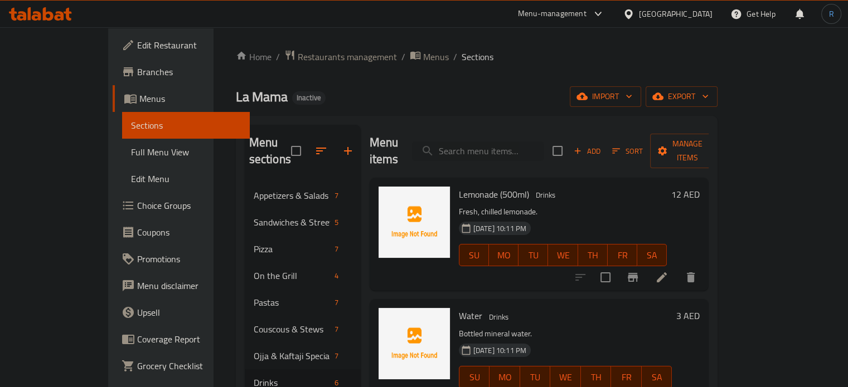
drag, startPoint x: 479, startPoint y: 86, endPoint x: 474, endPoint y: 66, distance: 20.0
click at [479, 86] on div "Home / Restaurants management / Menus / Sections La Mama Inactive import export…" at bounding box center [477, 286] width 482 height 472
click at [482, 146] on input "search" at bounding box center [478, 152] width 132 height 20
paste input "Lemonade (1L)"
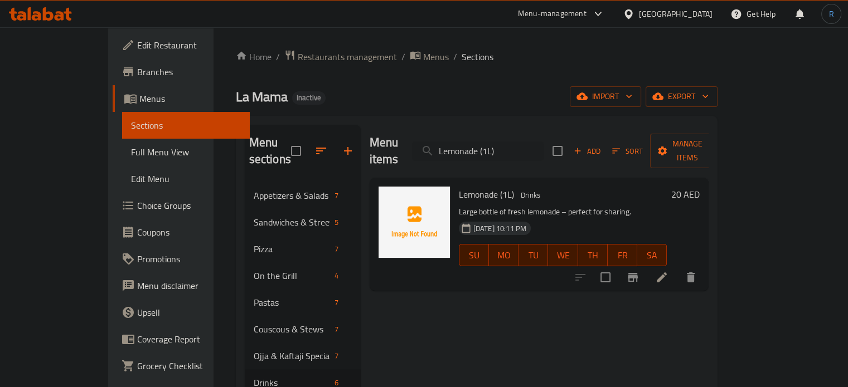
type input "Lemonade (1L)"
click at [668, 271] on icon at bounding box center [661, 277] width 13 height 13
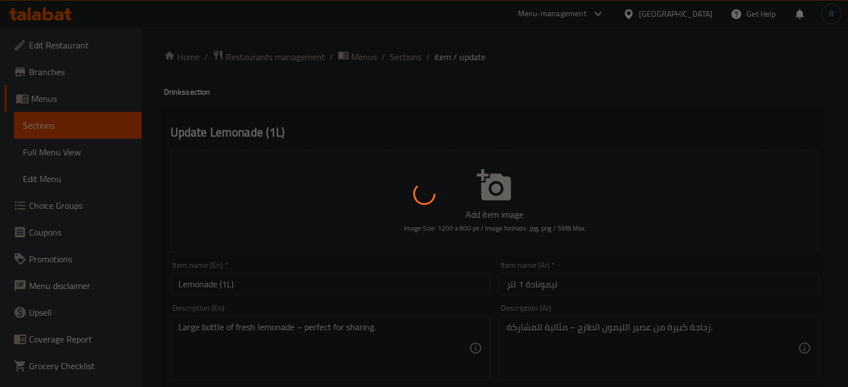
scroll to position [56, 0]
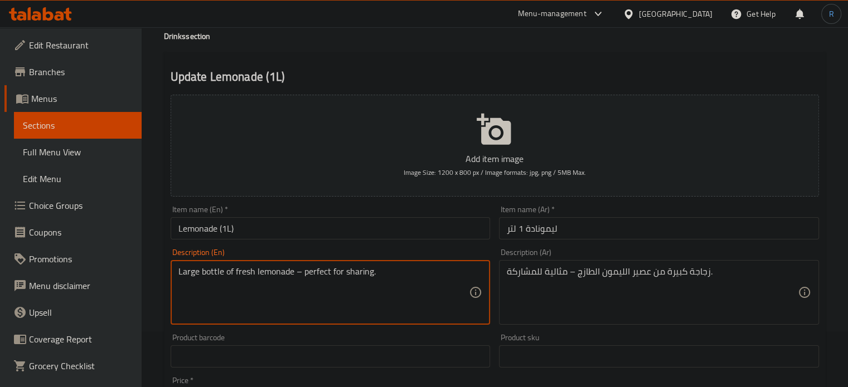
drag, startPoint x: 385, startPoint y: 272, endPoint x: 298, endPoint y: 271, distance: 87.5
type textarea "Large bottle of fresh lemonade"
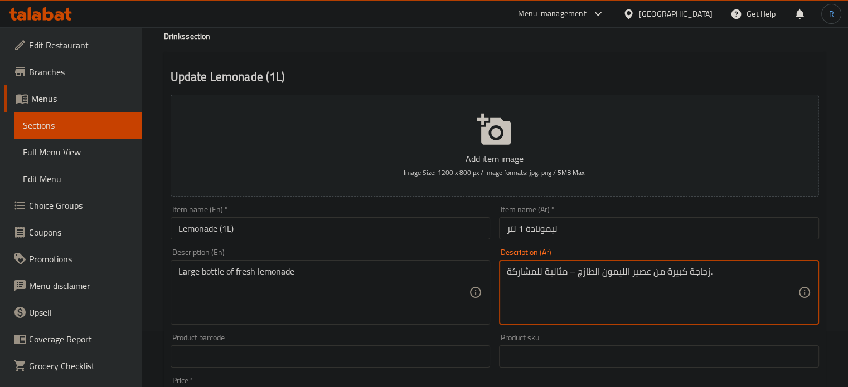
drag, startPoint x: 573, startPoint y: 273, endPoint x: 493, endPoint y: 275, distance: 79.8
type textarea "زجاجة كبيرة من عصير الليمون الطازج ."
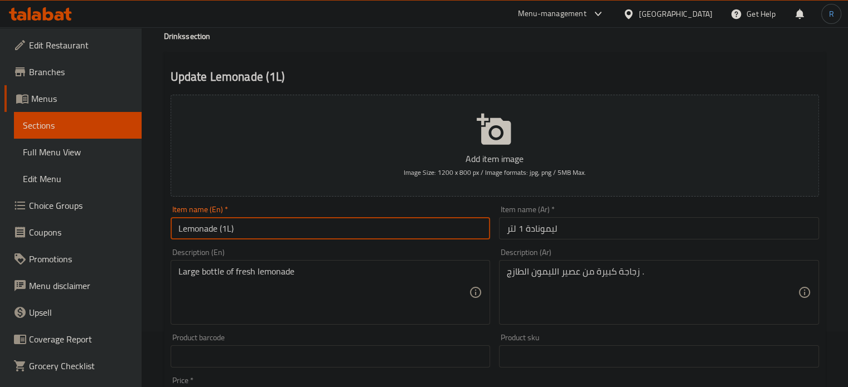
click at [458, 222] on input "Lemonade (1L)" at bounding box center [331, 228] width 320 height 22
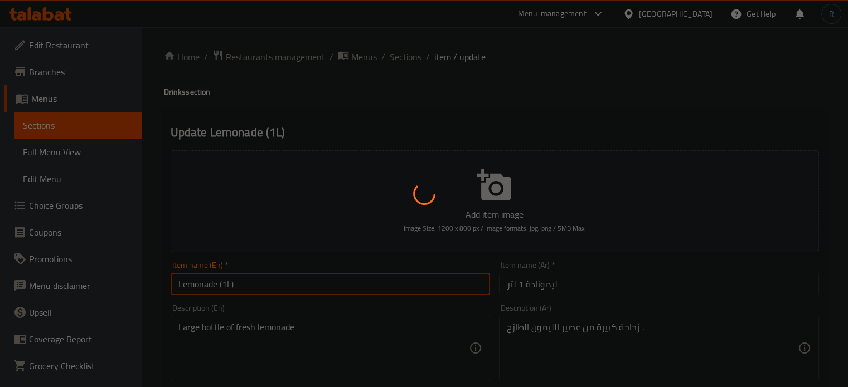
scroll to position [0, 0]
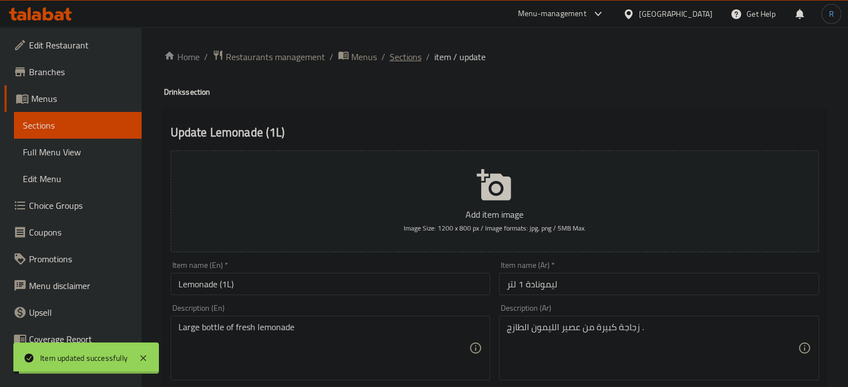
click at [401, 58] on span "Sections" at bounding box center [406, 56] width 32 height 13
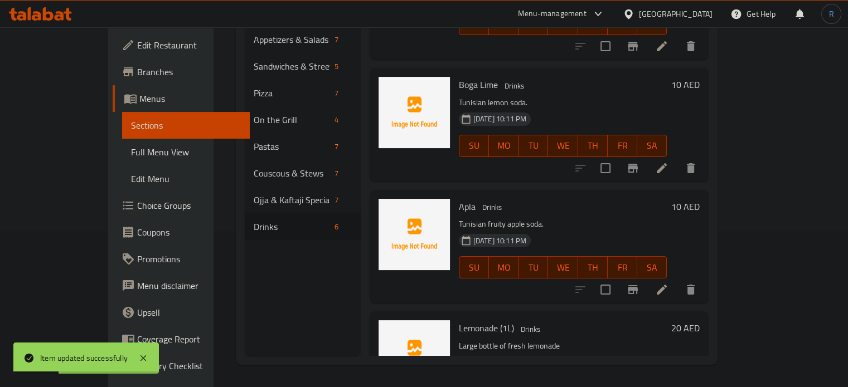
scroll to position [371, 0]
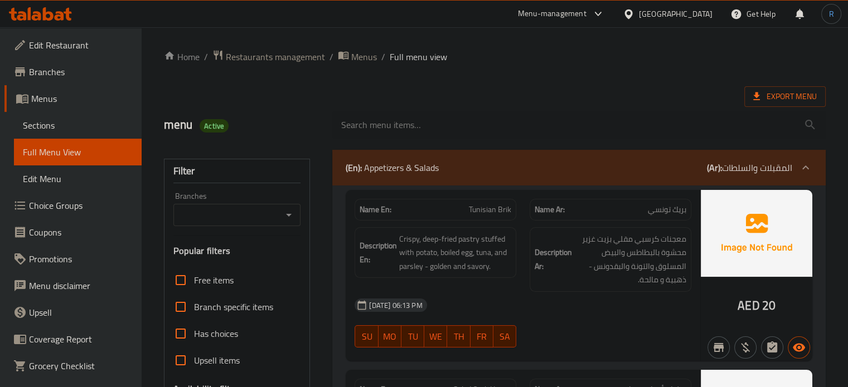
scroll to position [1599, 0]
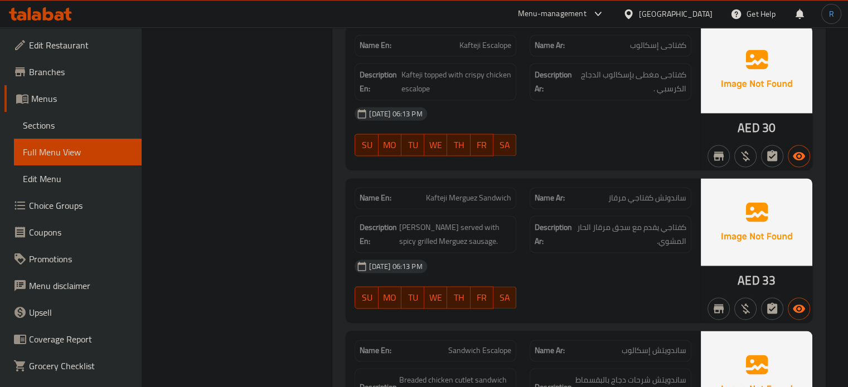
click at [442, 193] on span "Kafteji Merguez Sandwich" at bounding box center [468, 198] width 85 height 12
copy span "Kafteji Merguez Sandwich"
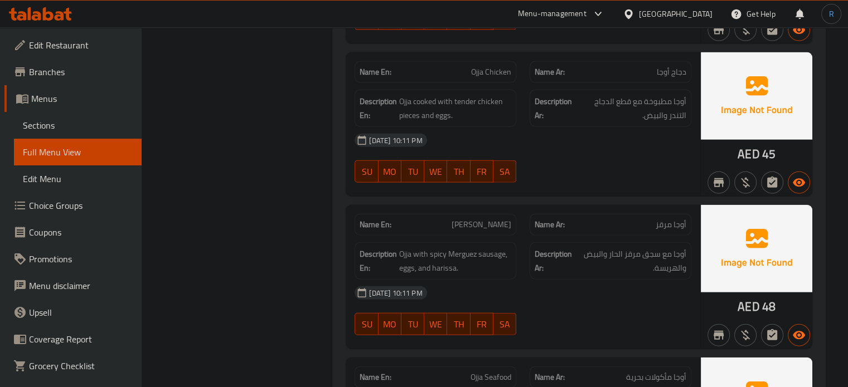
click at [501, 219] on span "[PERSON_NAME]" at bounding box center [482, 225] width 60 height 12
copy span "[PERSON_NAME]"
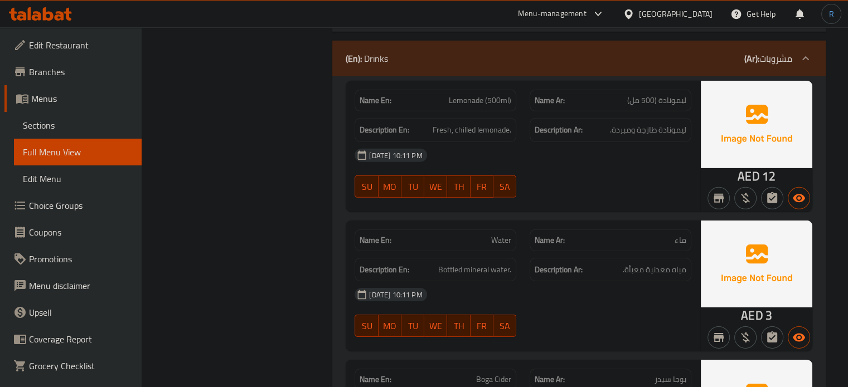
scroll to position [7761, 0]
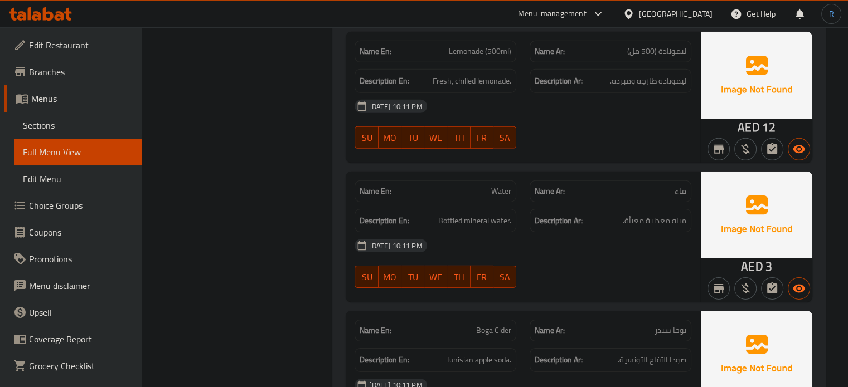
drag, startPoint x: 514, startPoint y: 200, endPoint x: 479, endPoint y: 175, distance: 43.2
click at [514, 232] on div "[DATE] 10:11 PM" at bounding box center [523, 245] width 350 height 27
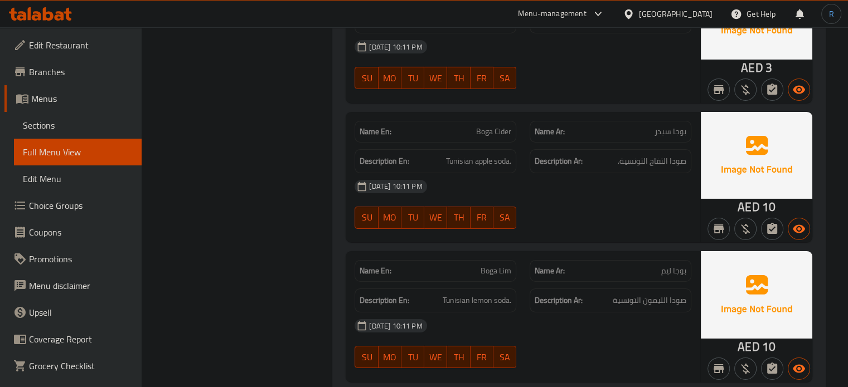
scroll to position [7979, 0]
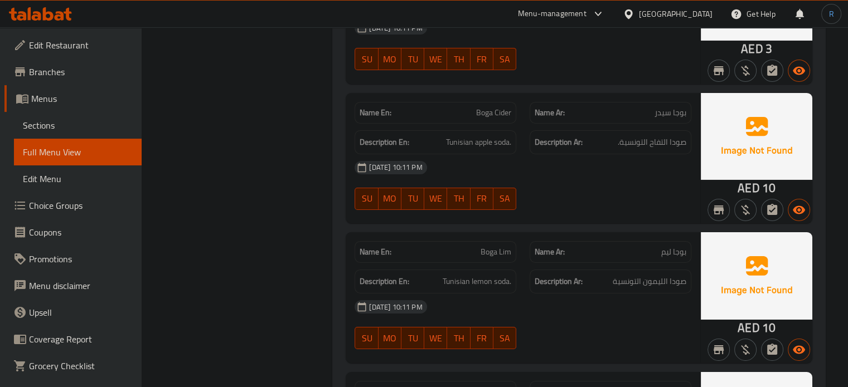
click at [491, 246] on span "Boga Lim" at bounding box center [496, 252] width 31 height 12
copy span "Boga Lim"
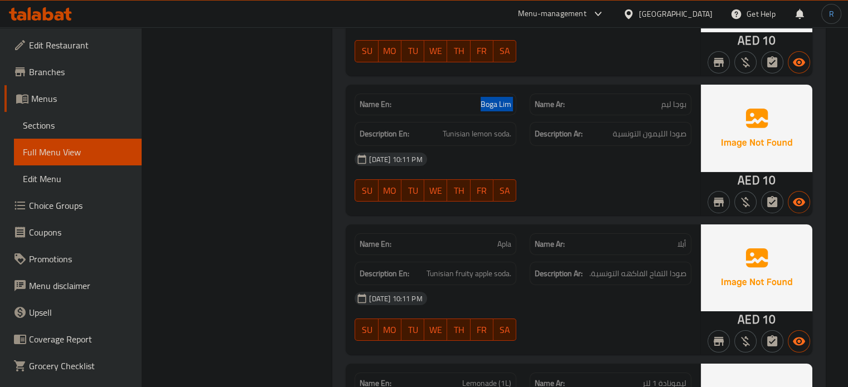
scroll to position [8147, 0]
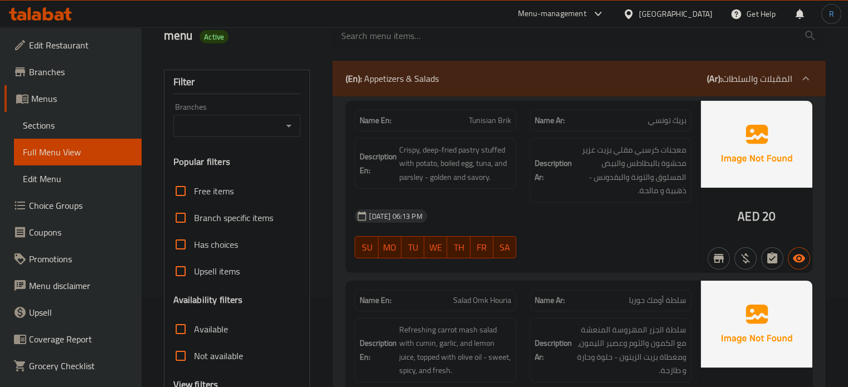
scroll to position [279, 0]
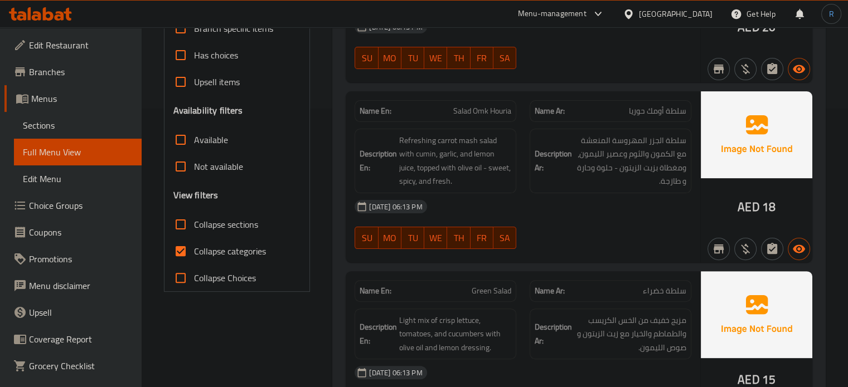
click at [181, 226] on input "Collapse sections" at bounding box center [180, 224] width 27 height 27
checkbox input "true"
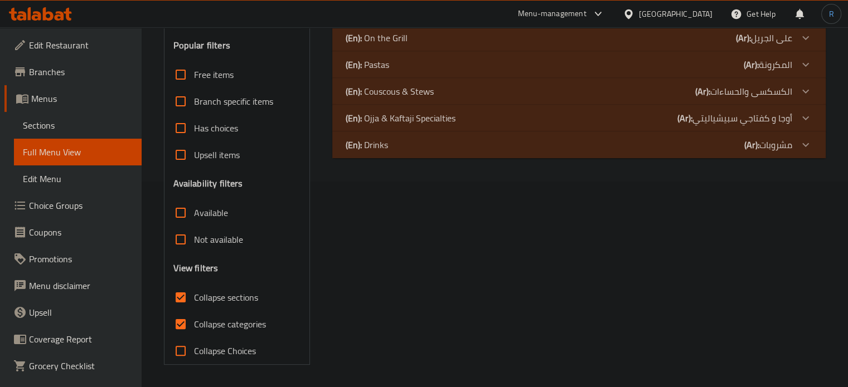
scroll to position [205, 0]
click at [382, 139] on p "(En): Drinks" at bounding box center [367, 145] width 42 height 13
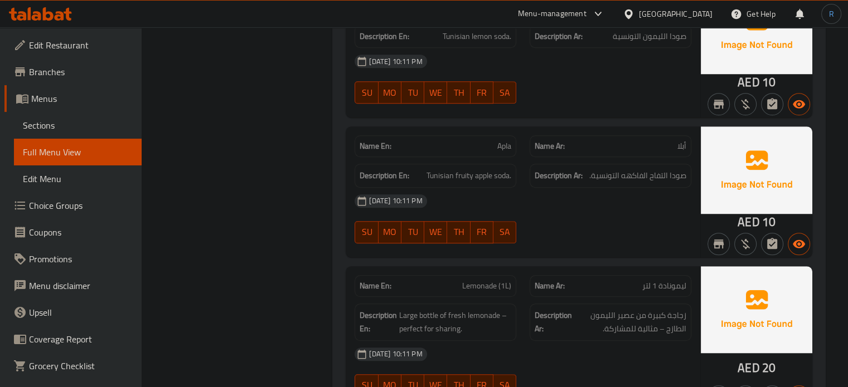
scroll to position [818, 0]
click at [504, 148] on span "Apla" at bounding box center [504, 146] width 14 height 12
copy span "Apla"
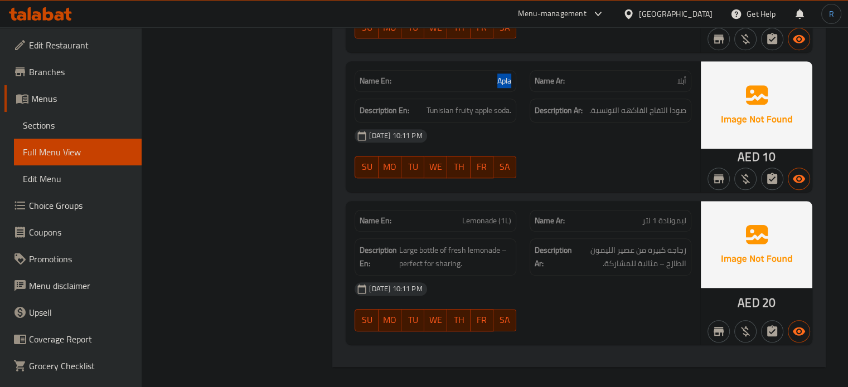
scroll to position [884, 0]
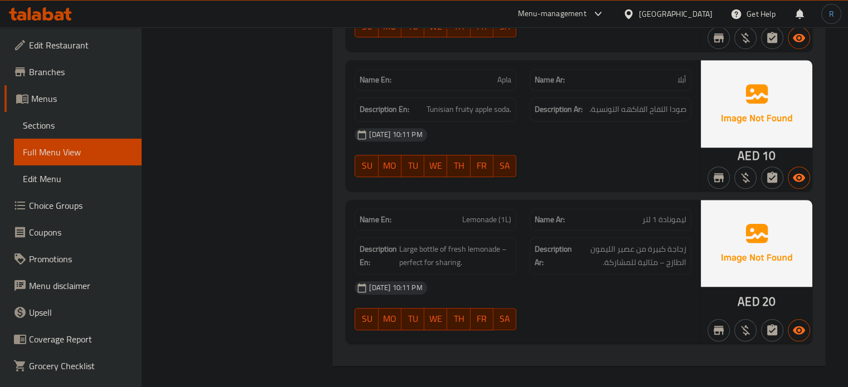
click at [509, 187] on div "Name En: Apla Name Ar: أبلا Description En: Tunisian fruity apple soda. Descrip…" at bounding box center [523, 125] width 355 height 130
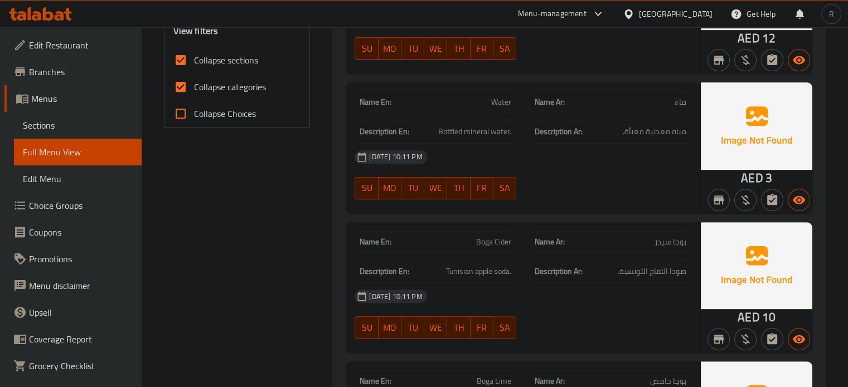
scroll to position [464, 0]
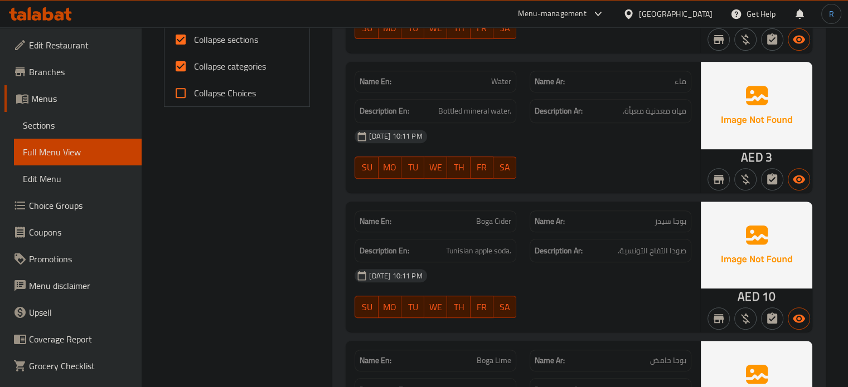
click at [504, 220] on span "Boga Cider" at bounding box center [493, 222] width 35 height 12
copy span "Boga Cider"
click at [487, 258] on div "Description En: Tunisian apple soda." at bounding box center [436, 251] width 162 height 24
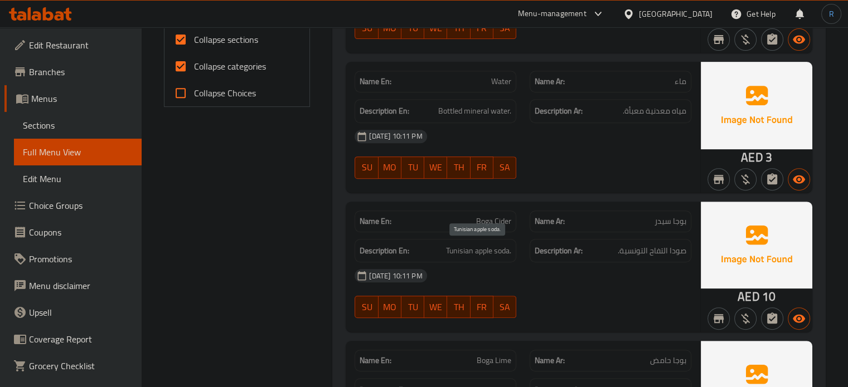
click at [487, 249] on span "Tunisian apple soda." at bounding box center [478, 251] width 65 height 14
copy span "Tunisian apple soda."
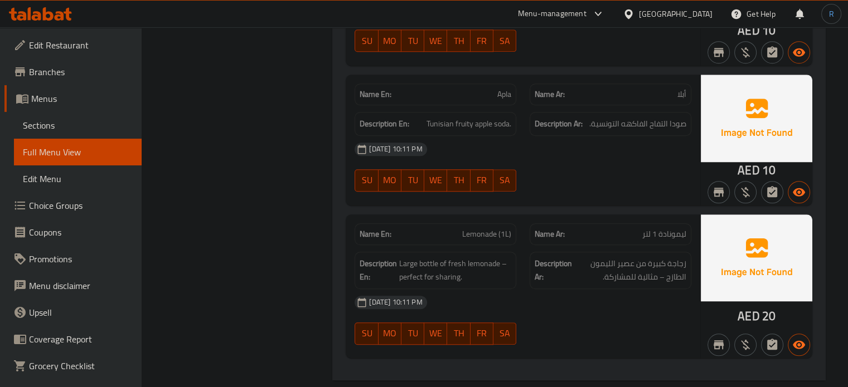
scroll to position [884, 0]
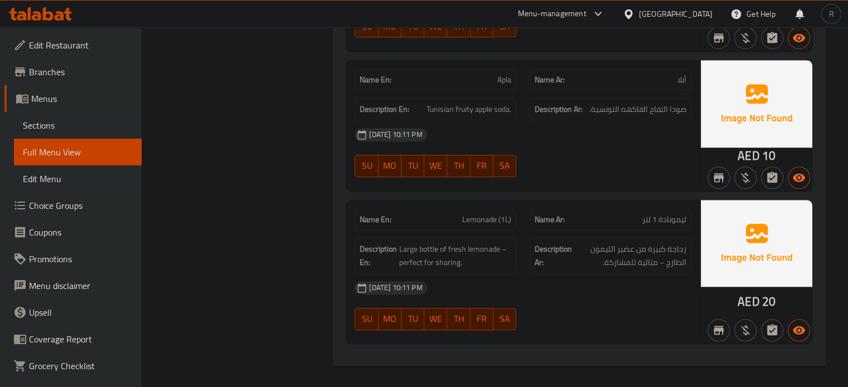
click at [491, 234] on div "Description En: Large bottle of fresh lemonade – perfect for sharing." at bounding box center [435, 256] width 175 height 51
click at [491, 221] on span "Lemonade (1L)" at bounding box center [486, 220] width 49 height 12
copy span "Lemonade (1L)"
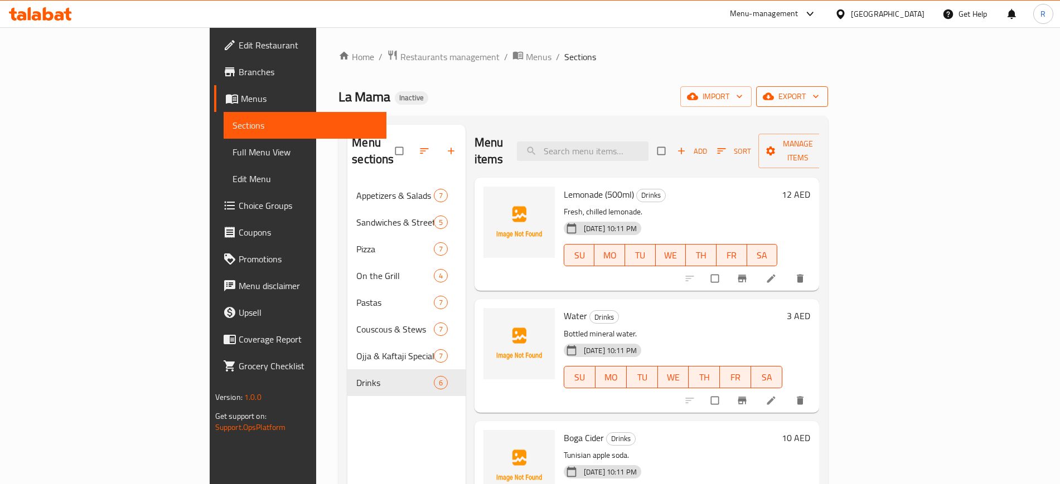
click at [819, 90] on span "export" at bounding box center [792, 97] width 54 height 14
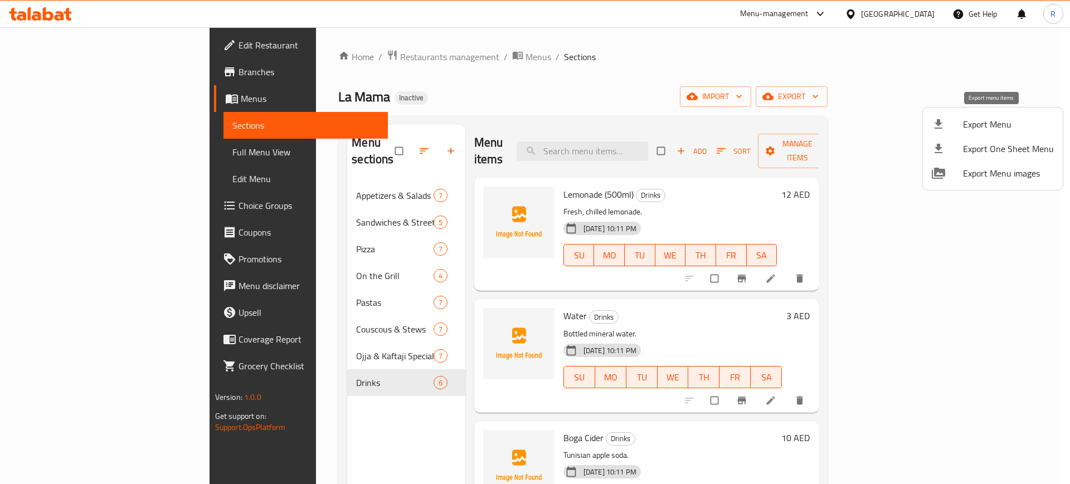
click at [856, 129] on span "Export Menu" at bounding box center [1008, 124] width 91 height 13
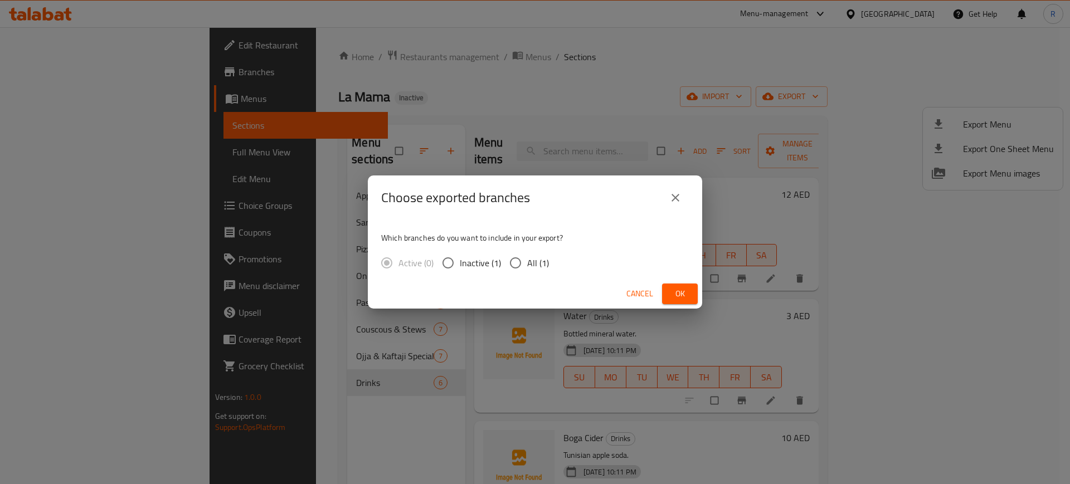
click at [510, 270] on input "All (1)" at bounding box center [515, 262] width 23 height 23
radio input "true"
click at [682, 300] on span "Ok" at bounding box center [680, 294] width 18 height 14
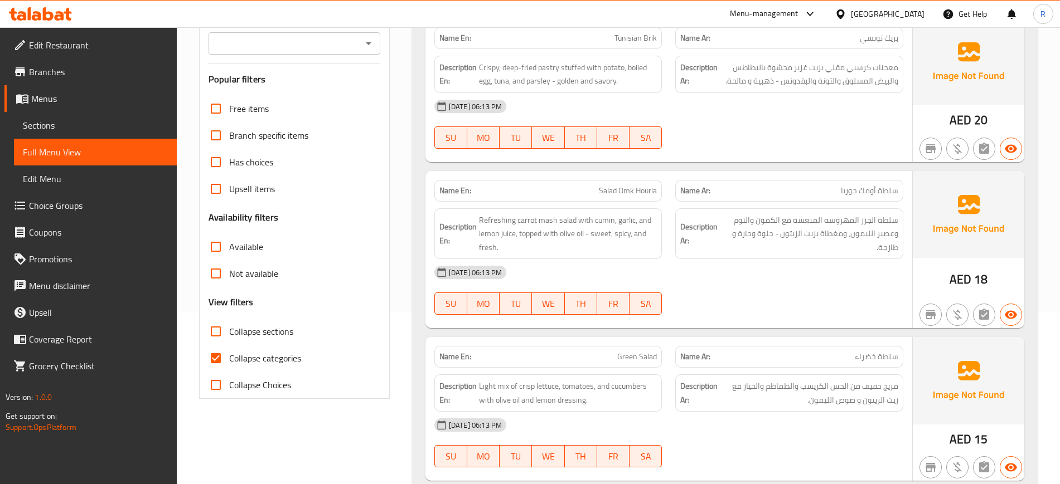
scroll to position [209, 0]
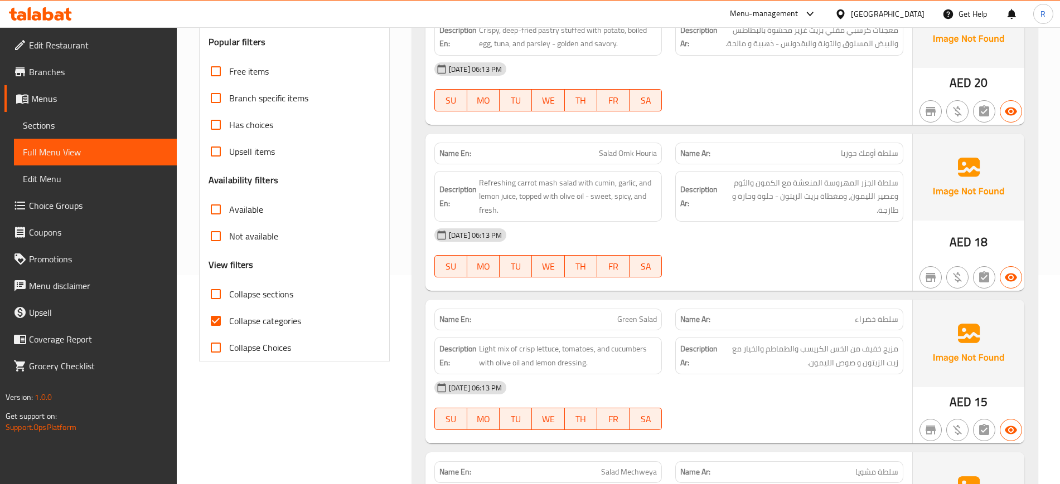
click at [225, 320] on input "Collapse categories" at bounding box center [215, 321] width 27 height 27
checkbox input "false"
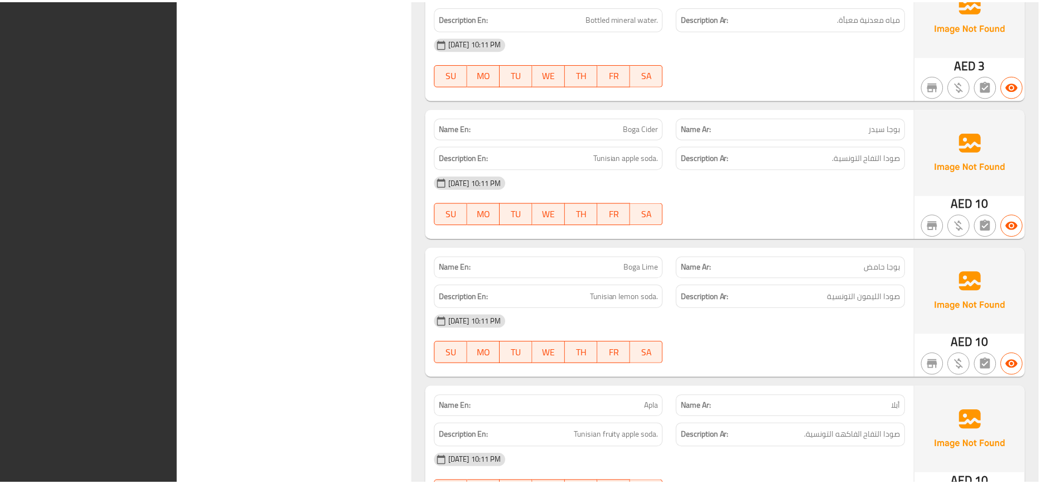
scroll to position [8025, 0]
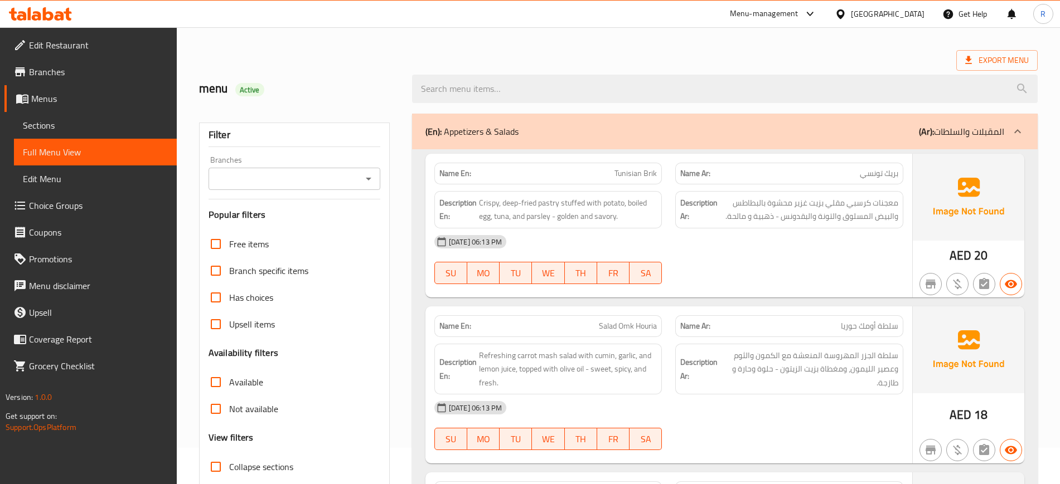
scroll to position [70, 0]
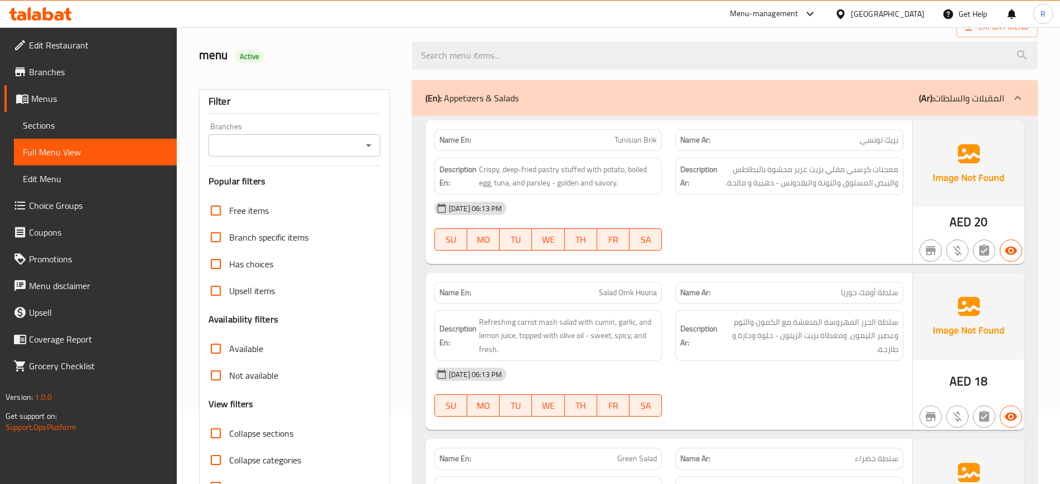
click at [457, 104] on p "(En): Appetizers & Salads" at bounding box center [471, 97] width 93 height 13
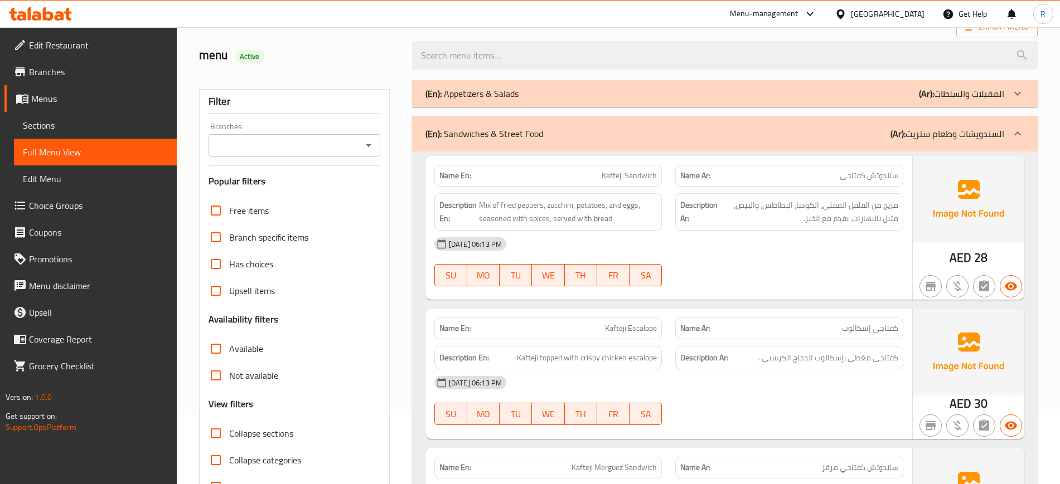
click at [459, 132] on p "(En): Sandwiches & Street Food" at bounding box center [484, 133] width 118 height 13
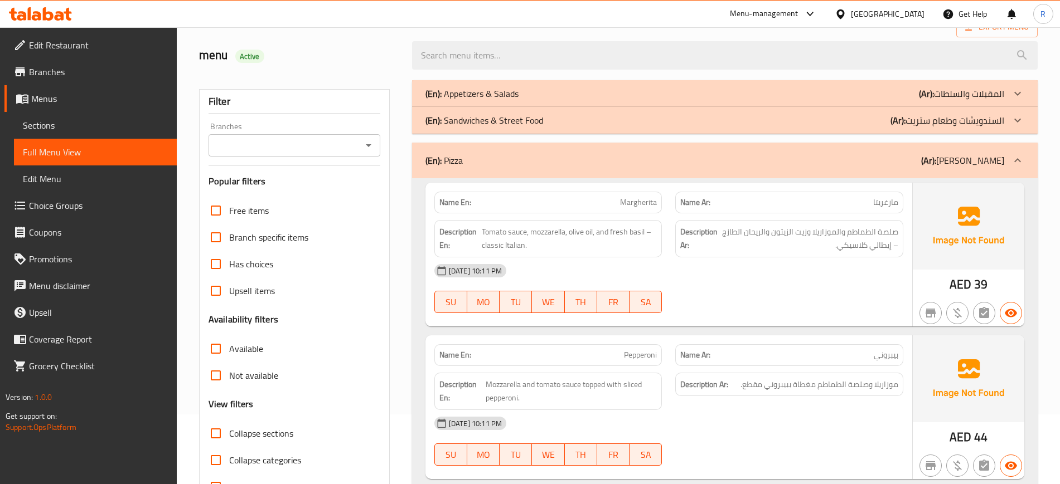
click at [455, 197] on strong "Name En:" at bounding box center [455, 203] width 32 height 12
copy strong "Name En:"
